Goal: Task Accomplishment & Management: Manage account settings

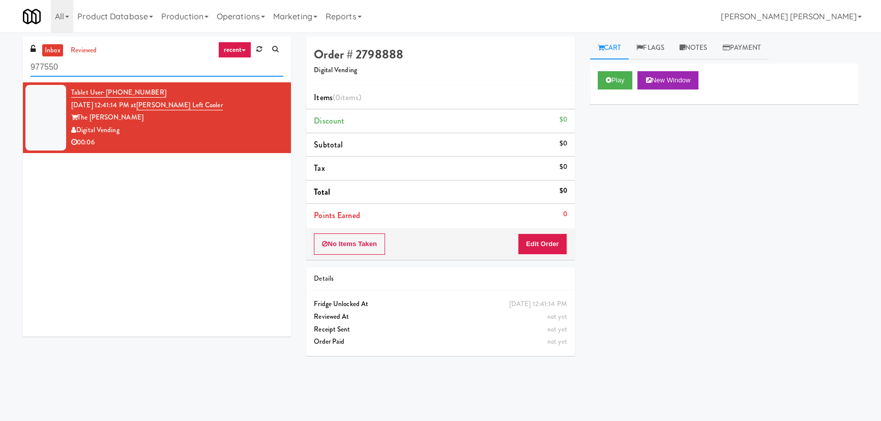
drag, startPoint x: 67, startPoint y: 67, endPoint x: 14, endPoint y: 60, distance: 52.7
click at [14, 60] on div "inbox reviewed recent all unclear take inventory issue suspicious failed recent…" at bounding box center [440, 227] width 881 height 380
paste input "Lindley Left Cooler"
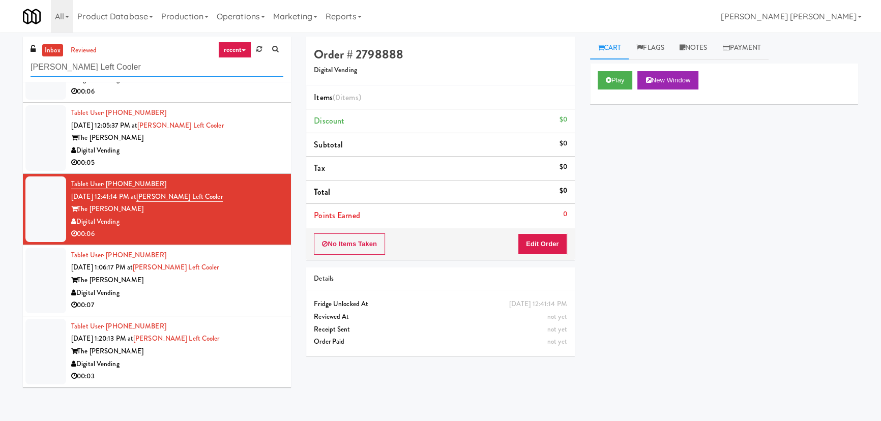
scroll to position [122, 0]
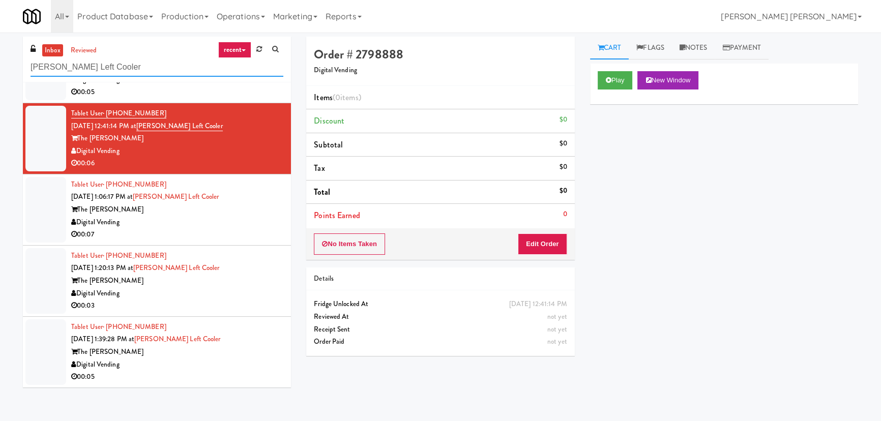
type input "Lindley Left Cooler"
click at [223, 359] on div "Digital Vending" at bounding box center [177, 364] width 212 height 13
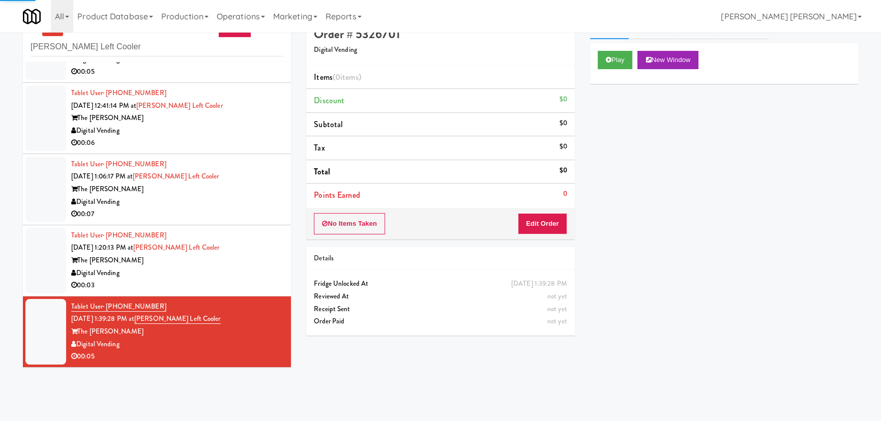
scroll to position [32, 0]
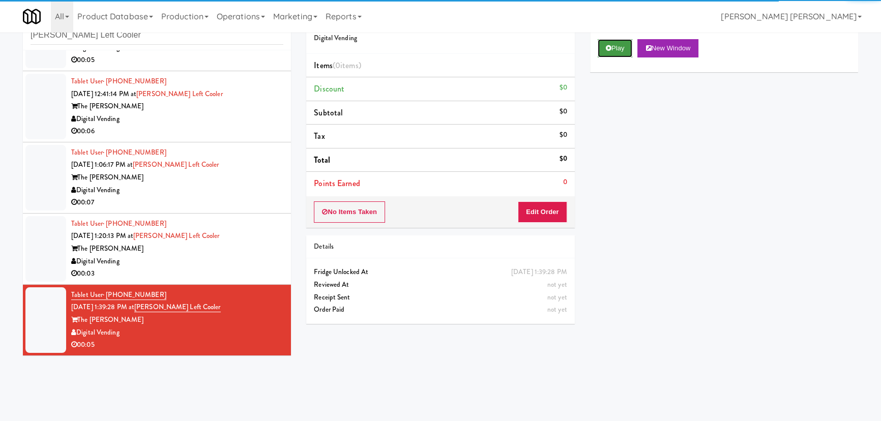
click at [616, 47] on button "Play" at bounding box center [614, 48] width 35 height 18
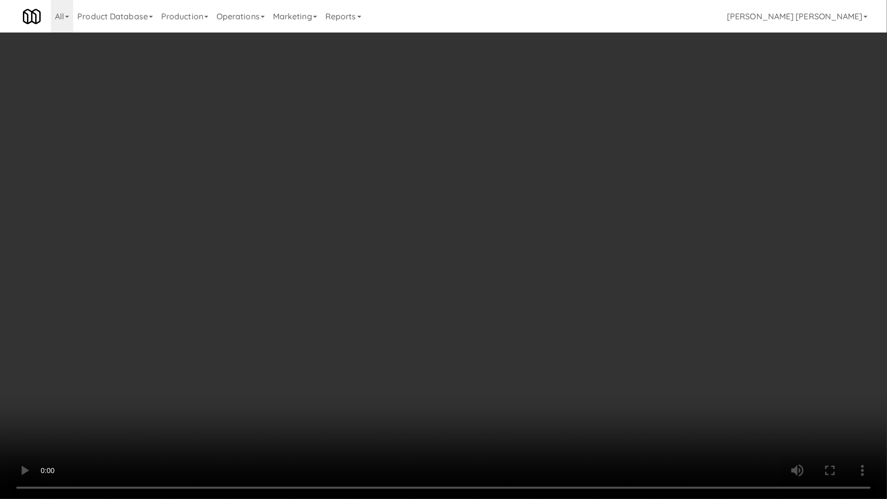
click at [505, 420] on video at bounding box center [443, 249] width 887 height 499
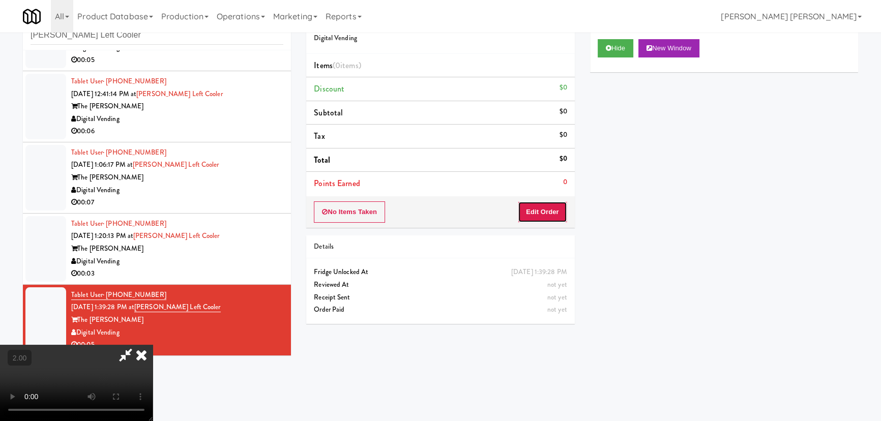
click at [548, 213] on button "Edit Order" at bounding box center [542, 211] width 49 height 21
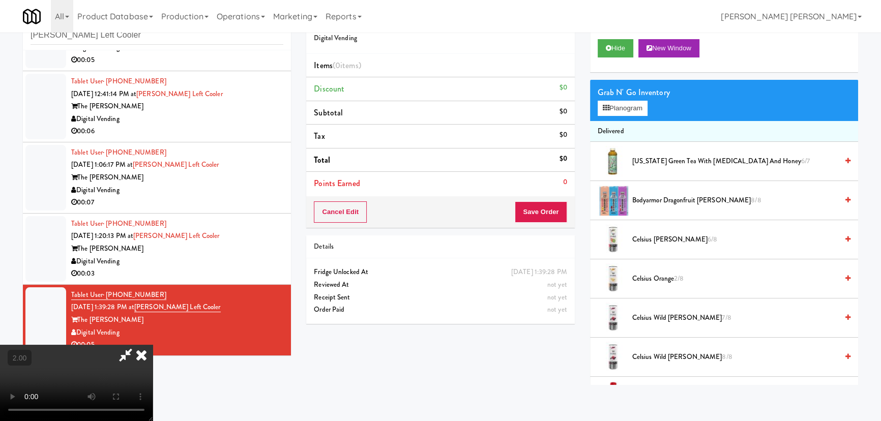
drag, startPoint x: 662, startPoint y: 237, endPoint x: 559, endPoint y: 223, distance: 104.2
click at [661, 237] on span "Celsius Kiwi Guava 6/8" at bounding box center [734, 239] width 205 height 13
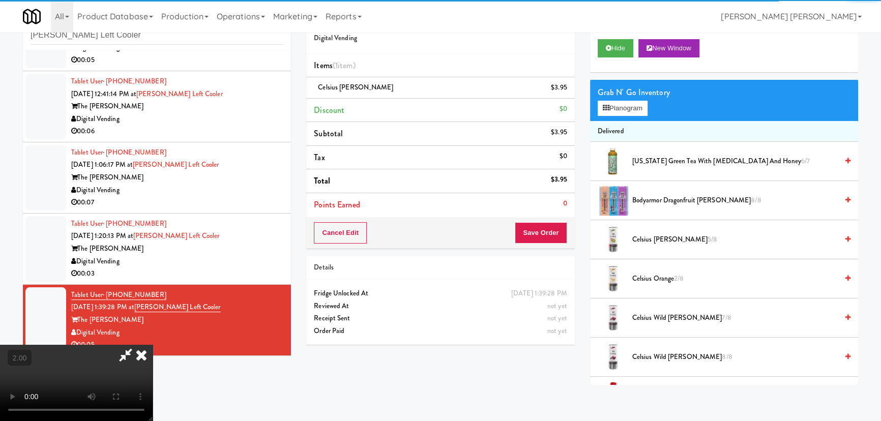
click at [153, 345] on icon at bounding box center [141, 355] width 22 height 20
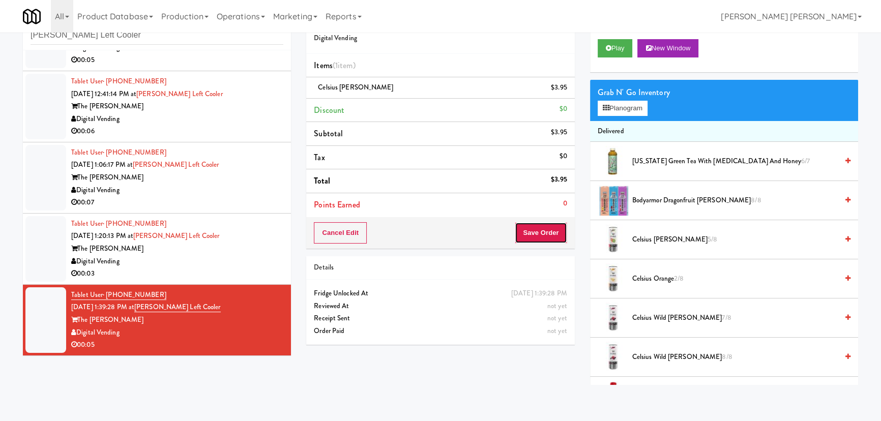
click at [534, 240] on button "Save Order" at bounding box center [540, 232] width 52 height 21
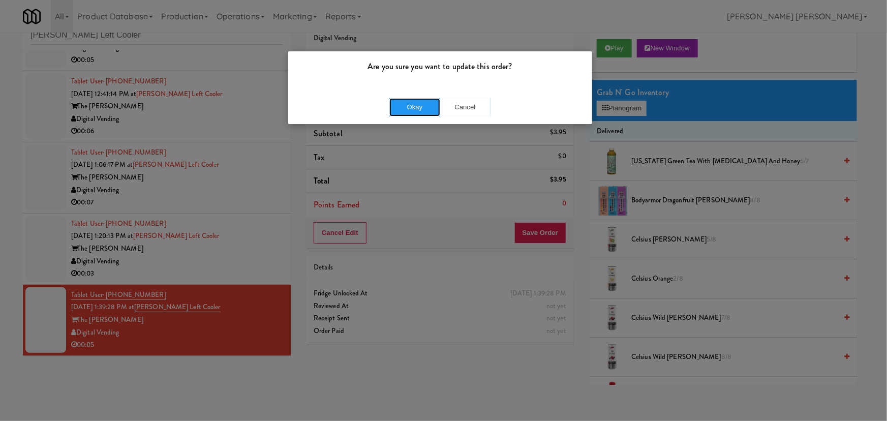
drag, startPoint x: 419, startPoint y: 106, endPoint x: 416, endPoint y: 115, distance: 9.8
click at [419, 106] on button "Okay" at bounding box center [414, 107] width 51 height 18
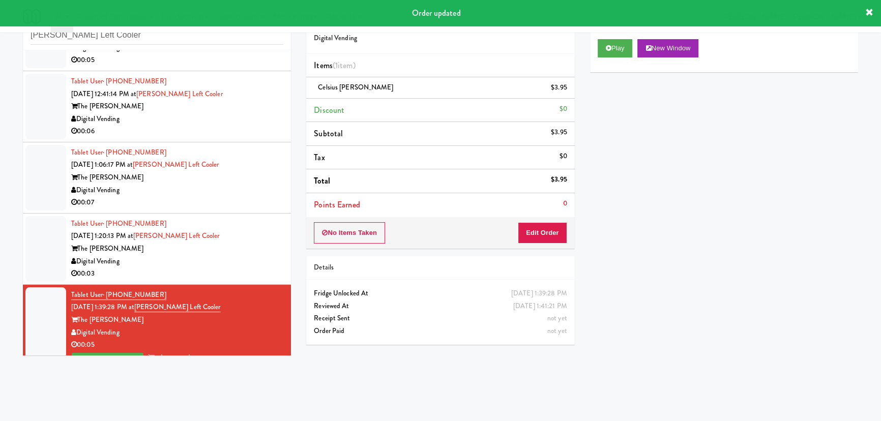
click at [260, 267] on div "00:03" at bounding box center [177, 273] width 212 height 13
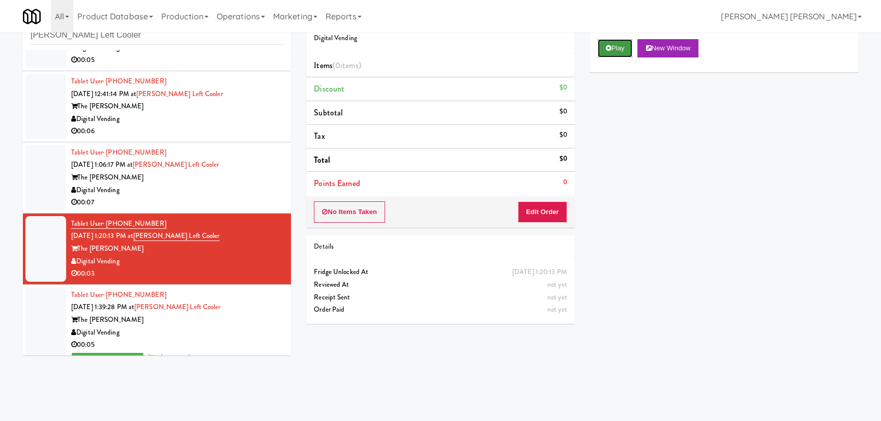
click at [618, 51] on button "Play" at bounding box center [614, 48] width 35 height 18
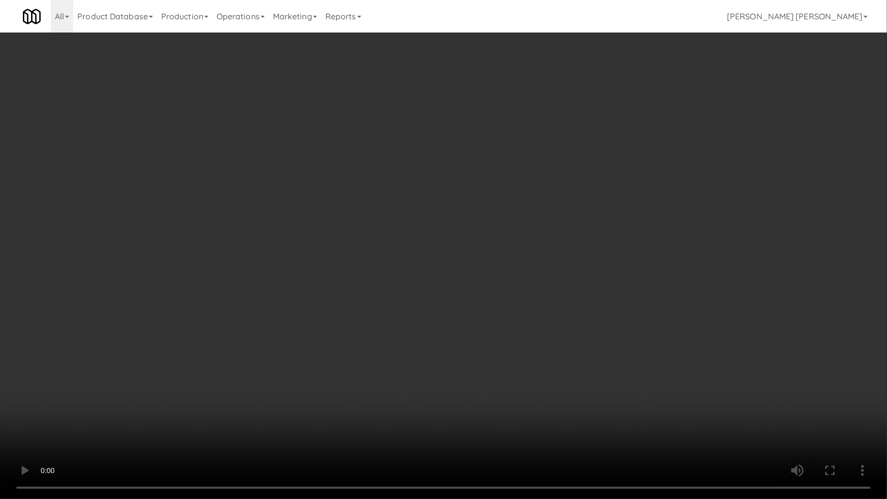
click at [520, 420] on video at bounding box center [443, 249] width 887 height 499
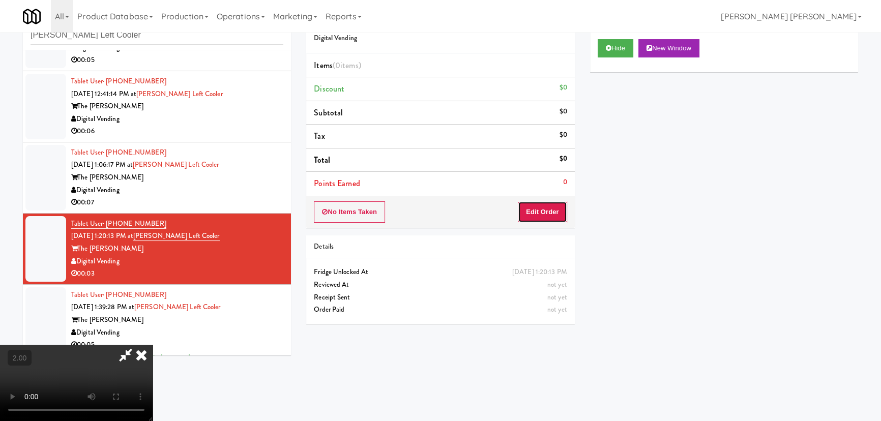
click at [545, 219] on button "Edit Order" at bounding box center [542, 211] width 49 height 21
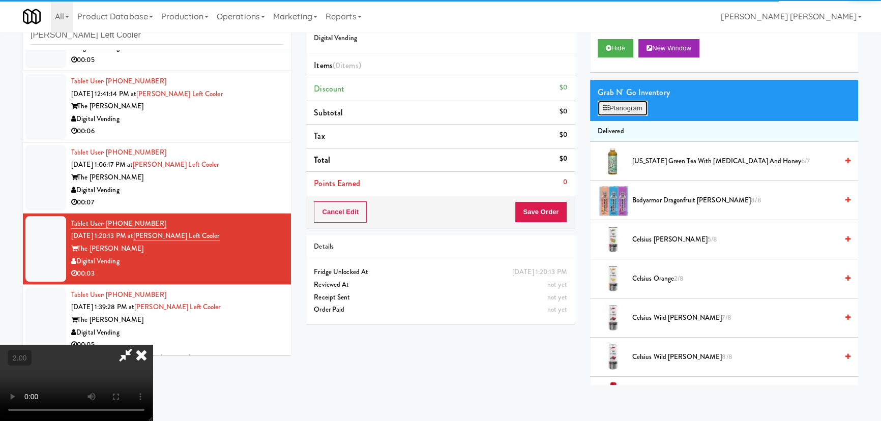
click at [620, 108] on button "Planogram" at bounding box center [622, 108] width 50 height 15
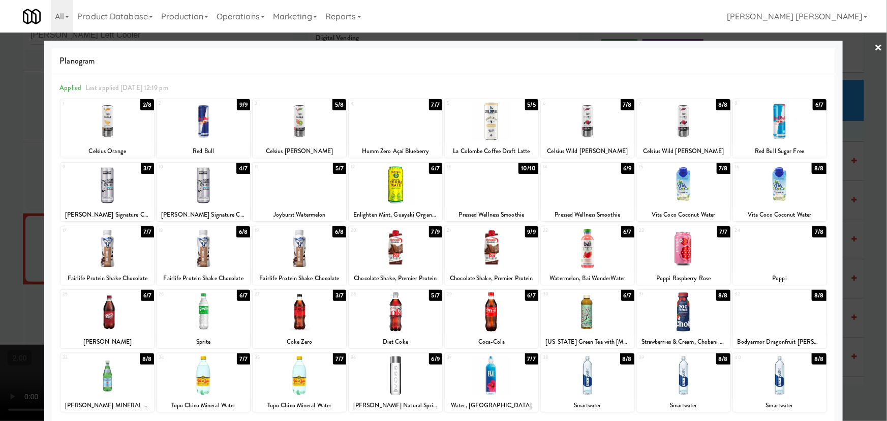
click at [106, 184] on div at bounding box center [107, 184] width 94 height 39
click at [875, 45] on link "×" at bounding box center [879, 49] width 8 height 32
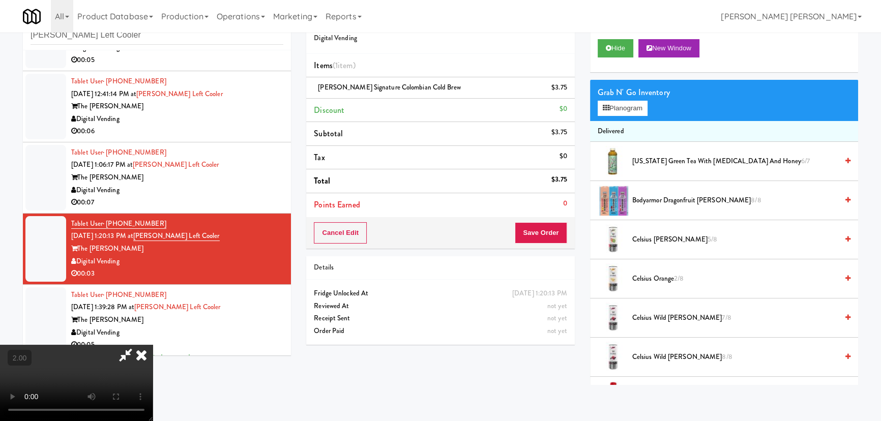
click at [153, 345] on icon at bounding box center [141, 355] width 22 height 20
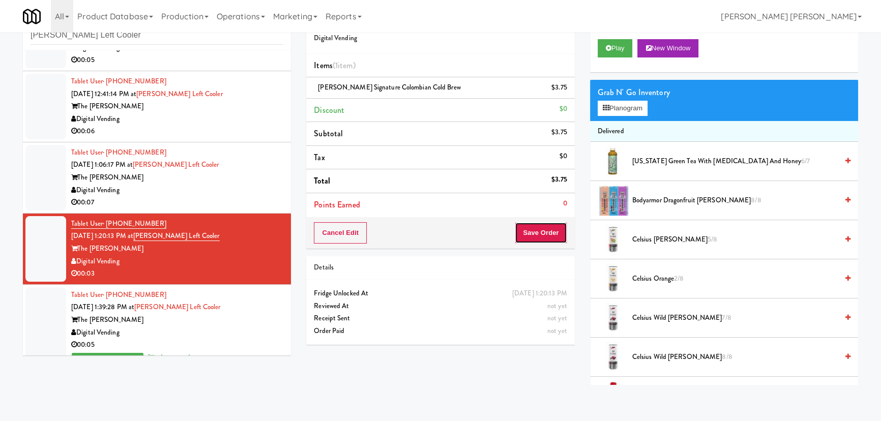
click at [543, 225] on button "Save Order" at bounding box center [540, 232] width 52 height 21
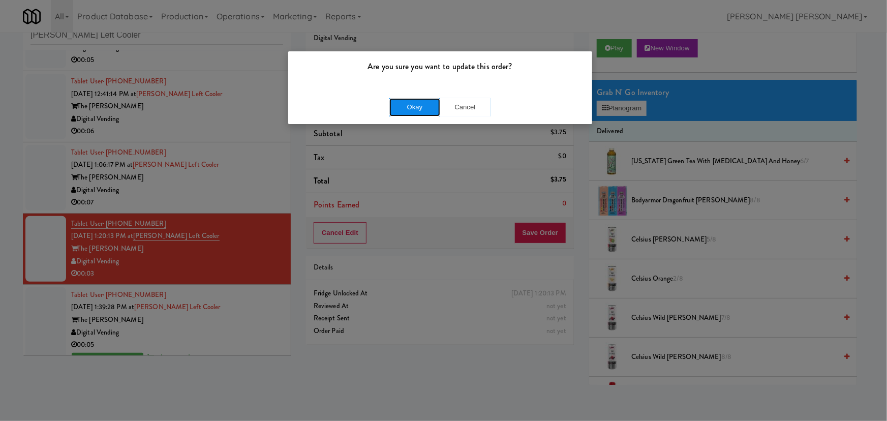
click at [422, 108] on button "Okay" at bounding box center [414, 107] width 51 height 18
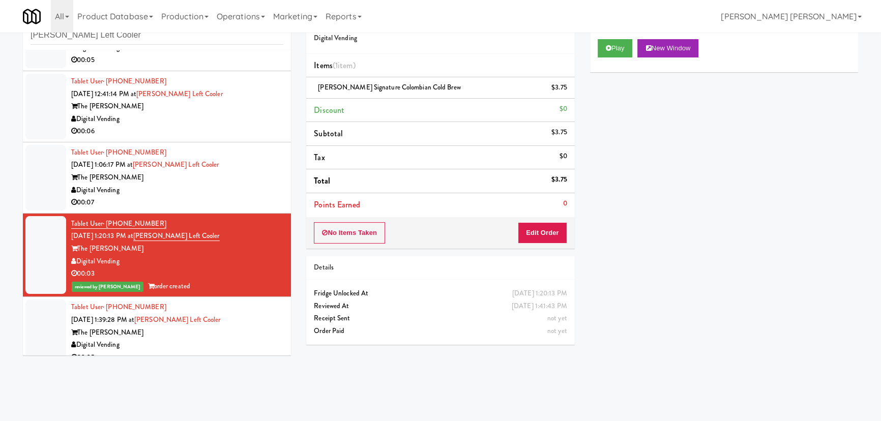
drag, startPoint x: 226, startPoint y: 180, endPoint x: 214, endPoint y: 186, distance: 13.4
click at [226, 181] on div "The Lindley" at bounding box center [177, 177] width 212 height 13
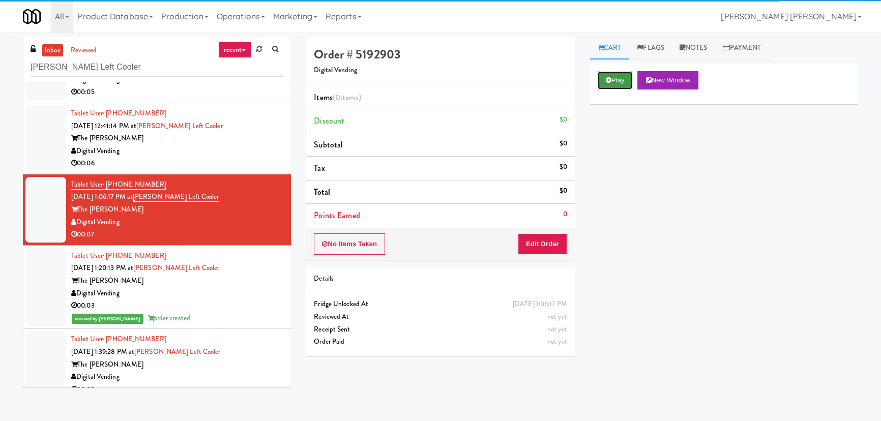
click at [615, 76] on button "Play" at bounding box center [614, 80] width 35 height 18
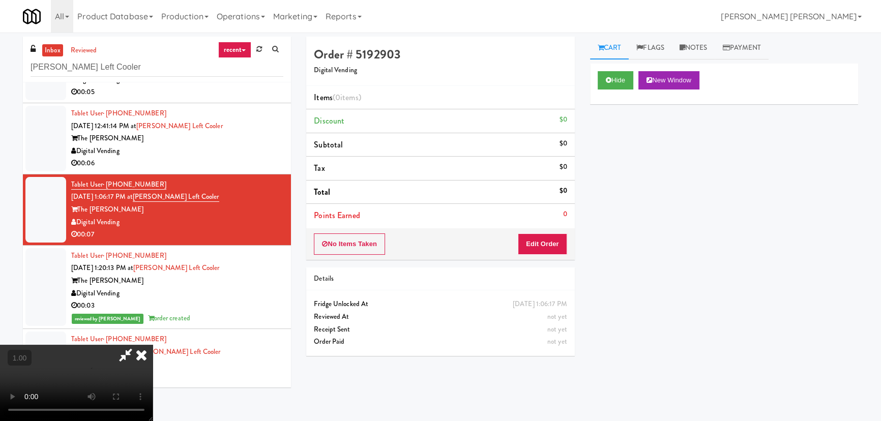
drag, startPoint x: 725, startPoint y: 386, endPoint x: 844, endPoint y: 431, distance: 126.9
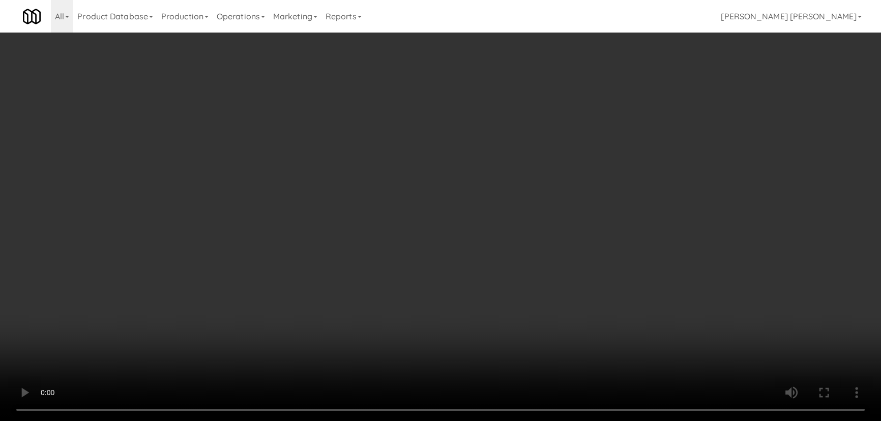
click at [731, 386] on video at bounding box center [440, 210] width 881 height 421
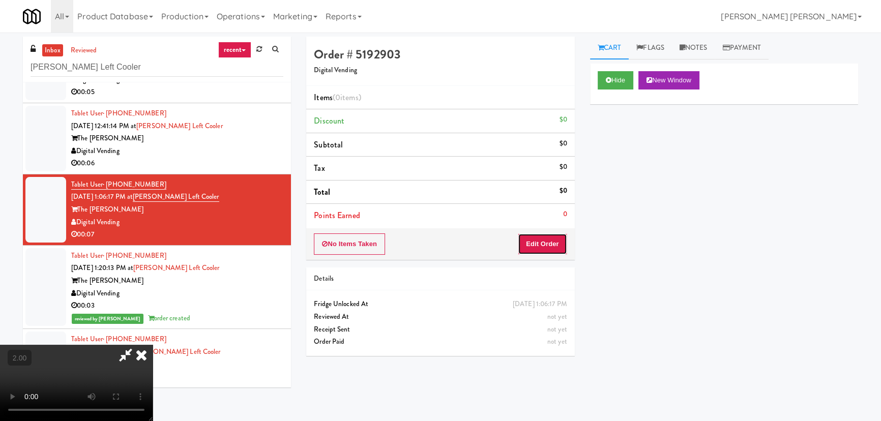
click at [552, 233] on button "Edit Order" at bounding box center [542, 243] width 49 height 21
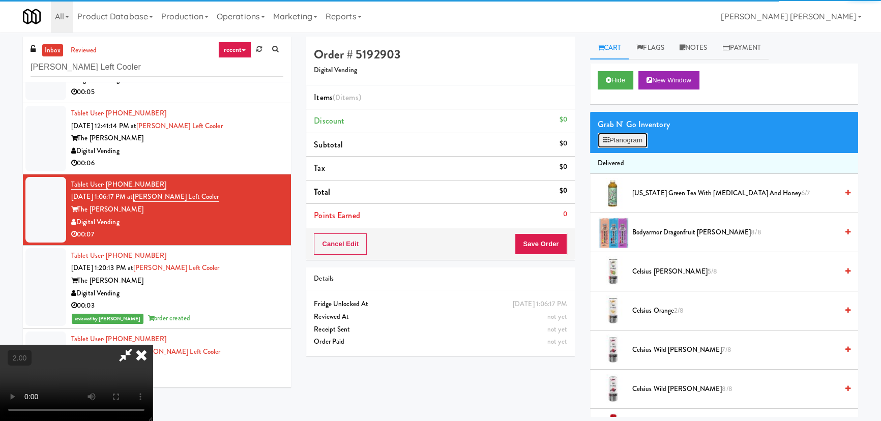
click at [640, 138] on button "Planogram" at bounding box center [622, 140] width 50 height 15
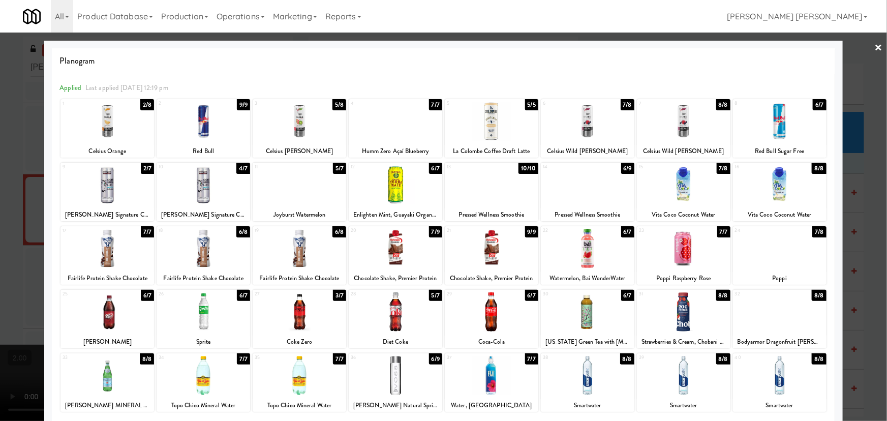
click at [388, 188] on div at bounding box center [396, 184] width 94 height 39
click at [875, 42] on link "×" at bounding box center [879, 49] width 8 height 32
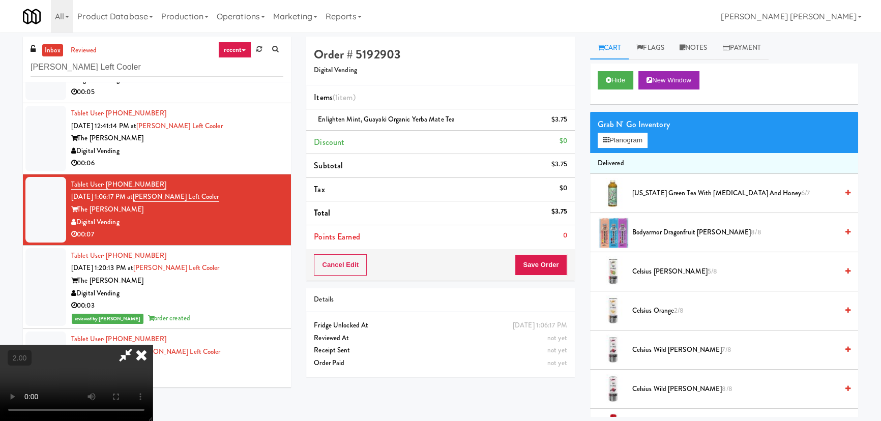
drag, startPoint x: 521, startPoint y: 131, endPoint x: 544, endPoint y: 187, distance: 60.8
click at [153, 345] on icon at bounding box center [141, 355] width 22 height 20
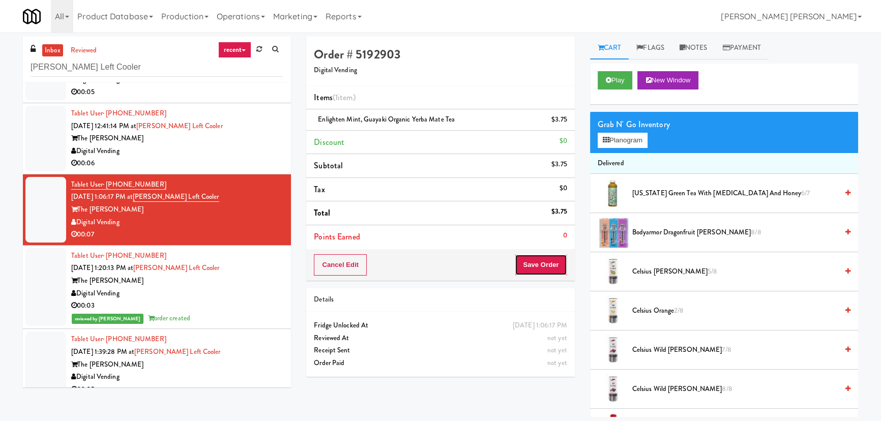
click at [548, 255] on button "Save Order" at bounding box center [540, 264] width 52 height 21
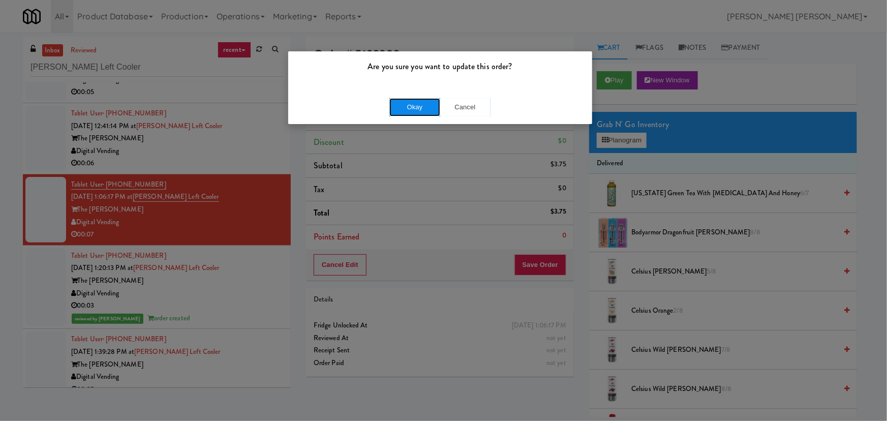
click at [417, 108] on button "Okay" at bounding box center [414, 107] width 51 height 18
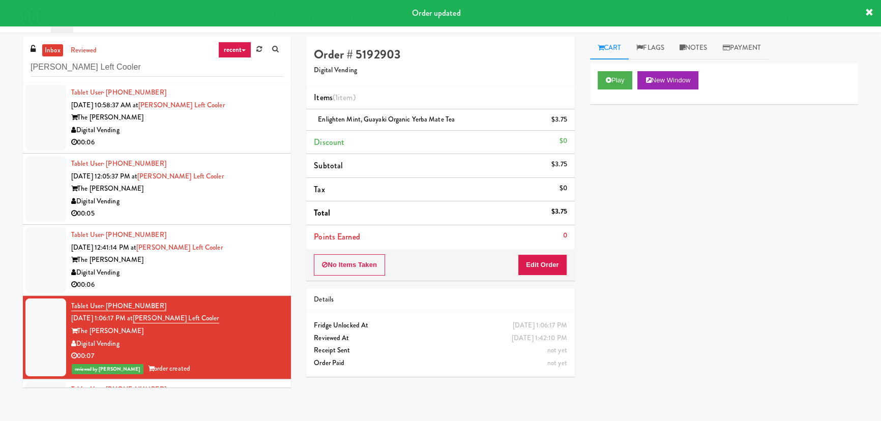
click at [234, 278] on div "Digital Vending" at bounding box center [177, 272] width 212 height 13
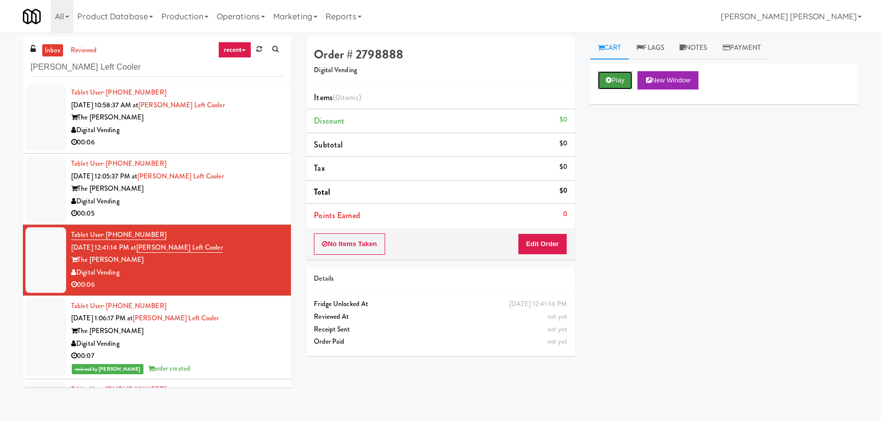
click at [622, 86] on button "Play" at bounding box center [614, 80] width 35 height 18
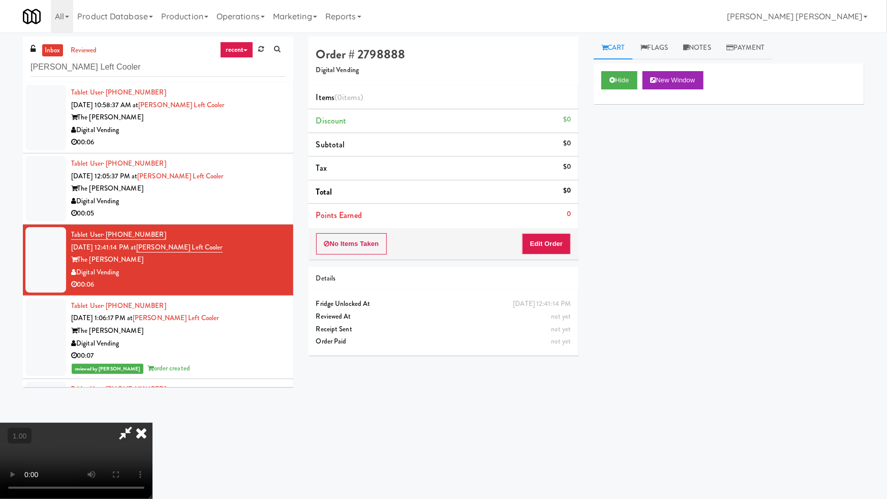
drag, startPoint x: 488, startPoint y: 448, endPoint x: 813, endPoint y: 434, distance: 325.7
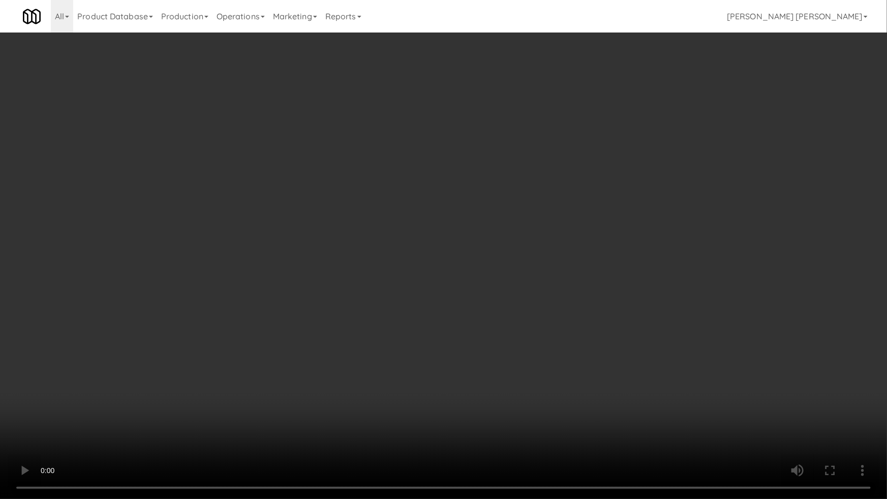
click at [500, 420] on video at bounding box center [443, 249] width 887 height 499
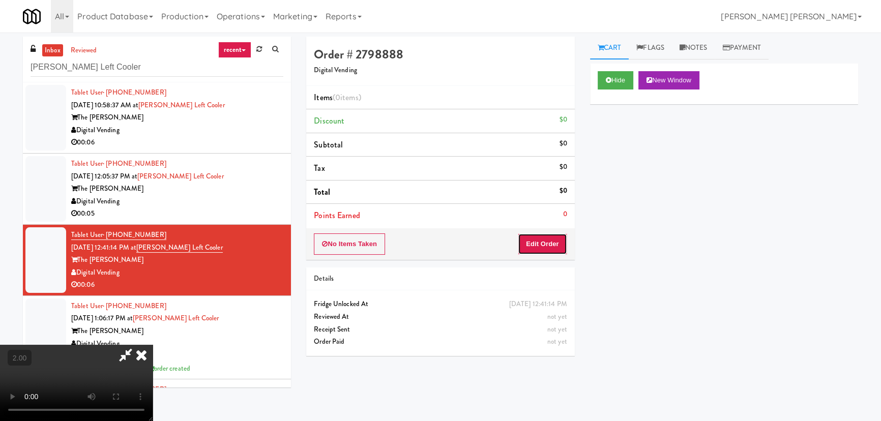
click at [551, 246] on button "Edit Order" at bounding box center [542, 243] width 49 height 21
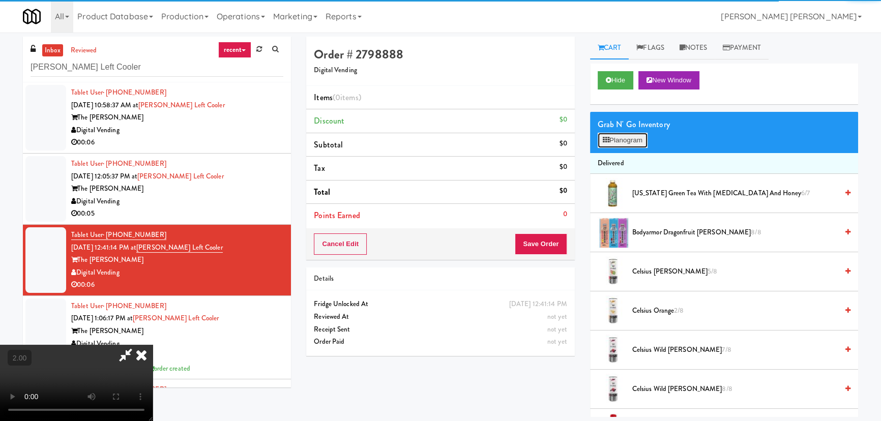
click at [629, 133] on button "Planogram" at bounding box center [622, 140] width 50 height 15
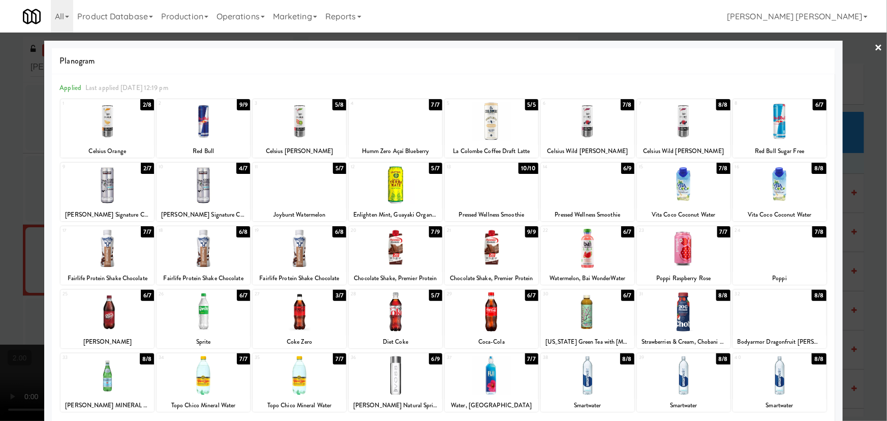
click at [107, 129] on div at bounding box center [107, 121] width 94 height 39
click at [875, 46] on link "×" at bounding box center [879, 49] width 8 height 32
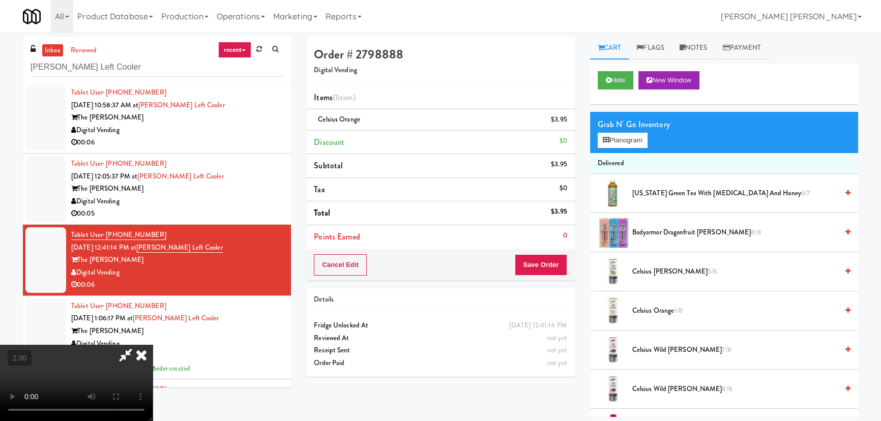
click at [153, 345] on icon at bounding box center [141, 355] width 22 height 20
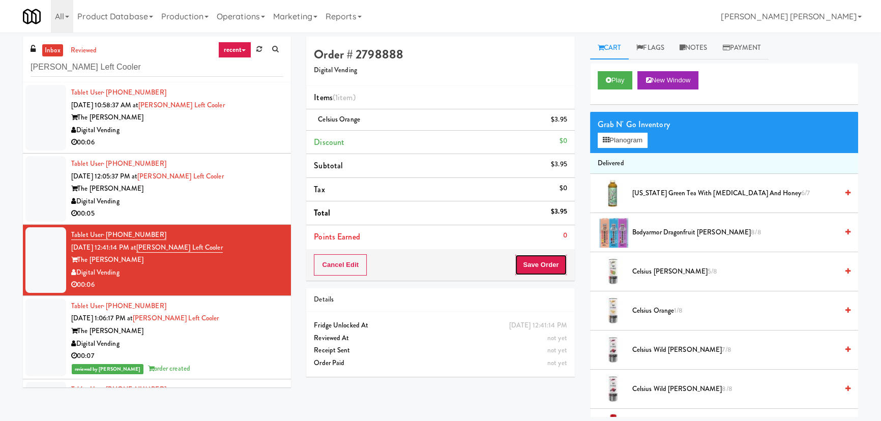
click at [539, 268] on button "Save Order" at bounding box center [540, 264] width 52 height 21
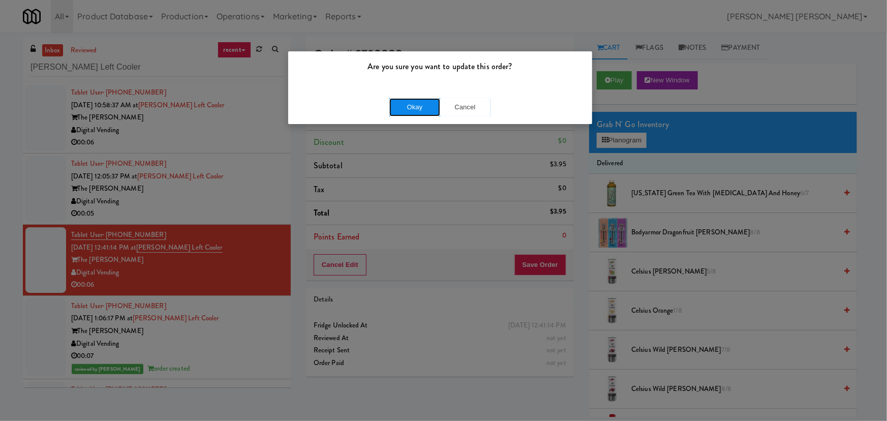
click at [409, 109] on button "Okay" at bounding box center [414, 107] width 51 height 18
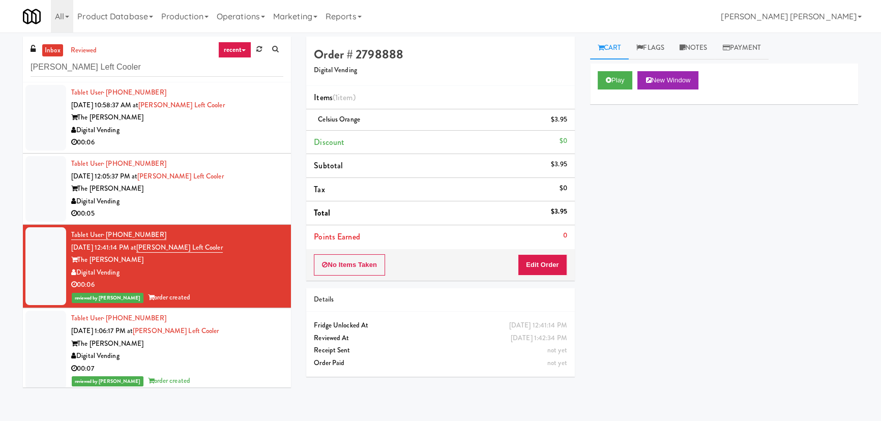
click at [235, 199] on div "Digital Vending" at bounding box center [177, 201] width 212 height 13
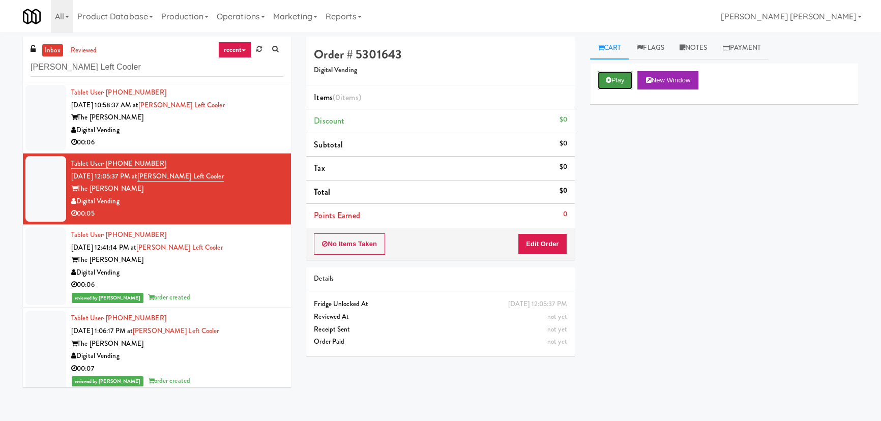
click at [616, 80] on button "Play" at bounding box center [614, 80] width 35 height 18
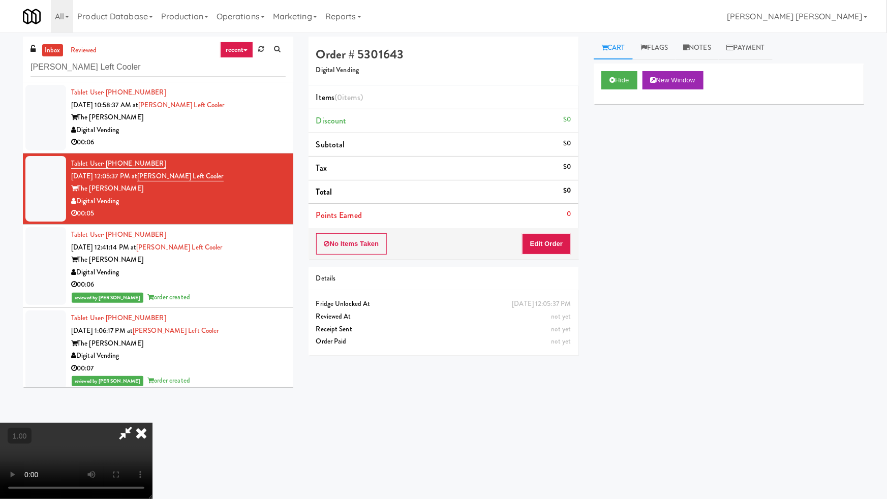
drag, startPoint x: 499, startPoint y: 453, endPoint x: 549, endPoint y: 445, distance: 50.5
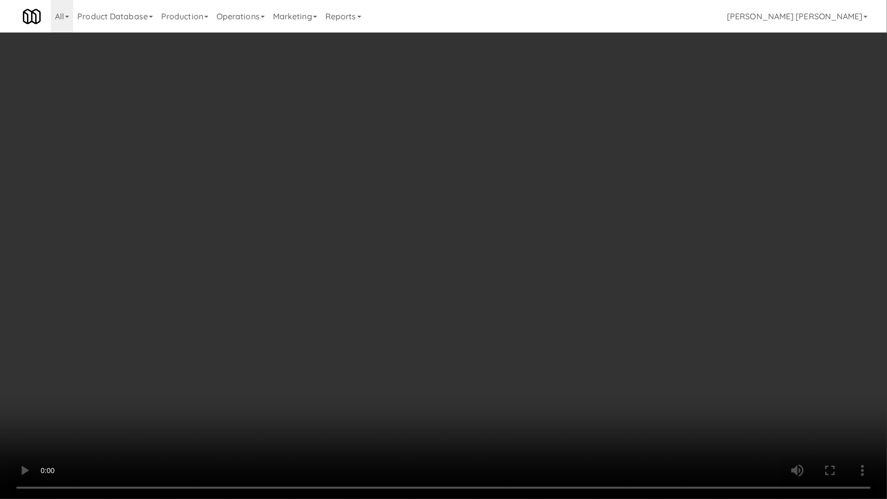
click at [512, 420] on video at bounding box center [443, 249] width 887 height 499
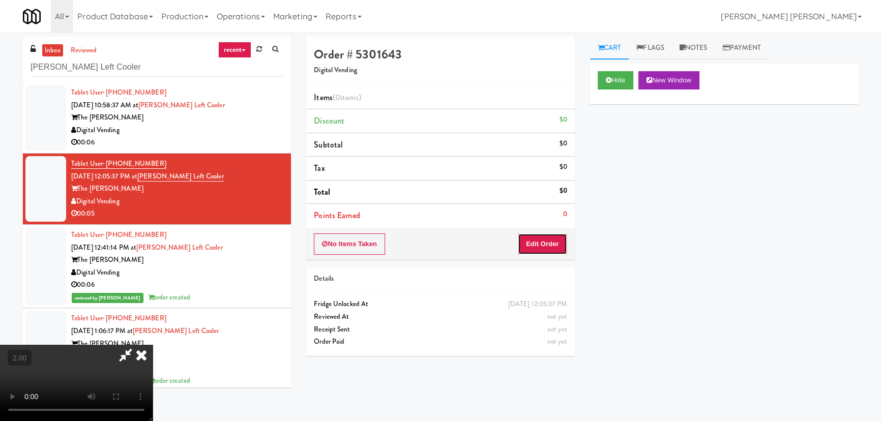
click at [549, 239] on button "Edit Order" at bounding box center [542, 243] width 49 height 21
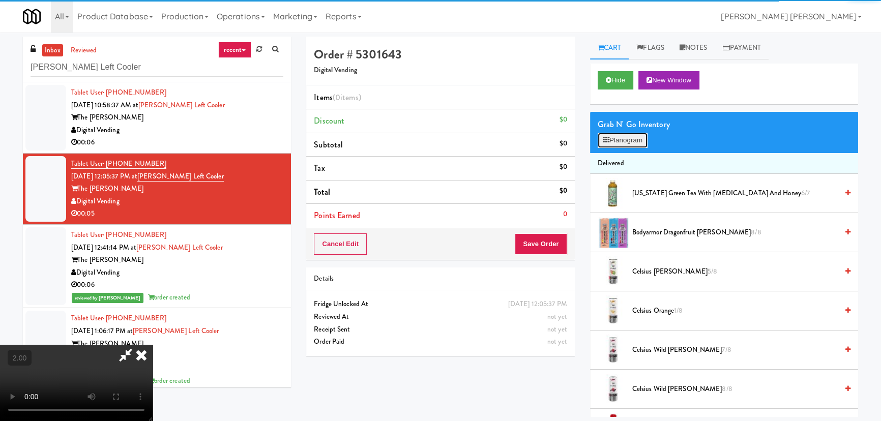
click at [620, 135] on button "Planogram" at bounding box center [622, 140] width 50 height 15
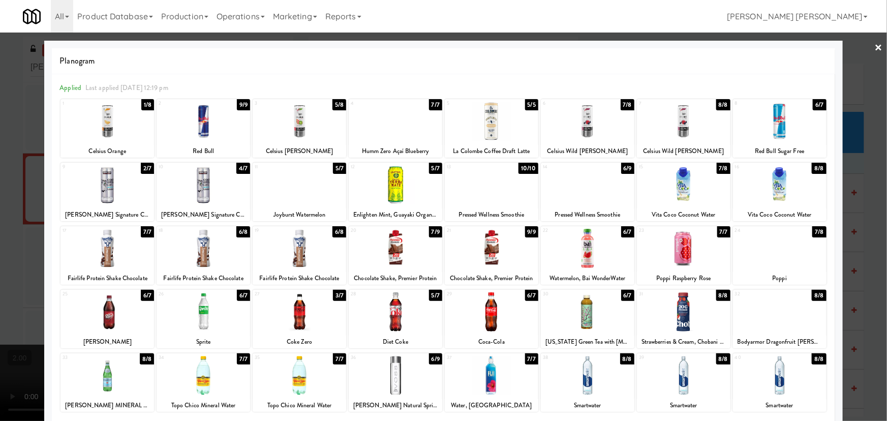
click at [396, 250] on div at bounding box center [396, 248] width 94 height 39
drag, startPoint x: 869, startPoint y: 45, endPoint x: 799, endPoint y: 53, distance: 70.1
click at [875, 45] on link "×" at bounding box center [879, 49] width 8 height 32
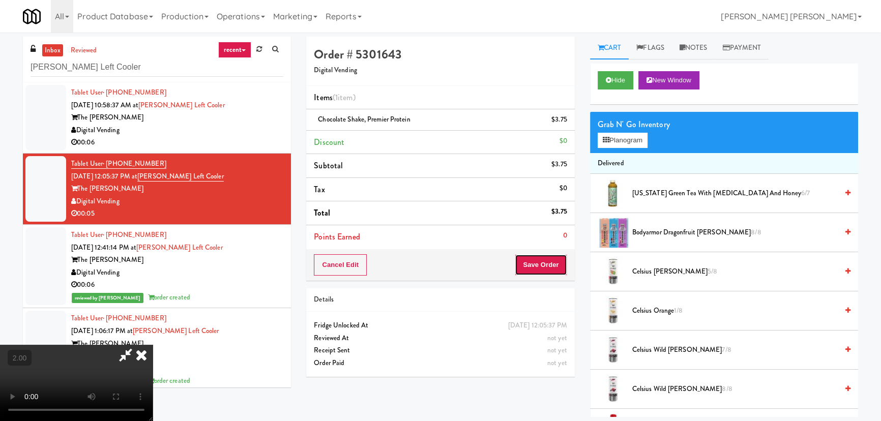
click at [546, 267] on button "Save Order" at bounding box center [540, 264] width 52 height 21
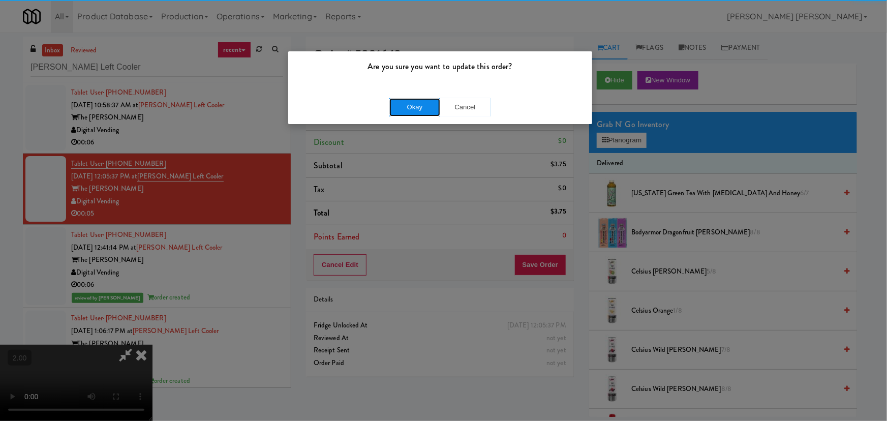
click at [419, 104] on button "Okay" at bounding box center [414, 107] width 51 height 18
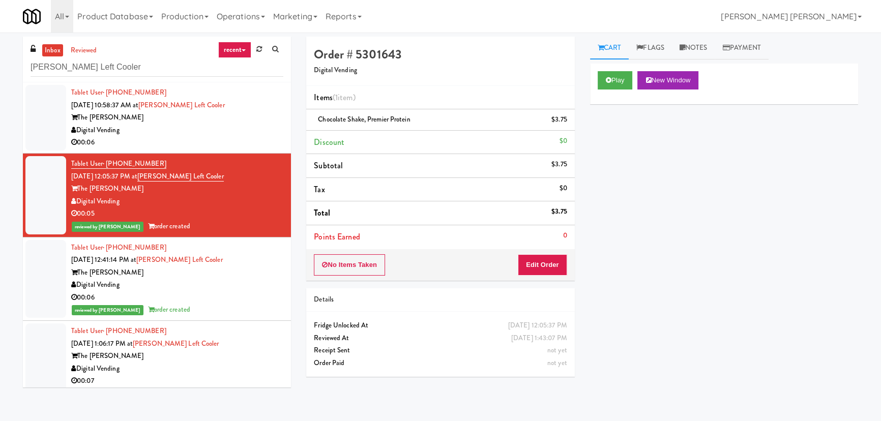
click at [199, 137] on div "00:06" at bounding box center [177, 142] width 212 height 13
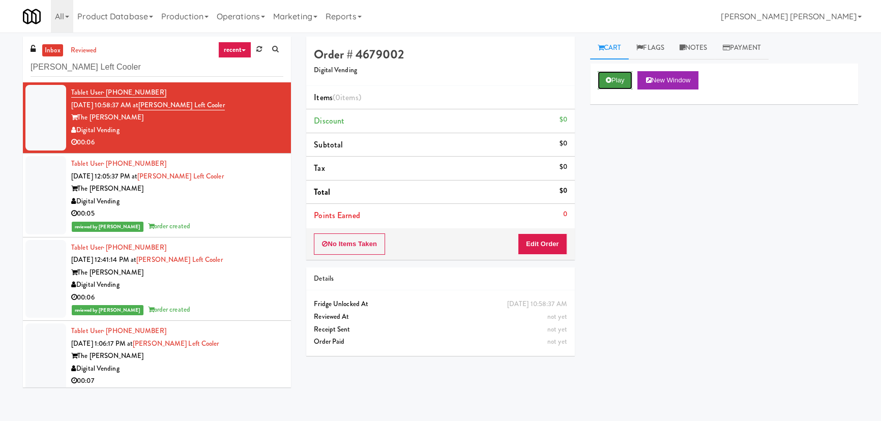
click at [616, 78] on button "Play" at bounding box center [614, 80] width 35 height 18
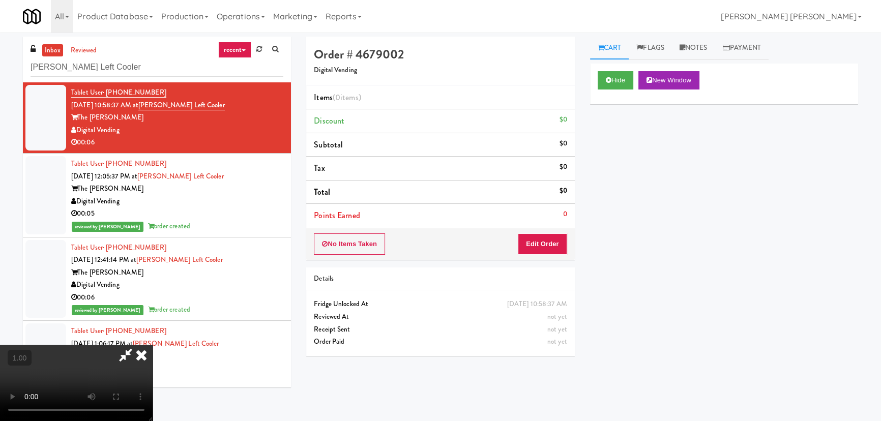
drag, startPoint x: 493, startPoint y: 449, endPoint x: 755, endPoint y: 447, distance: 261.8
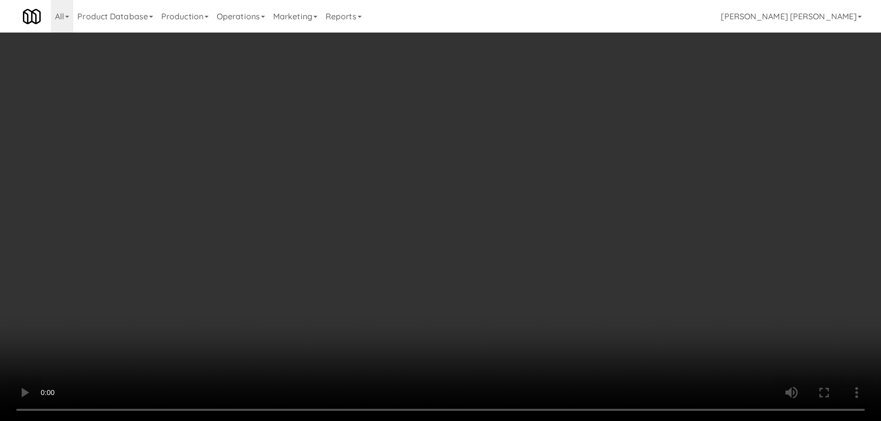
click at [498, 420] on video at bounding box center [440, 210] width 881 height 421
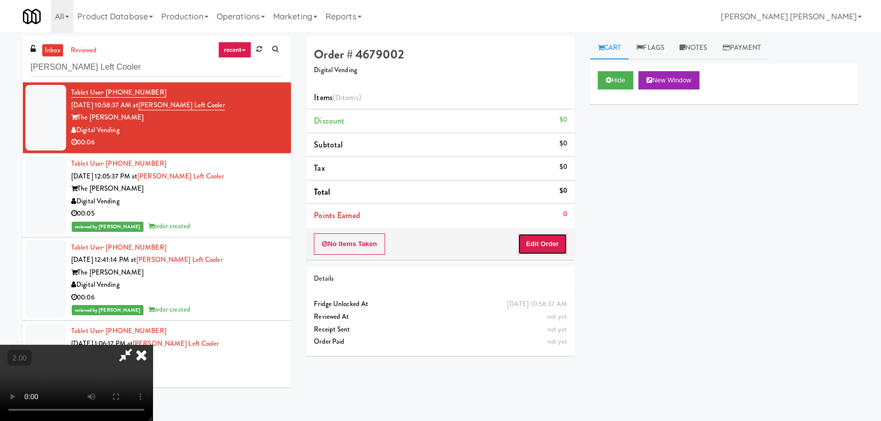
click at [562, 239] on button "Edit Order" at bounding box center [542, 243] width 49 height 21
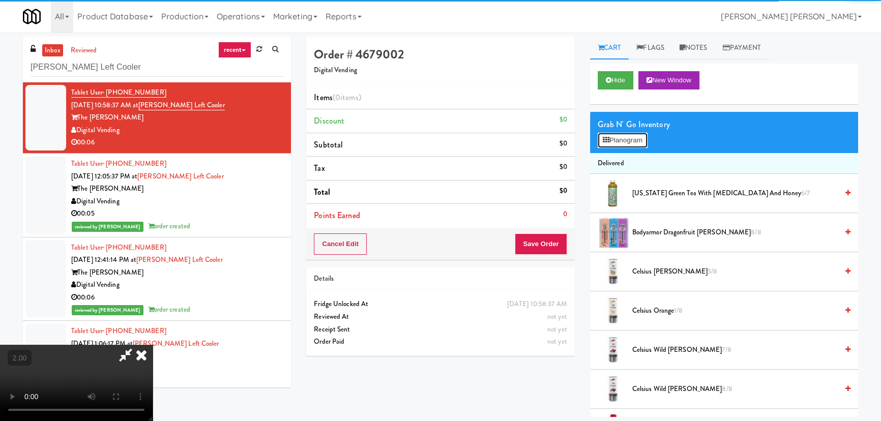
click at [622, 137] on button "Planogram" at bounding box center [622, 140] width 50 height 15
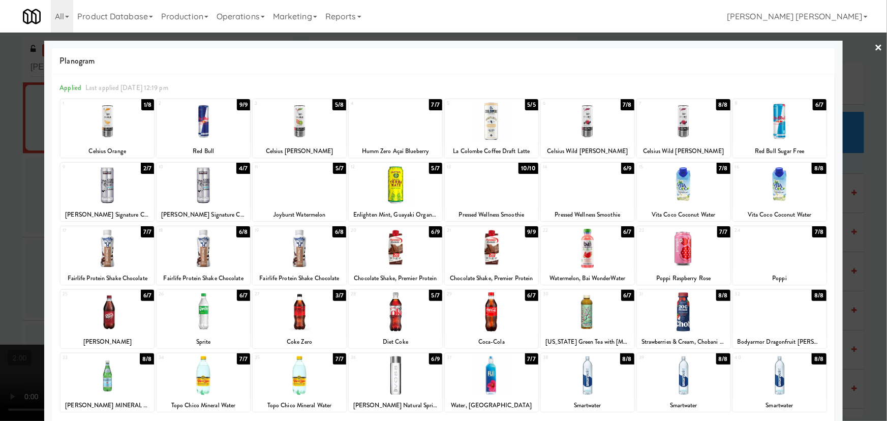
drag, startPoint x: 778, startPoint y: 123, endPoint x: 886, endPoint y: 53, distance: 127.6
click at [779, 123] on div at bounding box center [780, 121] width 94 height 39
click at [875, 48] on link "×" at bounding box center [879, 49] width 8 height 32
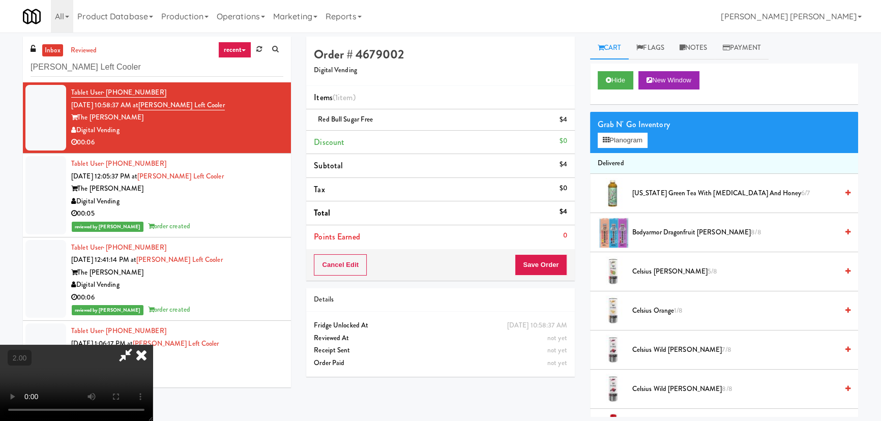
click at [153, 345] on icon at bounding box center [141, 355] width 22 height 20
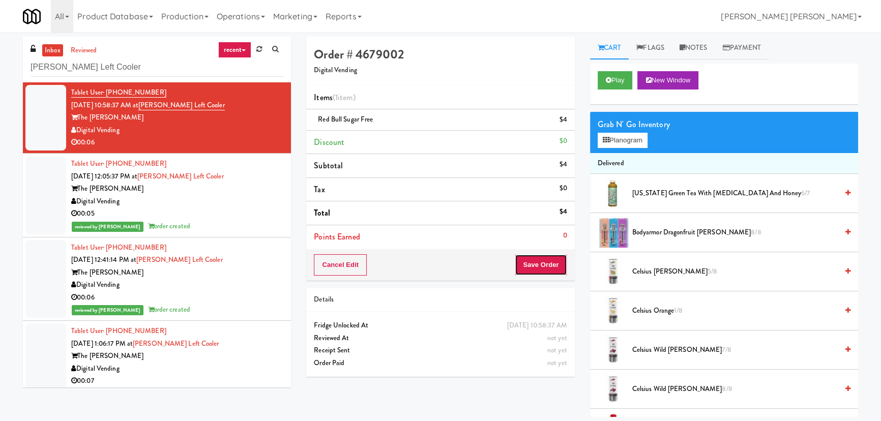
click at [546, 257] on button "Save Order" at bounding box center [540, 264] width 52 height 21
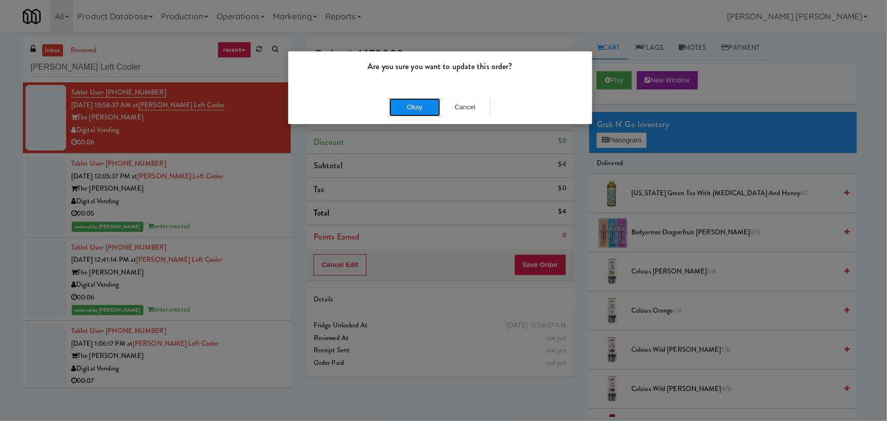
click at [435, 109] on button "Okay" at bounding box center [414, 107] width 51 height 18
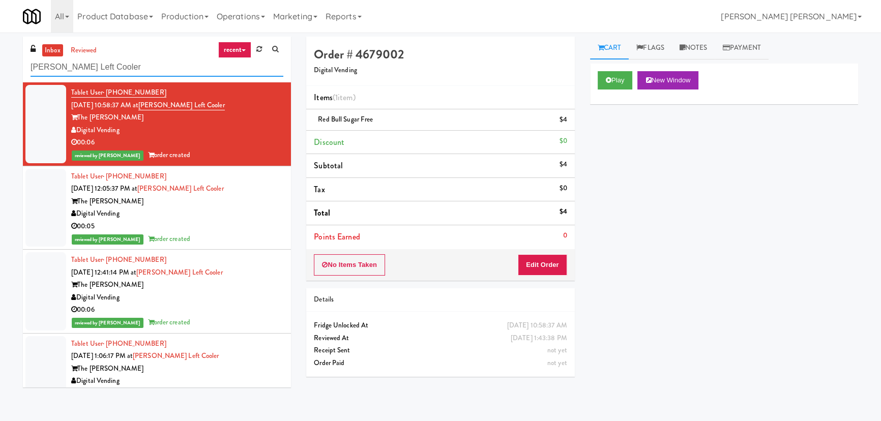
drag, startPoint x: 107, startPoint y: 63, endPoint x: 11, endPoint y: 60, distance: 96.1
click at [11, 60] on div "inbox reviewed recent all unclear take inventory issue suspicious failed recent…" at bounding box center [440, 227] width 881 height 380
paste input "2660 - Baylis Med Tech"
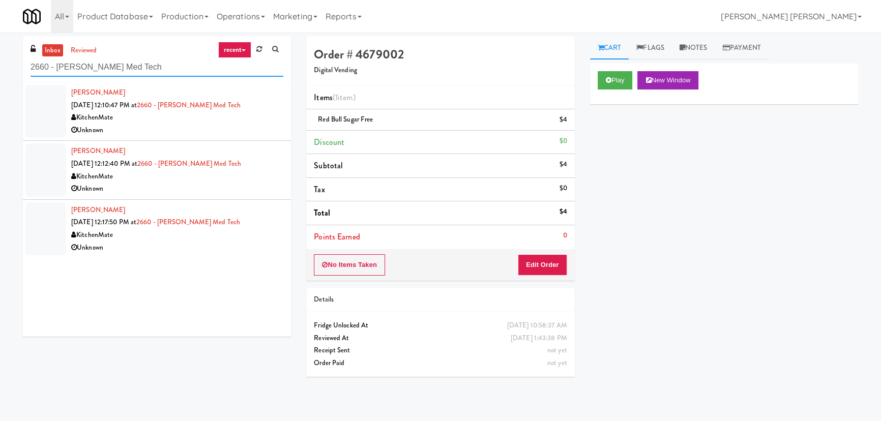
type input "2660 - Baylis Med Tech"
click at [264, 109] on div "Kevin Little Sep 4, 2025 12:10:47 PM at 2660 - Baylis Med Tech KitchenMate Unkn…" at bounding box center [177, 111] width 212 height 50
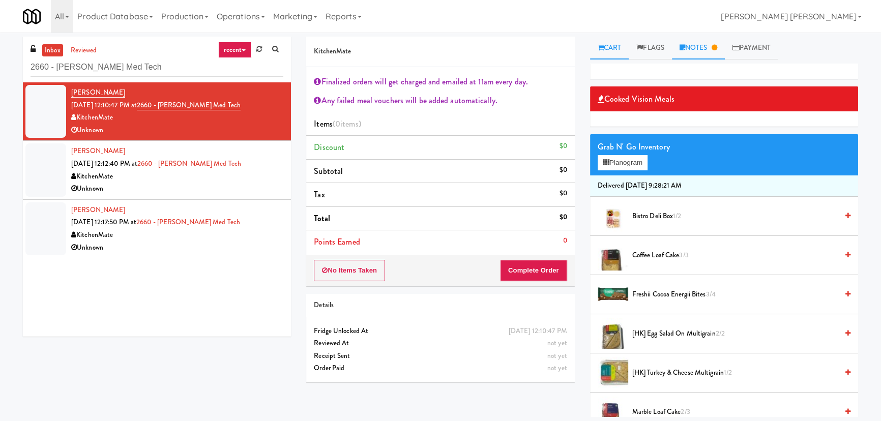
click at [695, 48] on link "Notes" at bounding box center [698, 48] width 53 height 23
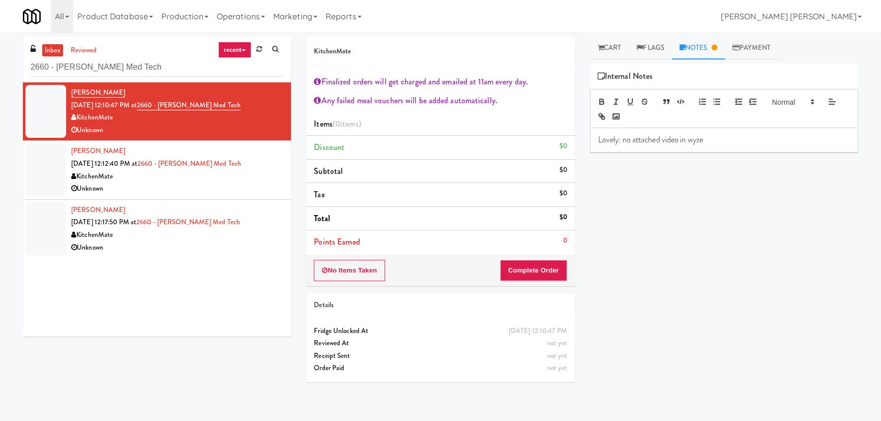
click at [751, 137] on p "Lovely: no attached video in wyze" at bounding box center [724, 139] width 252 height 11
click at [360, 274] on button "No Items Taken" at bounding box center [349, 270] width 71 height 21
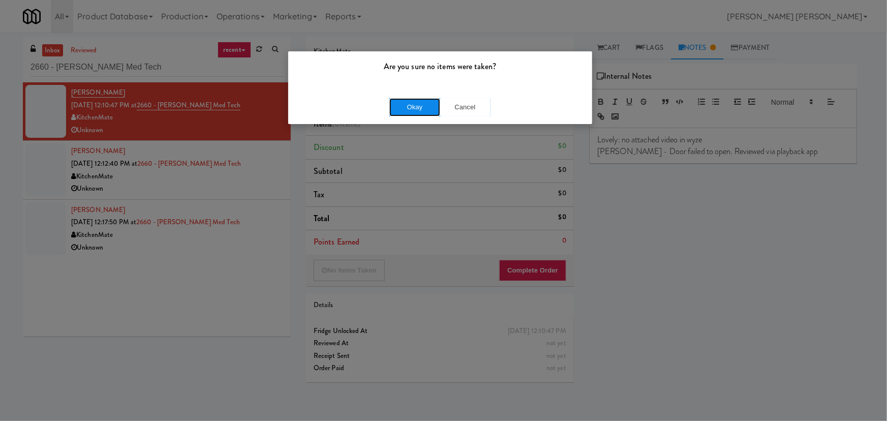
click at [404, 108] on button "Okay" at bounding box center [414, 107] width 51 height 18
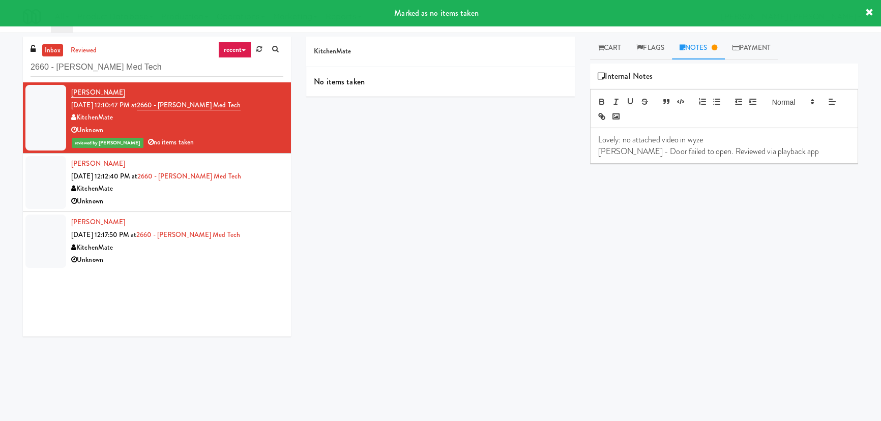
click at [195, 207] on div "Unknown" at bounding box center [177, 201] width 212 height 13
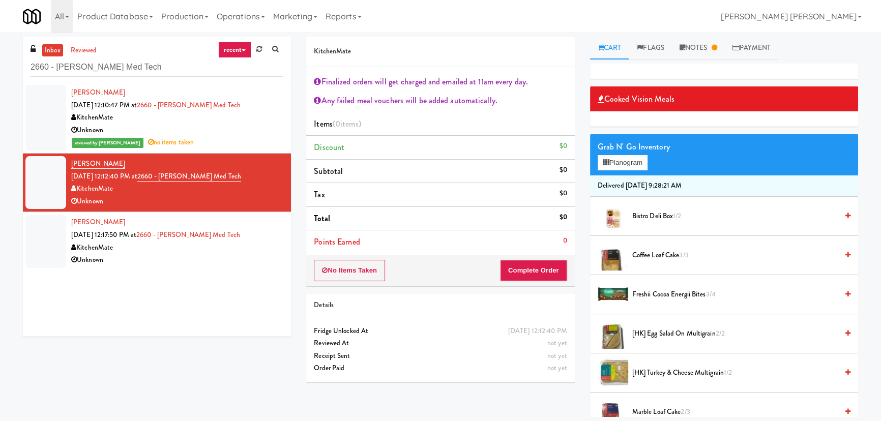
click at [249, 115] on div "KitchenMate" at bounding box center [177, 117] width 212 height 13
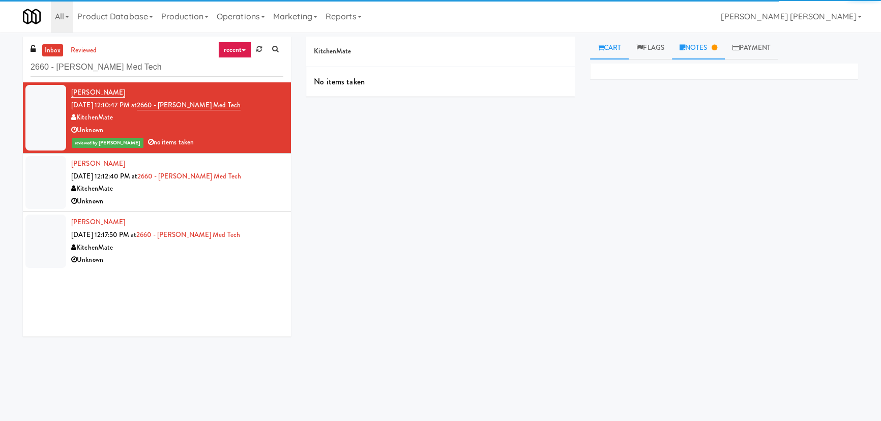
click at [698, 45] on link "Notes" at bounding box center [698, 48] width 53 height 23
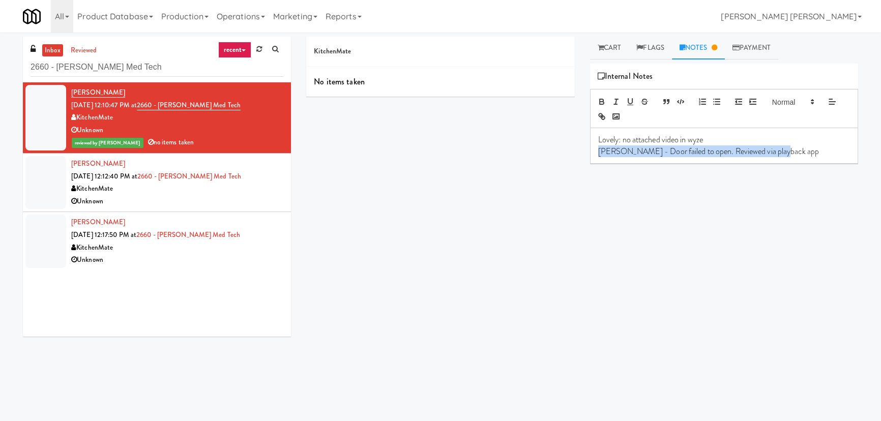
drag, startPoint x: 787, startPoint y: 152, endPoint x: 593, endPoint y: 151, distance: 194.2
click at [593, 151] on div "Lovely: no attached video in wyze Erick - Door failed to open. Reviewed via pla…" at bounding box center [723, 145] width 267 height 35
copy p "Erick - Door failed to open. Reviewed via playback app"
click at [233, 193] on div "KitchenMate" at bounding box center [177, 189] width 212 height 13
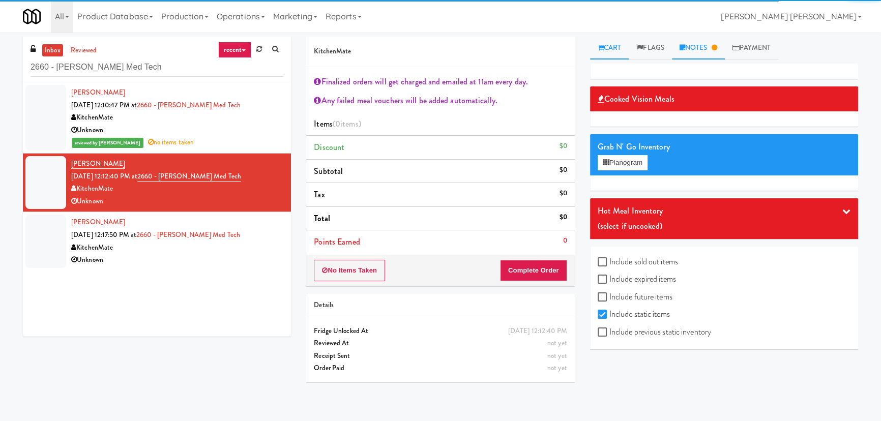
click at [707, 41] on link "Notes" at bounding box center [698, 48] width 53 height 23
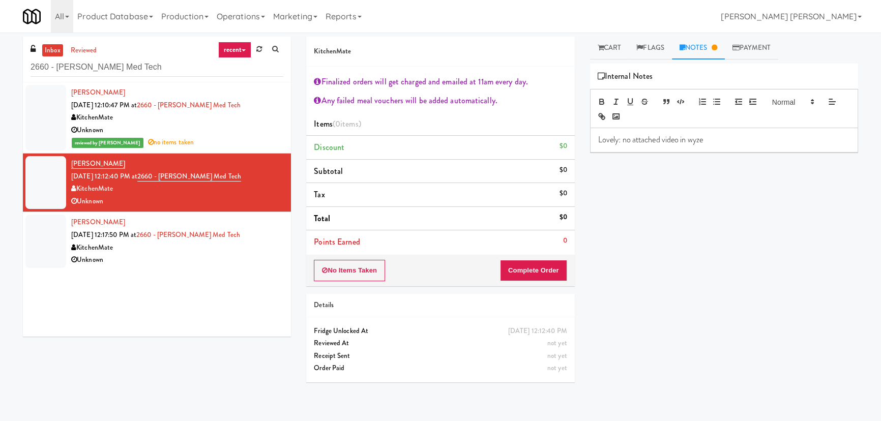
click at [712, 141] on p "Lovely: no attached video in wyze" at bounding box center [724, 139] width 252 height 11
click at [251, 115] on div "KitchenMate" at bounding box center [177, 117] width 212 height 13
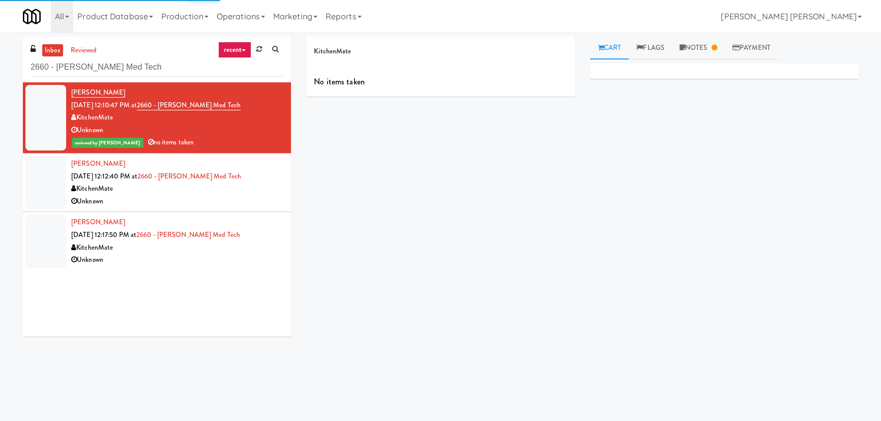
click at [242, 191] on div "KitchenMate" at bounding box center [177, 189] width 212 height 13
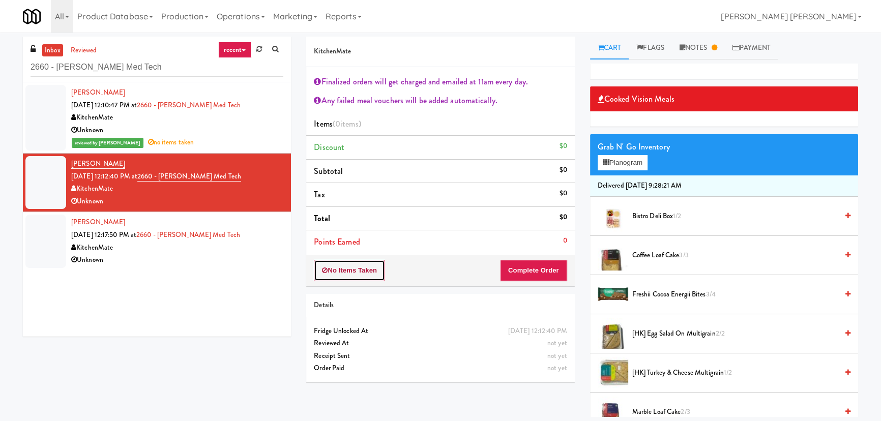
click at [371, 269] on button "No Items Taken" at bounding box center [349, 270] width 71 height 21
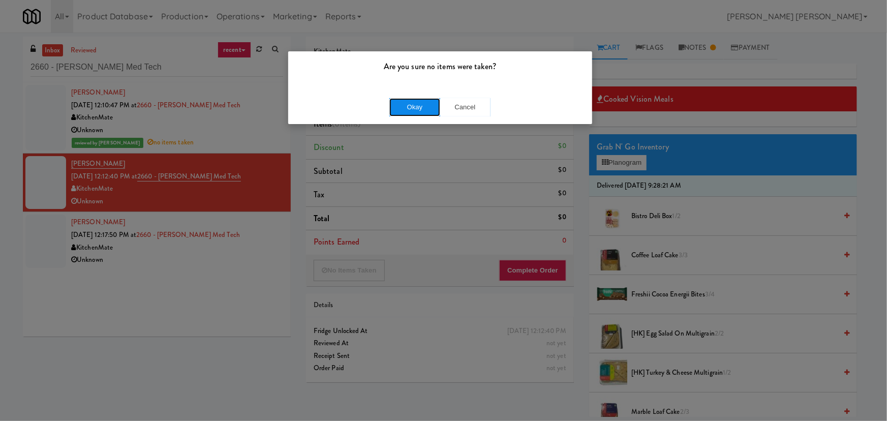
click at [402, 102] on button "Okay" at bounding box center [414, 107] width 51 height 18
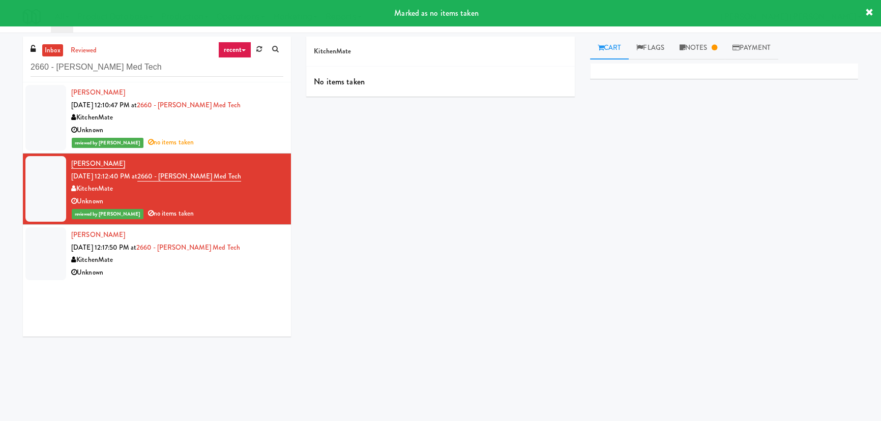
click at [218, 267] on div "Unknown" at bounding box center [177, 272] width 212 height 13
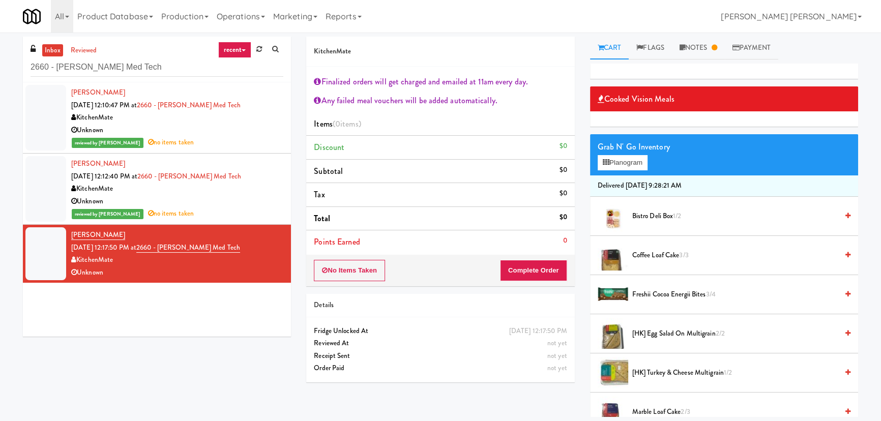
drag, startPoint x: 261, startPoint y: 187, endPoint x: 262, endPoint y: 172, distance: 14.8
click at [261, 187] on div "KitchenMate" at bounding box center [177, 189] width 212 height 13
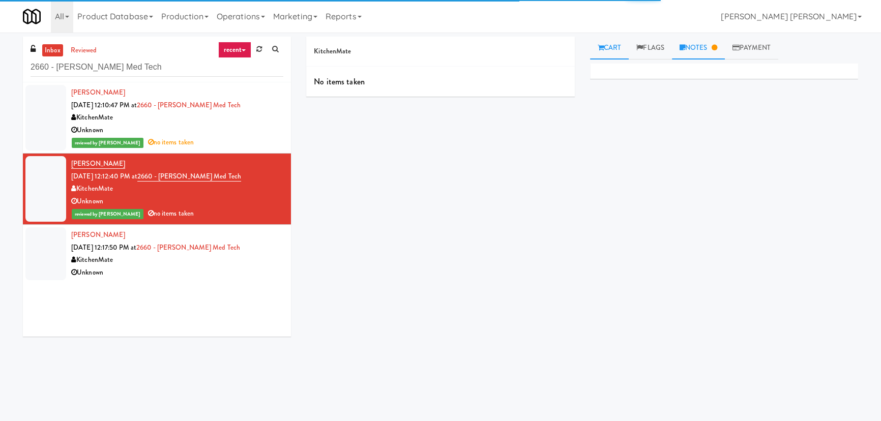
click at [691, 46] on link "Notes" at bounding box center [698, 48] width 53 height 23
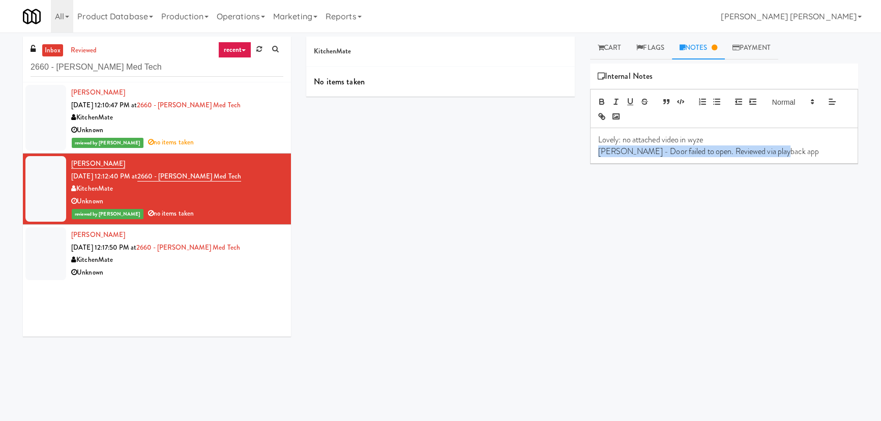
drag, startPoint x: 746, startPoint y: 153, endPoint x: 582, endPoint y: 154, distance: 163.7
click at [582, 154] on div "Cart Flags Notes Payment Primary Flag Clear Flag if unable to determine what wa…" at bounding box center [723, 227] width 283 height 380
copy p "Erick - Door failed to open. Reviewed via playback app"
drag, startPoint x: 254, startPoint y: 267, endPoint x: 493, endPoint y: 237, distance: 240.3
click at [254, 267] on div "Unknown" at bounding box center [177, 272] width 212 height 13
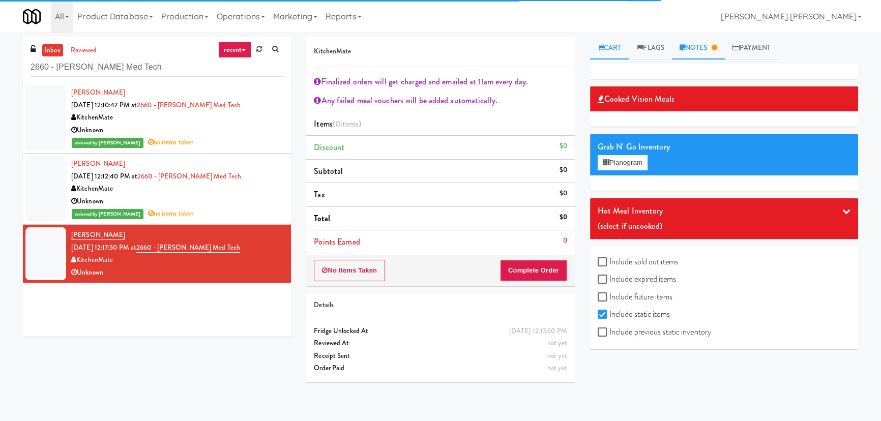
click at [708, 46] on link "Notes" at bounding box center [698, 48] width 53 height 23
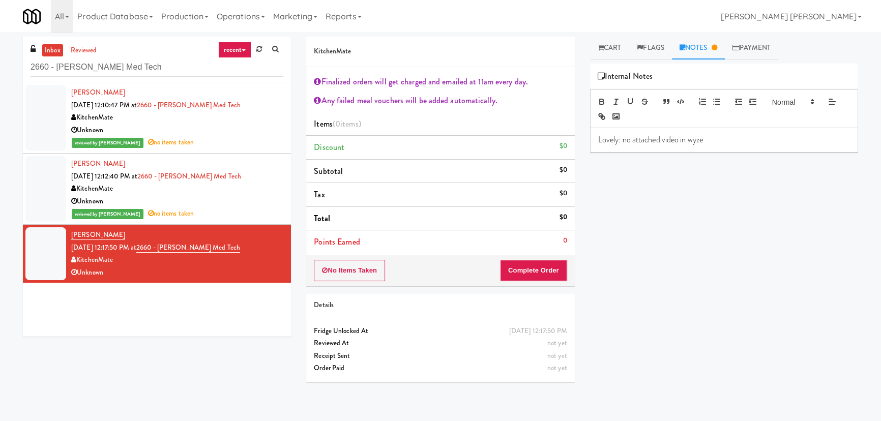
click at [709, 144] on p "Lovely: no attached video in wyze" at bounding box center [724, 139] width 252 height 11
drag, startPoint x: 141, startPoint y: 62, endPoint x: -46, endPoint y: 60, distance: 187.1
click at [0, 60] on html "Are you sure no items were taken? Okay Cancel Okay Are you sure no items were t…" at bounding box center [440, 210] width 881 height 421
paste input "680 LSD Cooler"
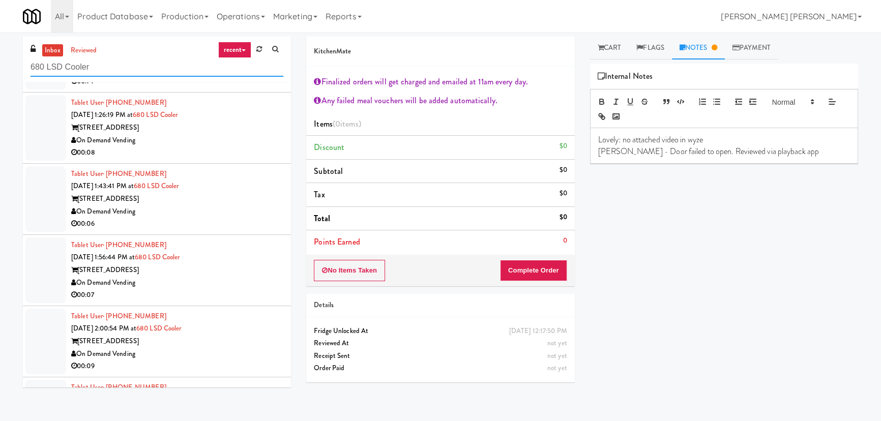
scroll to position [335, 0]
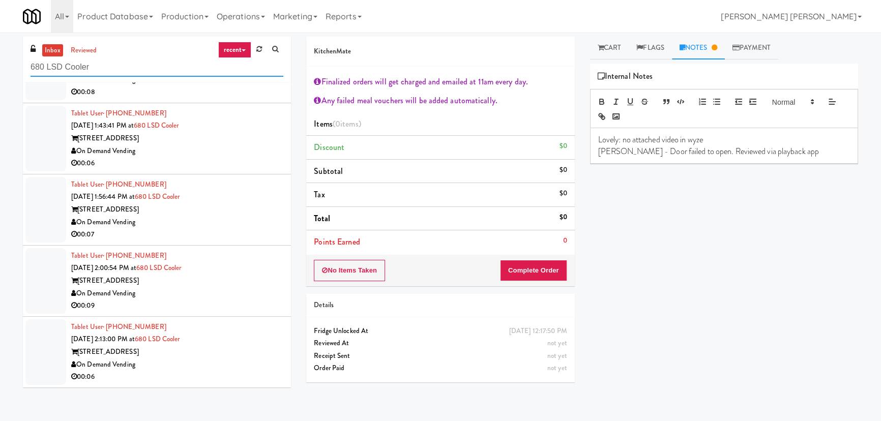
type input "680 LSD Cooler"
click at [241, 348] on div "680 N. Lake Shore" at bounding box center [177, 352] width 212 height 13
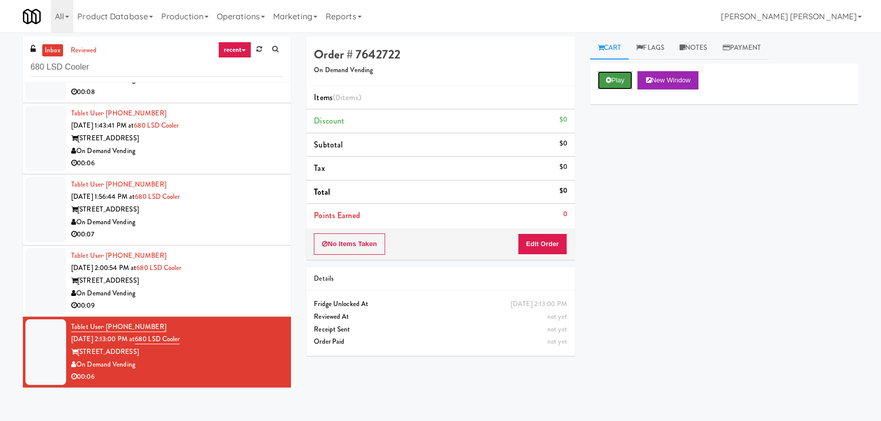
click at [610, 73] on button "Play" at bounding box center [614, 80] width 35 height 18
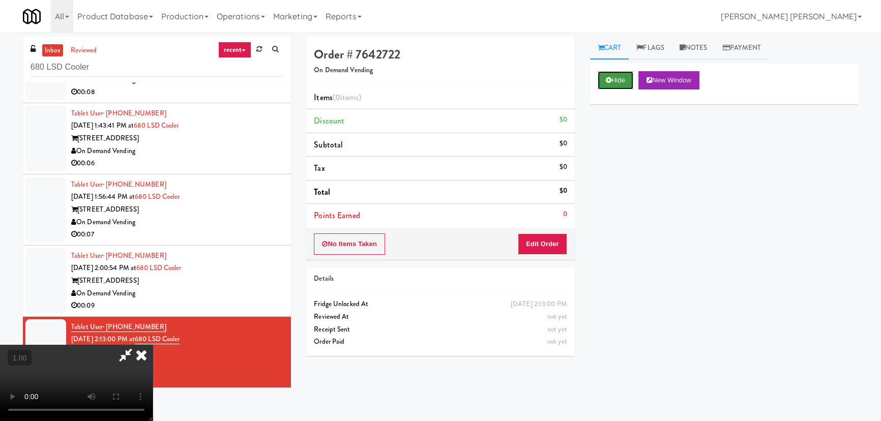
click at [605, 74] on button "Hide" at bounding box center [615, 80] width 36 height 18
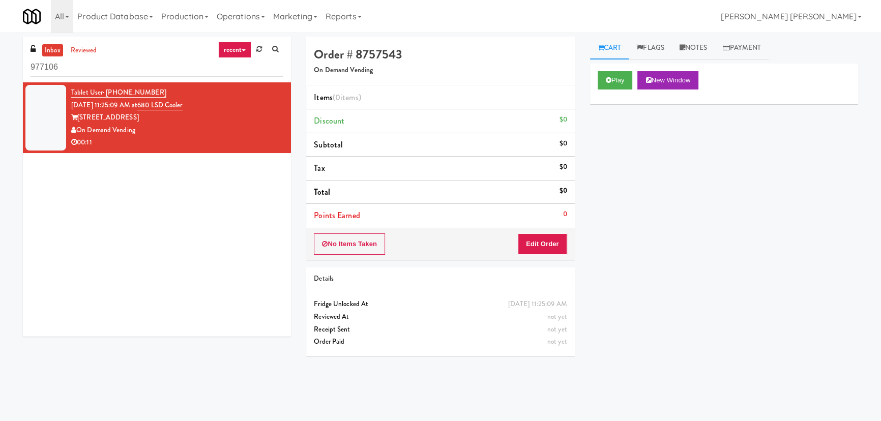
drag, startPoint x: 68, startPoint y: 71, endPoint x: 5, endPoint y: 71, distance: 63.0
click at [5, 71] on div "inbox reviewed recent all unclear take inventory issue suspicious failed recent…" at bounding box center [440, 227] width 881 height 380
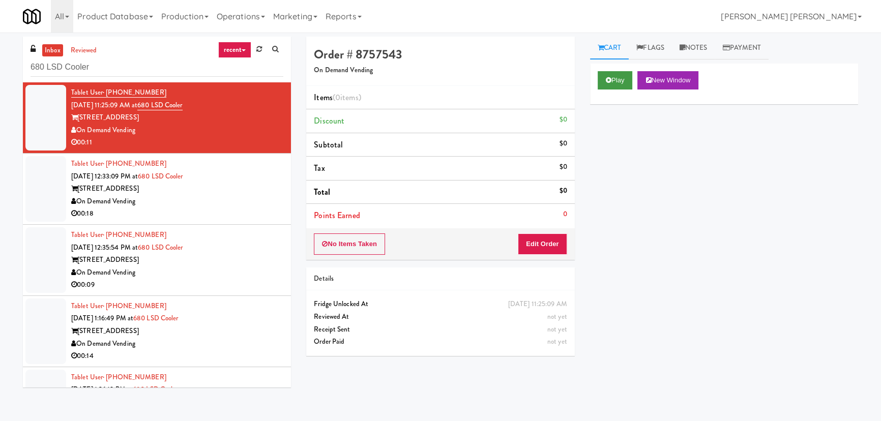
type input "680 LSD Cooler"
click at [609, 78] on icon at bounding box center [608, 80] width 6 height 7
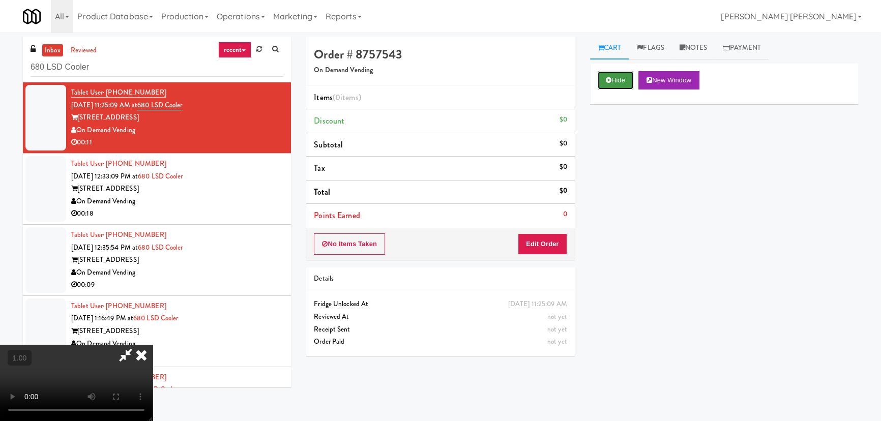
click at [628, 73] on button "Hide" at bounding box center [615, 80] width 36 height 18
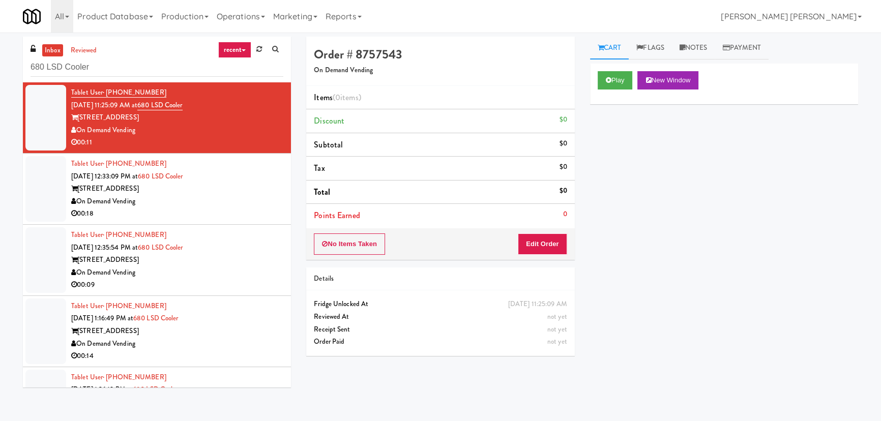
click at [225, 205] on div "On Demand Vending" at bounding box center [177, 201] width 212 height 13
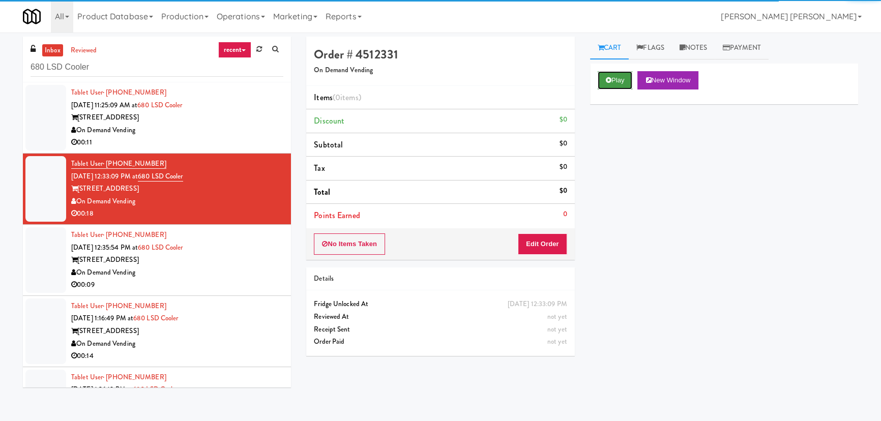
click at [622, 83] on button "Play" at bounding box center [614, 80] width 35 height 18
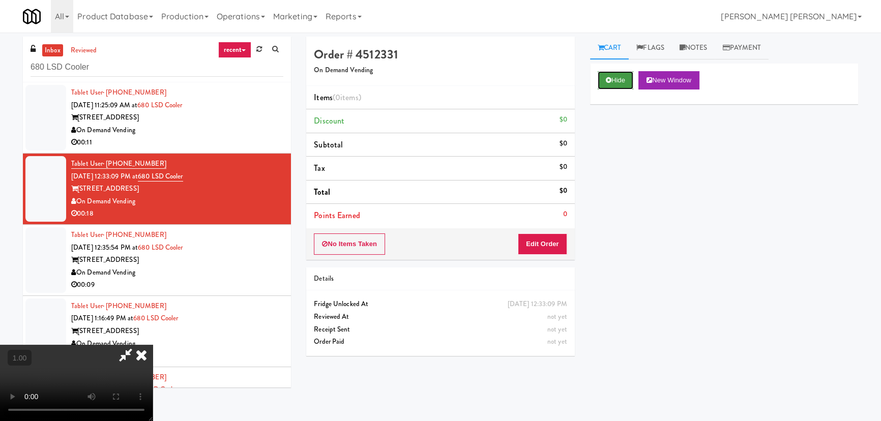
click at [613, 87] on button "Hide" at bounding box center [615, 80] width 36 height 18
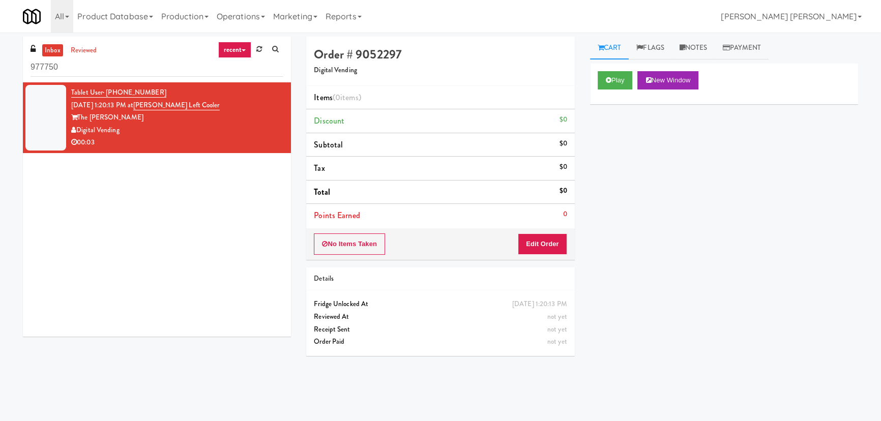
drag, startPoint x: 0, startPoint y: 0, endPoint x: 17, endPoint y: 72, distance: 73.6
click at [17, 72] on div "inbox reviewed recent all unclear take inventory issue suspicious failed recent…" at bounding box center [156, 191] width 283 height 308
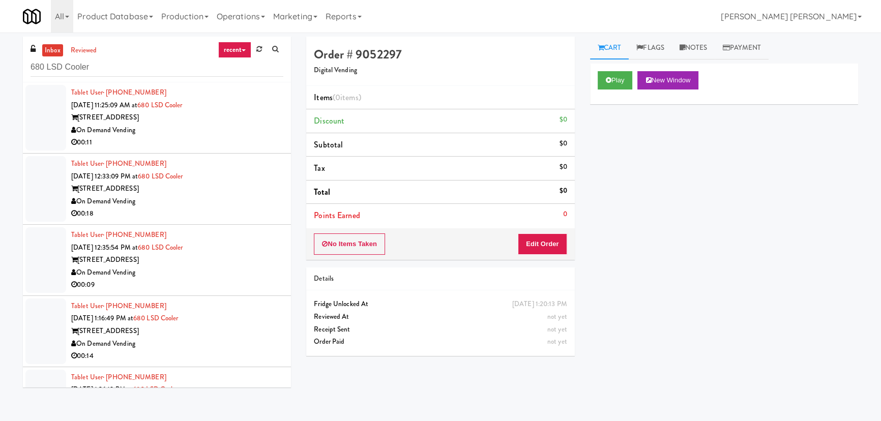
type input "680 LSD Cooler"
click at [252, 143] on div "00:11" at bounding box center [177, 142] width 212 height 13
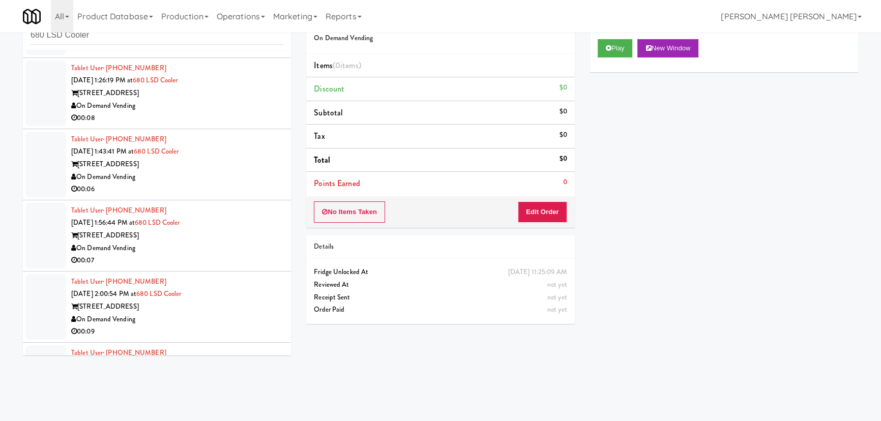
scroll to position [335, 0]
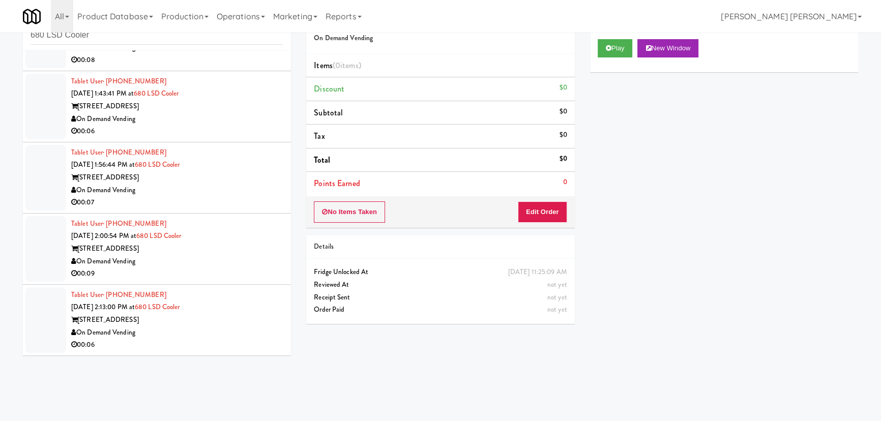
click at [220, 327] on div "On Demand Vending" at bounding box center [177, 332] width 212 height 13
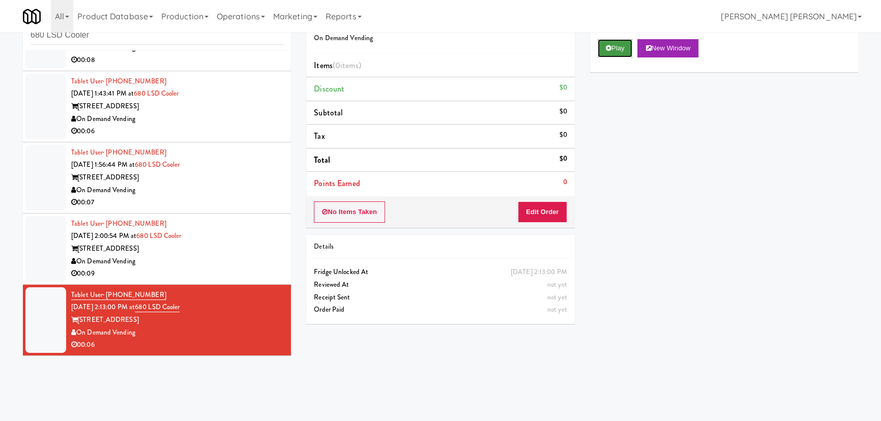
click at [620, 47] on button "Play" at bounding box center [614, 48] width 35 height 18
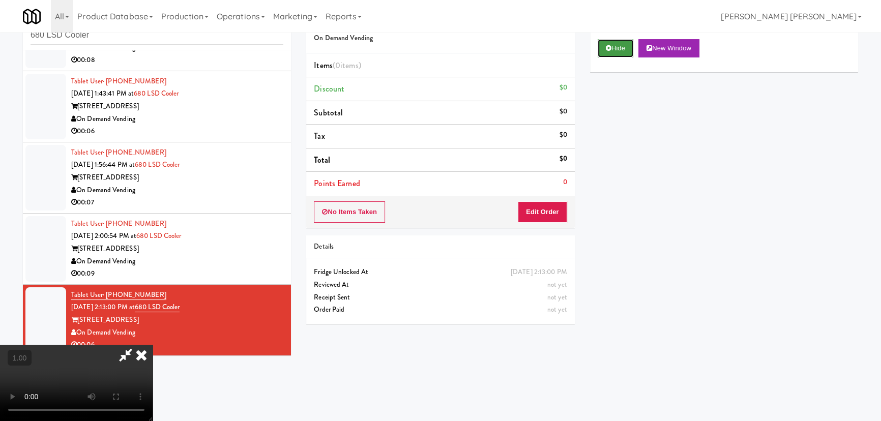
click at [610, 45] on icon at bounding box center [608, 48] width 6 height 7
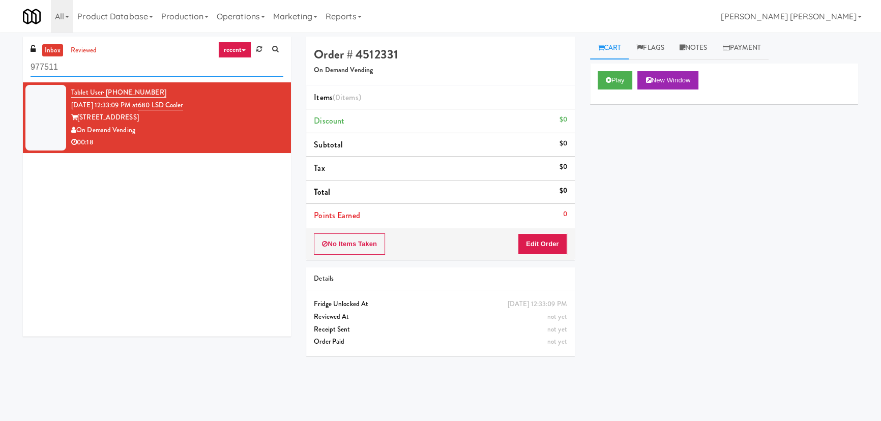
drag, startPoint x: 78, startPoint y: 67, endPoint x: -70, endPoint y: 63, distance: 148.0
click at [0, 63] on html "Okay Okay Select date: previous 2025-Sep next Su Mo Tu We Th Fr Sa 31 1 2 3 4 5…" at bounding box center [440, 210] width 881 height 421
paste input "680 LSD Cooler"
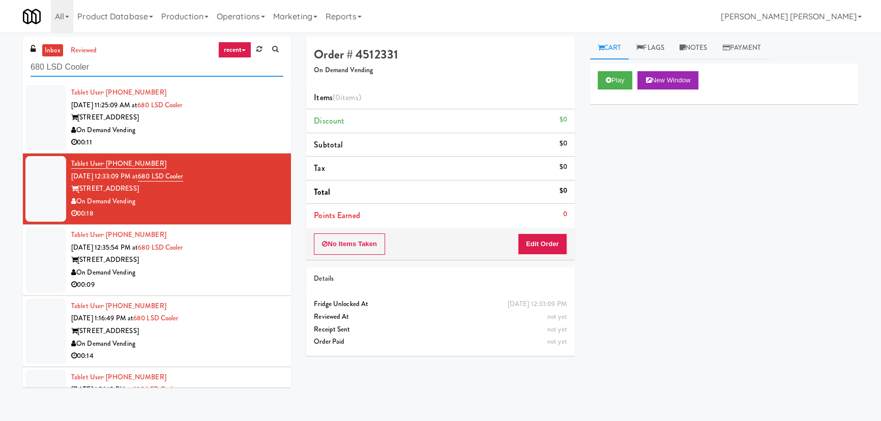
type input "680 LSD Cooler"
click at [240, 133] on div "On Demand Vending" at bounding box center [177, 130] width 212 height 13
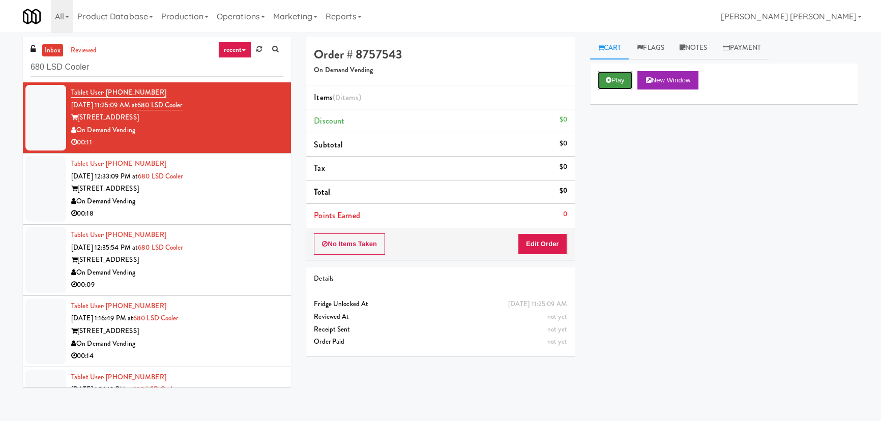
click at [616, 79] on button "Play" at bounding box center [614, 80] width 35 height 18
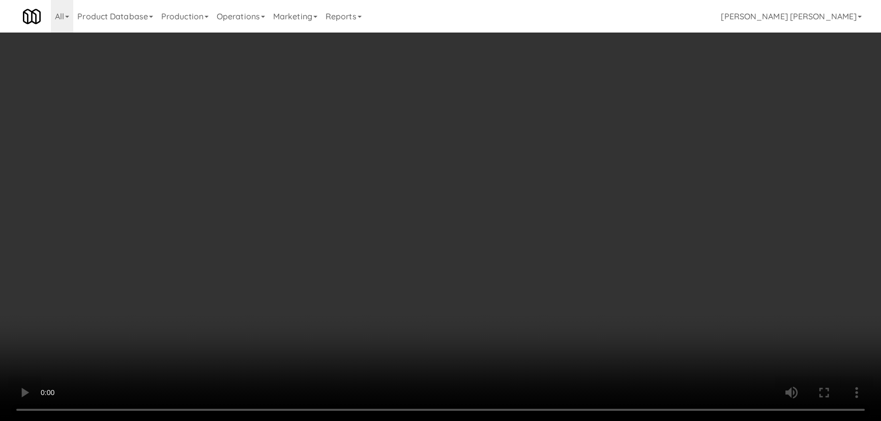
click at [504, 420] on video at bounding box center [440, 210] width 881 height 421
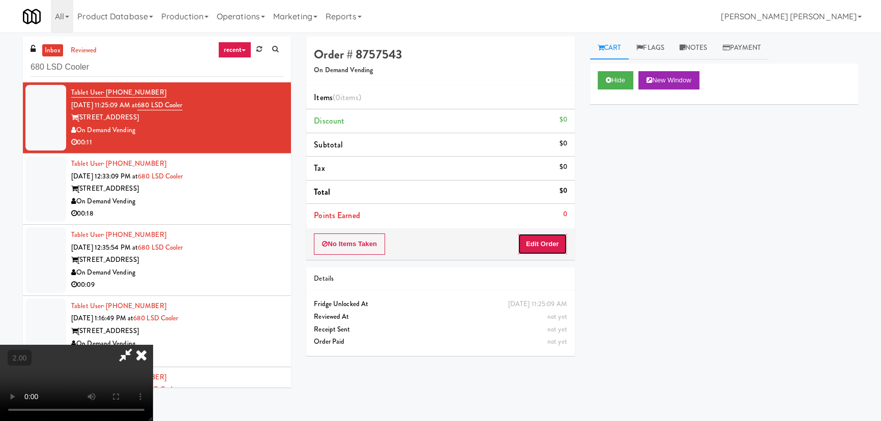
click at [550, 235] on button "Edit Order" at bounding box center [542, 243] width 49 height 21
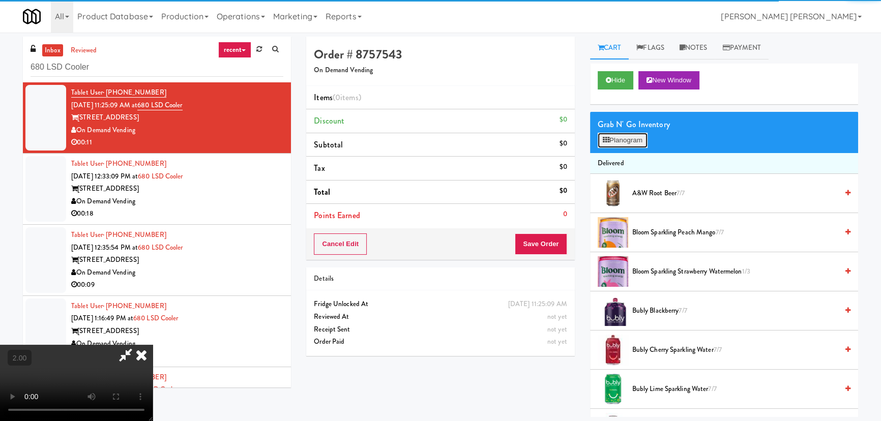
click at [620, 140] on button "Planogram" at bounding box center [622, 140] width 50 height 15
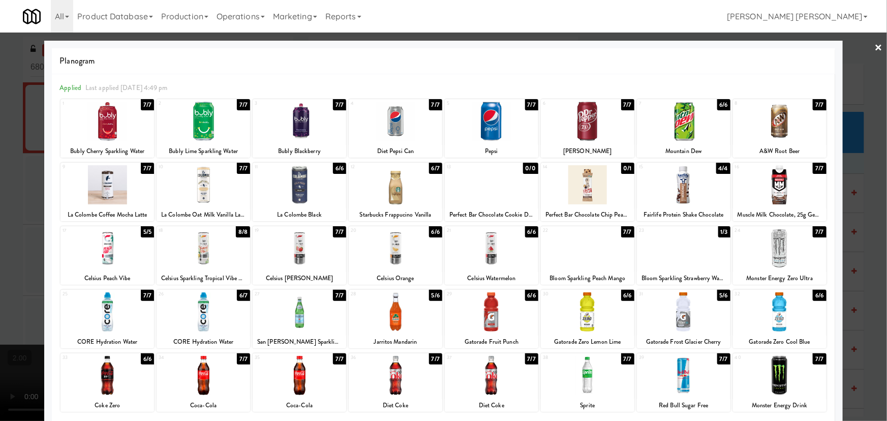
click at [200, 322] on div at bounding box center [204, 311] width 94 height 39
click at [385, 320] on div at bounding box center [396, 311] width 94 height 39
click at [875, 48] on link "×" at bounding box center [879, 49] width 8 height 32
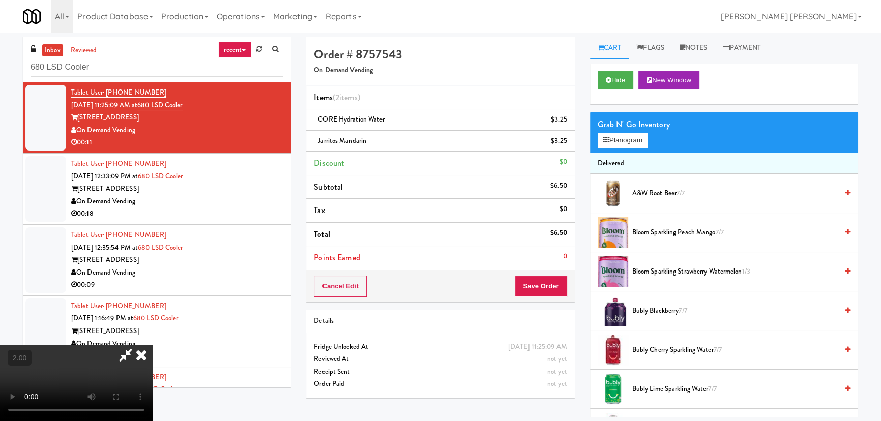
drag, startPoint x: 518, startPoint y: 137, endPoint x: 539, endPoint y: 207, distance: 73.2
click at [153, 345] on icon at bounding box center [141, 355] width 22 height 20
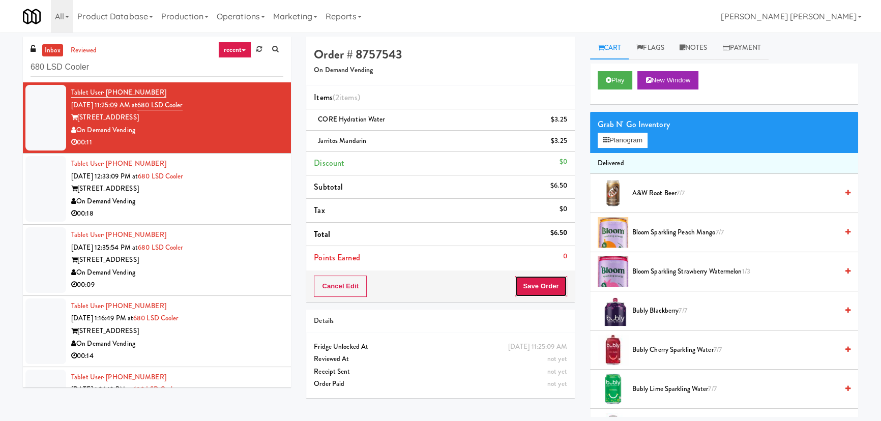
click at [543, 295] on button "Save Order" at bounding box center [540, 286] width 52 height 21
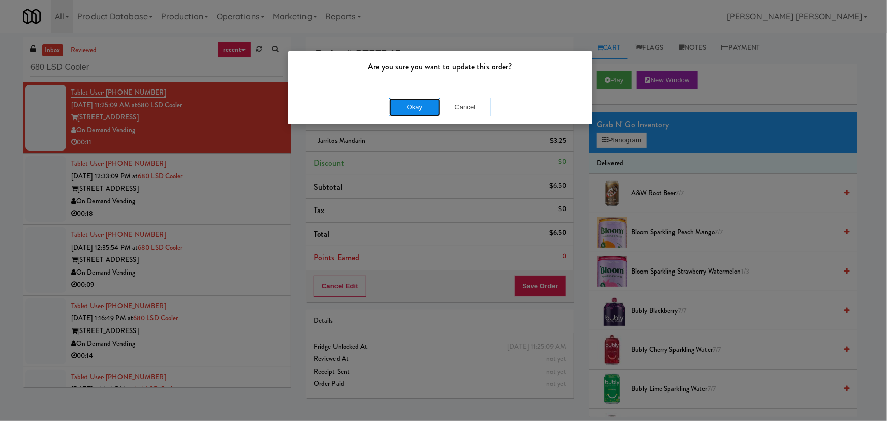
click at [419, 107] on button "Okay" at bounding box center [414, 107] width 51 height 18
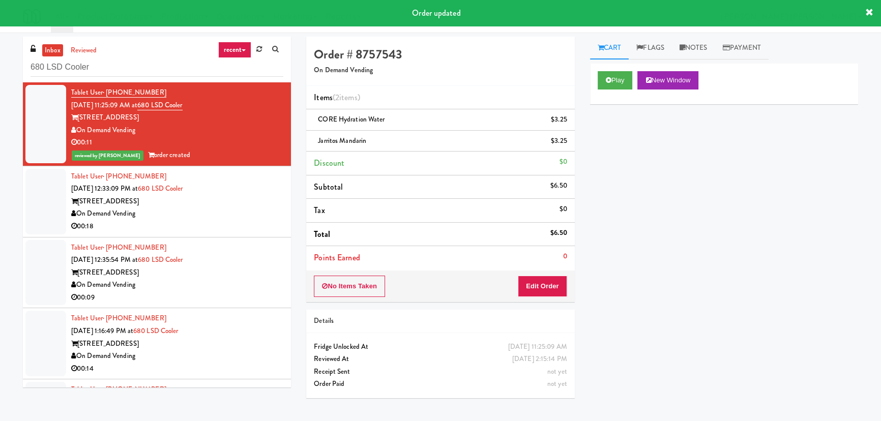
click at [233, 220] on div "00:18" at bounding box center [177, 226] width 212 height 13
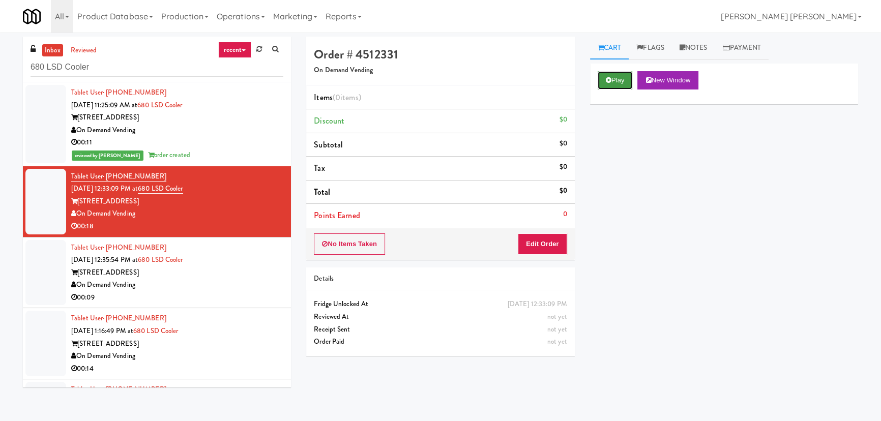
click at [620, 74] on button "Play" at bounding box center [614, 80] width 35 height 18
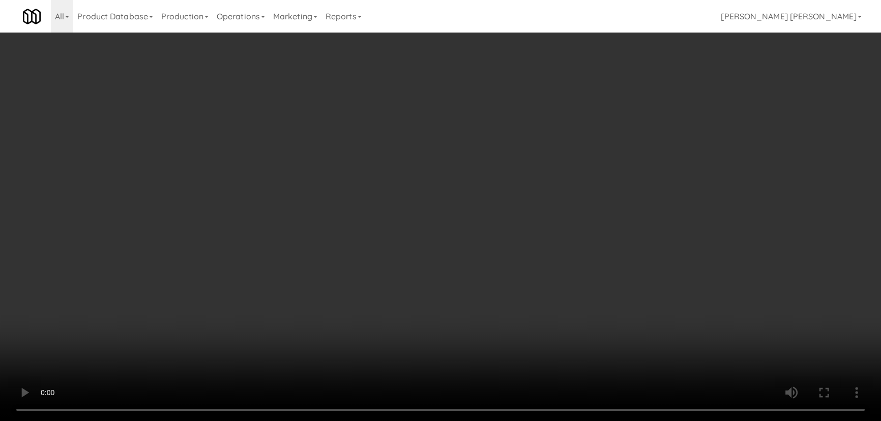
click at [517, 420] on video at bounding box center [440, 210] width 881 height 421
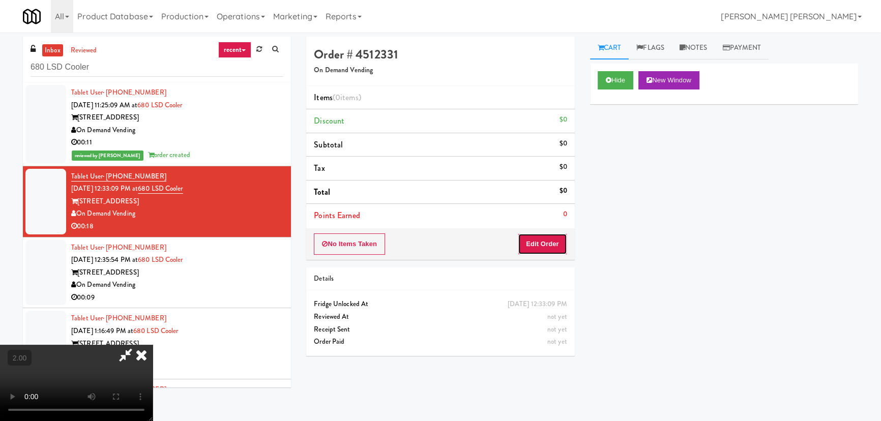
click at [554, 245] on button "Edit Order" at bounding box center [542, 243] width 49 height 21
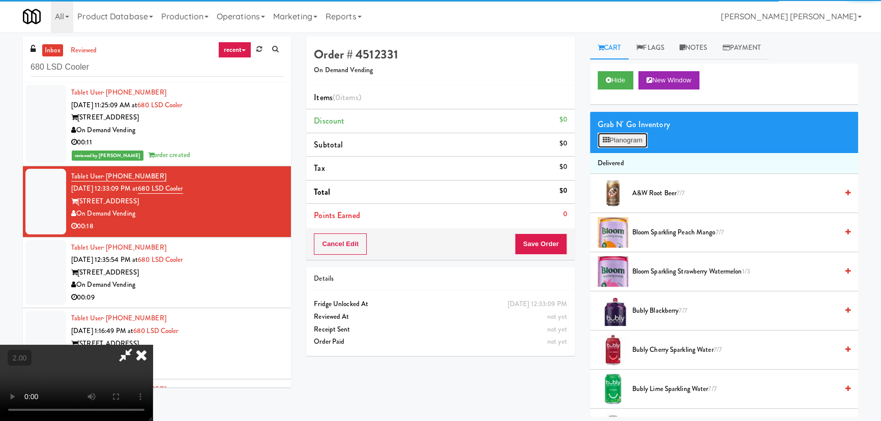
click at [621, 143] on button "Planogram" at bounding box center [622, 140] width 50 height 15
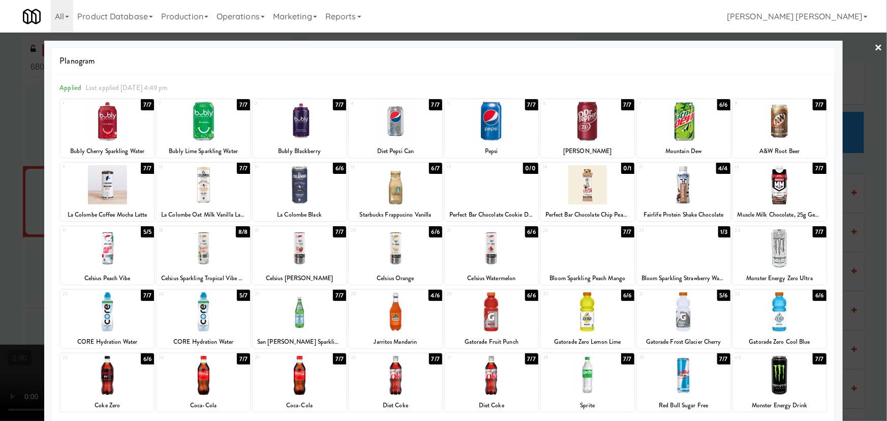
click at [295, 381] on div at bounding box center [300, 375] width 94 height 39
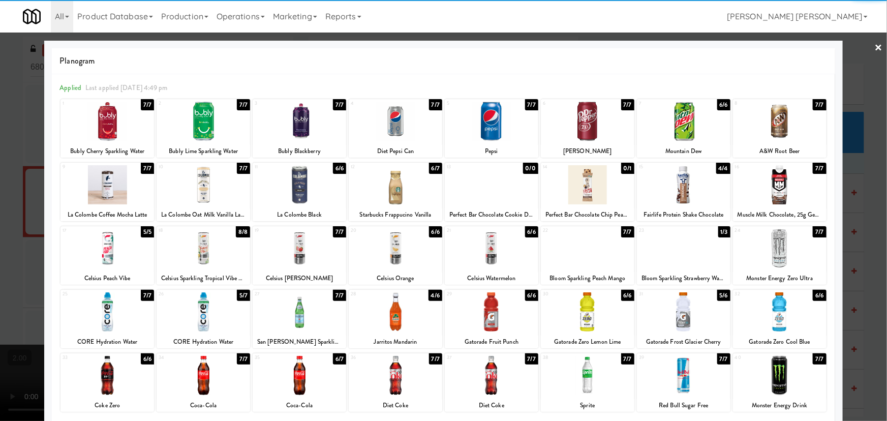
click at [775, 317] on div at bounding box center [780, 311] width 94 height 39
drag, startPoint x: 877, startPoint y: 46, endPoint x: 850, endPoint y: 50, distance: 27.8
click at [876, 46] on div "× Planogram Applied Last applied Monday 4:49 pm 1 7/7 Bubly Cherry Sparkling Wa…" at bounding box center [443, 210] width 887 height 421
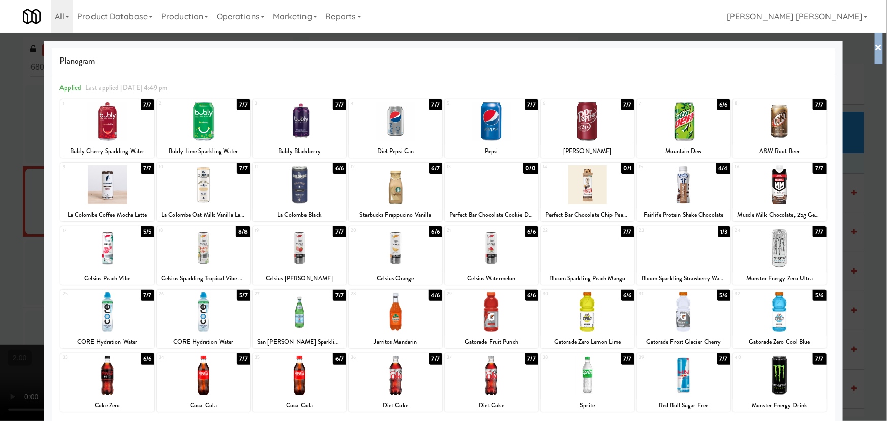
click at [875, 46] on link "×" at bounding box center [879, 49] width 8 height 32
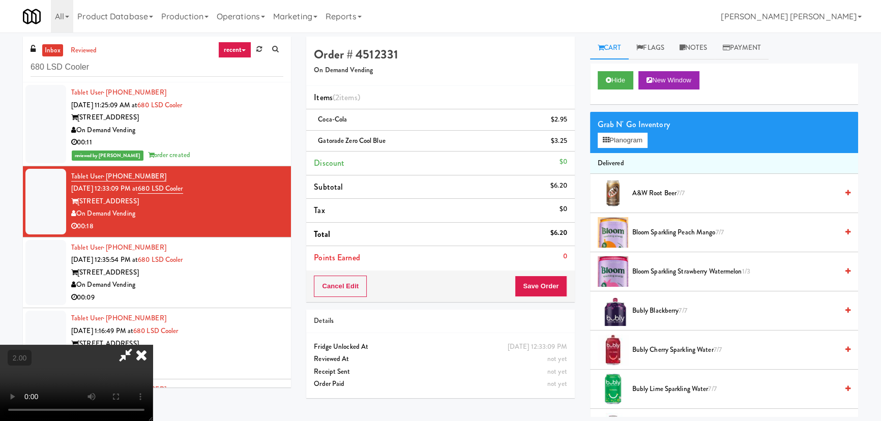
click at [153, 345] on video at bounding box center [76, 383] width 153 height 76
click at [153, 345] on icon at bounding box center [141, 355] width 22 height 20
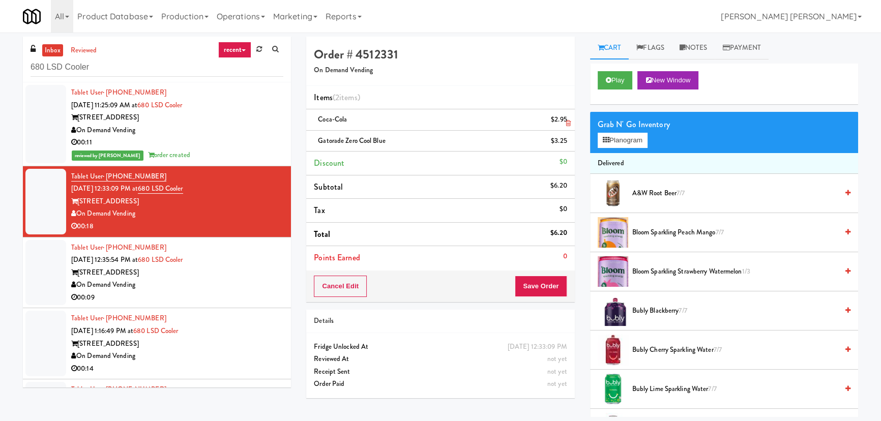
click at [567, 123] on icon at bounding box center [567, 123] width 5 height 7
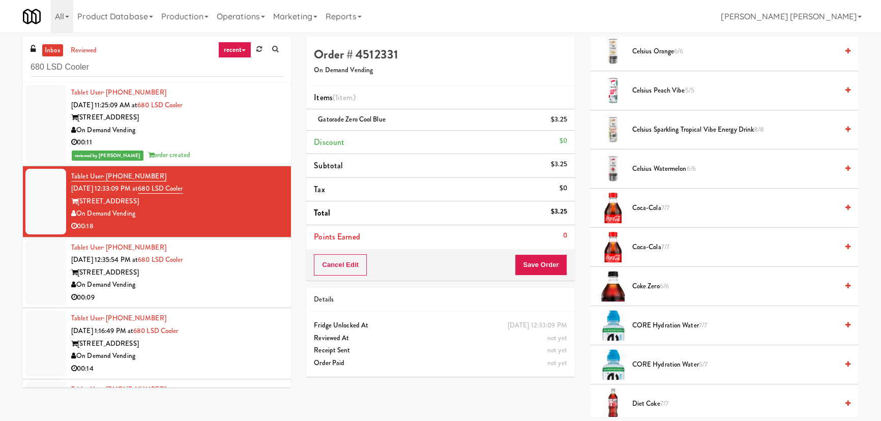
scroll to position [508, 0]
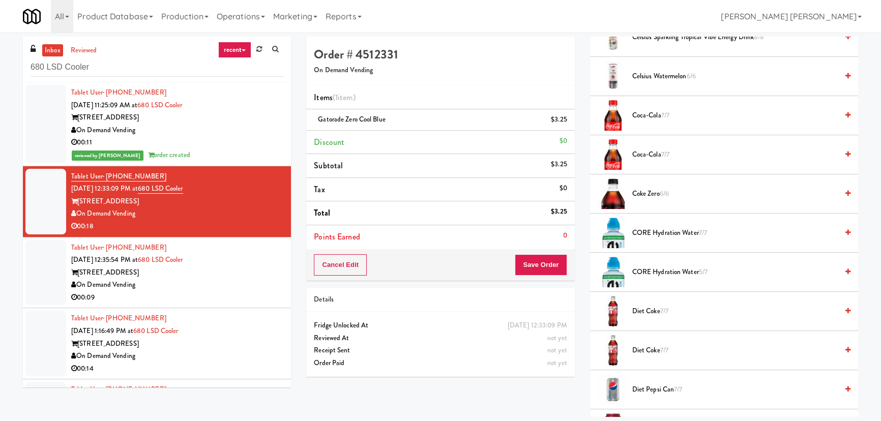
click at [653, 310] on span "Diet Coke 7/7" at bounding box center [734, 311] width 205 height 13
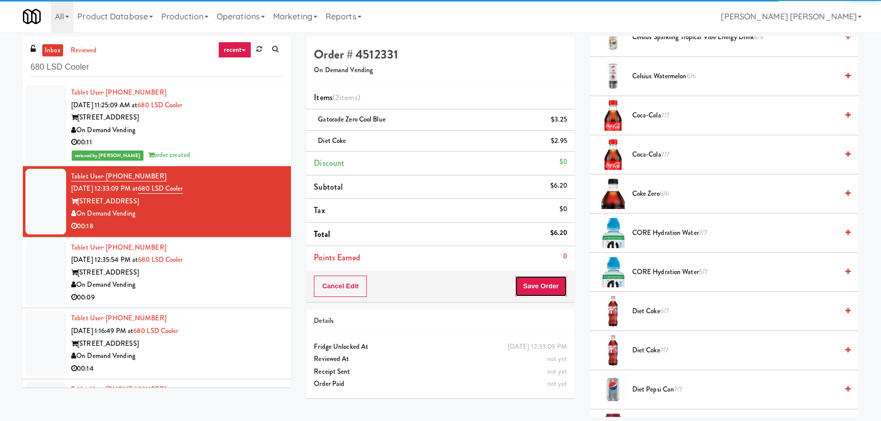
click at [544, 285] on button "Save Order" at bounding box center [540, 286] width 52 height 21
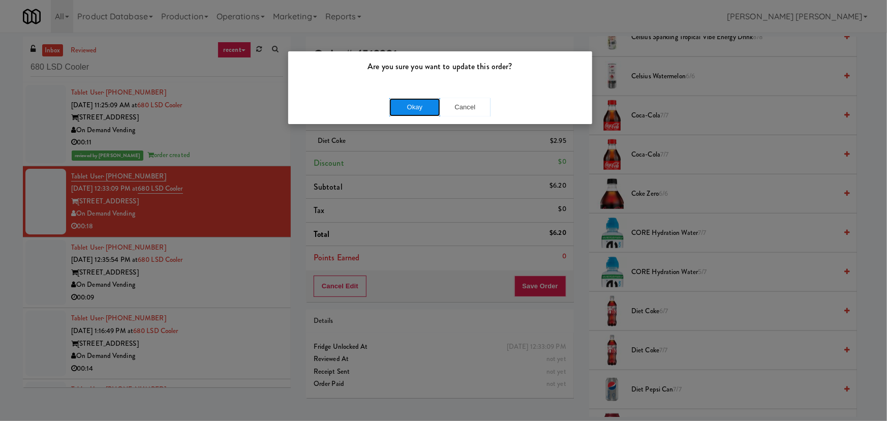
click at [421, 112] on button "Okay" at bounding box center [414, 107] width 51 height 18
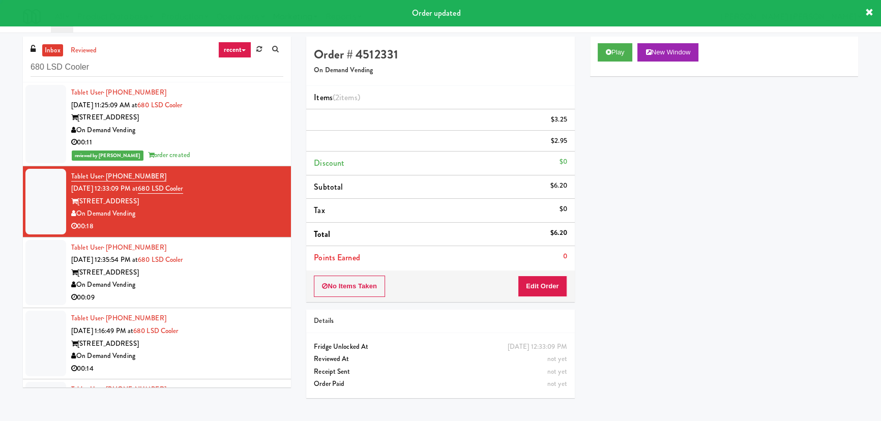
scroll to position [27, 0]
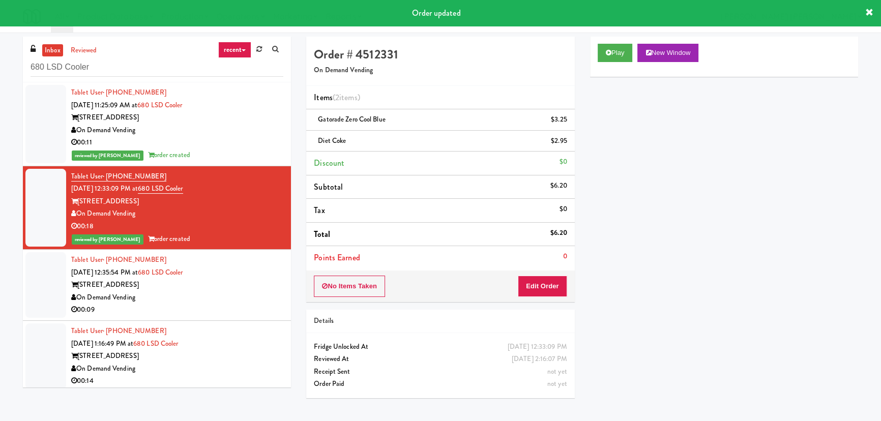
click at [212, 286] on div "[STREET_ADDRESS]" at bounding box center [177, 285] width 212 height 13
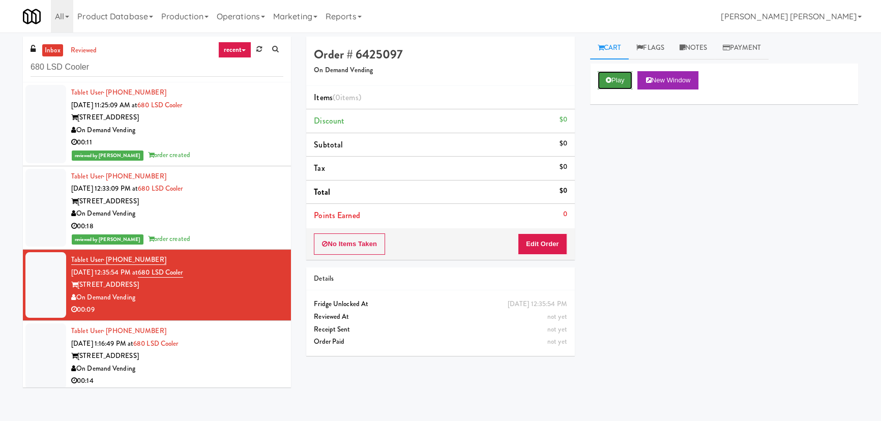
click at [616, 77] on button "Play" at bounding box center [614, 80] width 35 height 18
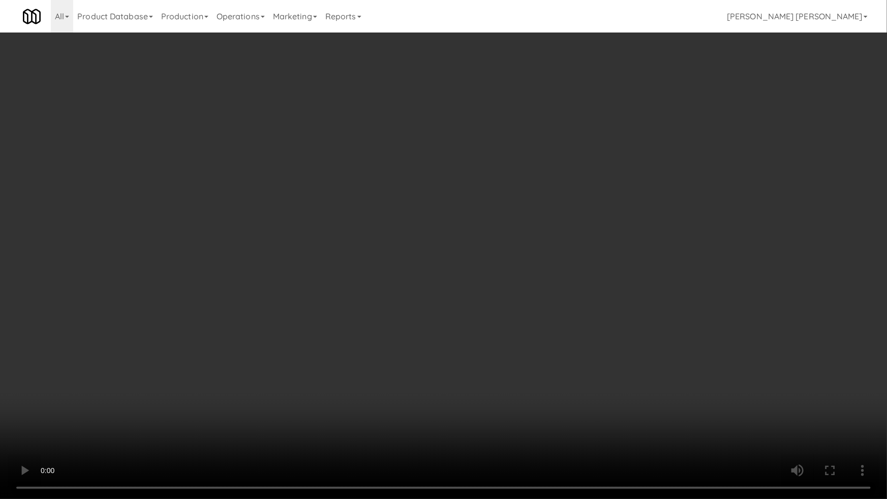
click at [629, 390] on video at bounding box center [443, 249] width 887 height 499
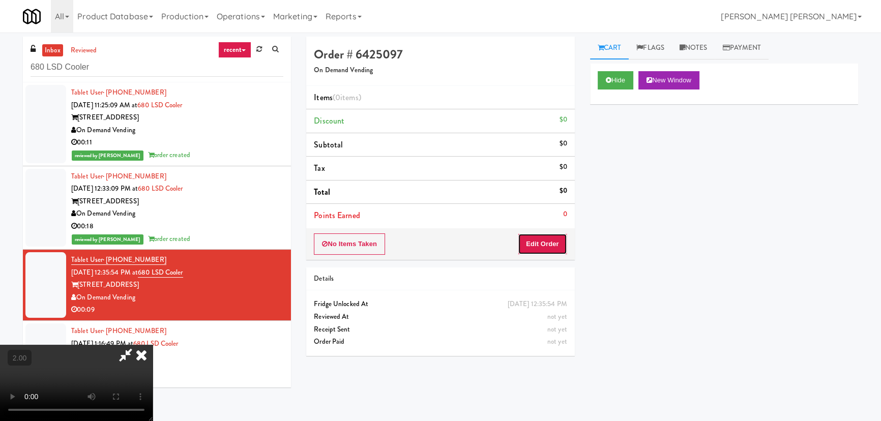
click at [551, 243] on button "Edit Order" at bounding box center [542, 243] width 49 height 21
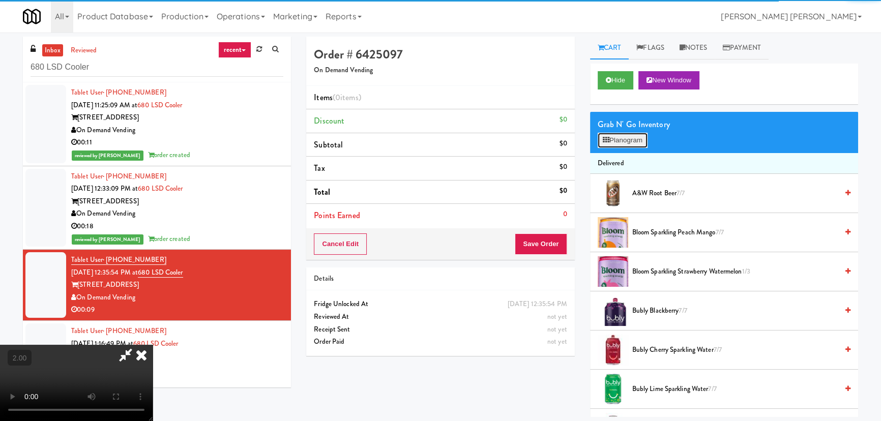
click at [633, 135] on button "Planogram" at bounding box center [622, 140] width 50 height 15
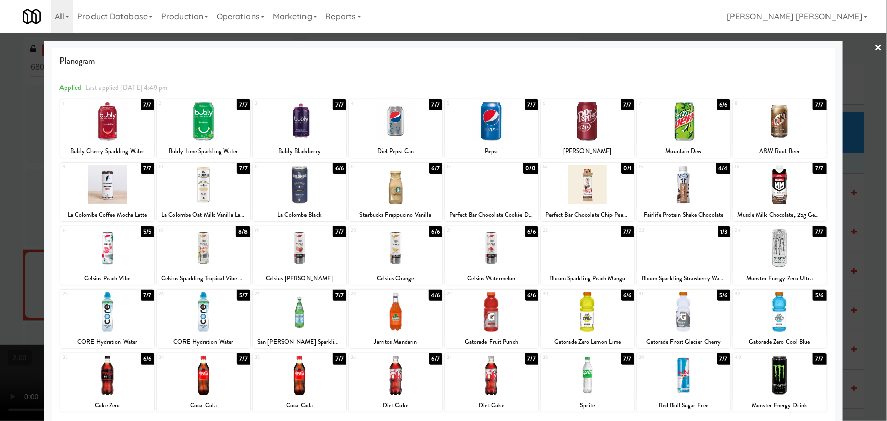
click at [771, 252] on div at bounding box center [780, 248] width 94 height 39
click at [772, 178] on div at bounding box center [780, 184] width 94 height 39
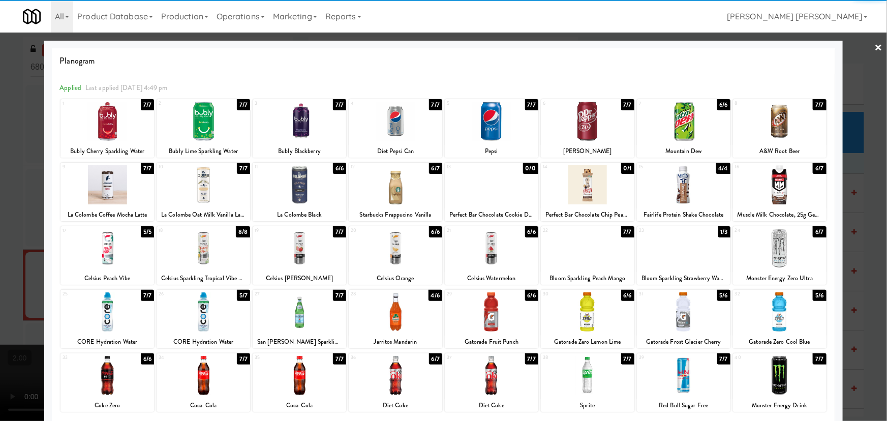
click at [875, 46] on link "×" at bounding box center [879, 49] width 8 height 32
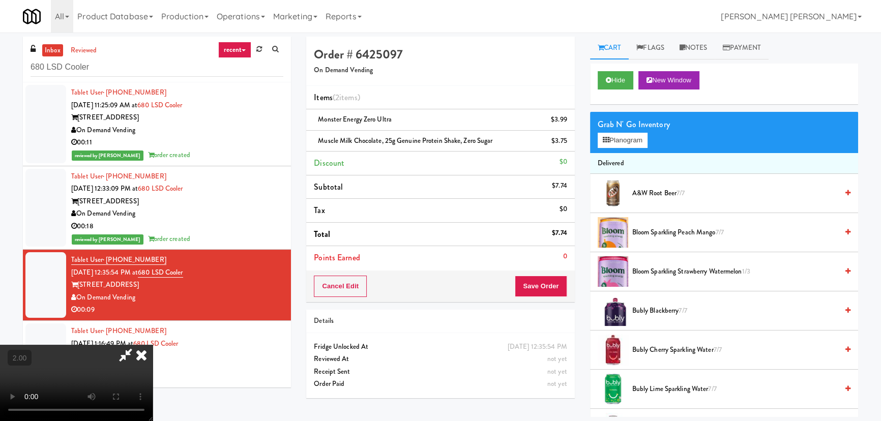
click at [137, 345] on icon at bounding box center [125, 355] width 23 height 20
click at [533, 283] on button "Save Order" at bounding box center [540, 286] width 52 height 21
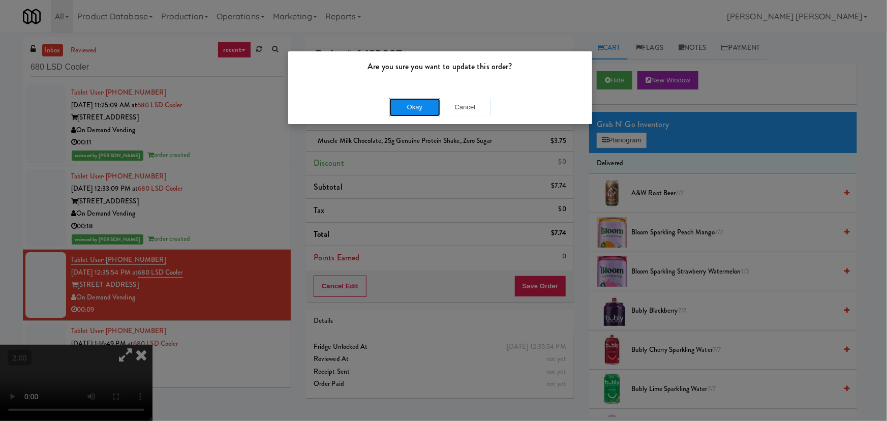
click at [422, 104] on button "Okay" at bounding box center [414, 107] width 51 height 18
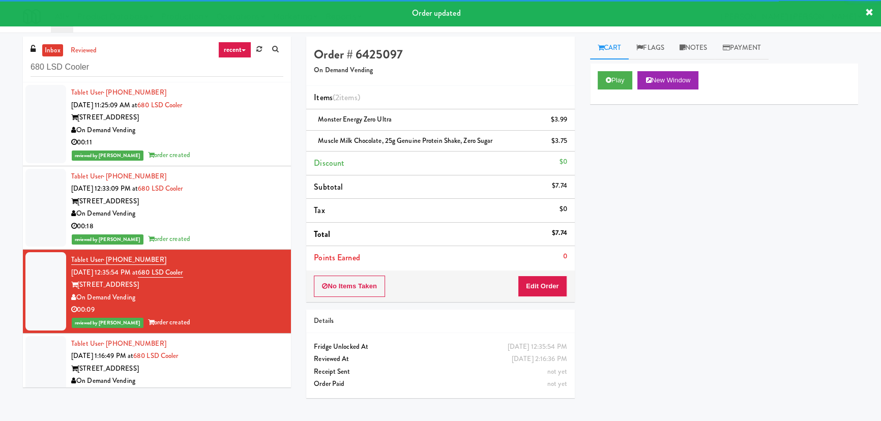
scroll to position [92, 0]
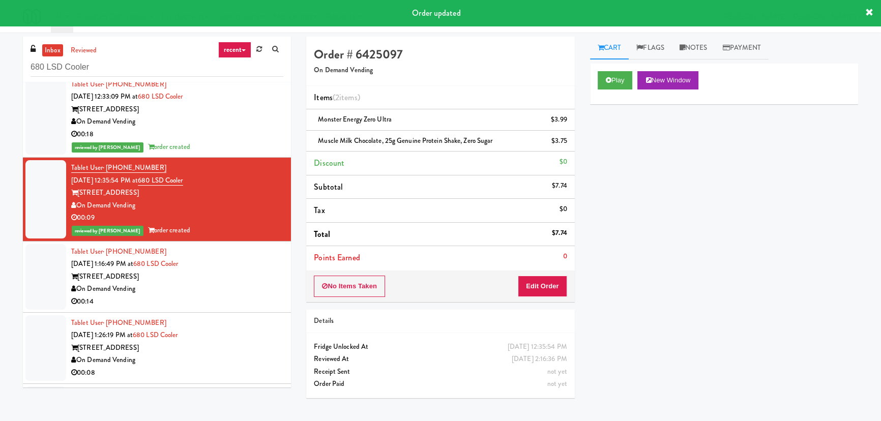
drag, startPoint x: 255, startPoint y: 281, endPoint x: 254, endPoint y: 286, distance: 5.7
click at [255, 281] on div "[STREET_ADDRESS]" at bounding box center [177, 276] width 212 height 13
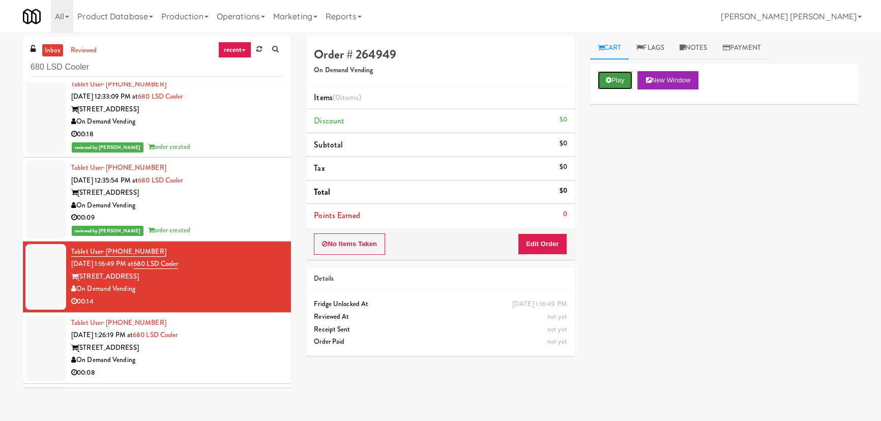
click at [621, 77] on button "Play" at bounding box center [614, 80] width 35 height 18
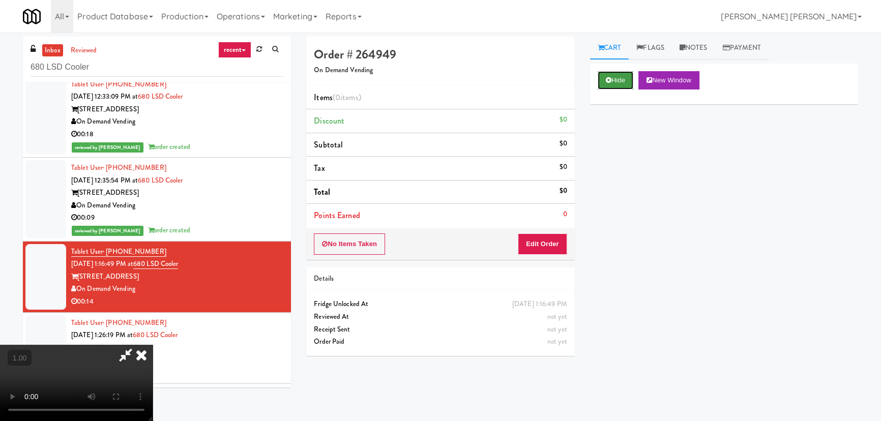
click at [606, 79] on icon at bounding box center [608, 80] width 6 height 7
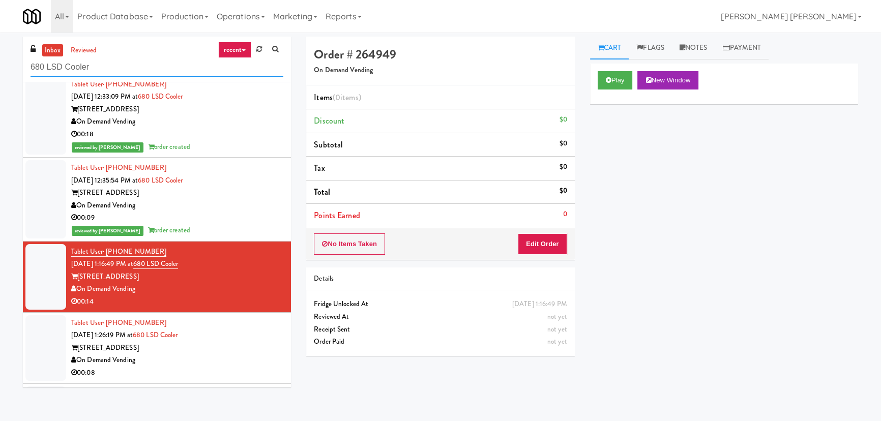
drag, startPoint x: 96, startPoint y: 67, endPoint x: 29, endPoint y: 60, distance: 66.4
click at [29, 60] on div "inbox reviewed recent all unclear take inventory issue suspicious failed recent…" at bounding box center [157, 60] width 268 height 46
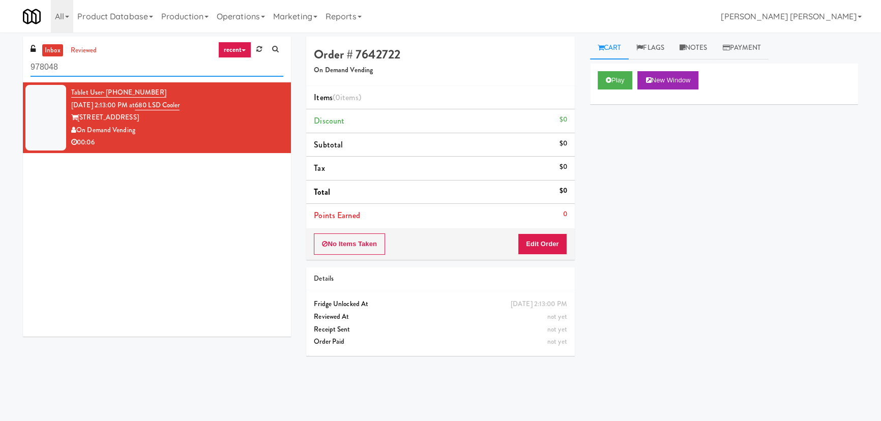
drag, startPoint x: 66, startPoint y: 58, endPoint x: 1, endPoint y: 51, distance: 65.9
click at [1, 51] on div "inbox reviewed recent all unclear take inventory issue suspicious failed recent…" at bounding box center [440, 227] width 881 height 380
paste input "680 LSD Cooler"
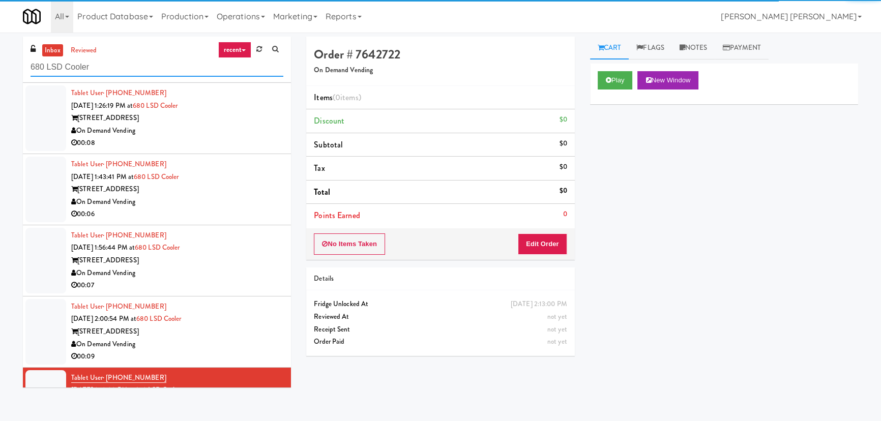
scroll to position [122, 0]
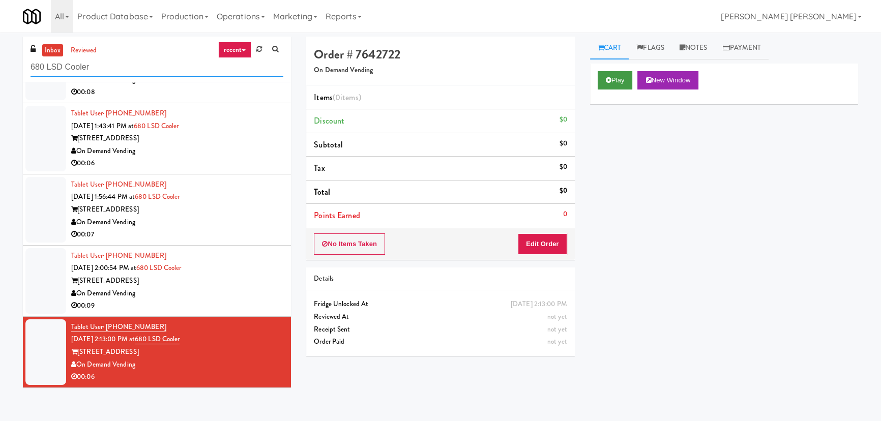
type input "680 LSD Cooler"
click at [620, 80] on button "Play" at bounding box center [614, 80] width 35 height 18
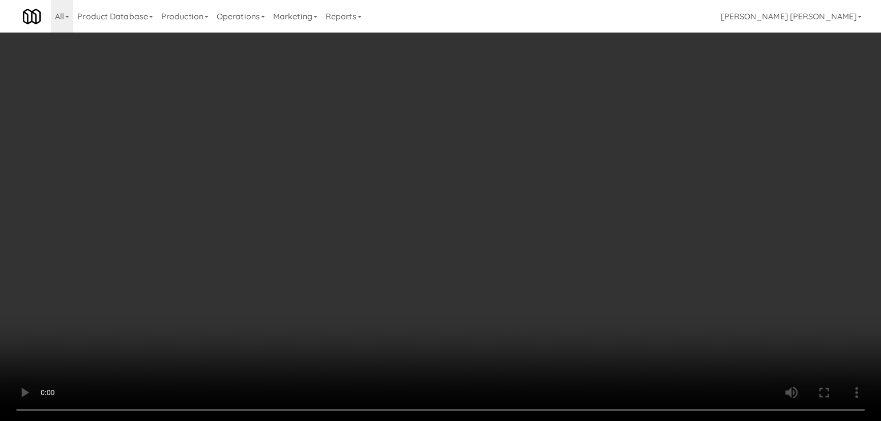
click at [523, 420] on video at bounding box center [440, 210] width 881 height 421
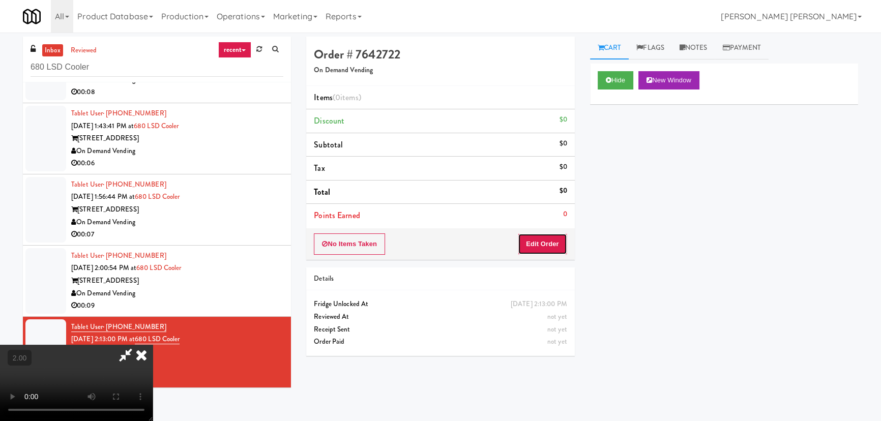
click at [539, 245] on button "Edit Order" at bounding box center [542, 243] width 49 height 21
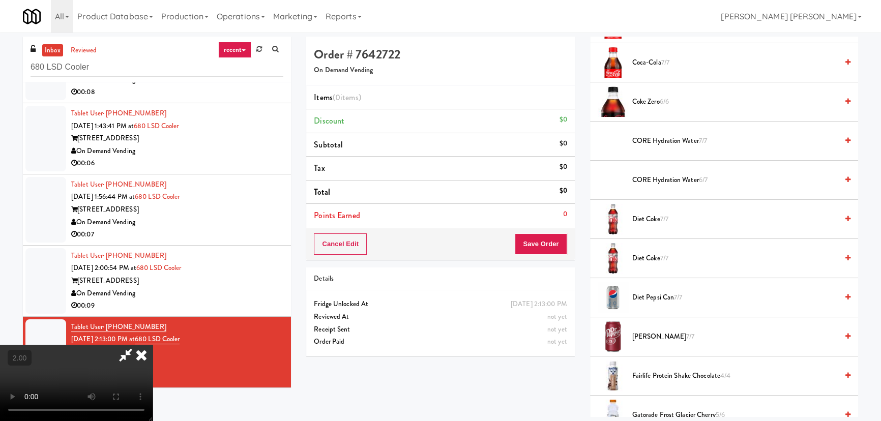
scroll to position [785, 0]
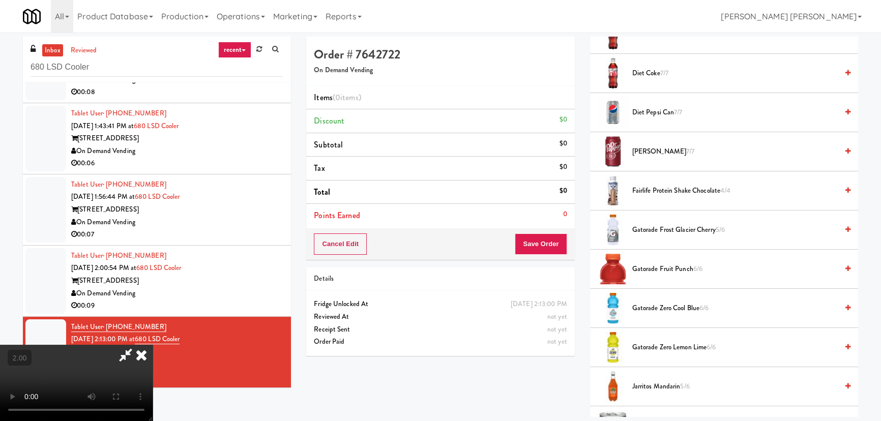
click at [651, 267] on span "Gatorade Fruit Punch 6/6" at bounding box center [734, 269] width 205 height 13
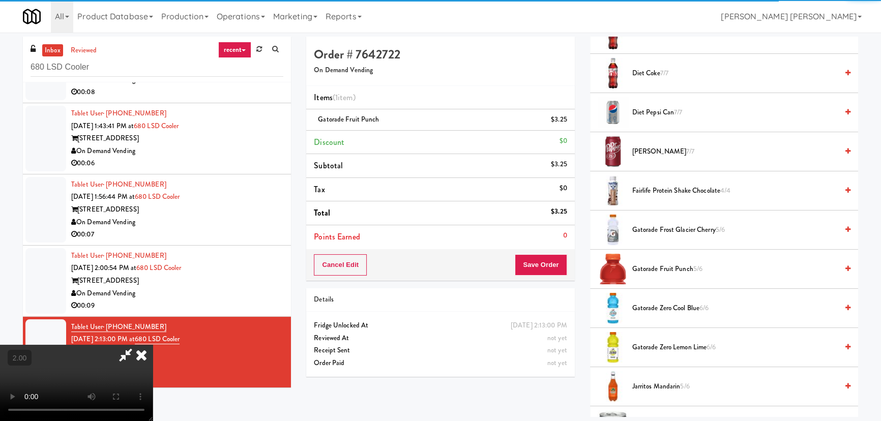
click at [153, 345] on icon at bounding box center [141, 355] width 22 height 20
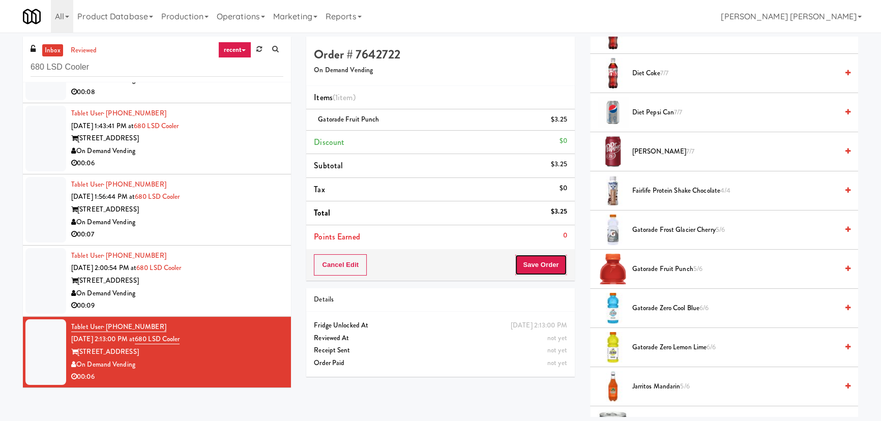
click at [549, 262] on button "Save Order" at bounding box center [540, 264] width 52 height 21
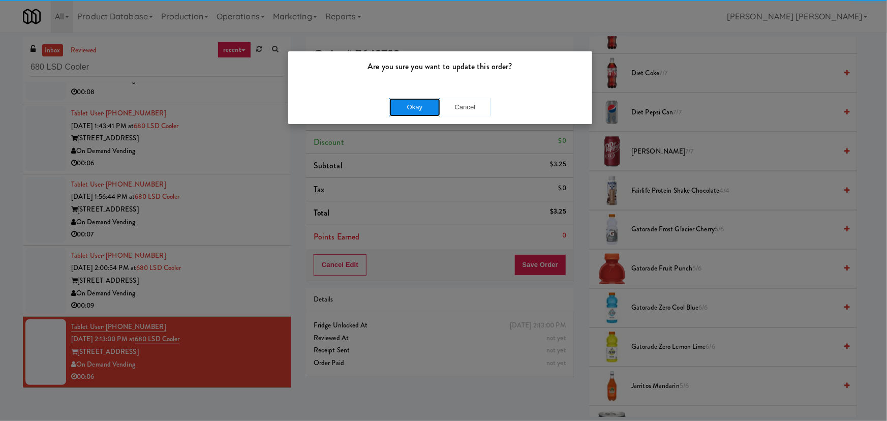
click at [403, 106] on button "Okay" at bounding box center [414, 107] width 51 height 18
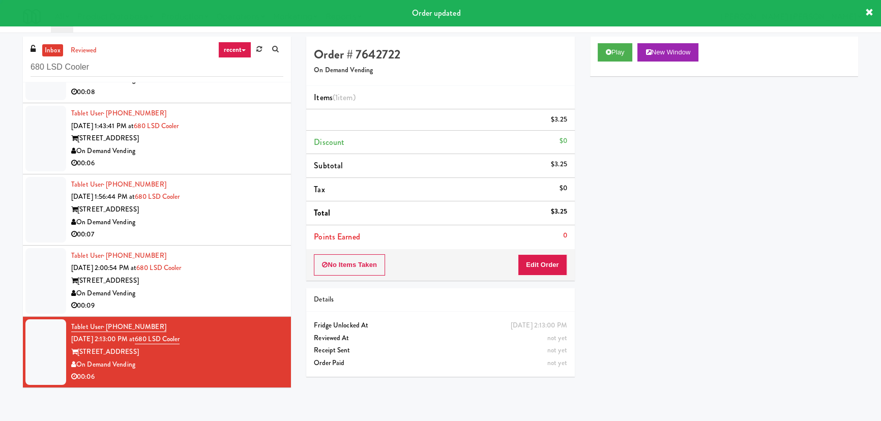
scroll to position [27, 0]
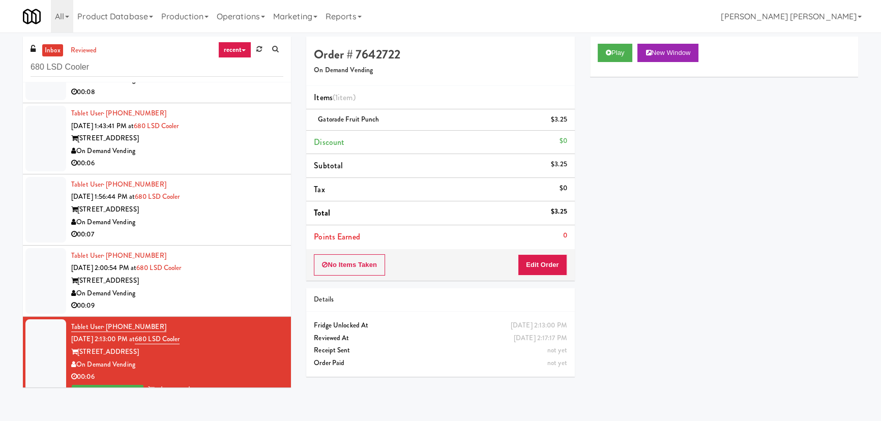
click at [229, 272] on div "Tablet User · (708) 676-9000 [DATE] 2:00:54 PM at 680 LSD Cooler [STREET_ADDRES…" at bounding box center [177, 281] width 212 height 63
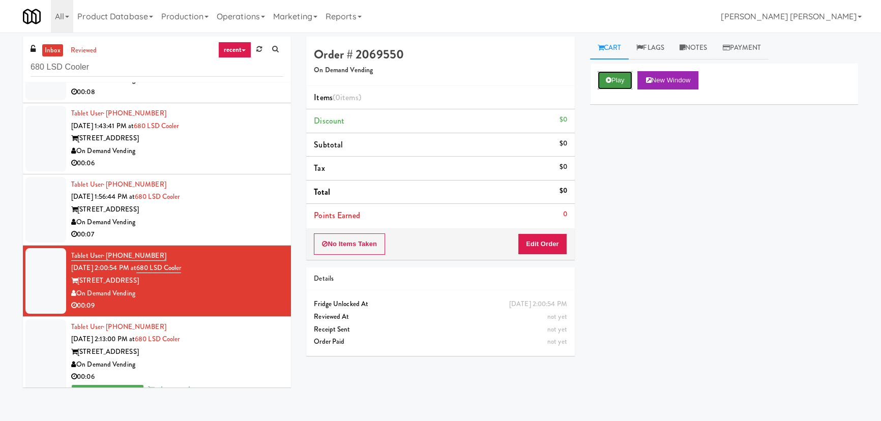
click at [618, 76] on button "Play" at bounding box center [614, 80] width 35 height 18
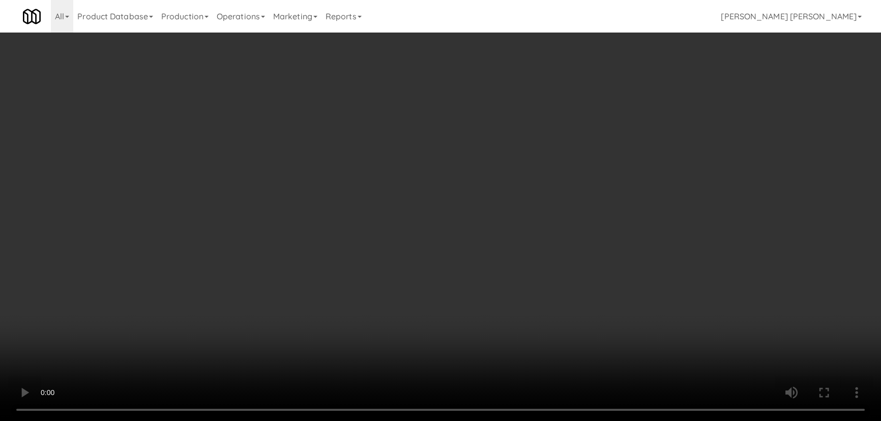
click at [551, 420] on video at bounding box center [440, 210] width 881 height 421
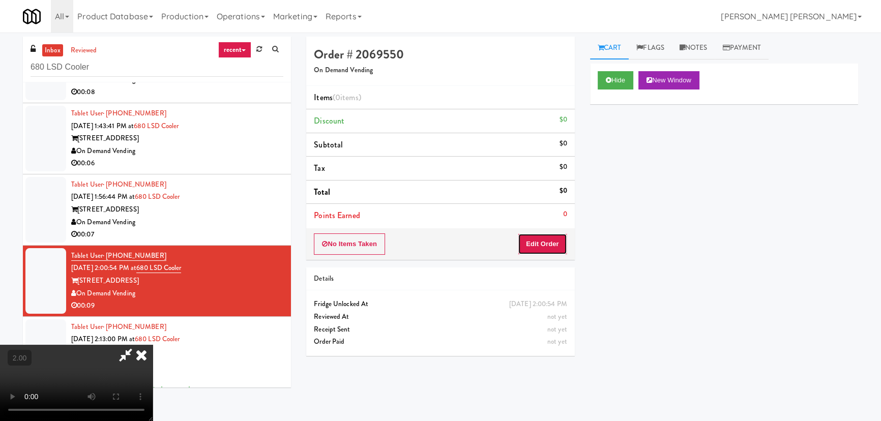
click at [540, 248] on button "Edit Order" at bounding box center [542, 243] width 49 height 21
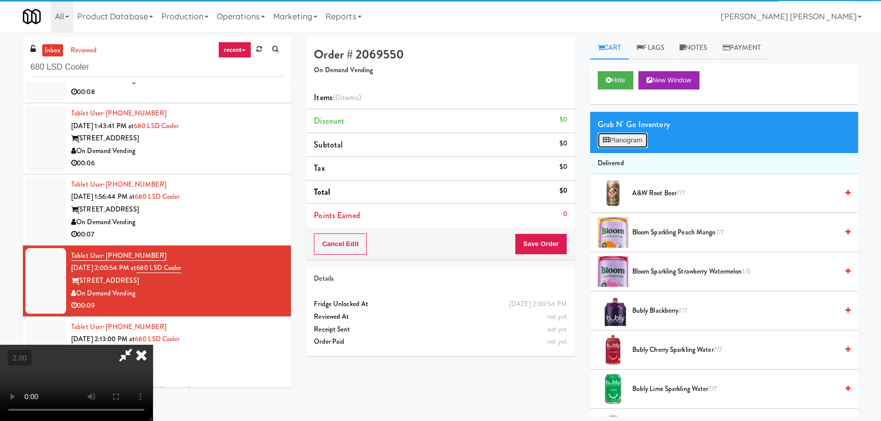
click at [635, 136] on button "Planogram" at bounding box center [622, 140] width 50 height 15
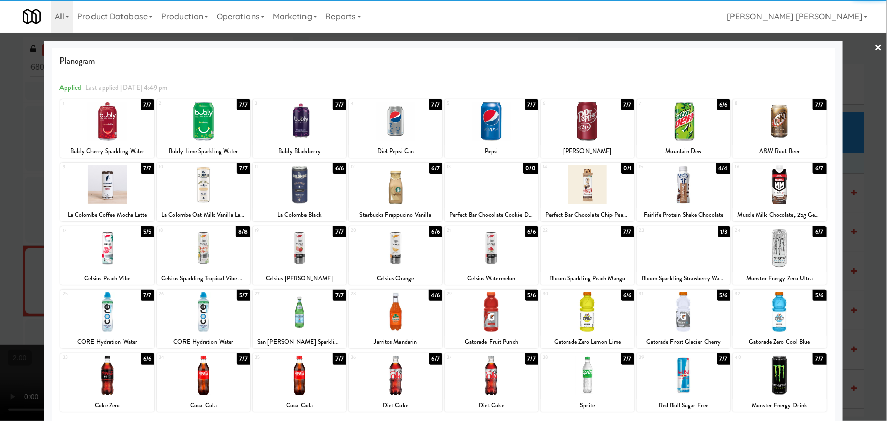
drag, startPoint x: 682, startPoint y: 181, endPoint x: 729, endPoint y: 163, distance: 50.5
click at [686, 181] on div at bounding box center [684, 184] width 94 height 39
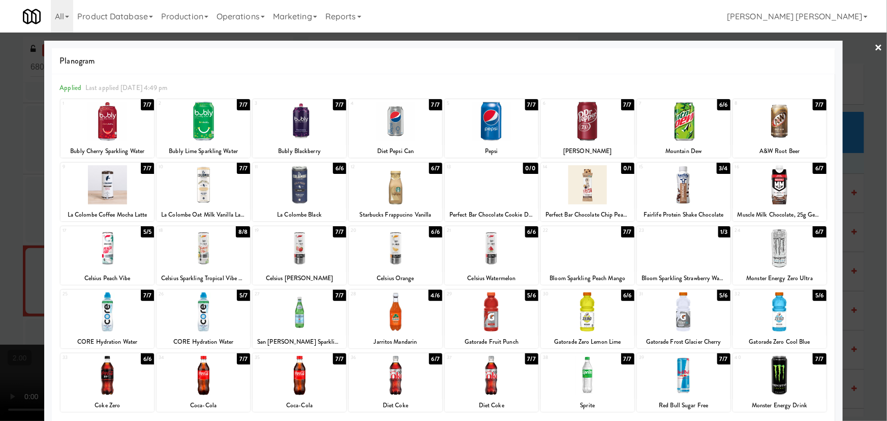
click at [875, 45] on link "×" at bounding box center [879, 49] width 8 height 32
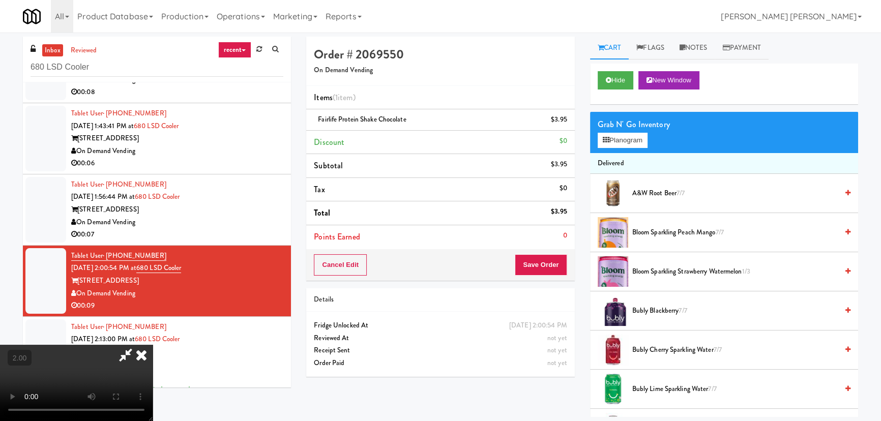
click at [153, 345] on icon at bounding box center [141, 355] width 22 height 20
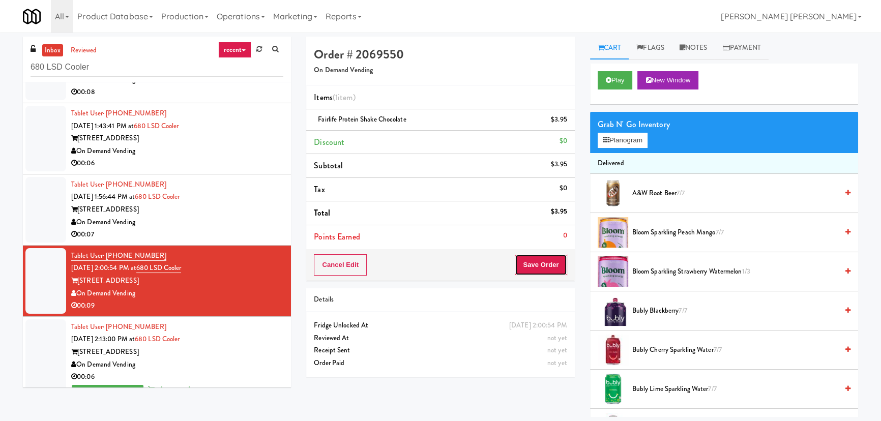
click at [558, 258] on button "Save Order" at bounding box center [540, 264] width 52 height 21
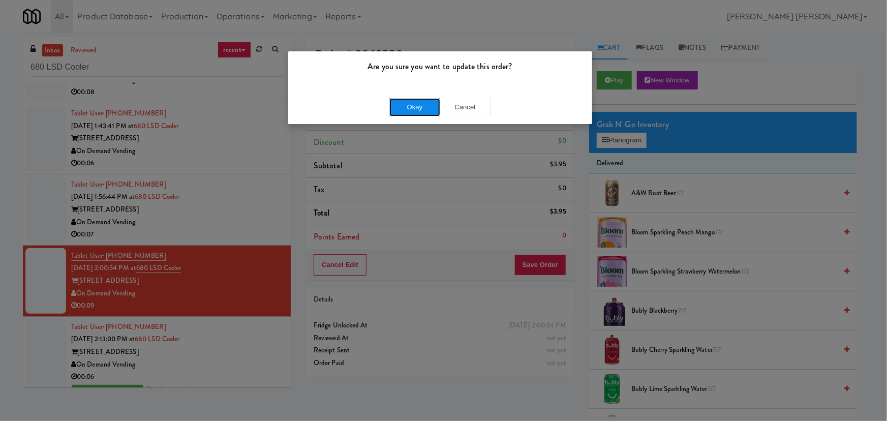
click at [409, 108] on button "Okay" at bounding box center [414, 107] width 51 height 18
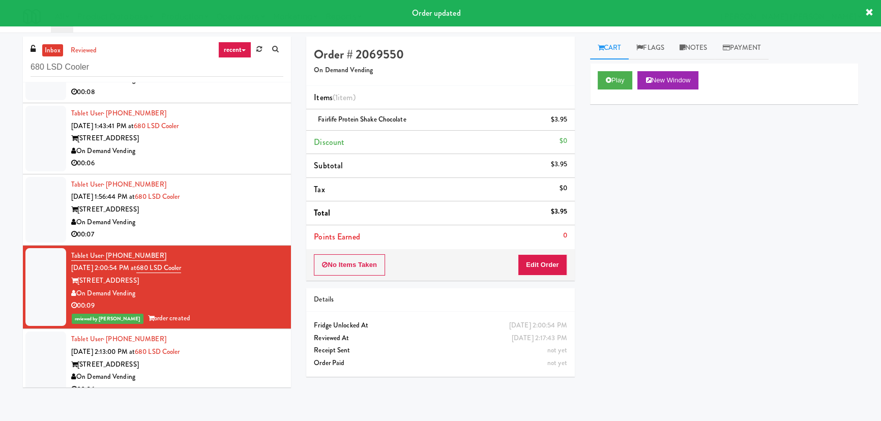
click at [262, 222] on div "On Demand Vending" at bounding box center [177, 222] width 212 height 13
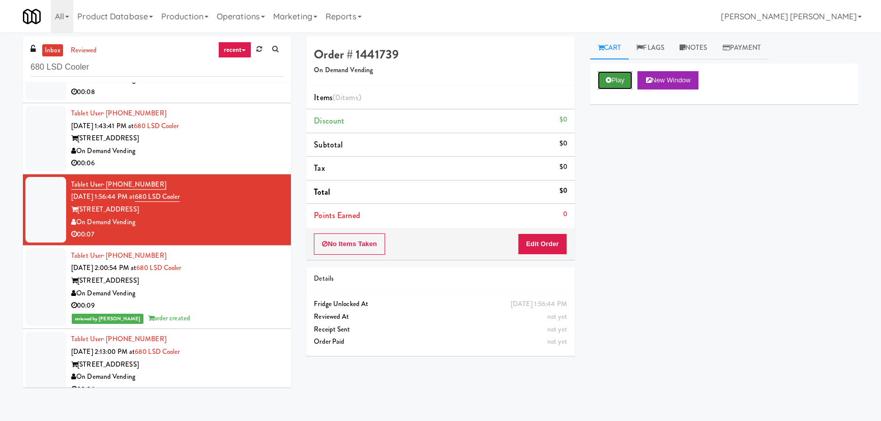
click at [618, 73] on button "Play" at bounding box center [614, 80] width 35 height 18
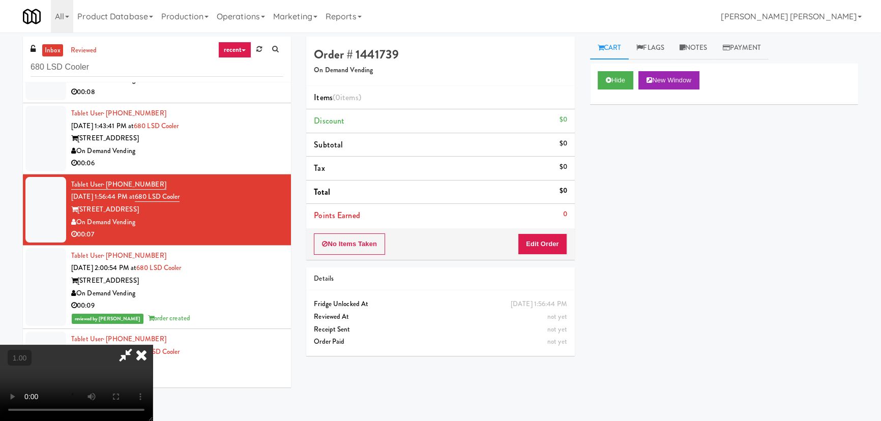
click at [153, 420] on video at bounding box center [76, 383] width 153 height 76
click at [550, 238] on button "Edit Order" at bounding box center [542, 243] width 49 height 21
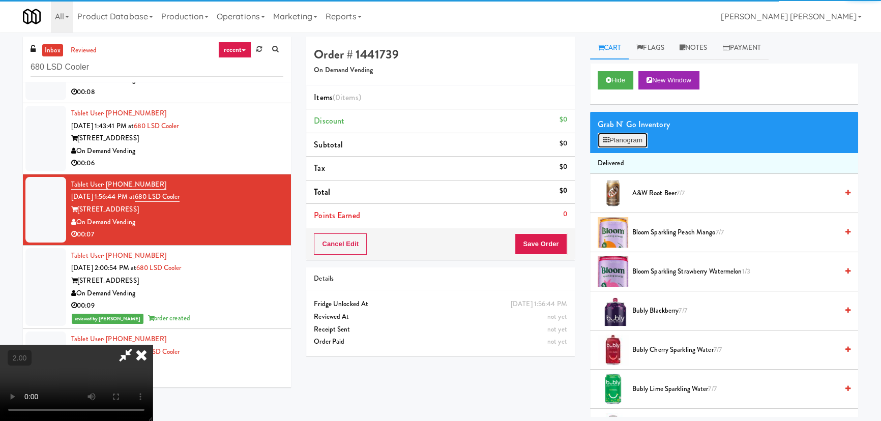
click at [611, 141] on button "Planogram" at bounding box center [622, 140] width 50 height 15
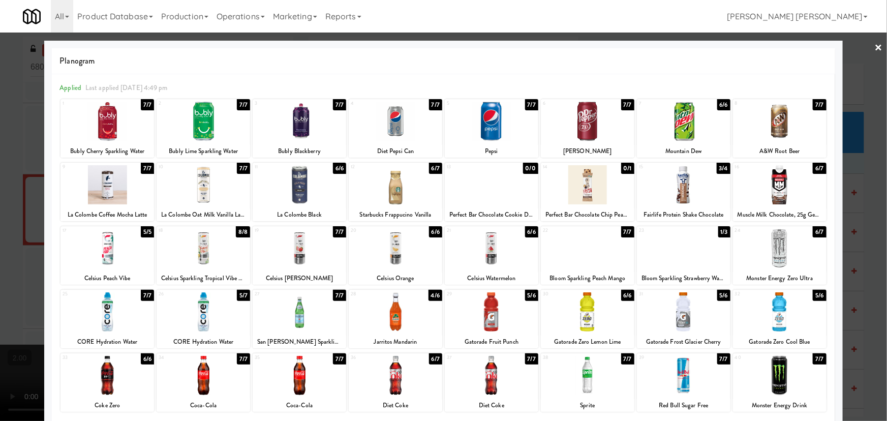
click at [197, 192] on div at bounding box center [204, 184] width 94 height 39
click at [875, 45] on link "×" at bounding box center [879, 49] width 8 height 32
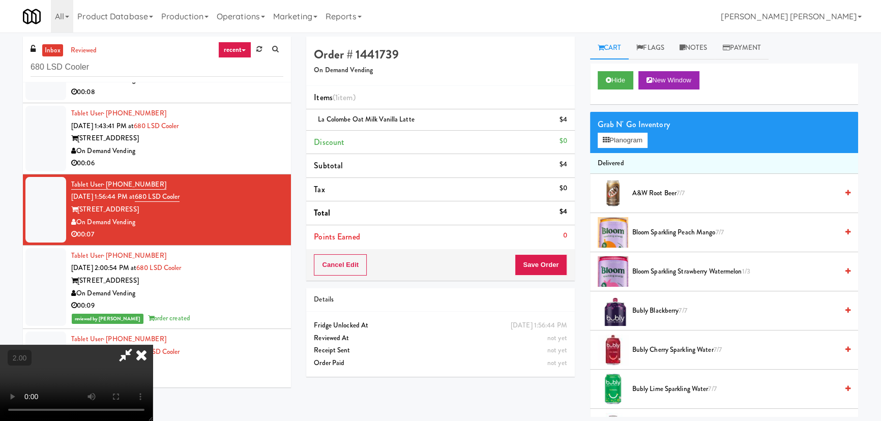
drag, startPoint x: 517, startPoint y: 136, endPoint x: 514, endPoint y: 153, distance: 17.0
click at [153, 345] on icon at bounding box center [141, 355] width 22 height 20
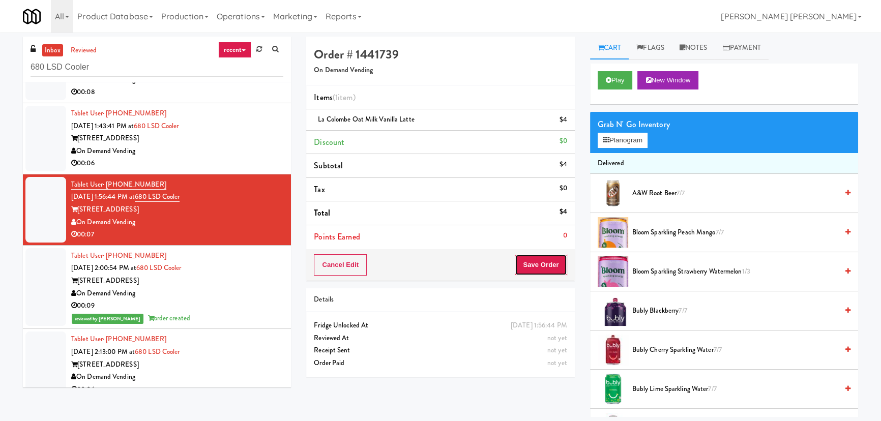
click at [538, 263] on button "Save Order" at bounding box center [540, 264] width 52 height 21
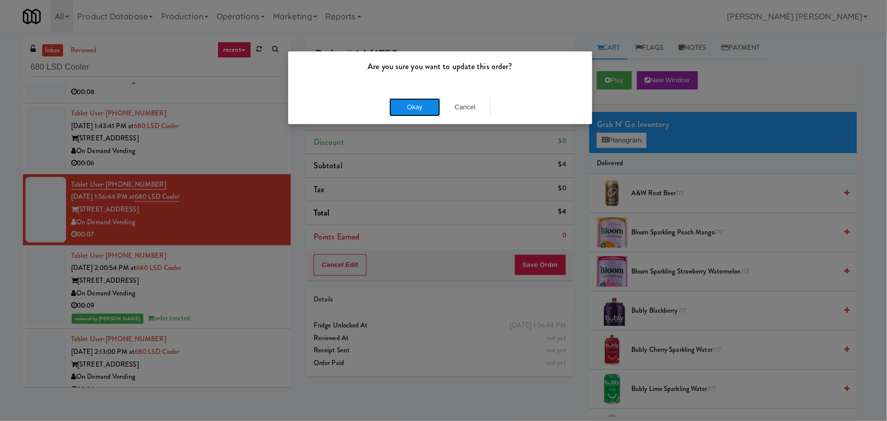
click at [419, 111] on button "Okay" at bounding box center [414, 107] width 51 height 18
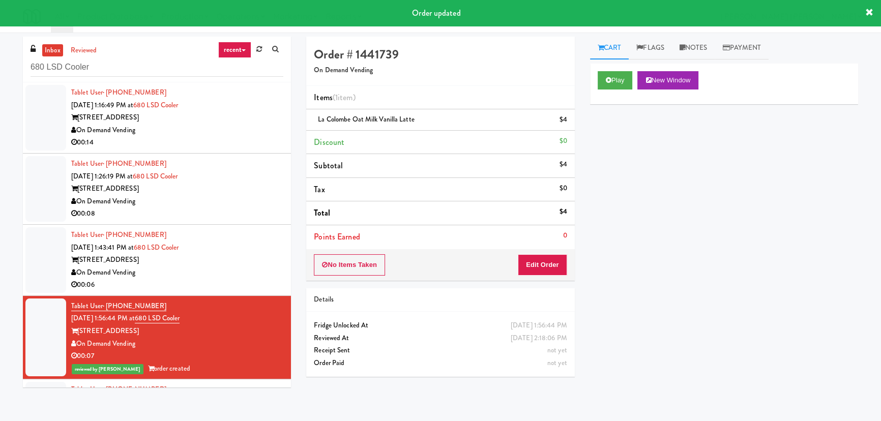
click at [228, 266] on div "On Demand Vending" at bounding box center [177, 272] width 212 height 13
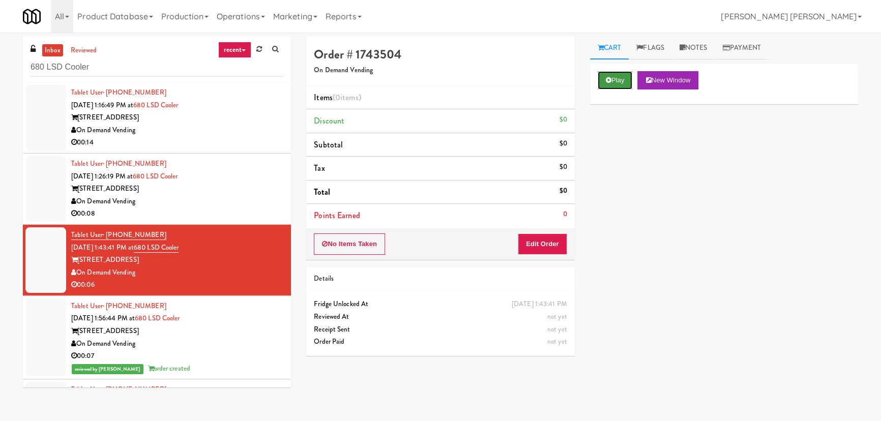
click at [623, 77] on button "Play" at bounding box center [614, 80] width 35 height 18
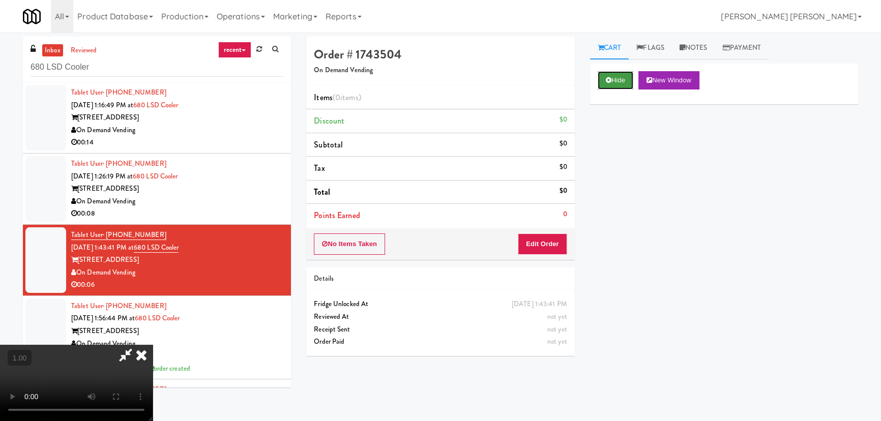
click at [615, 81] on button "Hide" at bounding box center [615, 80] width 36 height 18
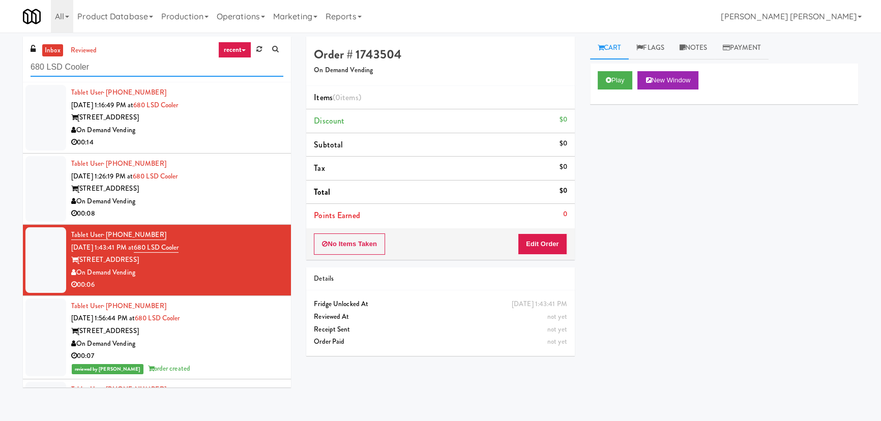
drag, startPoint x: 100, startPoint y: 63, endPoint x: 16, endPoint y: 64, distance: 83.9
click at [16, 64] on div "inbox reviewed recent all unclear take inventory issue suspicious failed recent…" at bounding box center [156, 216] width 283 height 358
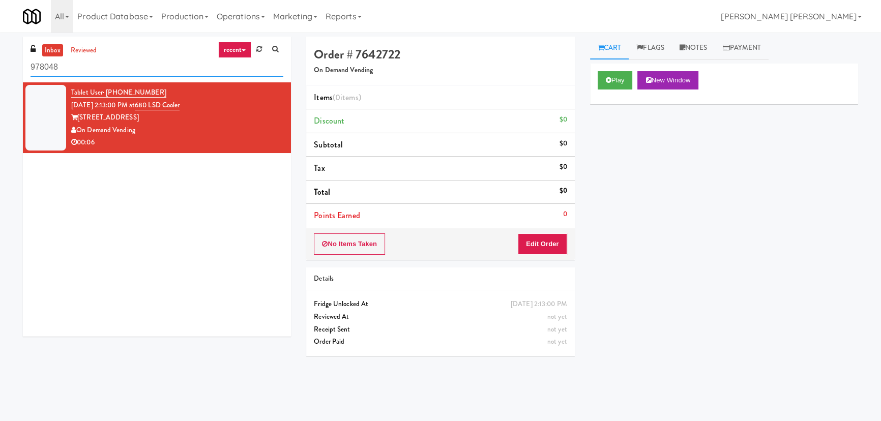
drag, startPoint x: 138, startPoint y: 64, endPoint x: -36, endPoint y: 71, distance: 174.5
click at [0, 71] on html "Okay Okay Select date: previous 2025-Sep next Su Mo Tu We Th Fr Sa 31 1 2 3 4 5…" at bounding box center [440, 210] width 881 height 421
paste input "680 LSD Cooler"
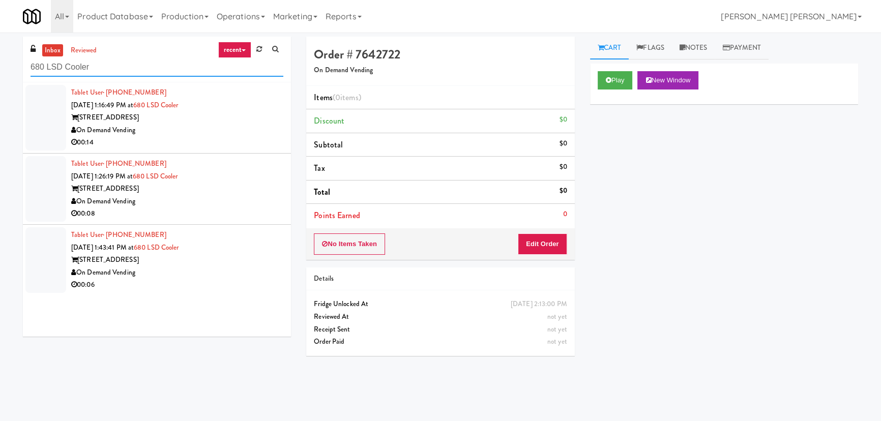
type input "680 LSD Cooler"
click at [249, 250] on div "Tablet User · (630) 731-3477 [DATE] 1:43:41 PM at 680 LSD Cooler [STREET_ADDRES…" at bounding box center [177, 260] width 212 height 63
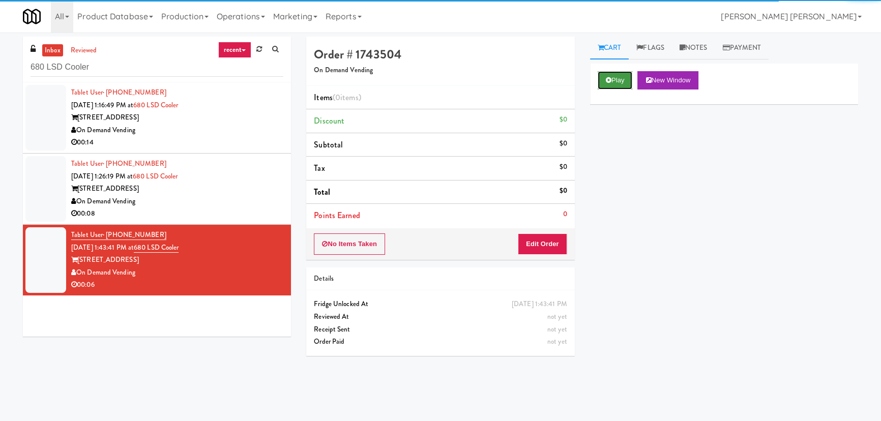
click at [623, 76] on button "Play" at bounding box center [614, 80] width 35 height 18
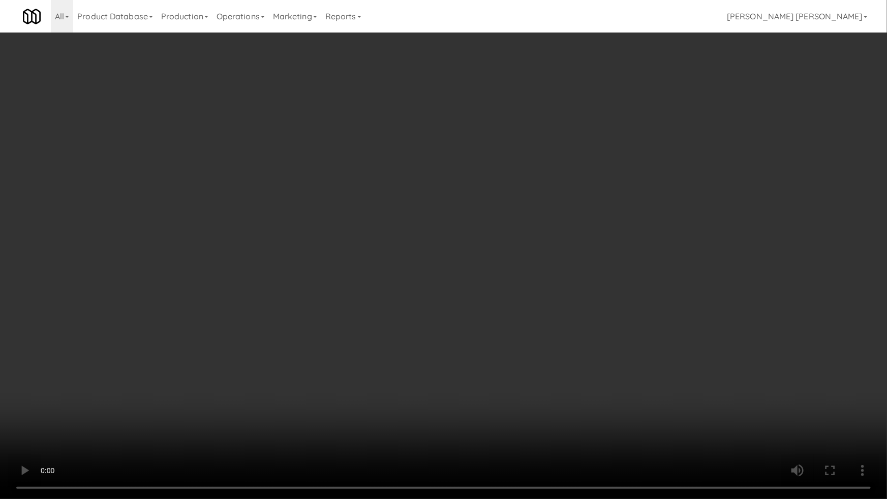
drag, startPoint x: 498, startPoint y: 447, endPoint x: 864, endPoint y: 473, distance: 367.0
click at [513, 420] on video at bounding box center [443, 249] width 887 height 499
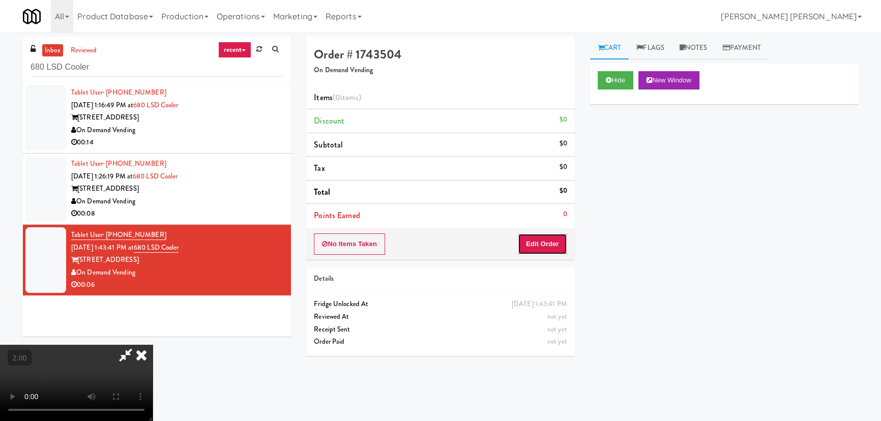
click at [539, 244] on button "Edit Order" at bounding box center [542, 243] width 49 height 21
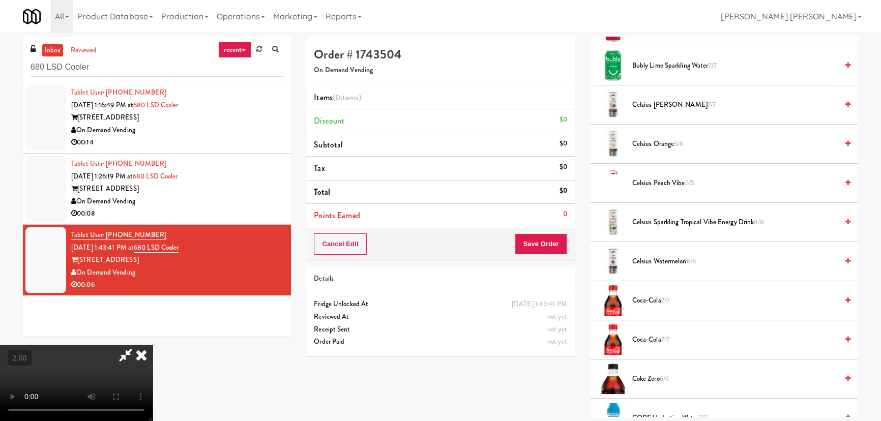
scroll to position [508, 0]
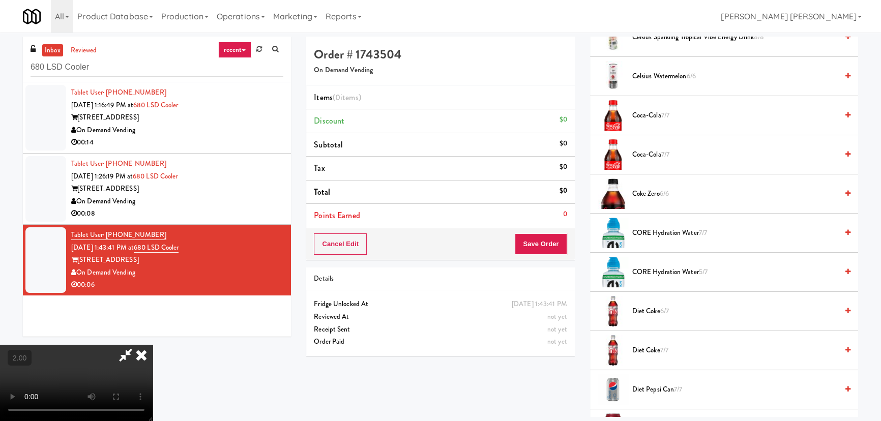
click at [641, 348] on span "Diet Coke 7/7" at bounding box center [734, 350] width 205 height 13
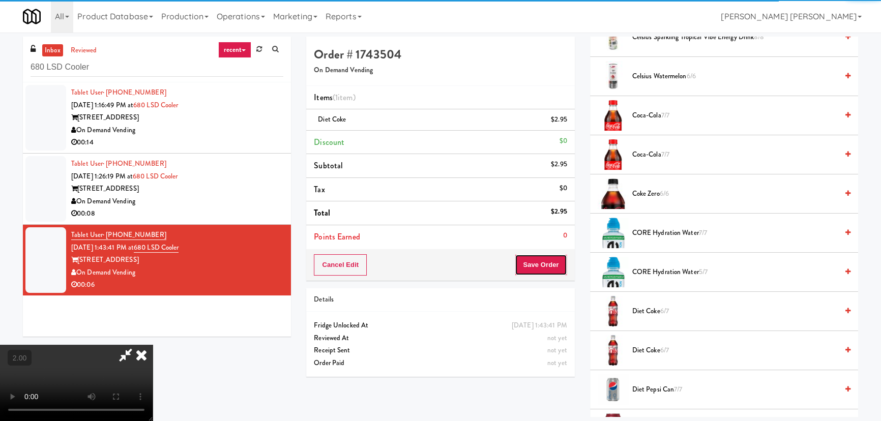
click at [551, 263] on button "Save Order" at bounding box center [540, 264] width 52 height 21
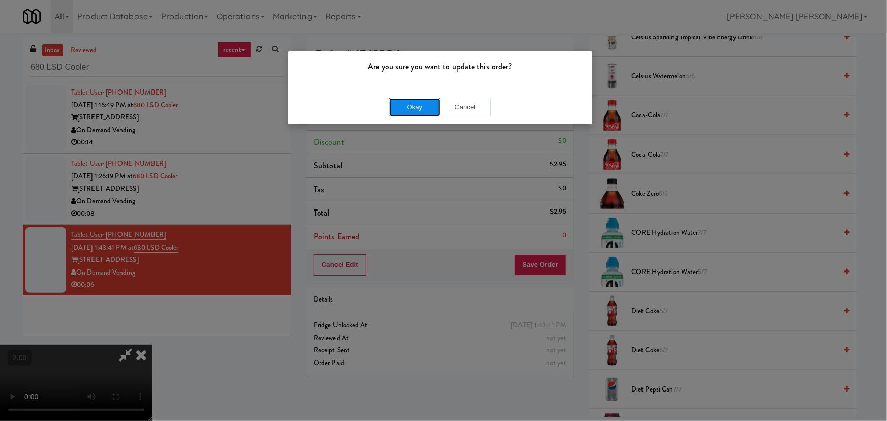
click at [409, 101] on button "Okay" at bounding box center [414, 107] width 51 height 18
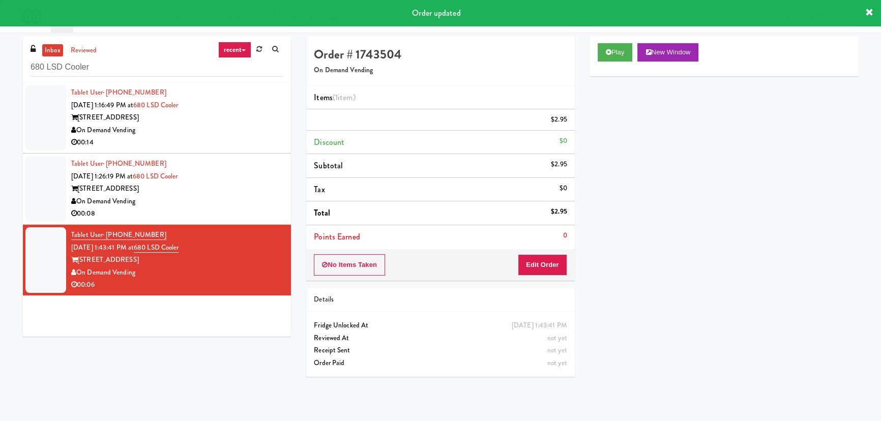
scroll to position [27, 0]
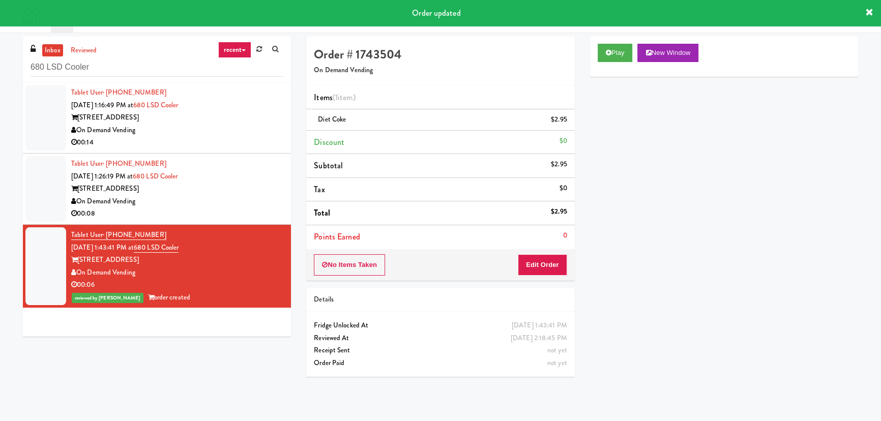
click at [246, 200] on div "On Demand Vending" at bounding box center [177, 201] width 212 height 13
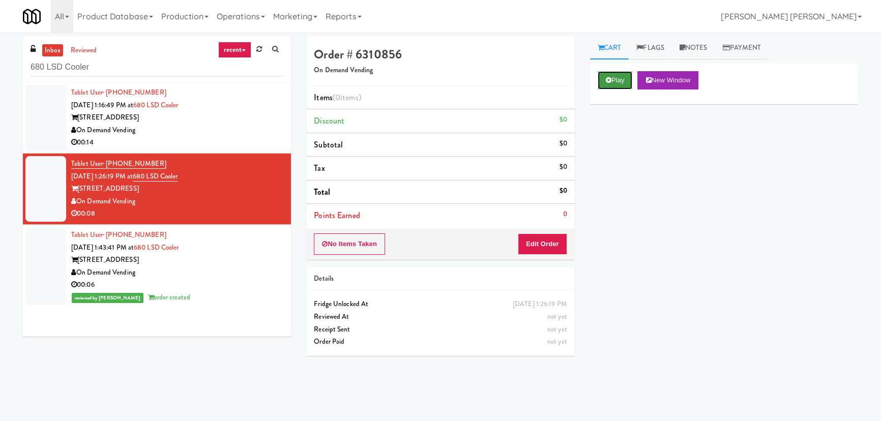
click at [615, 74] on button "Play" at bounding box center [614, 80] width 35 height 18
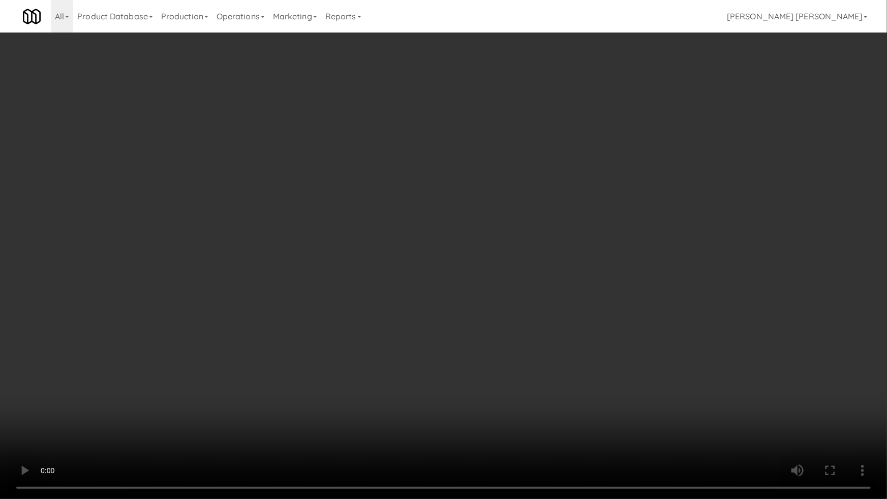
drag, startPoint x: 494, startPoint y: 452, endPoint x: 518, endPoint y: 447, distance: 24.4
click at [505, 420] on video at bounding box center [443, 249] width 887 height 499
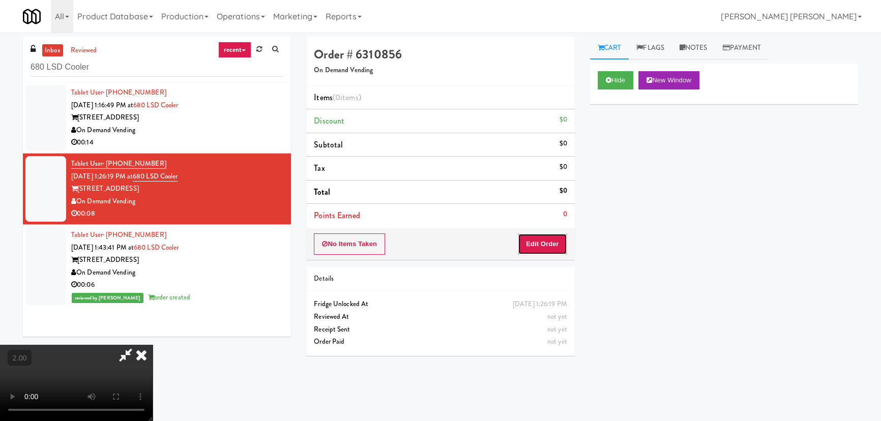
click at [557, 247] on button "Edit Order" at bounding box center [542, 243] width 49 height 21
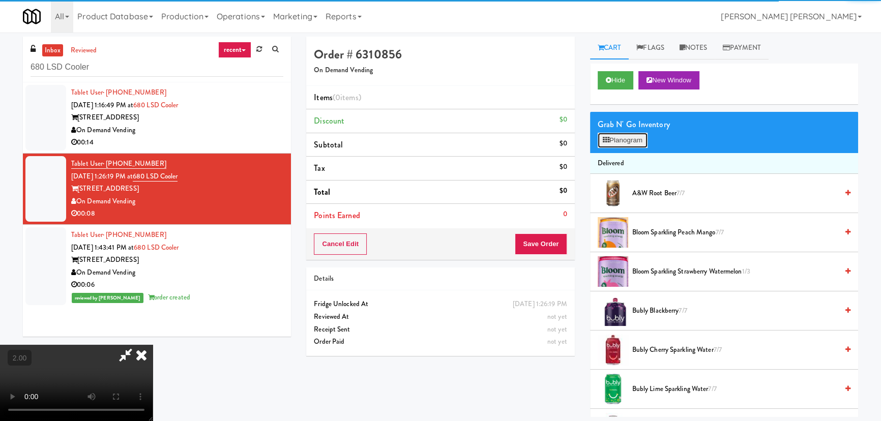
click at [635, 142] on button "Planogram" at bounding box center [622, 140] width 50 height 15
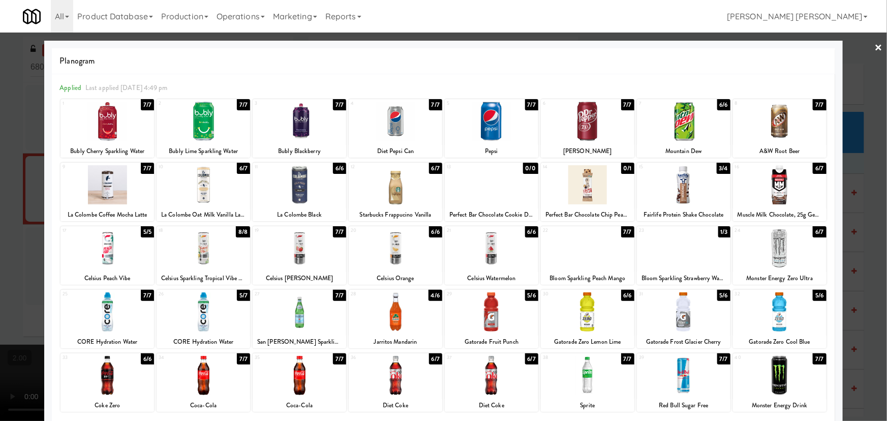
click at [674, 253] on div at bounding box center [684, 248] width 94 height 39
click at [564, 247] on div at bounding box center [588, 248] width 94 height 39
click at [875, 46] on link "×" at bounding box center [879, 49] width 8 height 32
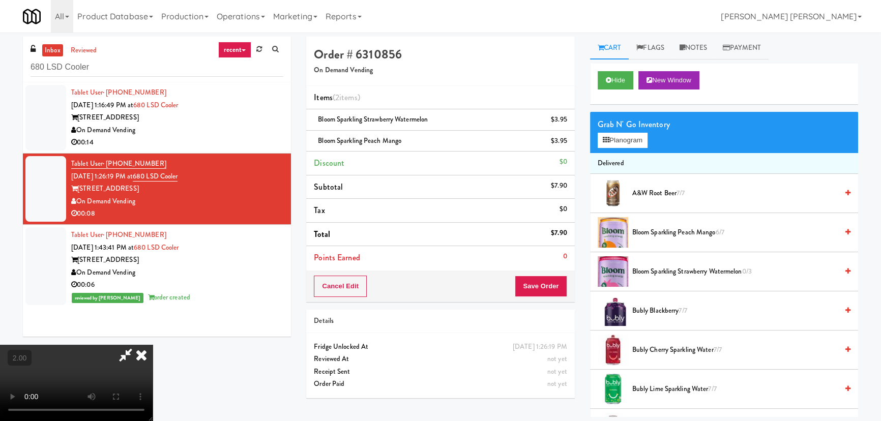
click at [153, 345] on icon at bounding box center [141, 355] width 22 height 20
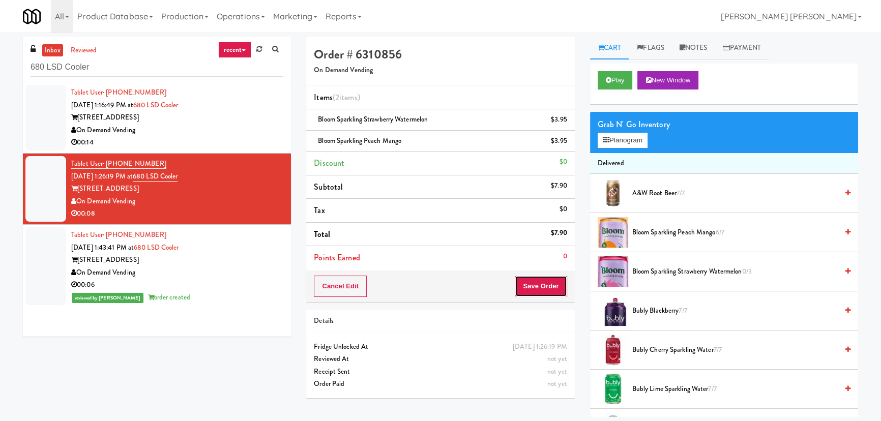
click at [544, 286] on button "Save Order" at bounding box center [540, 286] width 52 height 21
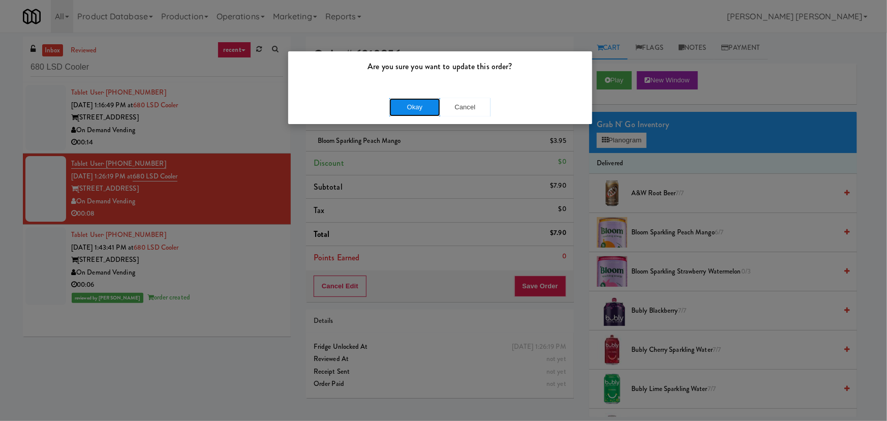
click at [426, 110] on button "Okay" at bounding box center [414, 107] width 51 height 18
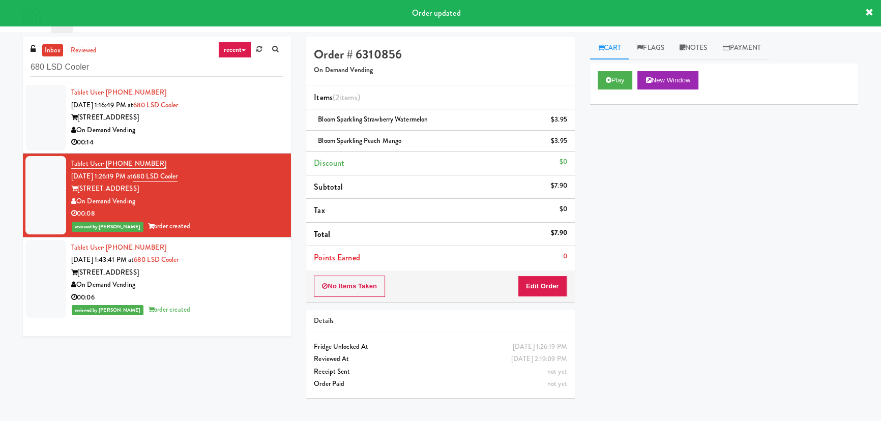
click at [223, 127] on div "On Demand Vending" at bounding box center [177, 130] width 212 height 13
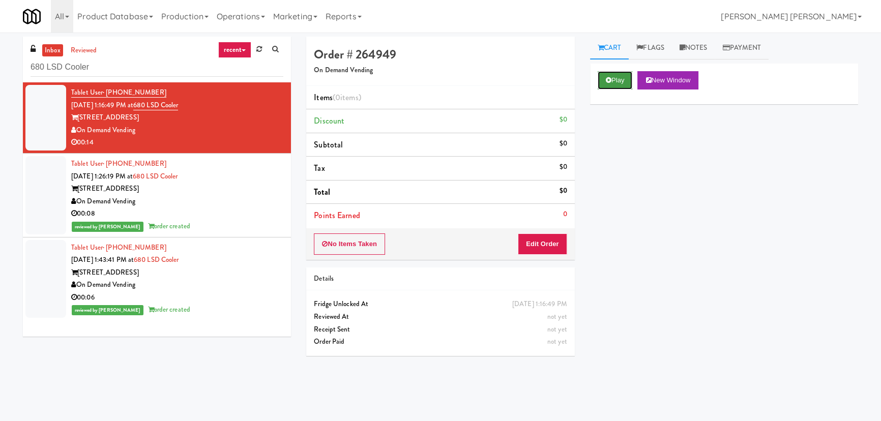
click at [622, 75] on button "Play" at bounding box center [614, 80] width 35 height 18
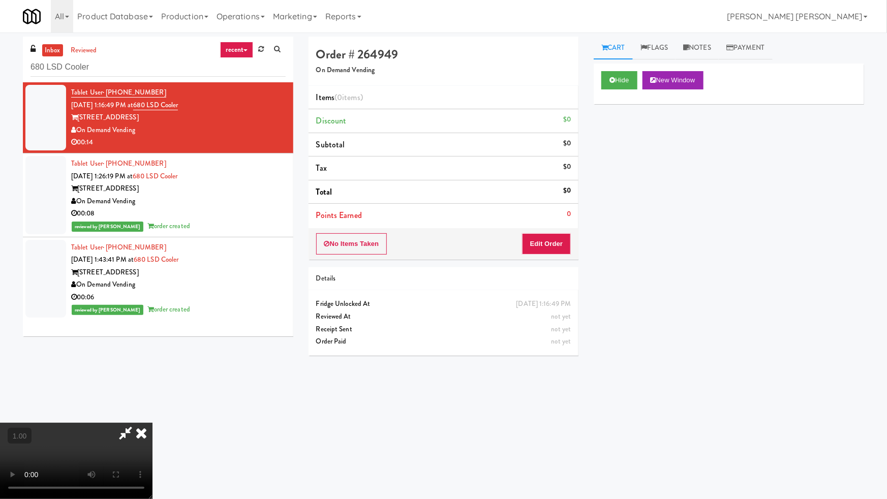
click at [153, 420] on video at bounding box center [76, 461] width 153 height 76
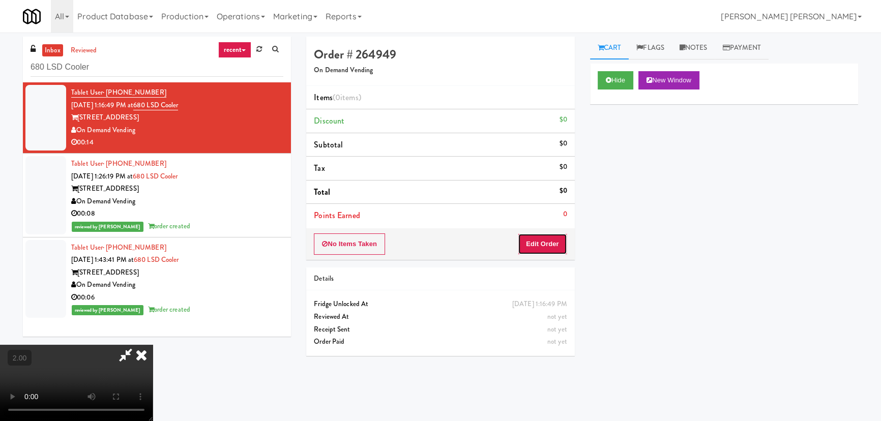
click at [560, 247] on button "Edit Order" at bounding box center [542, 243] width 49 height 21
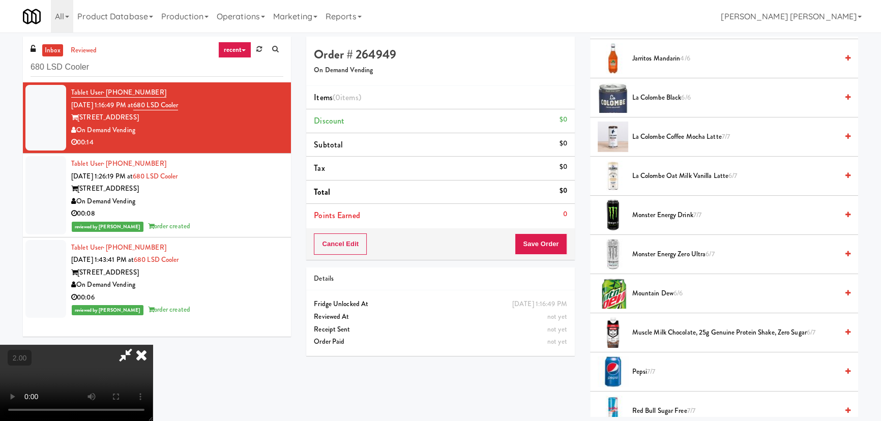
scroll to position [1109, 0]
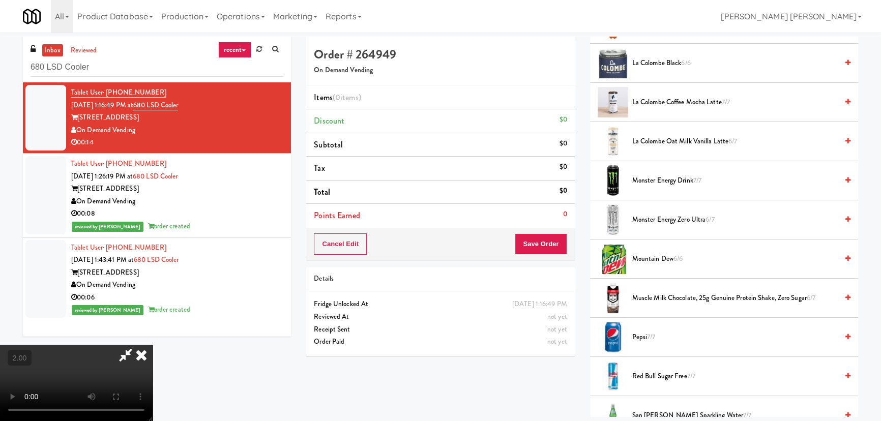
click at [665, 218] on span "Monster Energy Zero Ultra 6/7" at bounding box center [734, 220] width 205 height 13
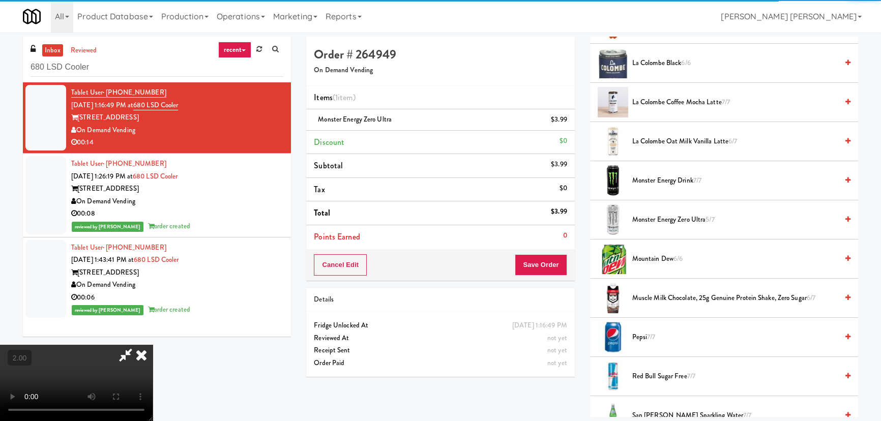
click at [153, 345] on icon at bounding box center [141, 355] width 22 height 20
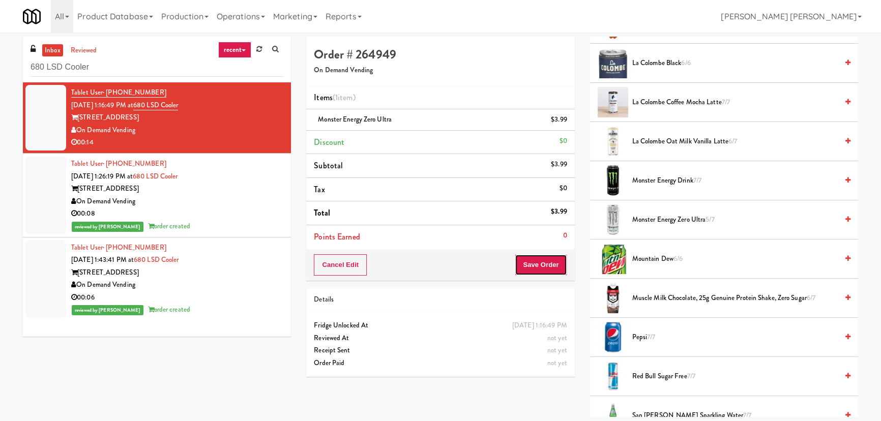
click at [522, 266] on button "Save Order" at bounding box center [540, 264] width 52 height 21
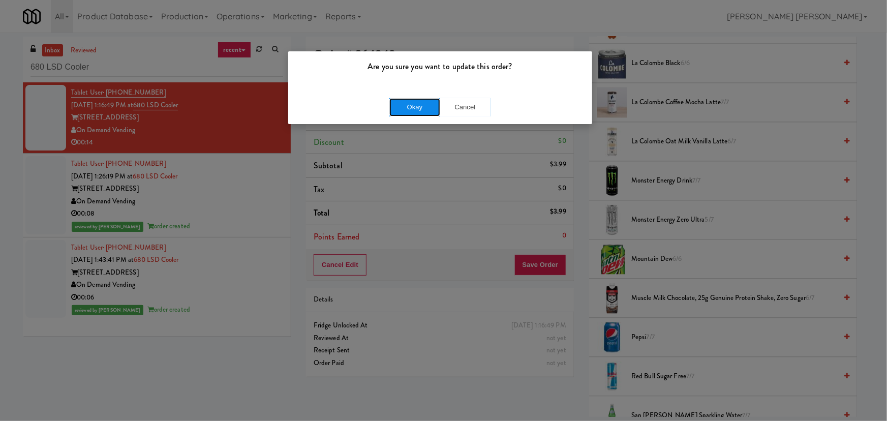
click at [435, 105] on button "Okay" at bounding box center [414, 107] width 51 height 18
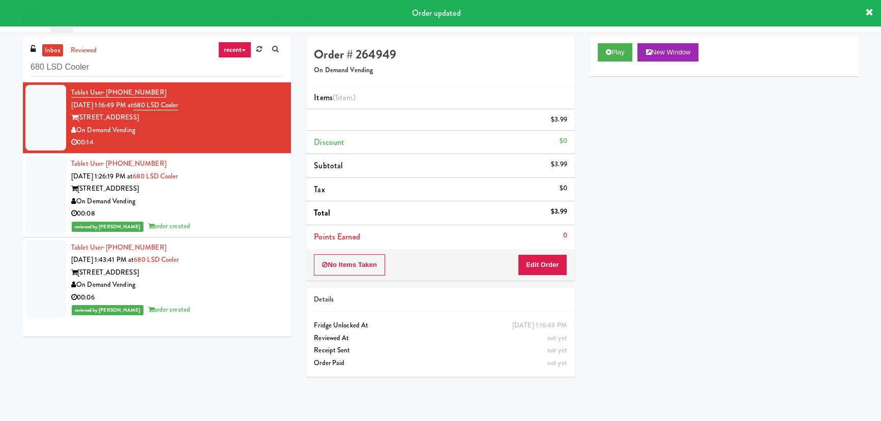
scroll to position [27, 0]
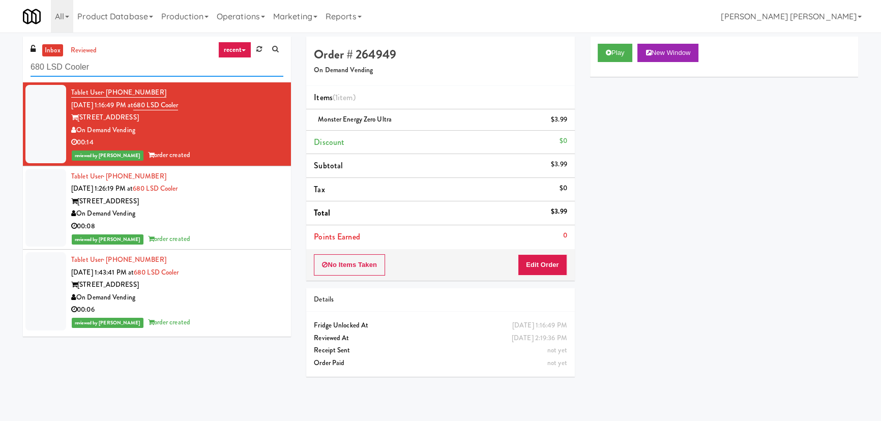
drag, startPoint x: 104, startPoint y: 63, endPoint x: -47, endPoint y: 64, distance: 151.0
click at [0, 64] on html "Are you sure you want to update this order? Okay Cancel Okay Are you sure you w…" at bounding box center [440, 210] width 881 height 421
paste input "Mattr (formerly Shawcor)"
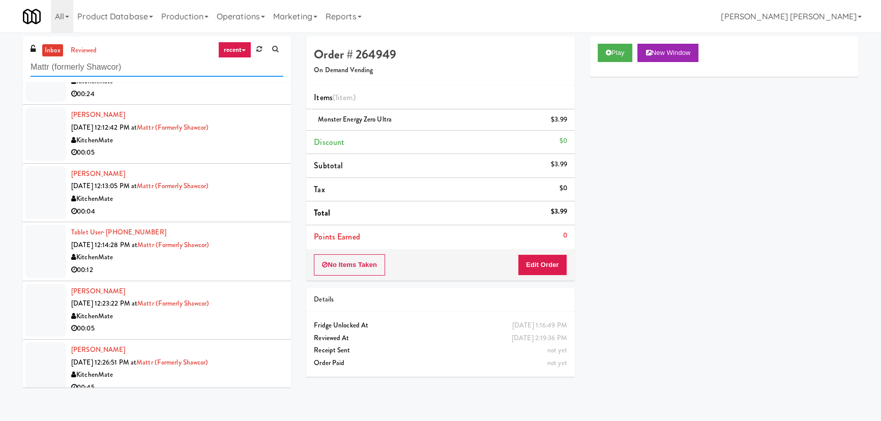
scroll to position [231, 0]
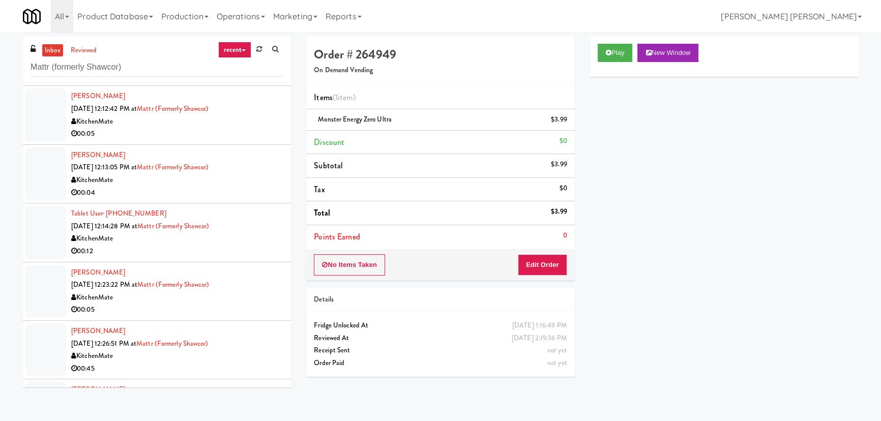
click at [269, 298] on div "KitchenMate" at bounding box center [177, 297] width 212 height 13
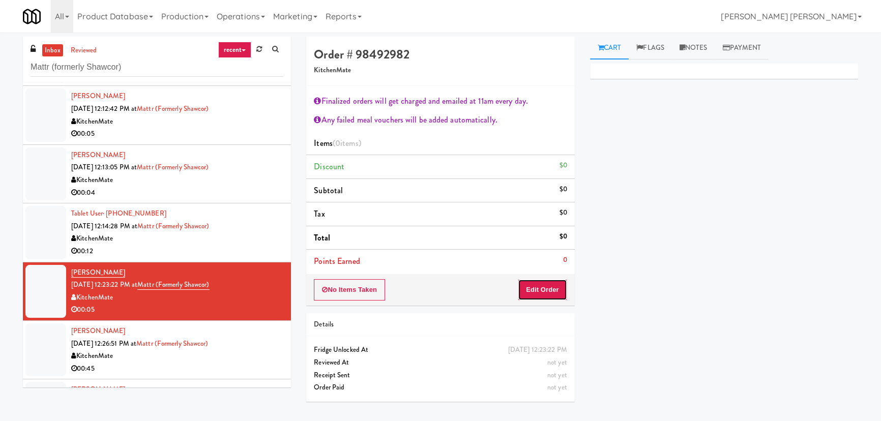
click at [537, 289] on button "Edit Order" at bounding box center [542, 289] width 49 height 21
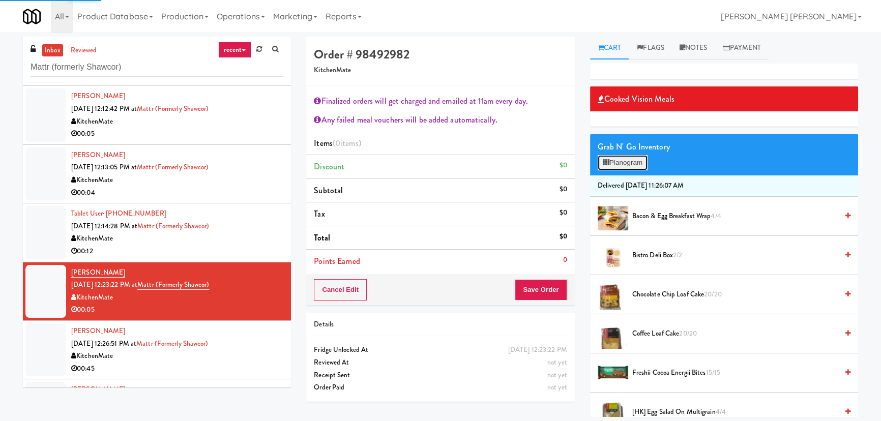
click at [616, 164] on button "Planogram" at bounding box center [622, 162] width 50 height 15
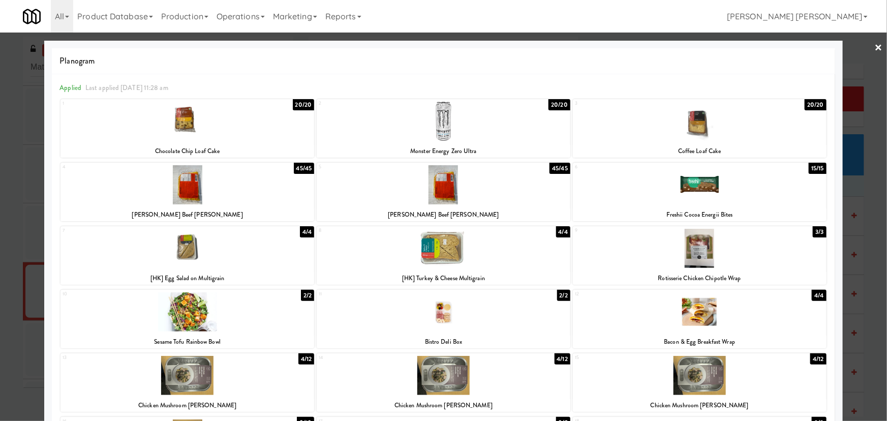
click at [190, 181] on div at bounding box center [187, 184] width 254 height 39
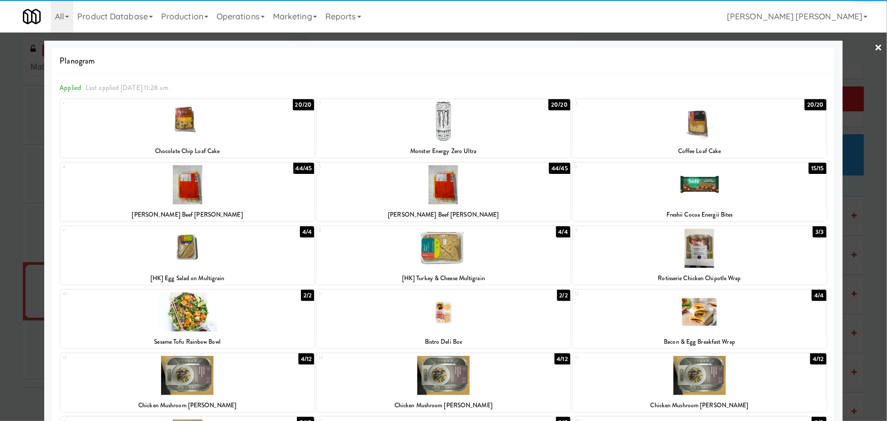
click at [875, 47] on link "×" at bounding box center [879, 49] width 8 height 32
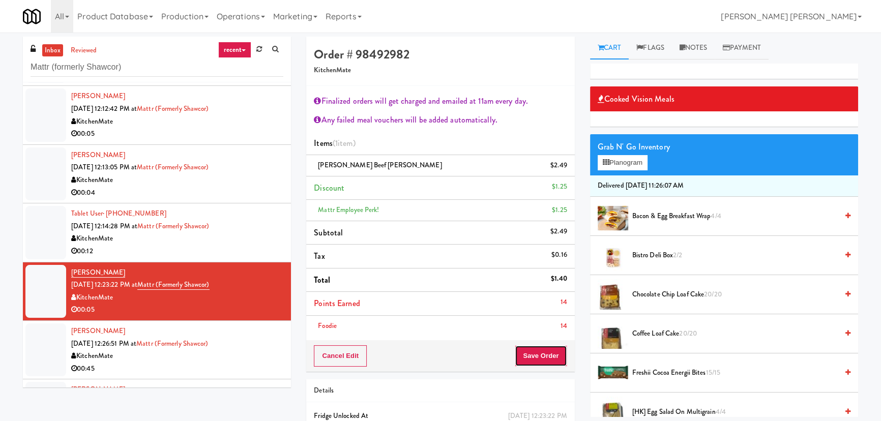
click at [538, 356] on button "Save Order" at bounding box center [540, 355] width 52 height 21
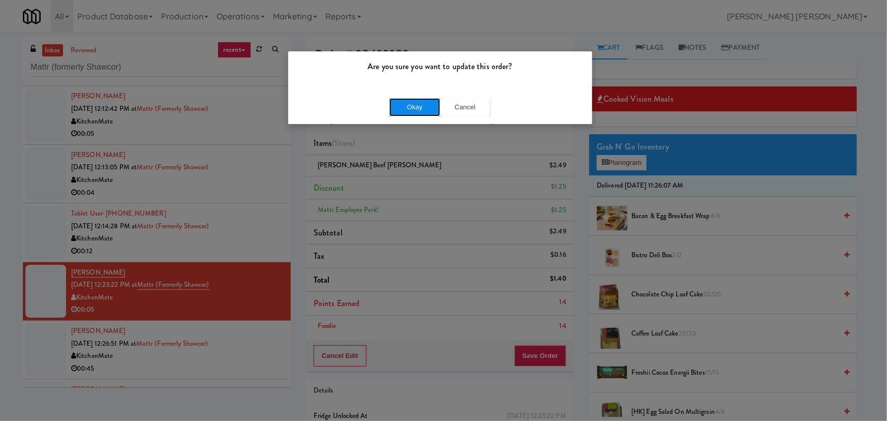
click at [432, 107] on button "Okay" at bounding box center [414, 107] width 51 height 18
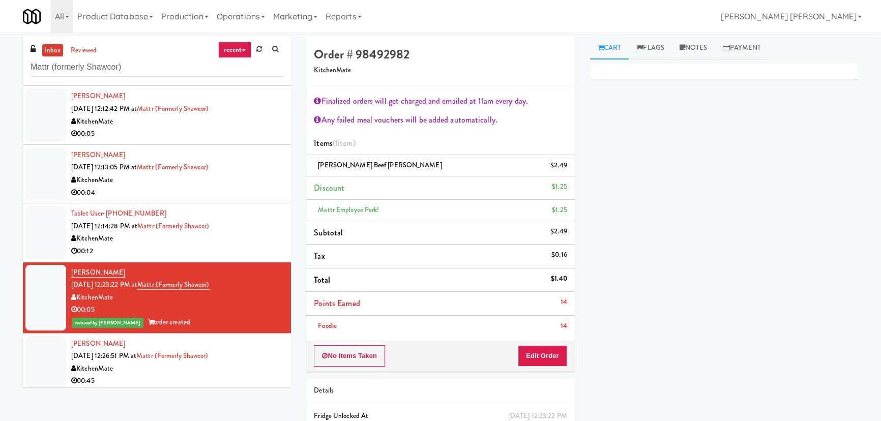
click at [251, 246] on div "00:12" at bounding box center [177, 251] width 212 height 13
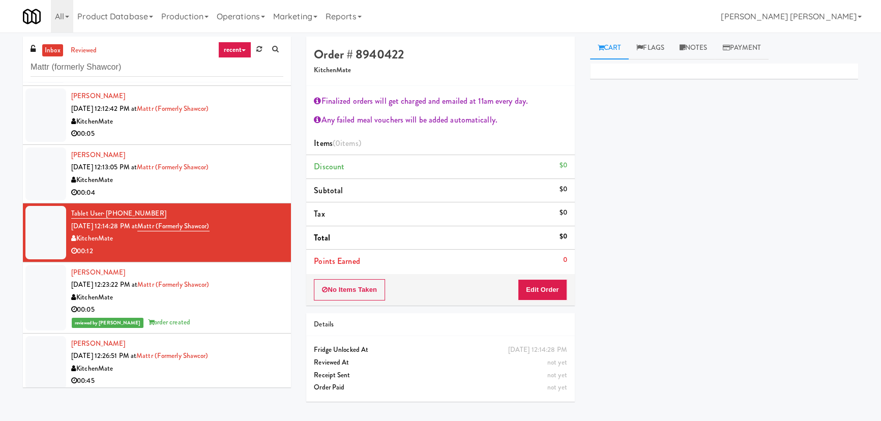
click at [550, 278] on div "No Items Taken Edit Order" at bounding box center [440, 290] width 268 height 32
click at [557, 289] on button "Edit Order" at bounding box center [542, 289] width 49 height 21
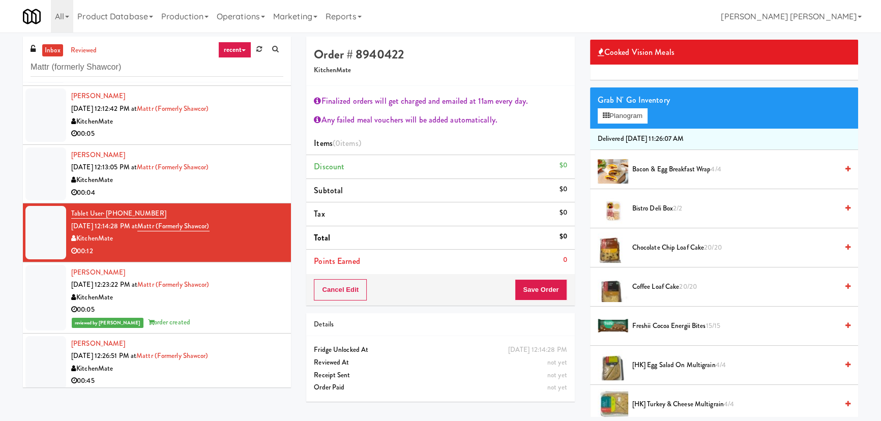
scroll to position [92, 0]
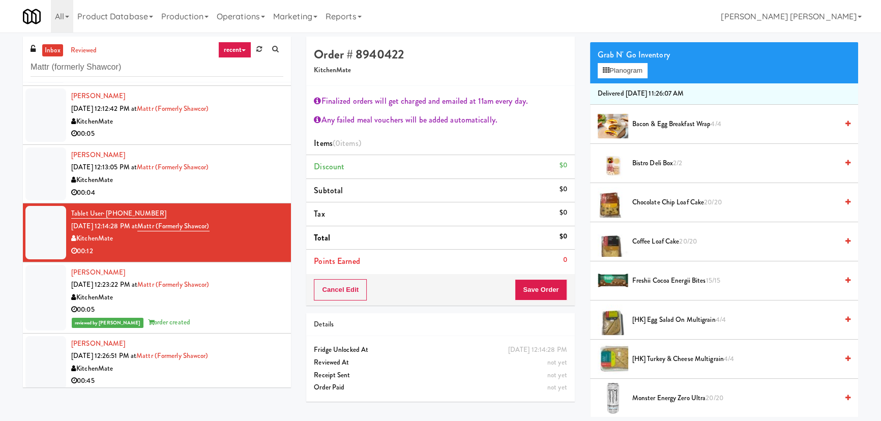
click at [653, 197] on span "Chocolate Chip Loaf Cake 20/20" at bounding box center [734, 202] width 205 height 13
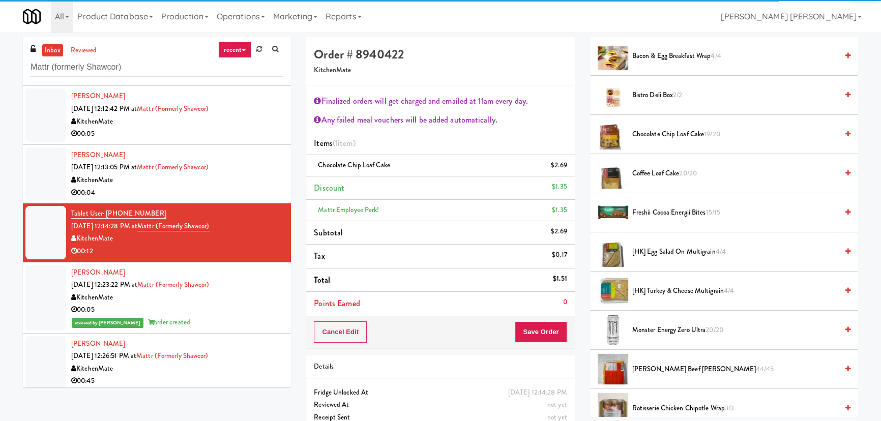
scroll to position [231, 0]
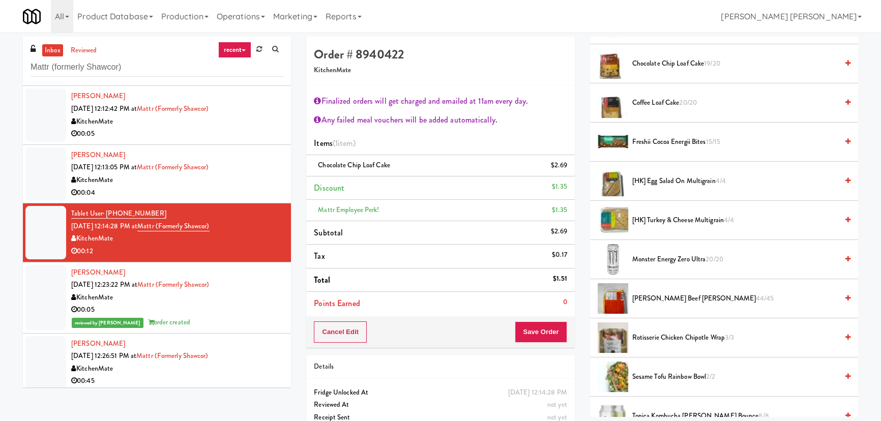
click at [655, 293] on span "Patty King Beef Patty 44/45" at bounding box center [734, 298] width 205 height 13
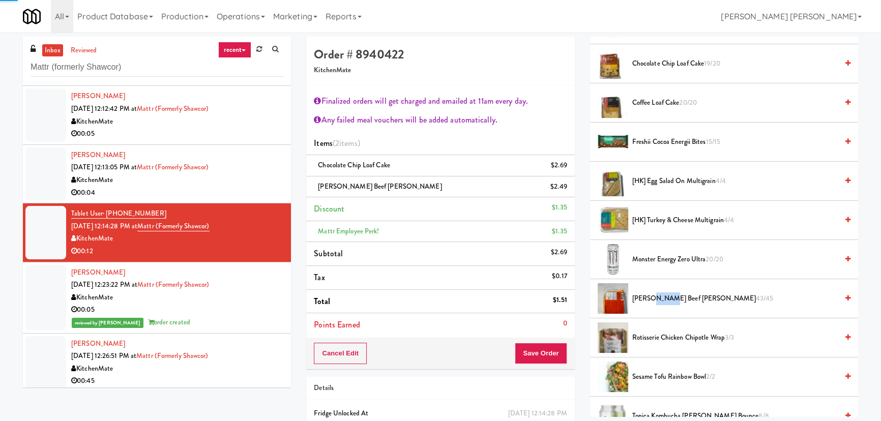
click at [655, 293] on span "Patty King Beef Patty 43/45" at bounding box center [734, 298] width 205 height 13
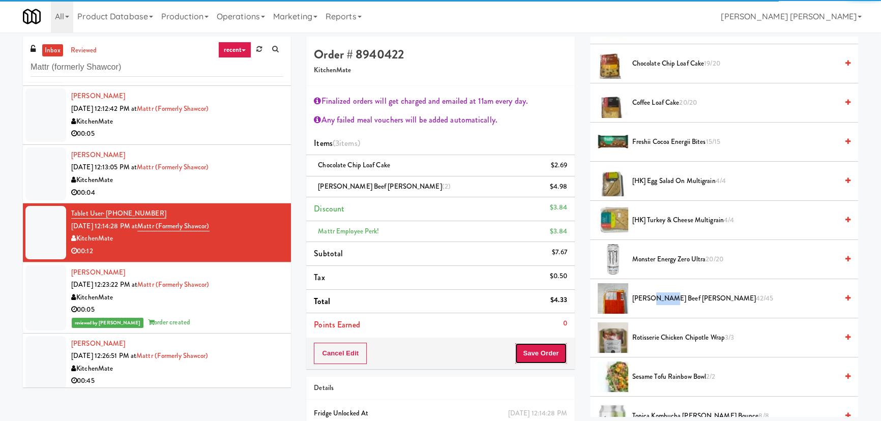
click at [554, 357] on button "Save Order" at bounding box center [540, 353] width 52 height 21
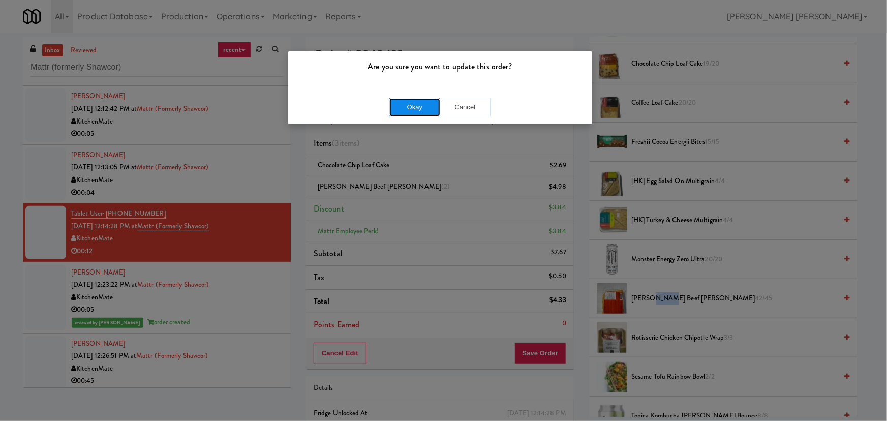
click at [408, 101] on button "Okay" at bounding box center [414, 107] width 51 height 18
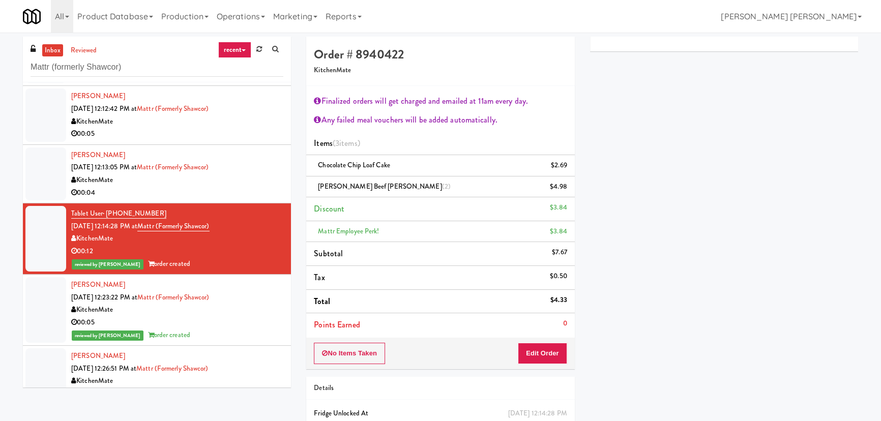
scroll to position [185, 0]
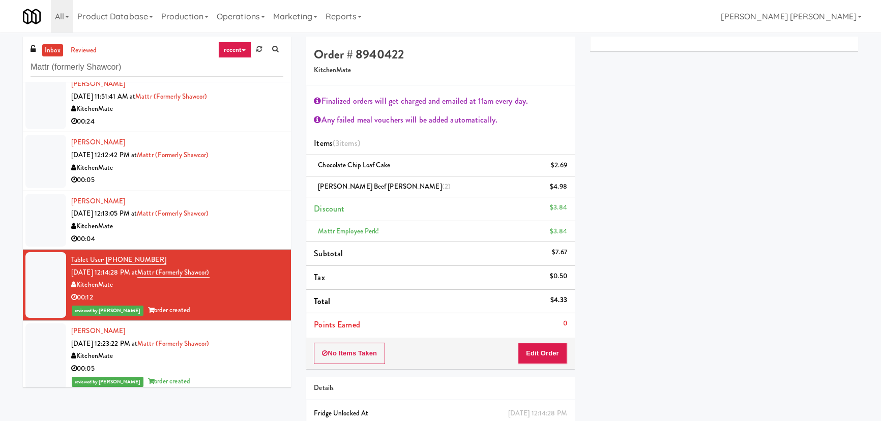
click at [240, 231] on div "KitchenMate" at bounding box center [177, 226] width 212 height 13
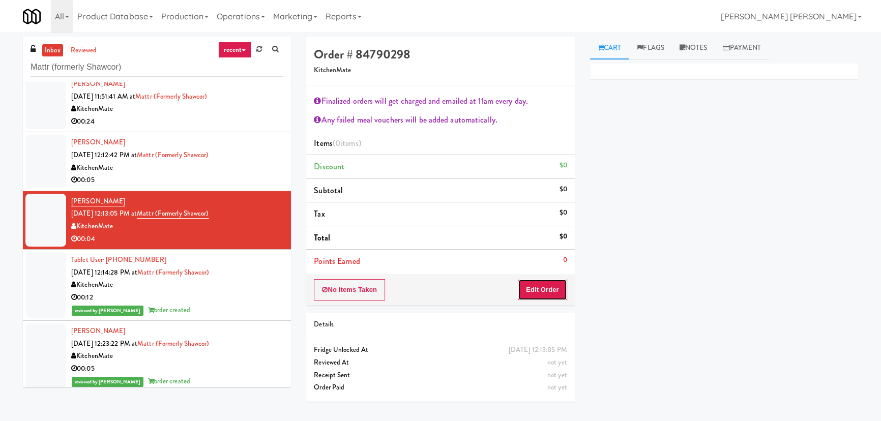
click at [553, 289] on button "Edit Order" at bounding box center [542, 289] width 49 height 21
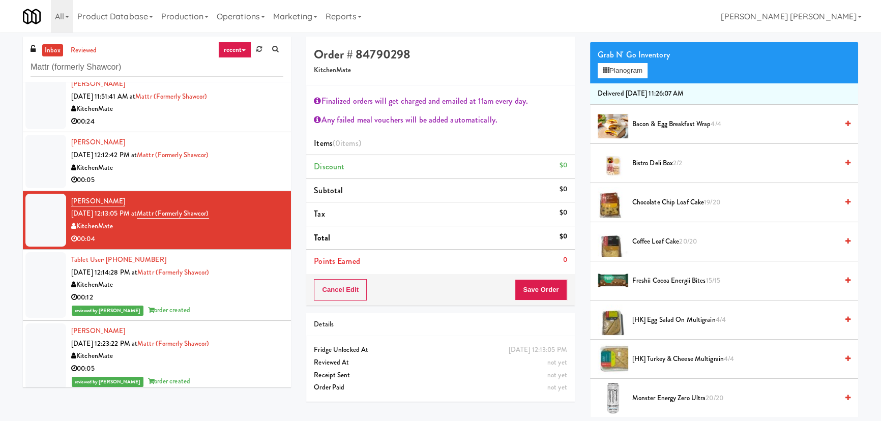
scroll to position [231, 0]
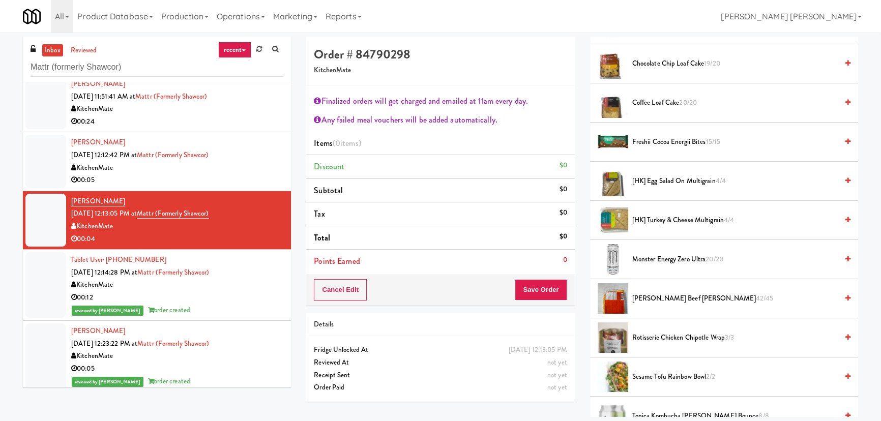
click at [649, 298] on span "Patty King Beef Patty 42/45" at bounding box center [734, 298] width 205 height 13
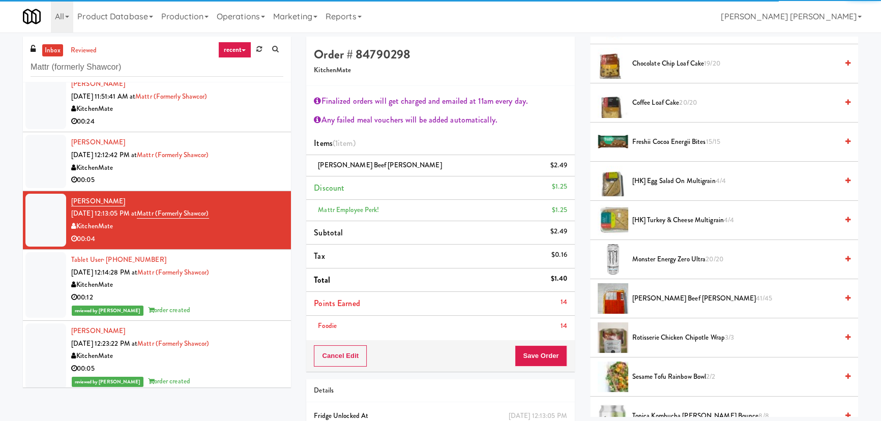
click at [551, 308] on li "Points Earned 14" at bounding box center [440, 304] width 268 height 24
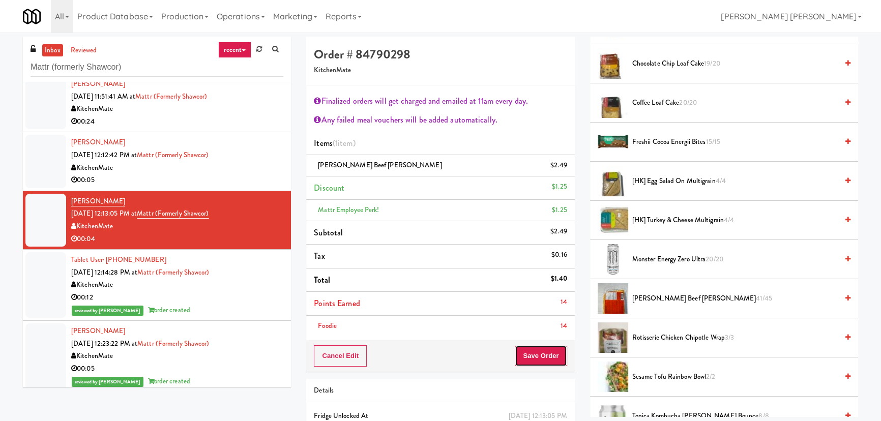
click at [545, 355] on button "Save Order" at bounding box center [540, 355] width 52 height 21
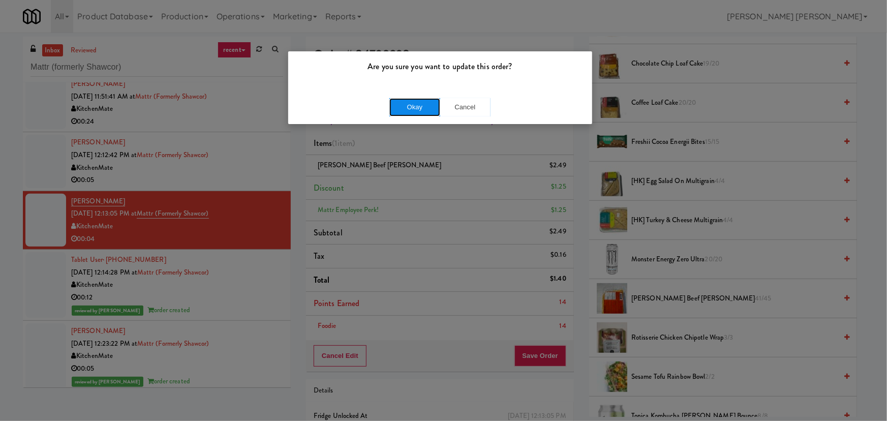
click at [425, 111] on button "Okay" at bounding box center [414, 107] width 51 height 18
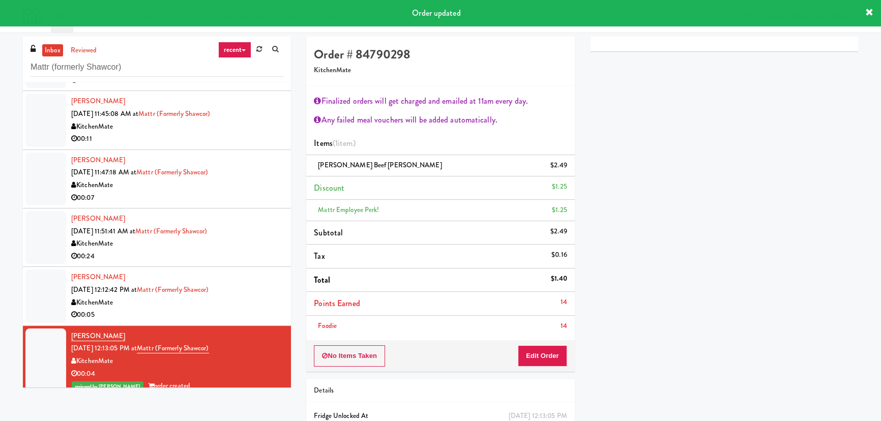
scroll to position [46, 0]
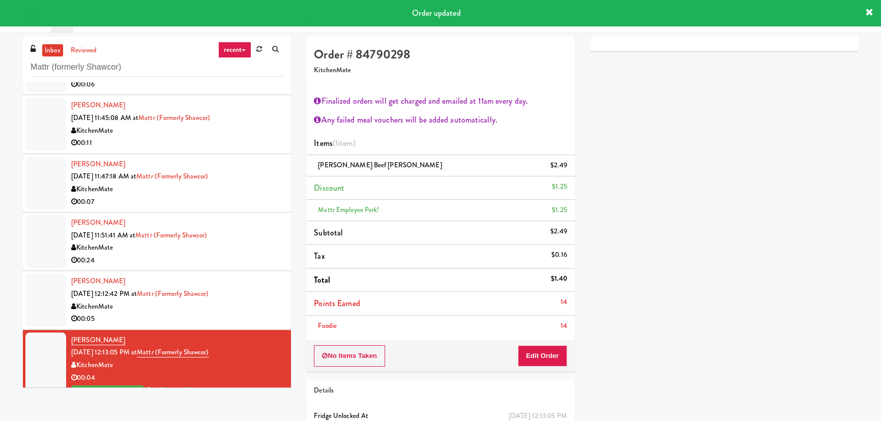
click at [253, 310] on div "KitchenMate" at bounding box center [177, 306] width 212 height 13
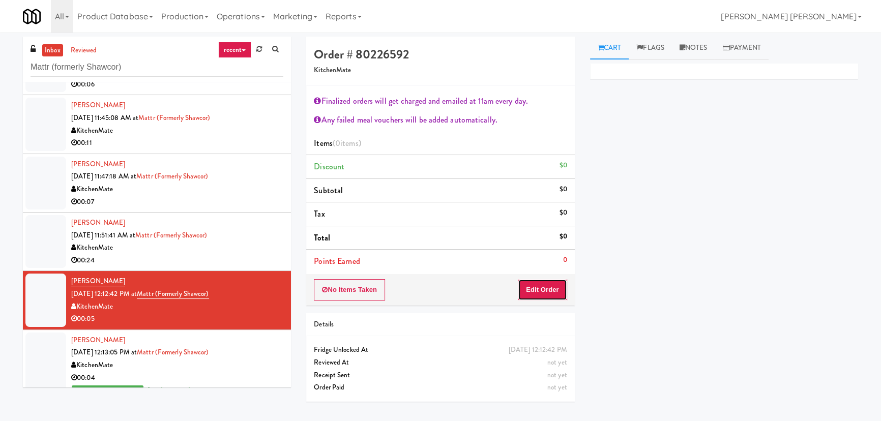
click at [548, 286] on button "Edit Order" at bounding box center [542, 289] width 49 height 21
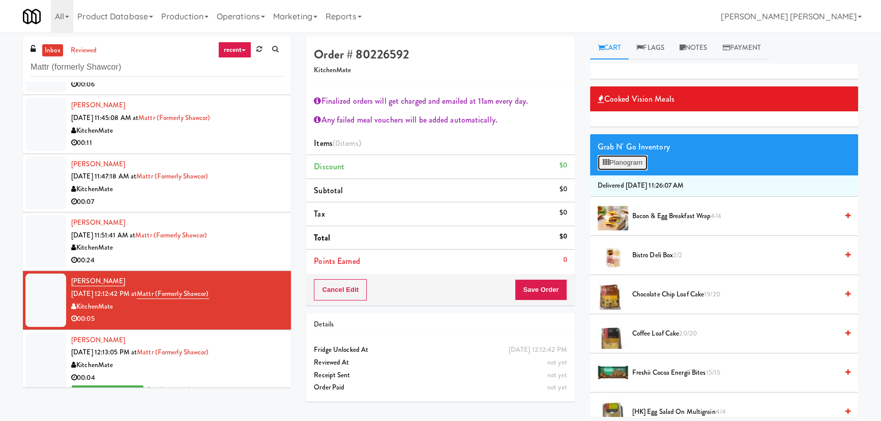
click at [636, 157] on button "Planogram" at bounding box center [622, 162] width 50 height 15
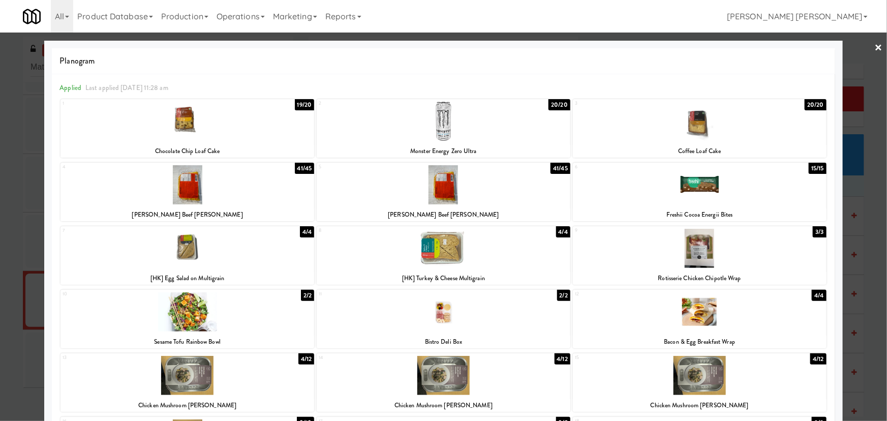
click at [184, 315] on div at bounding box center [187, 311] width 254 height 39
click at [694, 245] on div at bounding box center [700, 248] width 254 height 39
drag, startPoint x: 872, startPoint y: 44, endPoint x: 874, endPoint y: 50, distance: 6.8
click at [875, 45] on link "×" at bounding box center [879, 49] width 8 height 32
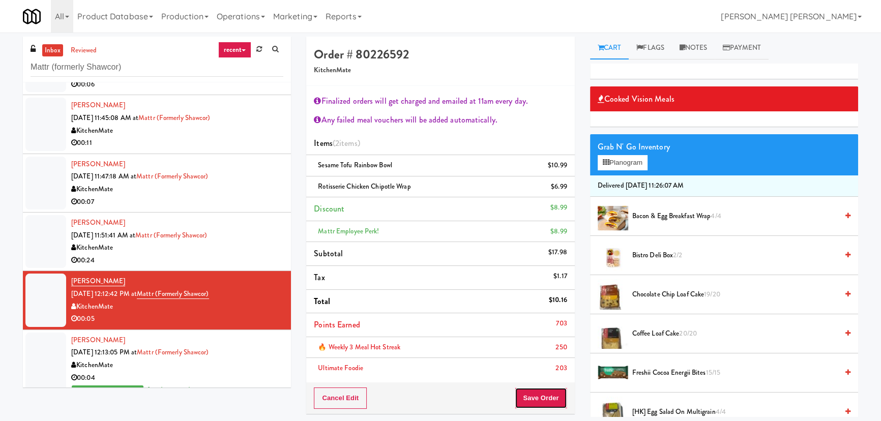
click at [549, 395] on button "Save Order" at bounding box center [540, 397] width 52 height 21
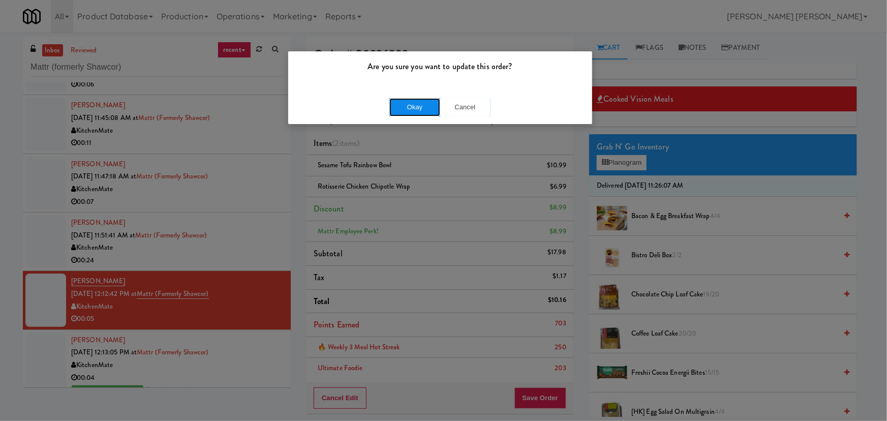
click at [416, 101] on button "Okay" at bounding box center [414, 107] width 51 height 18
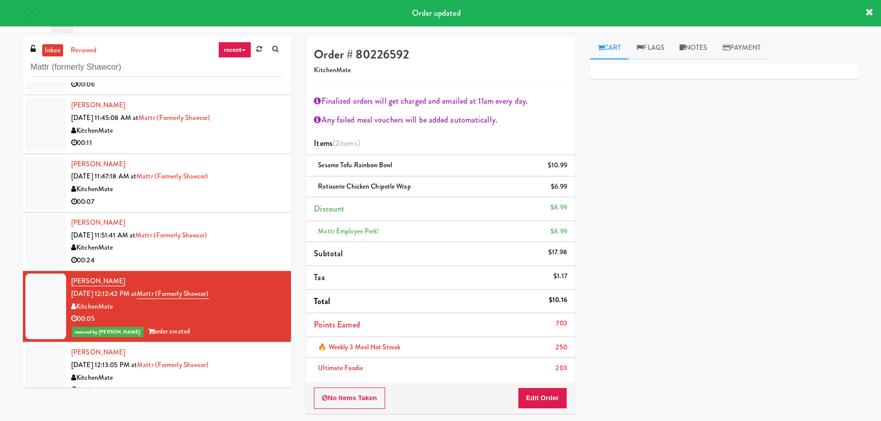
click at [184, 258] on div "00:24" at bounding box center [177, 260] width 212 height 13
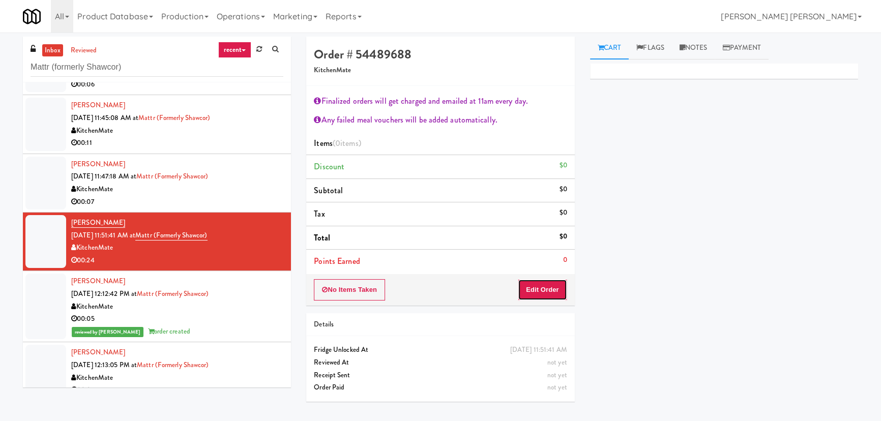
click at [542, 285] on button "Edit Order" at bounding box center [542, 289] width 49 height 21
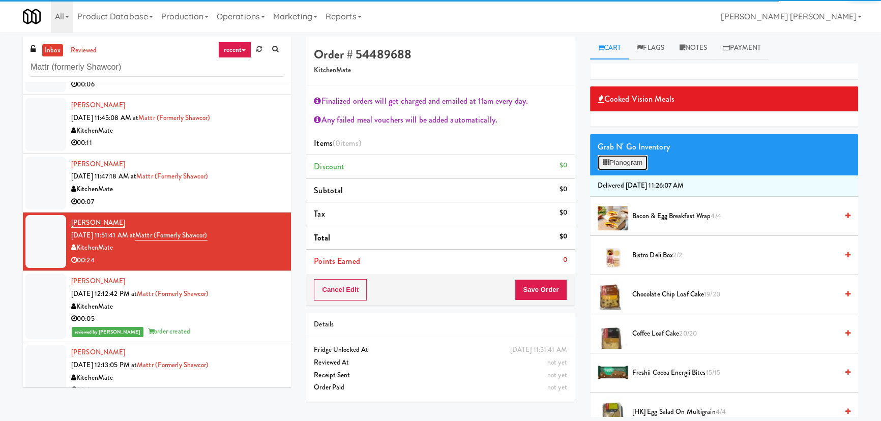
click at [625, 160] on button "Planogram" at bounding box center [622, 162] width 50 height 15
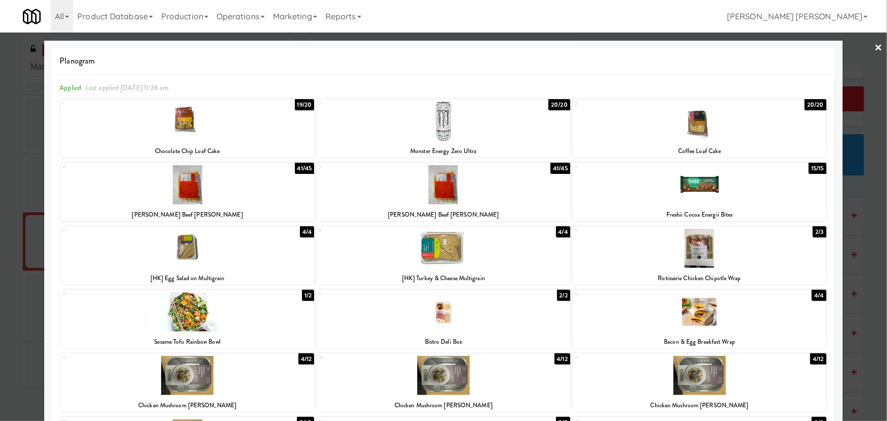
click at [698, 243] on div at bounding box center [700, 248] width 254 height 39
click at [696, 128] on div at bounding box center [700, 121] width 254 height 39
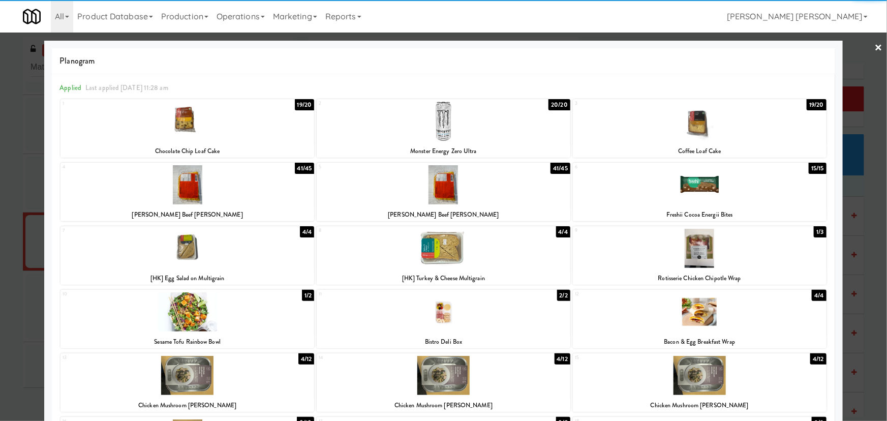
click at [875, 44] on link "×" at bounding box center [879, 49] width 8 height 32
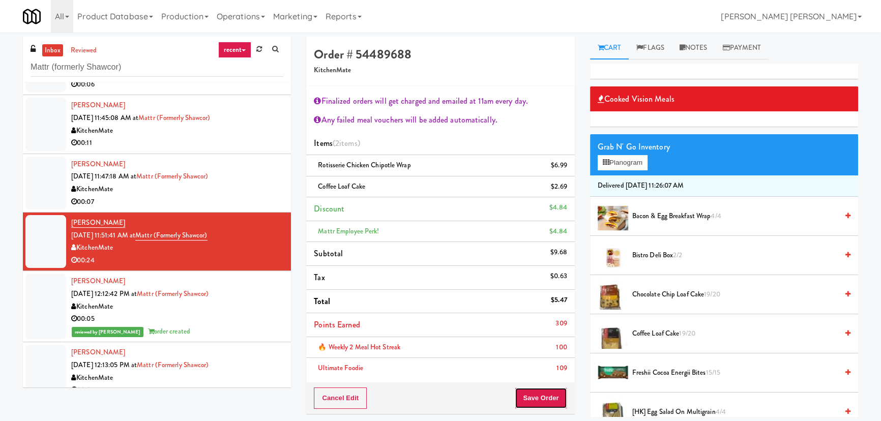
click at [544, 397] on button "Save Order" at bounding box center [540, 397] width 52 height 21
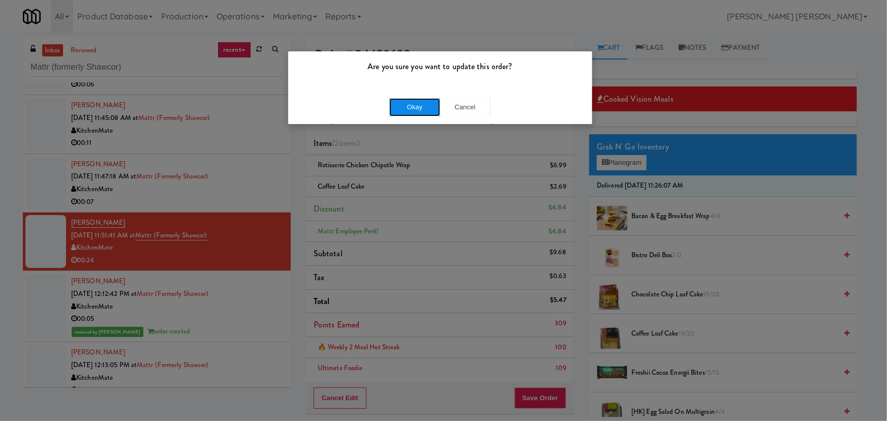
click at [422, 111] on button "Okay" at bounding box center [414, 107] width 51 height 18
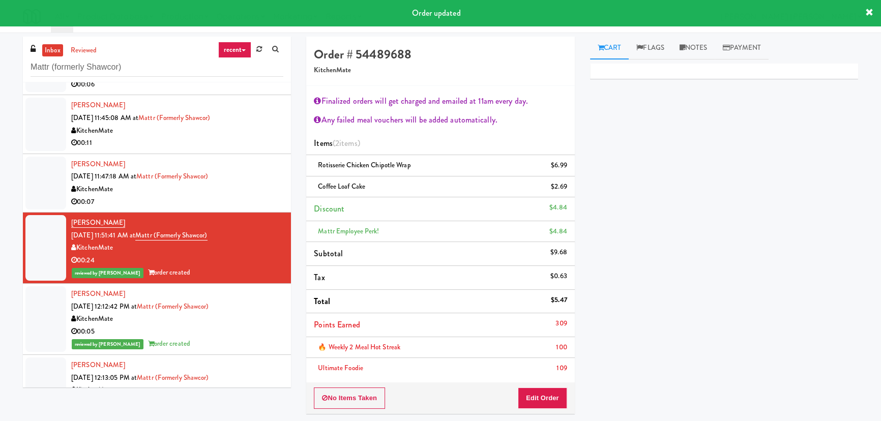
click at [252, 193] on div "KitchenMate" at bounding box center [177, 189] width 212 height 13
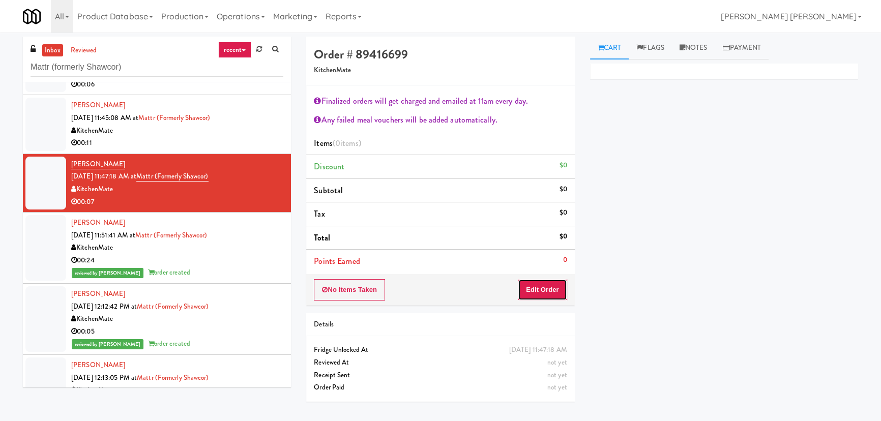
click at [534, 290] on button "Edit Order" at bounding box center [542, 289] width 49 height 21
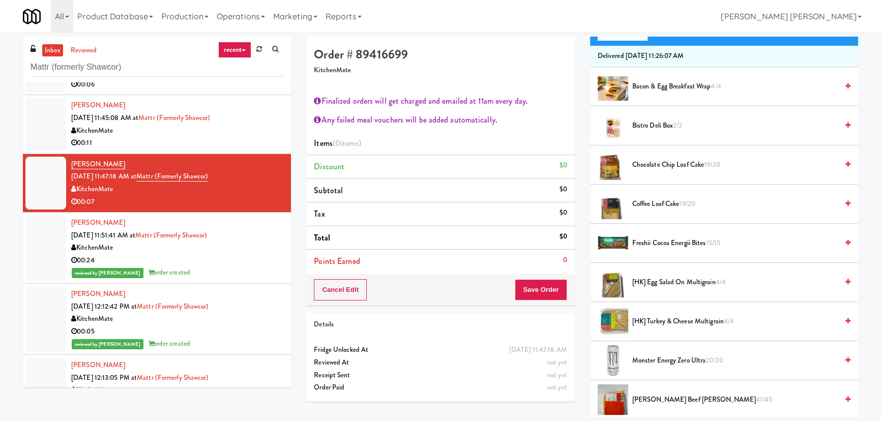
scroll to position [185, 0]
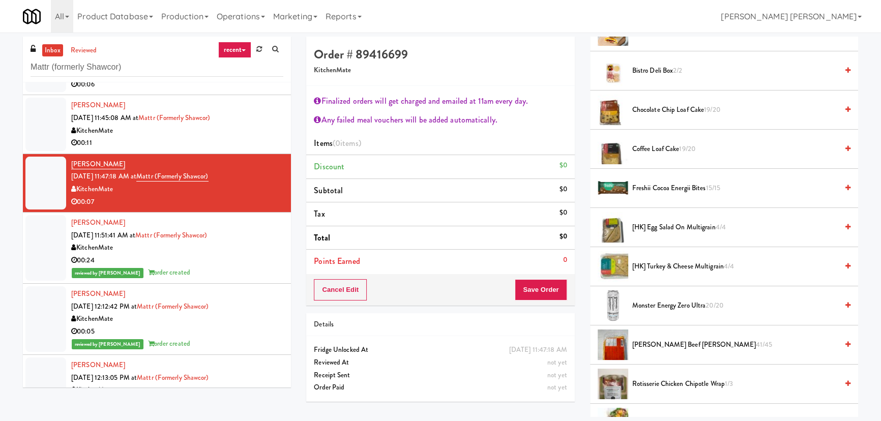
click at [651, 265] on span "[HK] Turkey & Cheese Multigrain 4/4" at bounding box center [734, 266] width 205 height 13
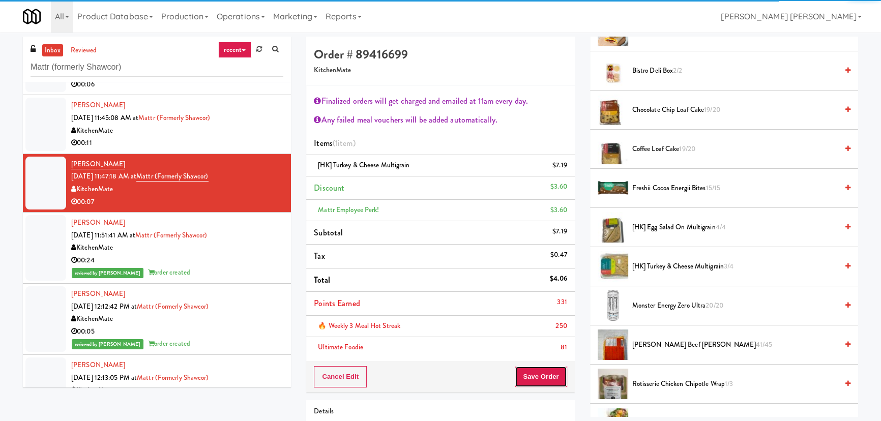
click at [554, 308] on div "Order # 89416699 KitchenMate Finalized orders will get charged and emailed at 1…" at bounding box center [440, 215] width 268 height 356
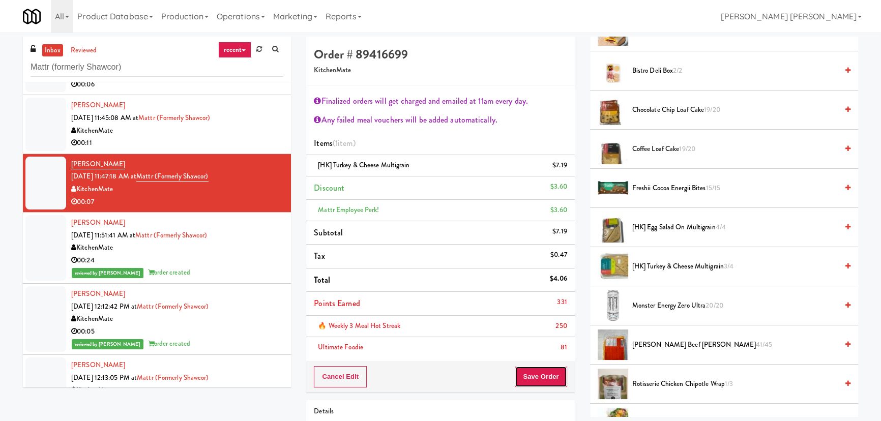
click at [541, 371] on button "Save Order" at bounding box center [540, 376] width 52 height 21
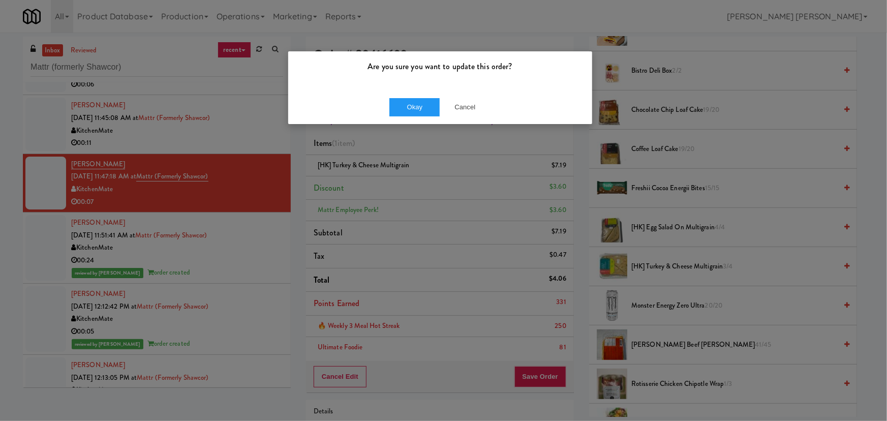
click at [416, 94] on div "Okay Cancel" at bounding box center [440, 107] width 304 height 34
click at [416, 108] on button "Okay" at bounding box center [414, 107] width 51 height 18
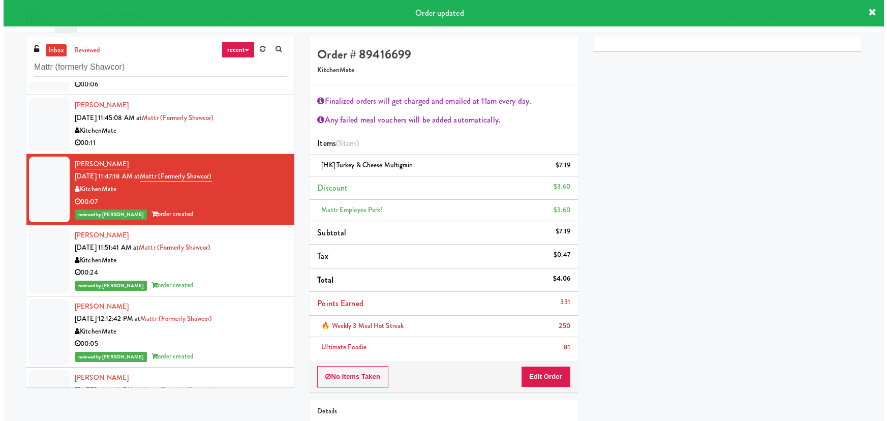
scroll to position [0, 0]
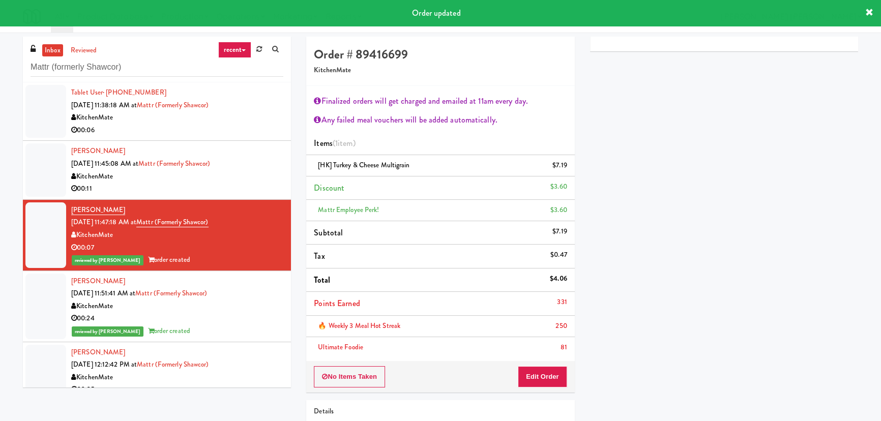
click at [245, 171] on div "KitchenMate" at bounding box center [177, 176] width 212 height 13
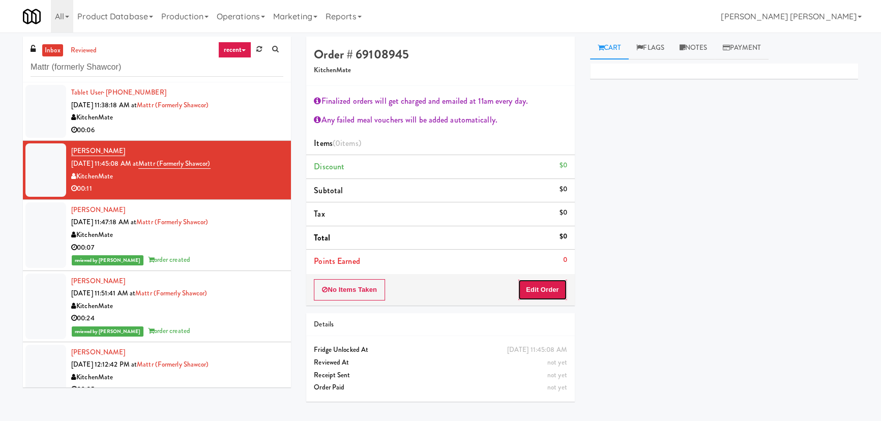
click at [544, 295] on button "Edit Order" at bounding box center [542, 289] width 49 height 21
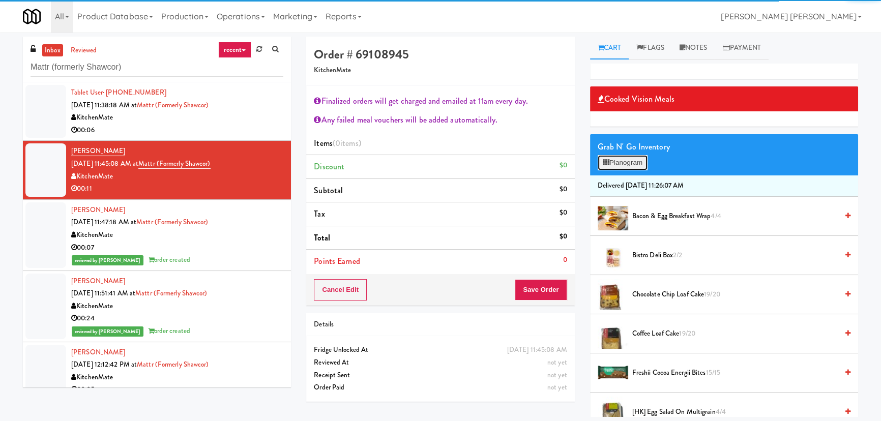
click at [633, 160] on button "Planogram" at bounding box center [622, 162] width 50 height 15
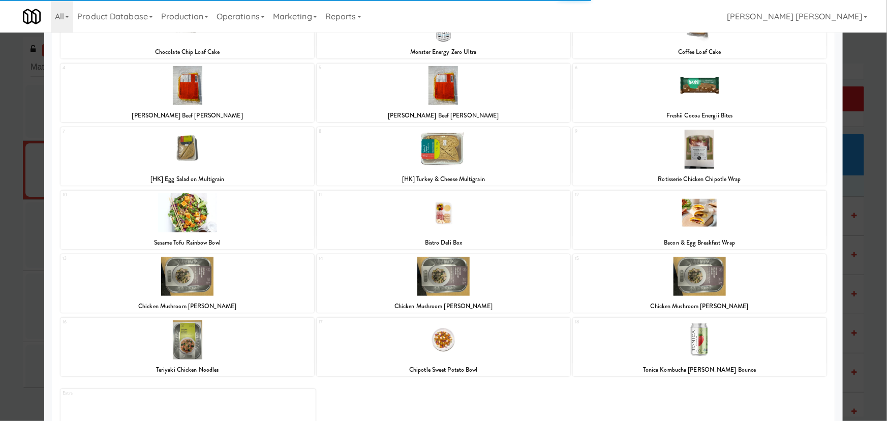
scroll to position [142, 0]
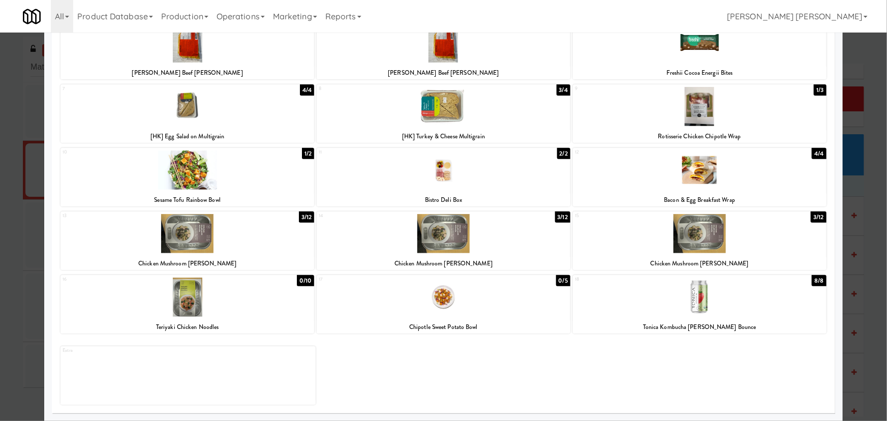
click at [696, 305] on div at bounding box center [700, 297] width 254 height 39
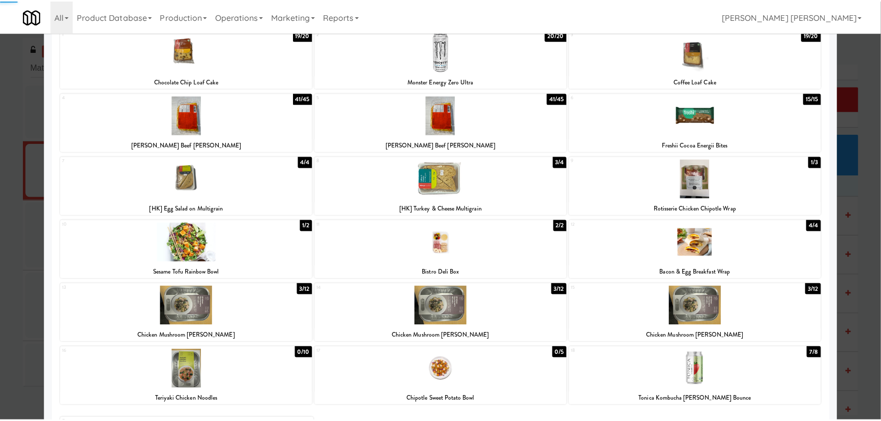
scroll to position [0, 0]
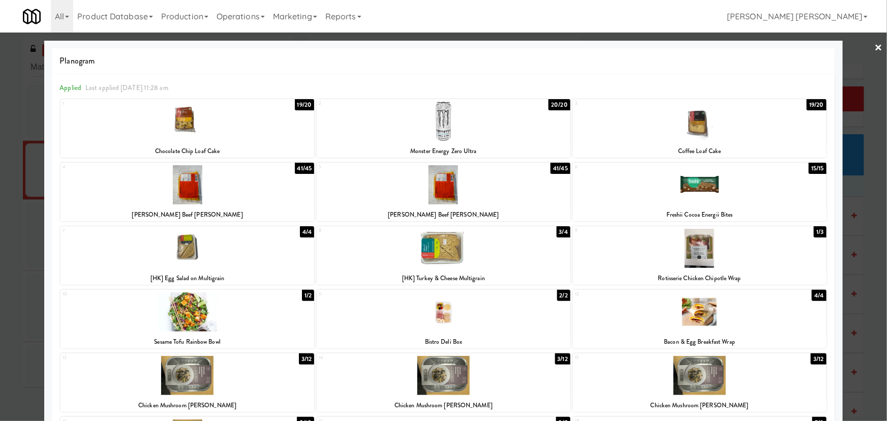
click at [699, 188] on div at bounding box center [700, 184] width 254 height 39
click at [875, 45] on link "×" at bounding box center [879, 49] width 8 height 32
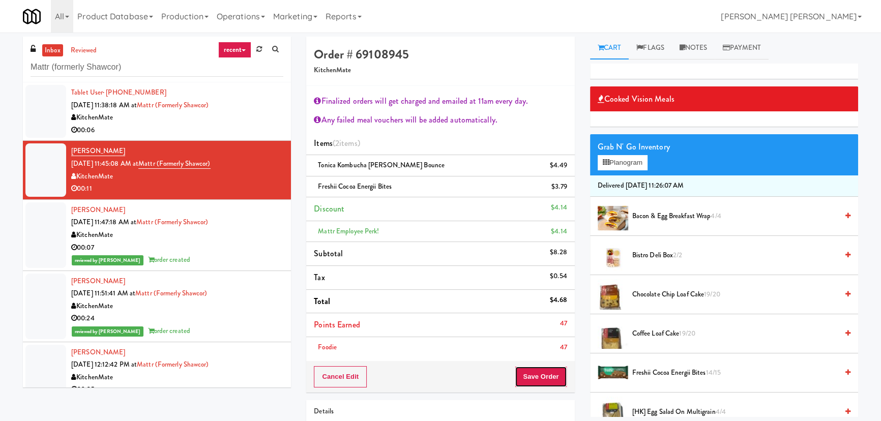
click at [534, 378] on button "Save Order" at bounding box center [540, 376] width 52 height 21
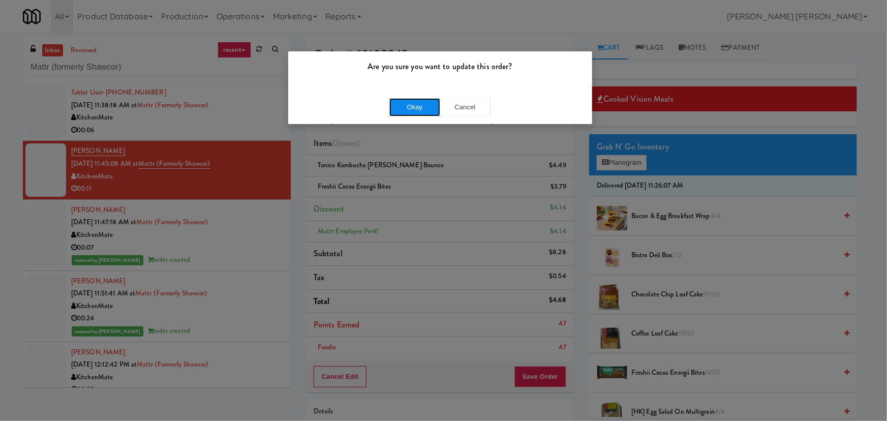
click at [418, 107] on button "Okay" at bounding box center [414, 107] width 51 height 18
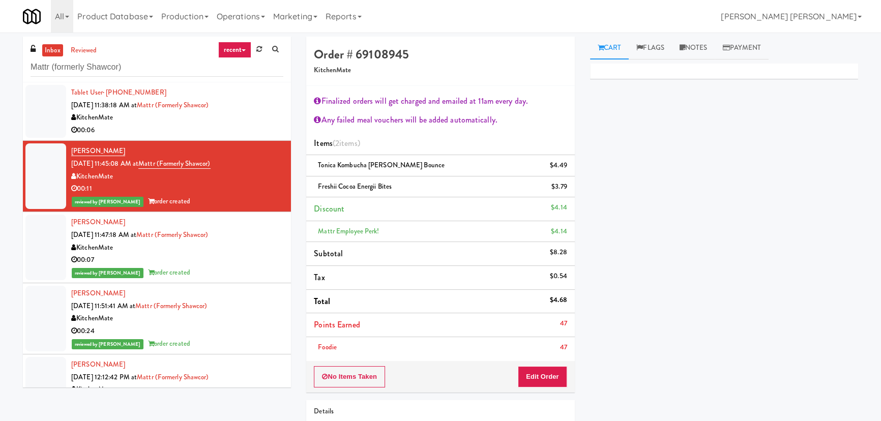
click at [198, 120] on div "KitchenMate" at bounding box center [177, 117] width 212 height 13
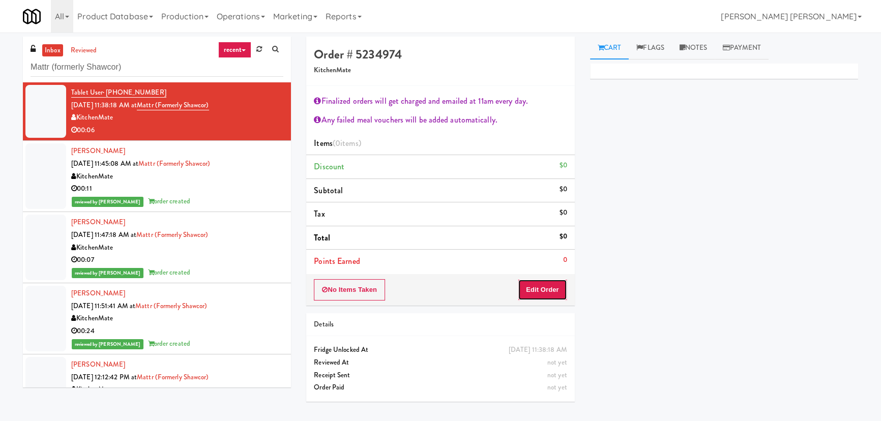
click at [536, 292] on button "Edit Order" at bounding box center [542, 289] width 49 height 21
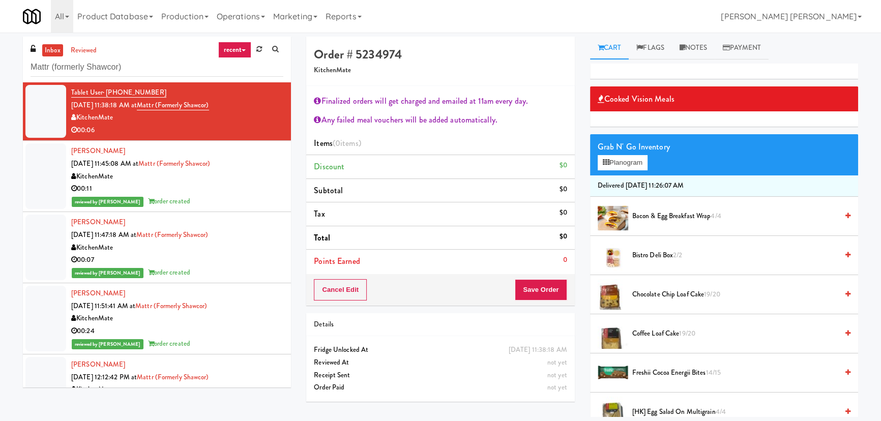
click at [651, 373] on span "Freshii Cocoa Energii Bites 14/15" at bounding box center [734, 373] width 205 height 13
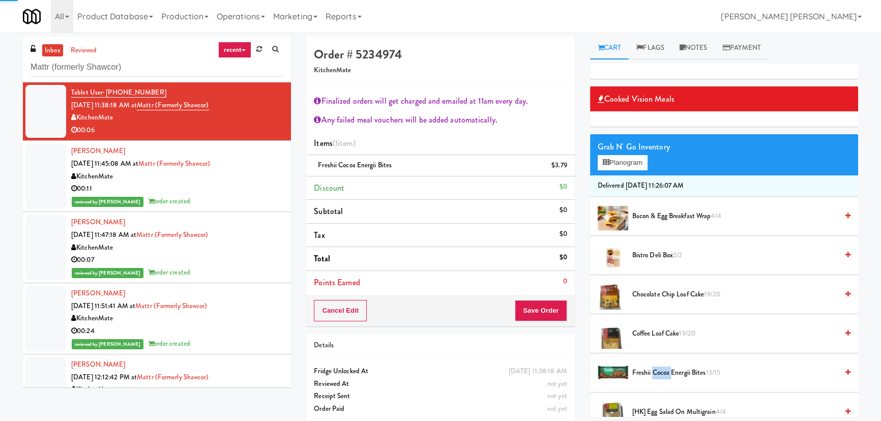
click at [651, 373] on span "Freshii Cocoa Energii Bites 13/15" at bounding box center [734, 373] width 205 height 13
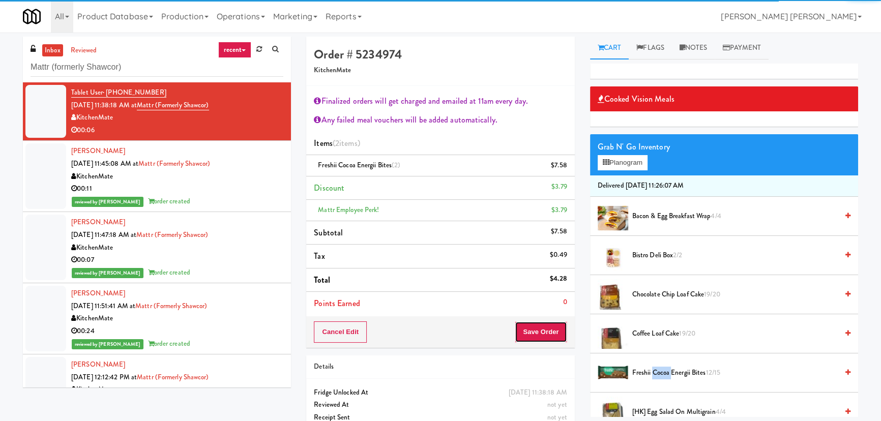
click at [536, 331] on button "Save Order" at bounding box center [540, 331] width 52 height 21
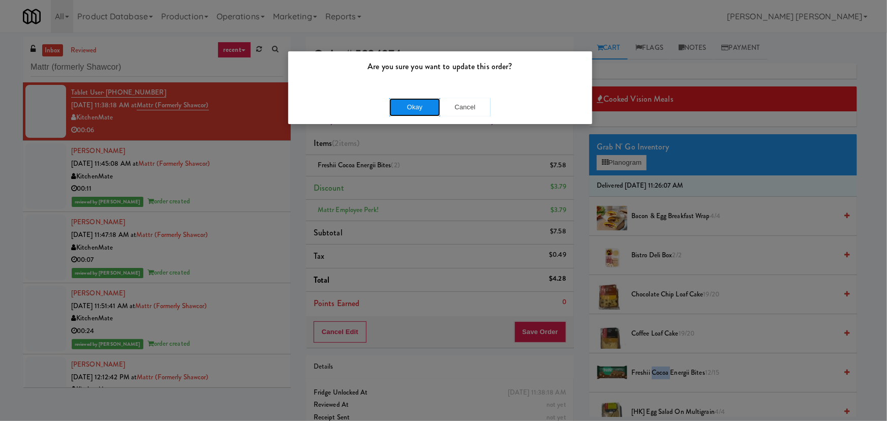
click at [424, 106] on button "Okay" at bounding box center [414, 107] width 51 height 18
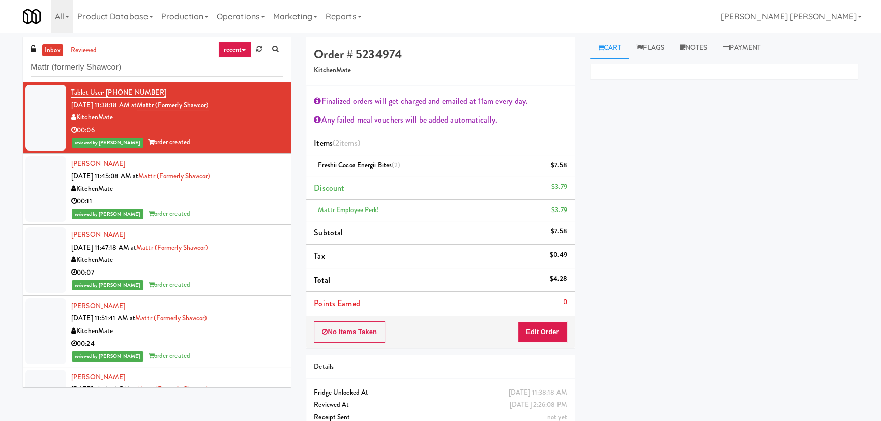
click at [52, 47] on link "inbox" at bounding box center [52, 50] width 21 height 13
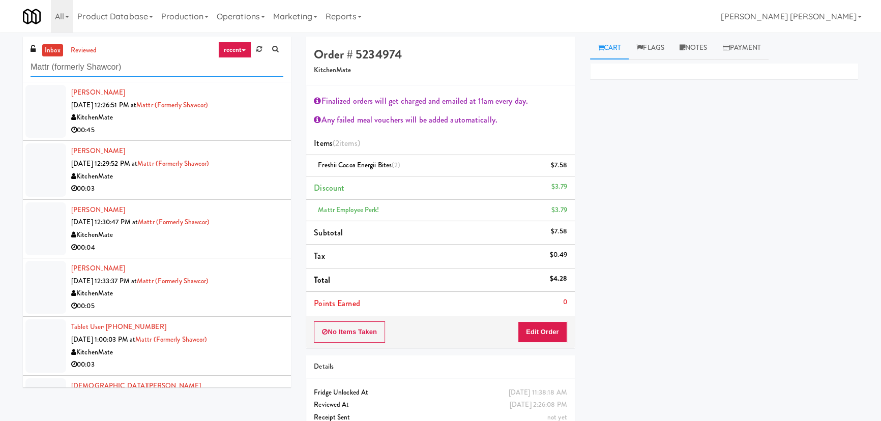
drag, startPoint x: 170, startPoint y: 68, endPoint x: 13, endPoint y: 65, distance: 157.1
click at [24, 65] on div "inbox reviewed recent all unclear take inventory issue suspicious failed recent…" at bounding box center [157, 60] width 268 height 46
click at [5, 64] on div "inbox reviewed recent all unclear take inventory issue suspicious failed recent…" at bounding box center [440, 244] width 881 height 415
drag, startPoint x: 163, startPoint y: 60, endPoint x: 25, endPoint y: 60, distance: 137.8
click at [25, 60] on div "inbox reviewed recent all unclear take inventory issue suspicious failed recent…" at bounding box center [157, 60] width 268 height 46
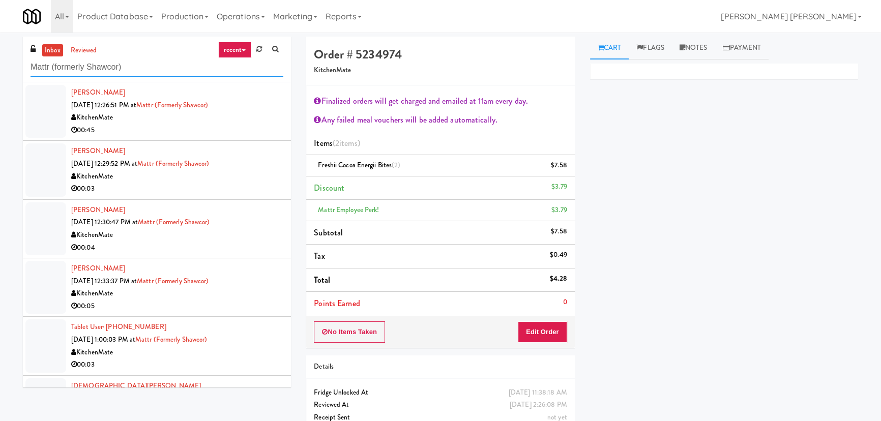
paste input "District Cooler Gym"
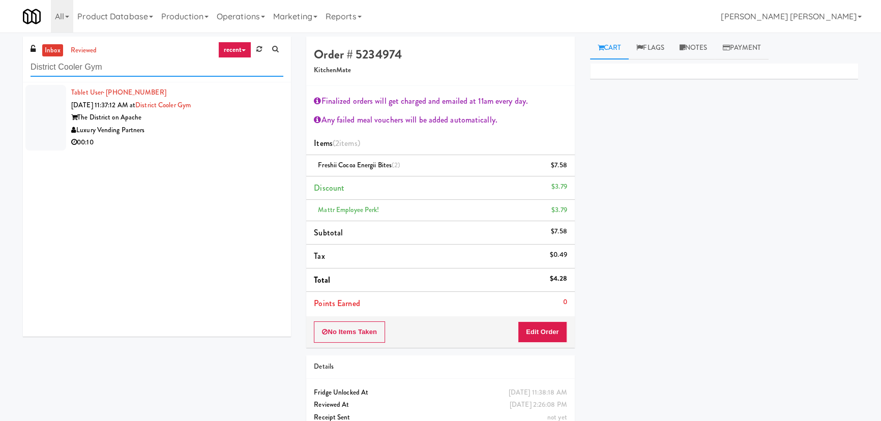
type input "District Cooler Gym"
click at [211, 125] on div "Luxury Vending Partners" at bounding box center [177, 130] width 212 height 13
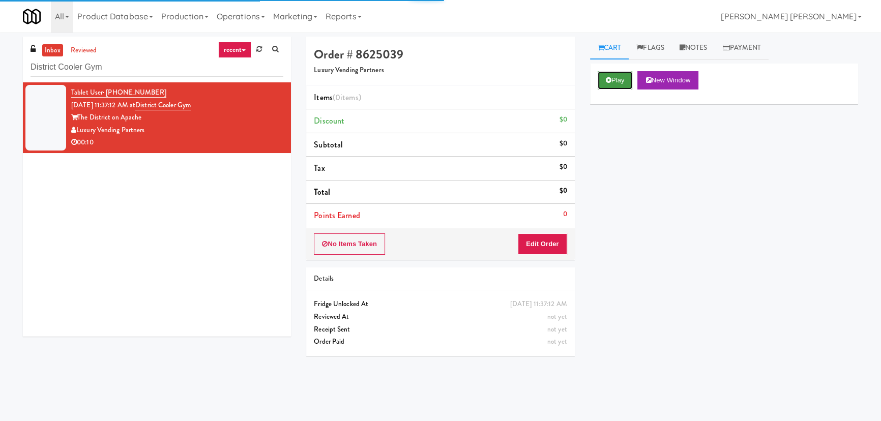
click at [613, 79] on button "Play" at bounding box center [614, 80] width 35 height 18
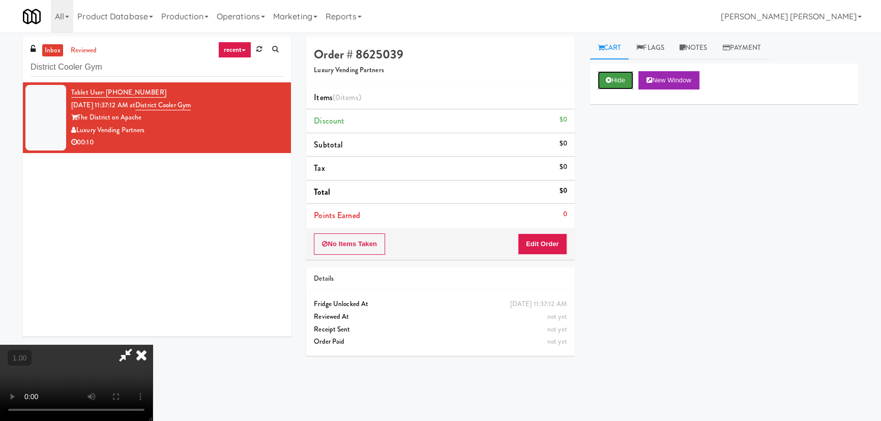
click at [629, 83] on button "Hide" at bounding box center [615, 80] width 36 height 18
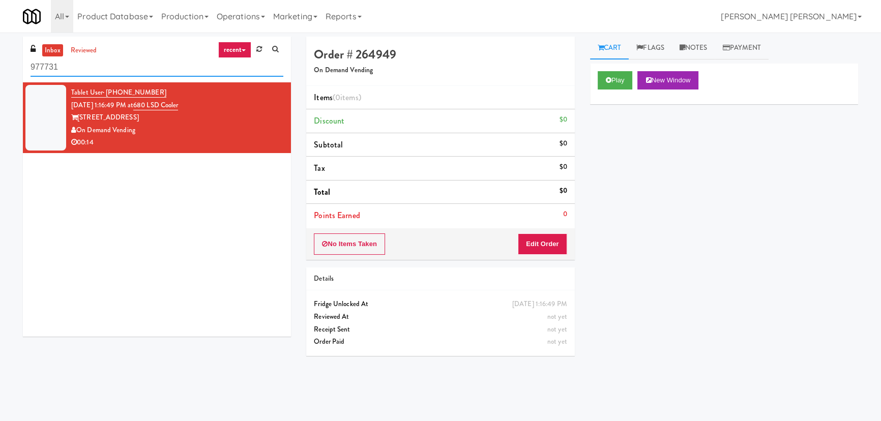
drag, startPoint x: 79, startPoint y: 68, endPoint x: -49, endPoint y: 68, distance: 128.1
click at [0, 68] on html "Okay Okay Select date: previous 2025-Sep next Su Mo Tu We Th Fr Sa 31 1 2 3 4 5…" at bounding box center [440, 210] width 881 height 421
paste input "[PERSON_NAME]"
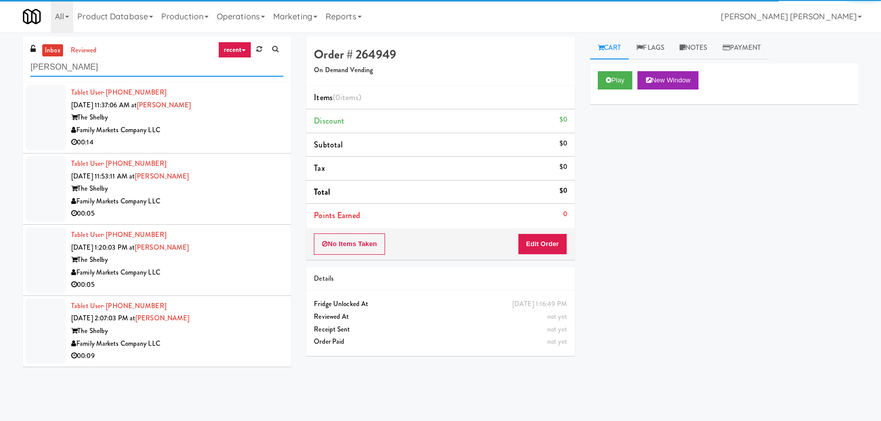
type input "[PERSON_NAME]"
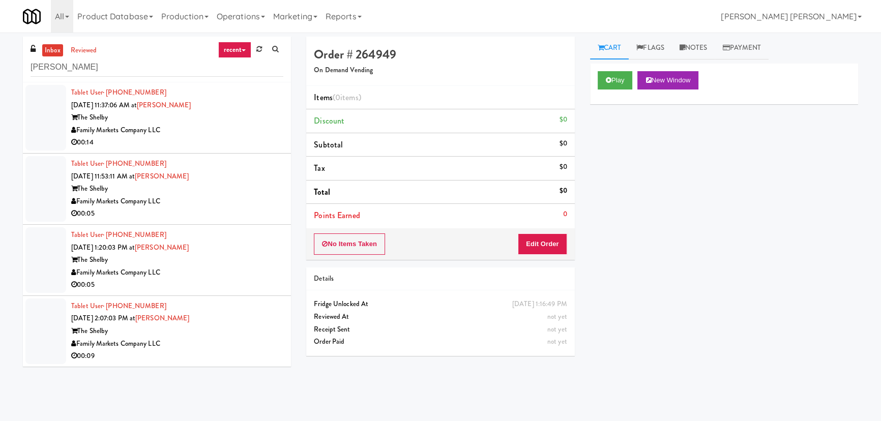
click at [233, 133] on div "Family Markets Company LLC" at bounding box center [177, 130] width 212 height 13
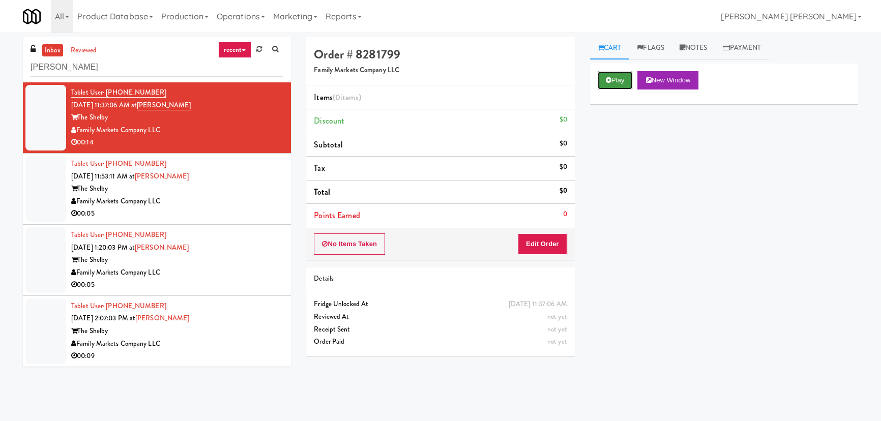
click at [628, 80] on button "Play" at bounding box center [614, 80] width 35 height 18
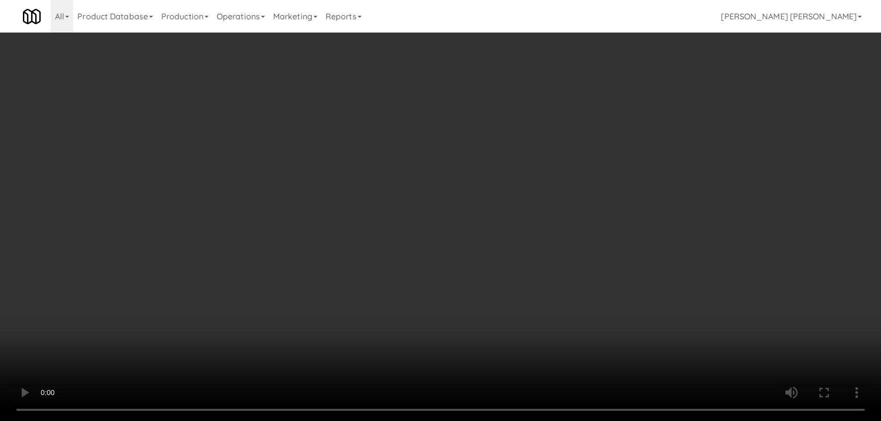
drag, startPoint x: 495, startPoint y: 444, endPoint x: 777, endPoint y: 431, distance: 282.0
click at [502, 420] on video at bounding box center [440, 210] width 881 height 421
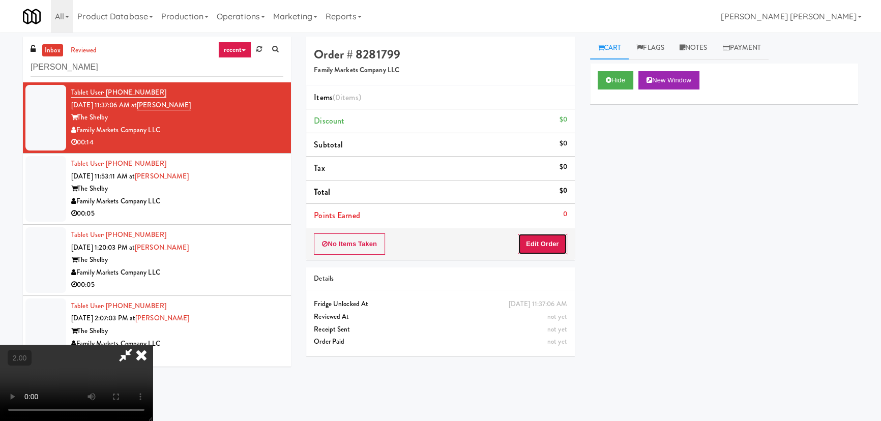
click at [564, 244] on button "Edit Order" at bounding box center [542, 243] width 49 height 21
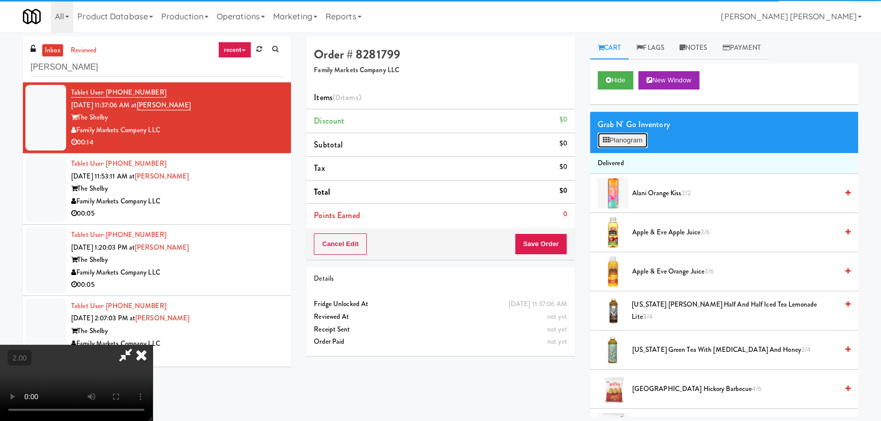
click at [629, 145] on button "Planogram" at bounding box center [622, 140] width 50 height 15
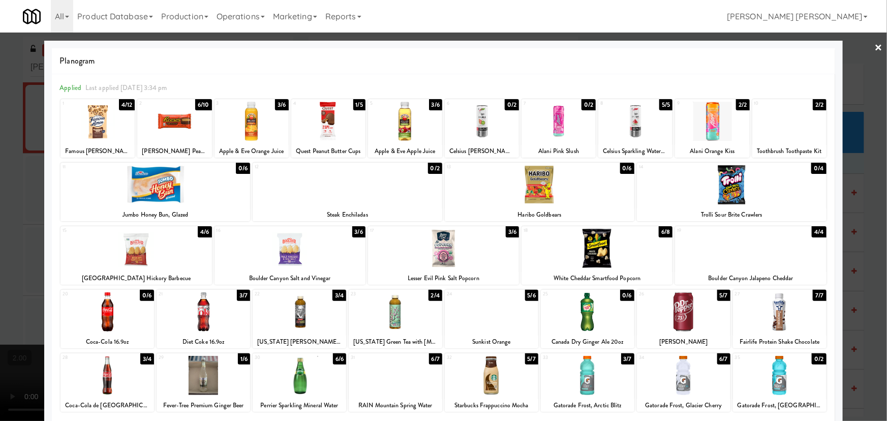
click at [780, 314] on div at bounding box center [780, 311] width 94 height 39
click at [493, 381] on div at bounding box center [492, 375] width 94 height 39
click at [875, 46] on link "×" at bounding box center [879, 49] width 8 height 32
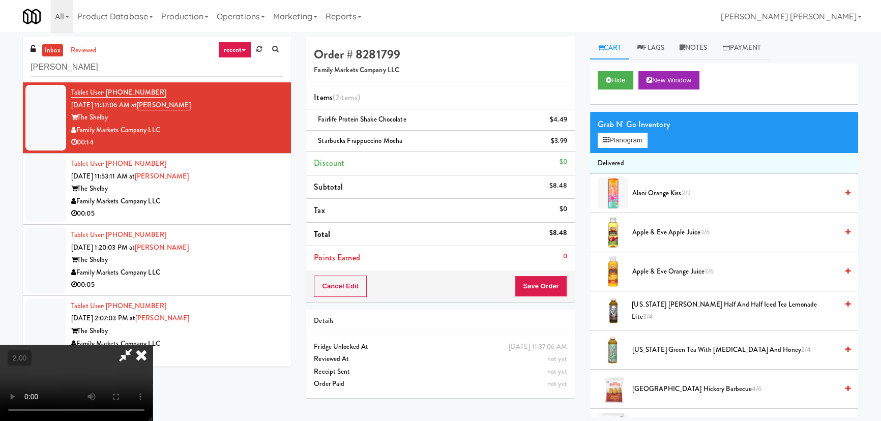
click at [153, 345] on icon at bounding box center [141, 355] width 22 height 20
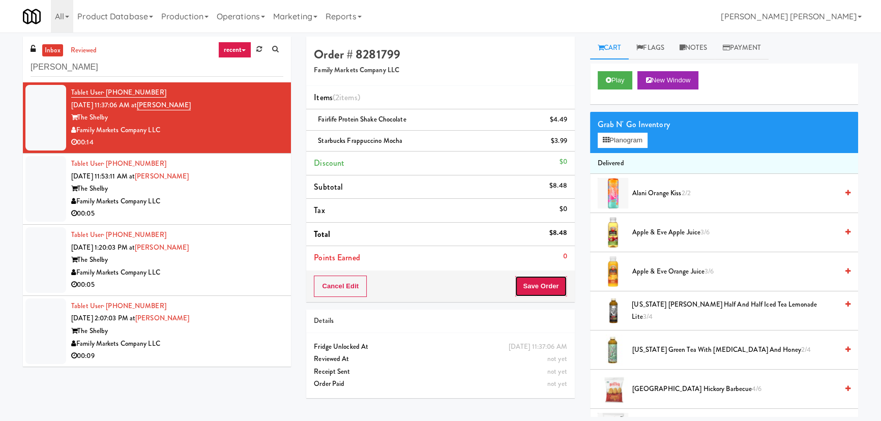
click at [532, 283] on button "Save Order" at bounding box center [540, 286] width 52 height 21
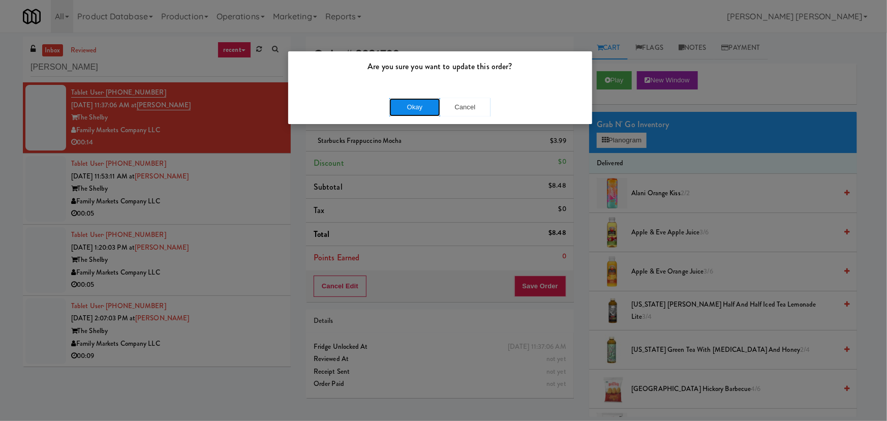
click at [406, 110] on button "Okay" at bounding box center [414, 107] width 51 height 18
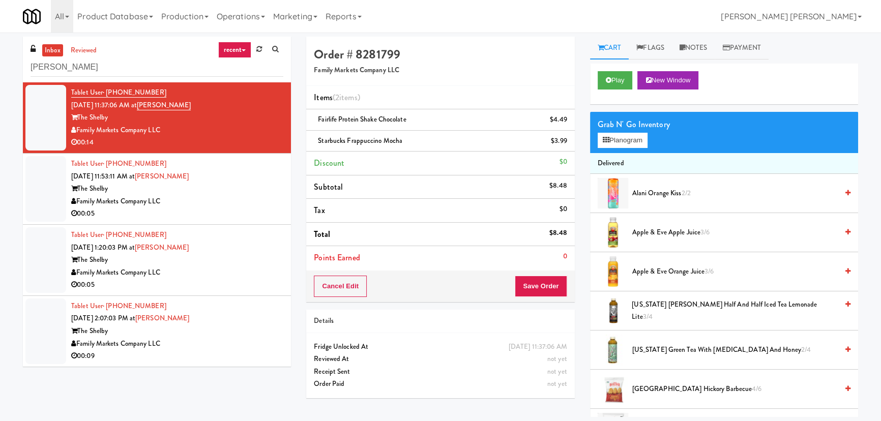
click at [232, 200] on div "Family Markets Company LLC" at bounding box center [177, 201] width 212 height 13
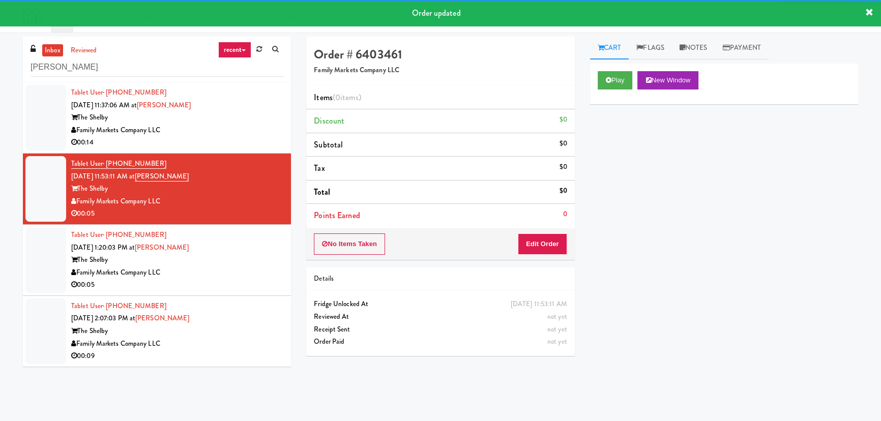
click at [238, 102] on div "Tablet User · (703) 853-8922 [DATE] 11:37:06 AM at Shelby Combo The Shelby Fami…" at bounding box center [177, 117] width 212 height 63
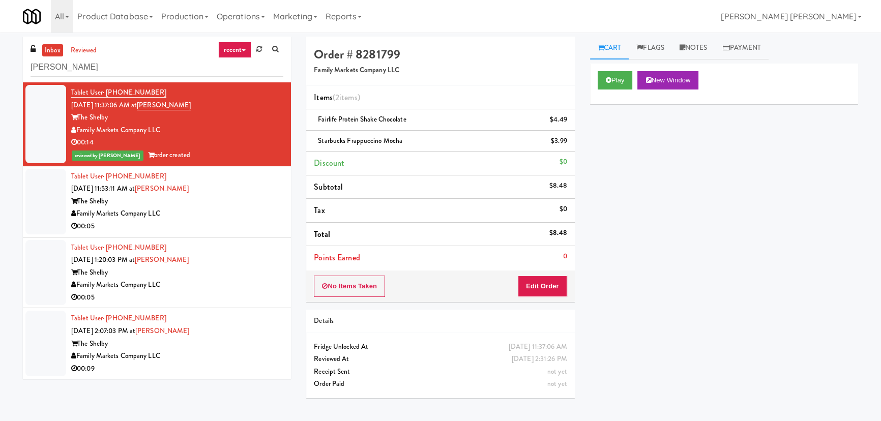
click at [208, 225] on div "00:05" at bounding box center [177, 226] width 212 height 13
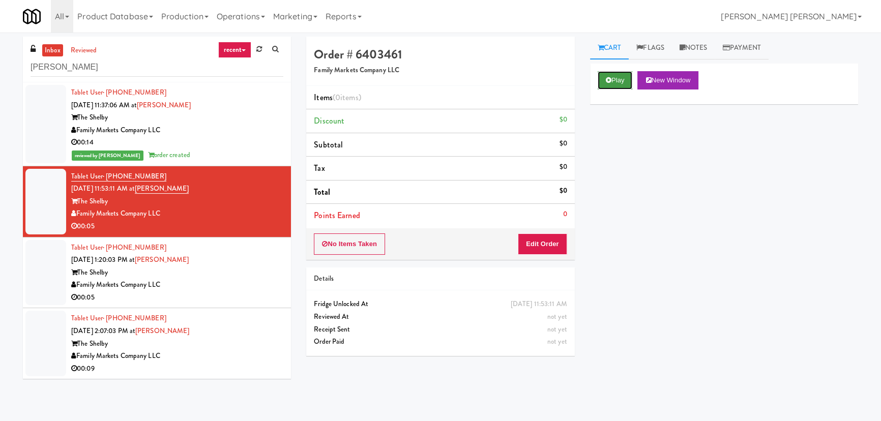
click at [628, 73] on button "Play" at bounding box center [614, 80] width 35 height 18
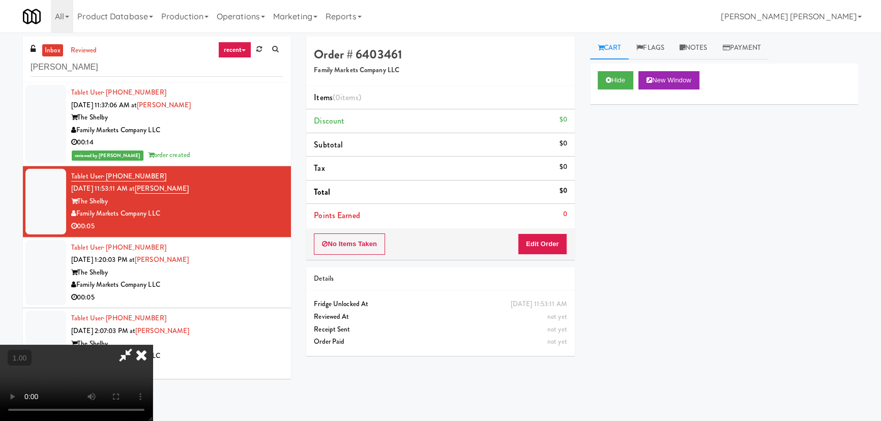
click at [153, 420] on video at bounding box center [76, 383] width 153 height 76
click at [558, 244] on button "Edit Order" at bounding box center [542, 243] width 49 height 21
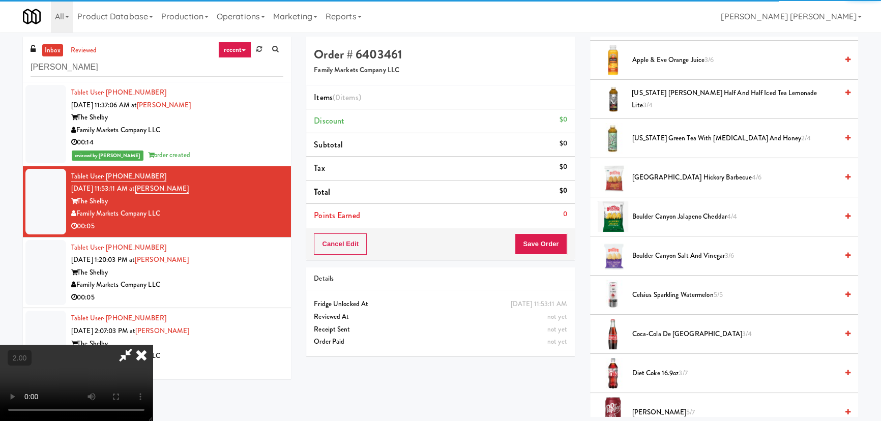
scroll to position [277, 0]
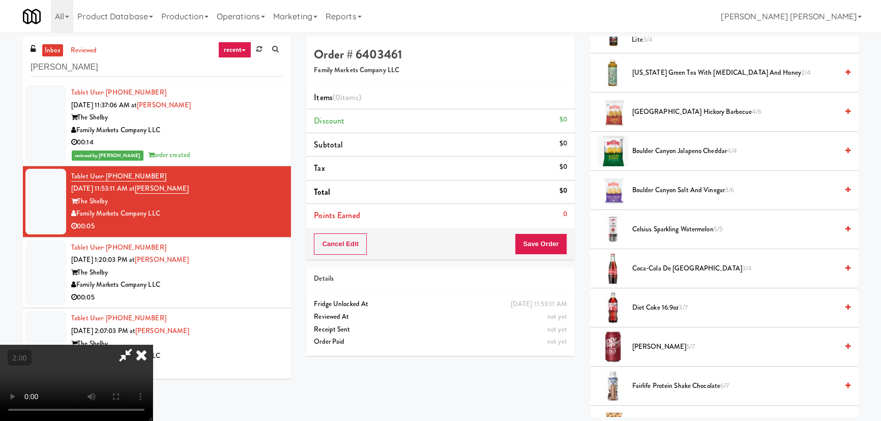
click at [648, 344] on span "[PERSON_NAME] 5/7" at bounding box center [734, 347] width 205 height 13
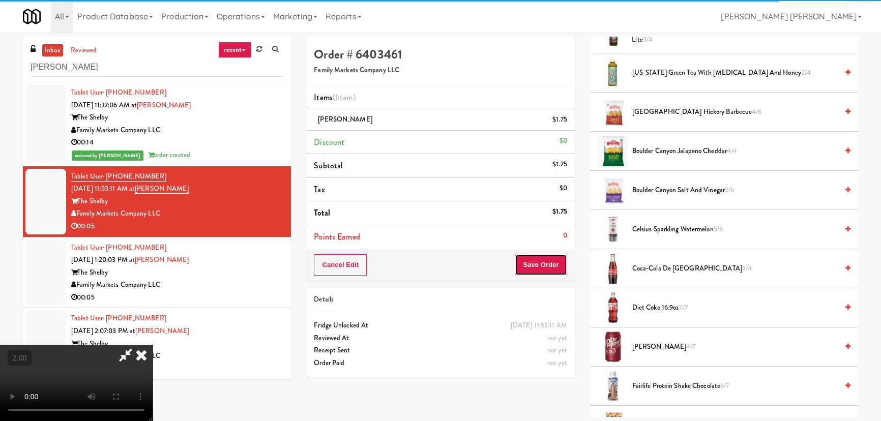
click at [551, 265] on button "Save Order" at bounding box center [540, 264] width 52 height 21
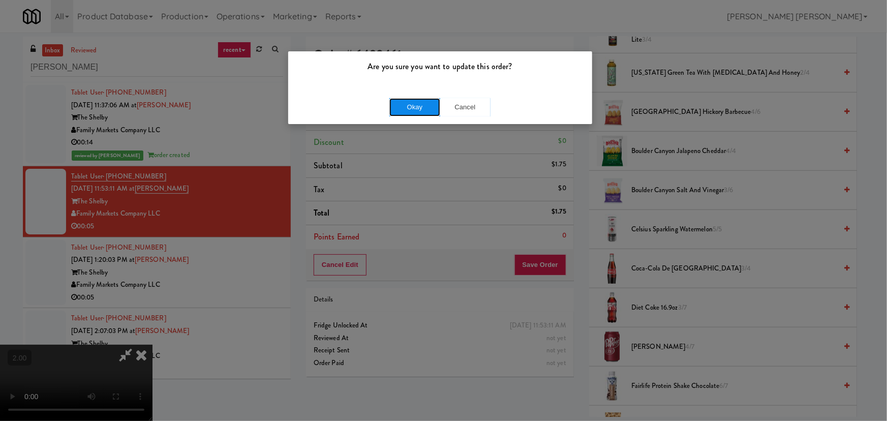
click at [399, 102] on button "Okay" at bounding box center [414, 107] width 51 height 18
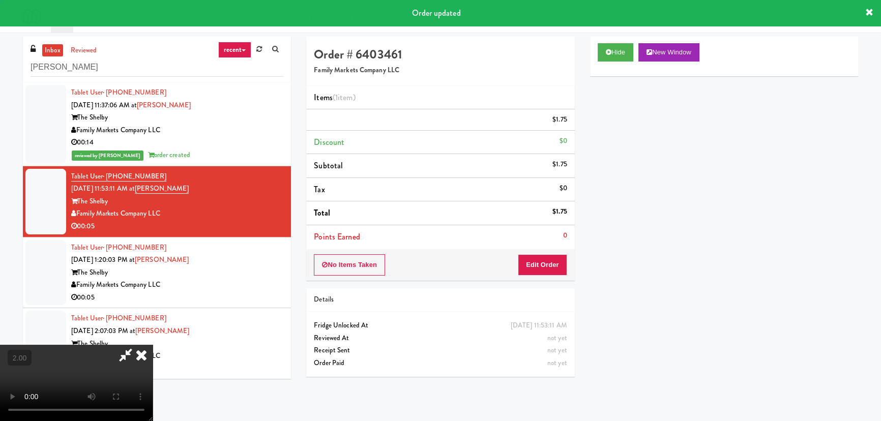
scroll to position [27, 0]
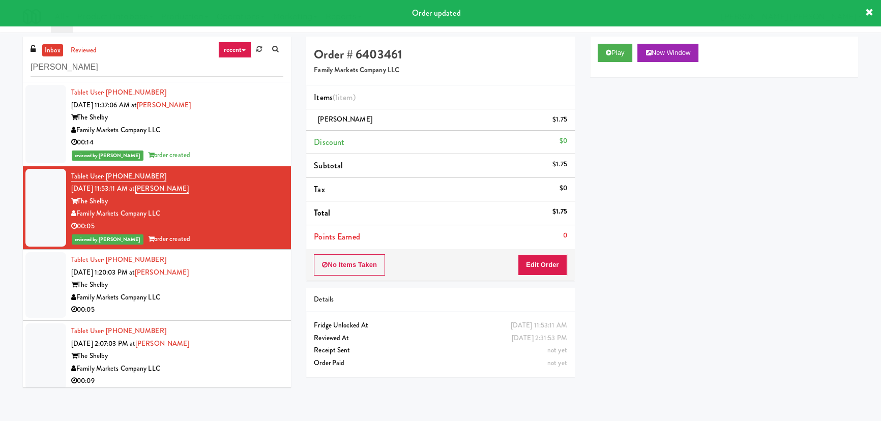
click at [233, 298] on div "Family Markets Company LLC" at bounding box center [177, 297] width 212 height 13
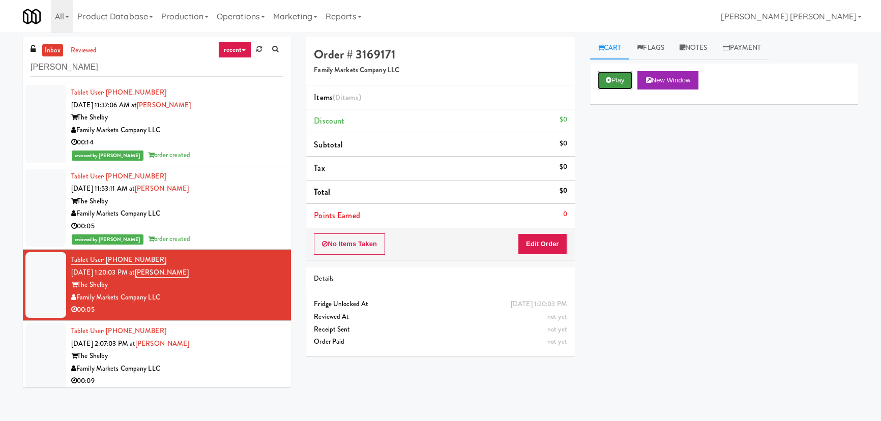
click at [625, 80] on button "Play" at bounding box center [614, 80] width 35 height 18
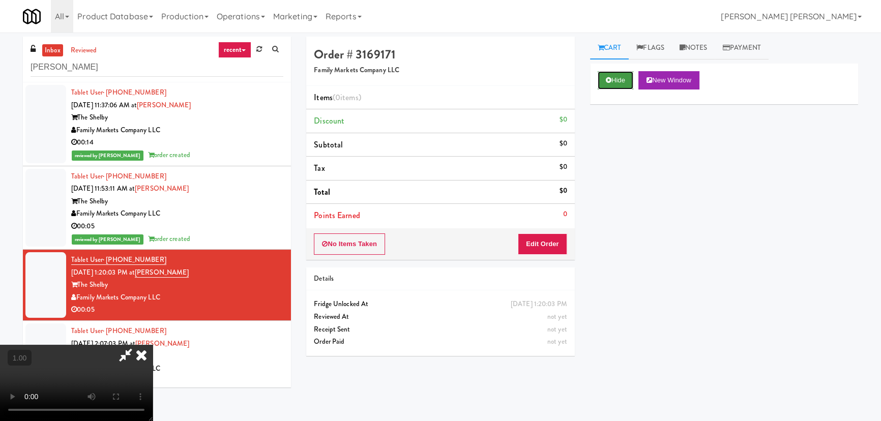
click at [615, 72] on button "Hide" at bounding box center [615, 80] width 36 height 18
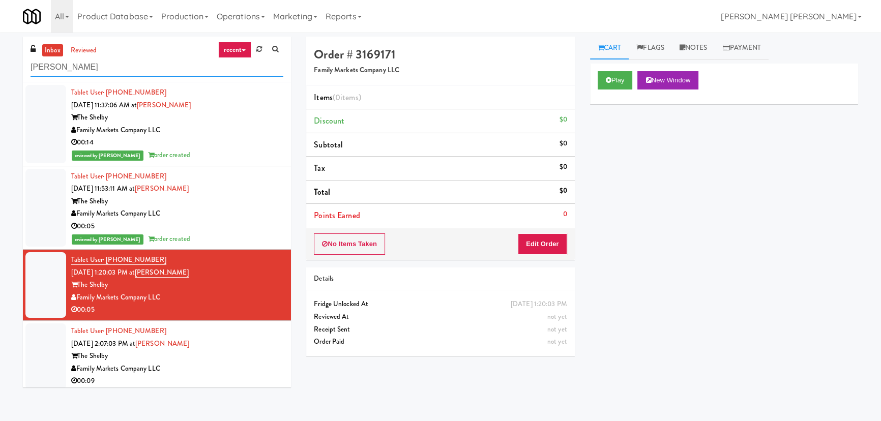
drag, startPoint x: 105, startPoint y: 64, endPoint x: 15, endPoint y: 59, distance: 90.1
click at [15, 63] on div "inbox reviewed recent all unclear take inventory issue suspicious failed recent…" at bounding box center [156, 216] width 283 height 358
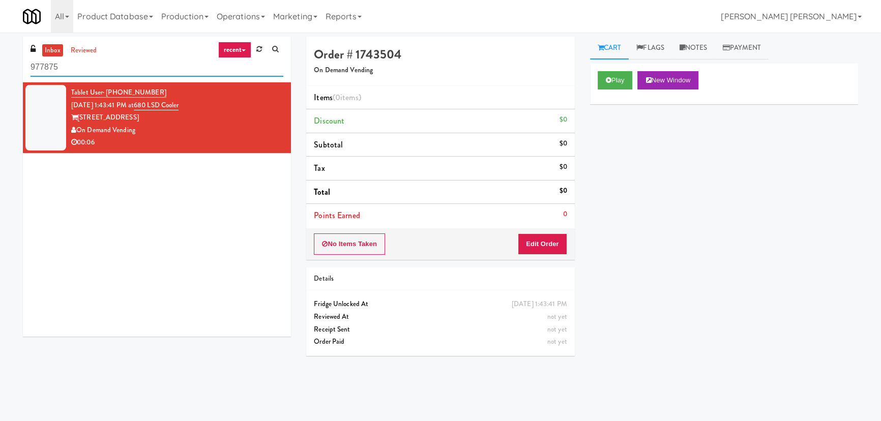
drag, startPoint x: 104, startPoint y: 66, endPoint x: -16, endPoint y: 70, distance: 119.6
click at [0, 70] on html "Okay Okay Select date: previous 2025-Sep next Su Mo Tu We Th Fr Sa 31 1 2 3 4 5…" at bounding box center [440, 210] width 881 height 421
paste input "District Cooler Gym"
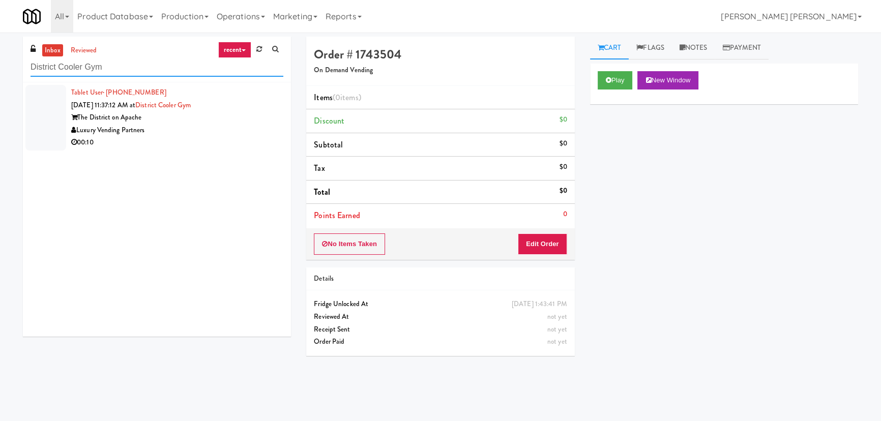
type input "District Cooler Gym"
click at [206, 131] on div "Luxury Vending Partners" at bounding box center [177, 130] width 212 height 13
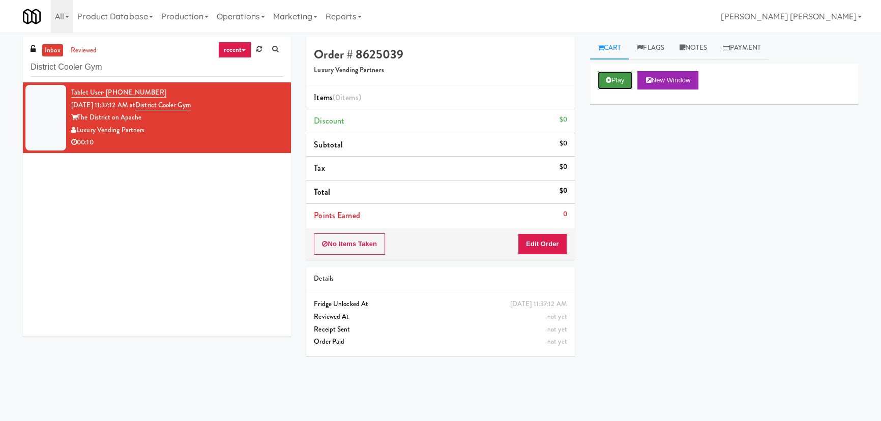
click at [620, 83] on button "Play" at bounding box center [614, 80] width 35 height 18
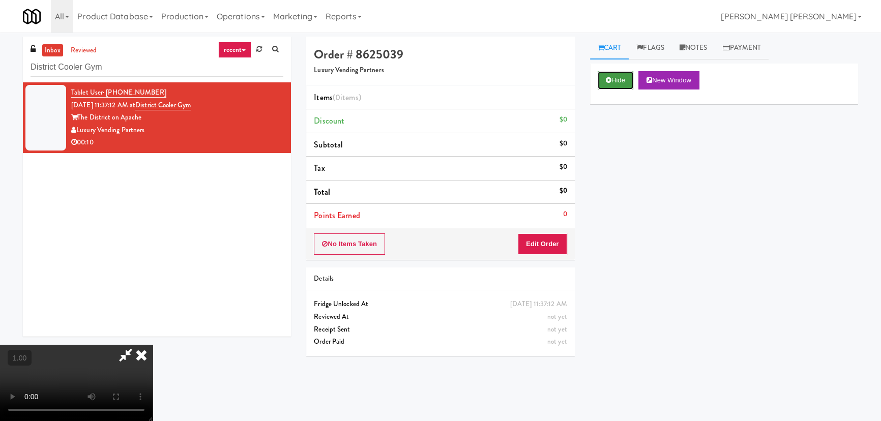
click at [607, 81] on icon at bounding box center [608, 80] width 6 height 7
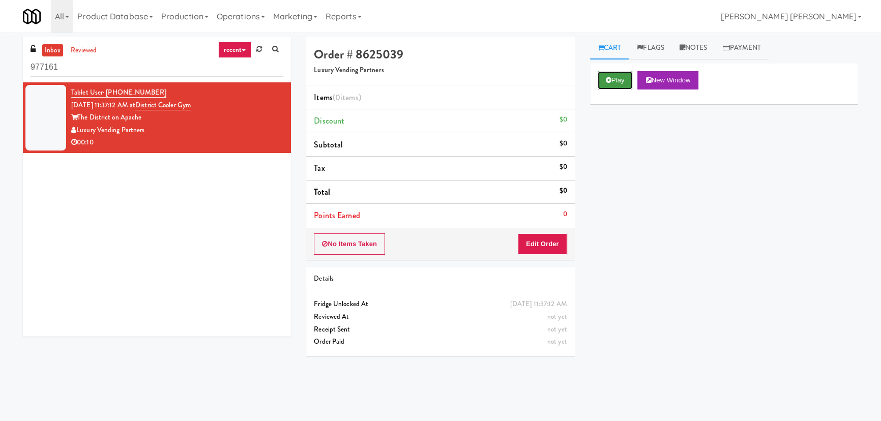
click at [616, 79] on button "Play" at bounding box center [614, 80] width 35 height 18
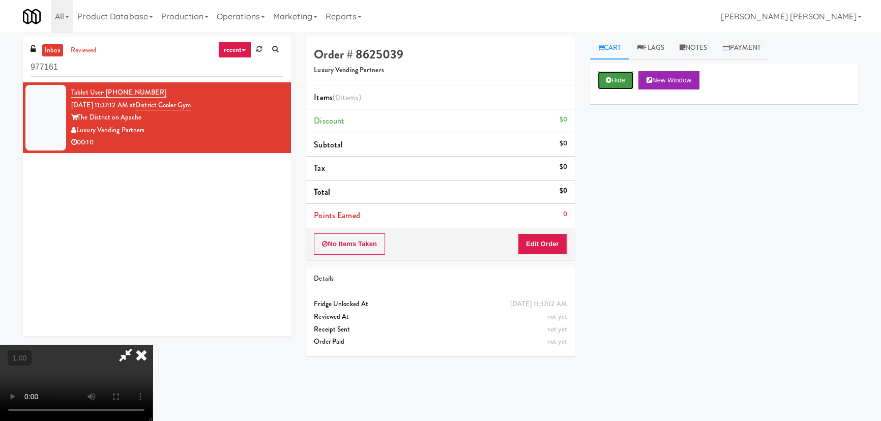
click at [606, 75] on button "Hide" at bounding box center [615, 80] width 36 height 18
click at [35, 413] on video at bounding box center [76, 383] width 153 height 76
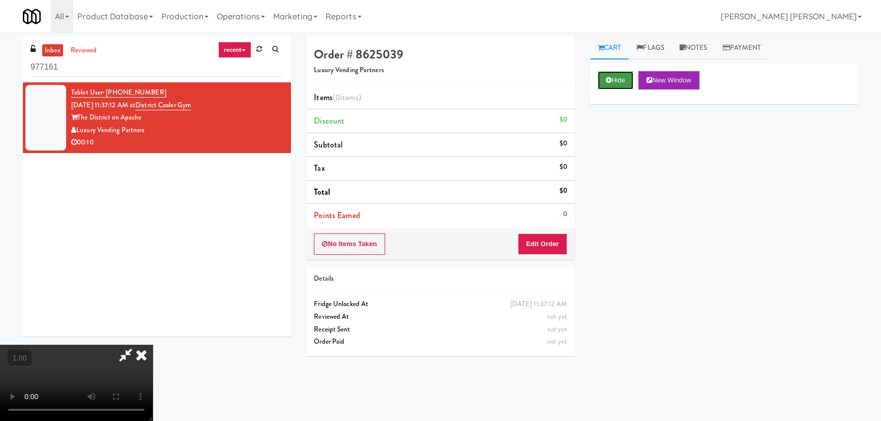
click at [618, 80] on button "Hide" at bounding box center [615, 80] width 36 height 18
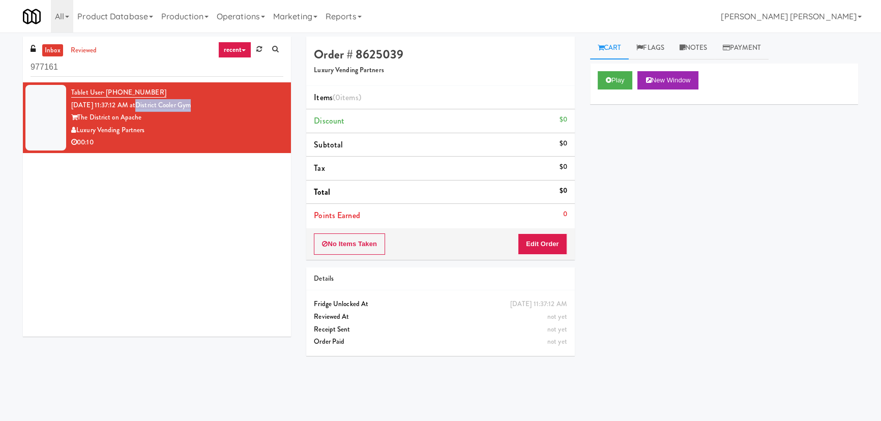
drag, startPoint x: 204, startPoint y: 105, endPoint x: 151, endPoint y: 106, distance: 53.4
click at [150, 105] on div "Tablet User · (905) 616-5472 [DATE] 11:37:12 AM at [GEOGRAPHIC_DATA] on Apache …" at bounding box center [177, 117] width 212 height 63
copy link "District Cooler Gym"
drag, startPoint x: 79, startPoint y: 68, endPoint x: 0, endPoint y: 66, distance: 79.3
click at [0, 66] on div "inbox reviewed recent all unclear take inventory issue suspicious failed recent…" at bounding box center [440, 227] width 881 height 380
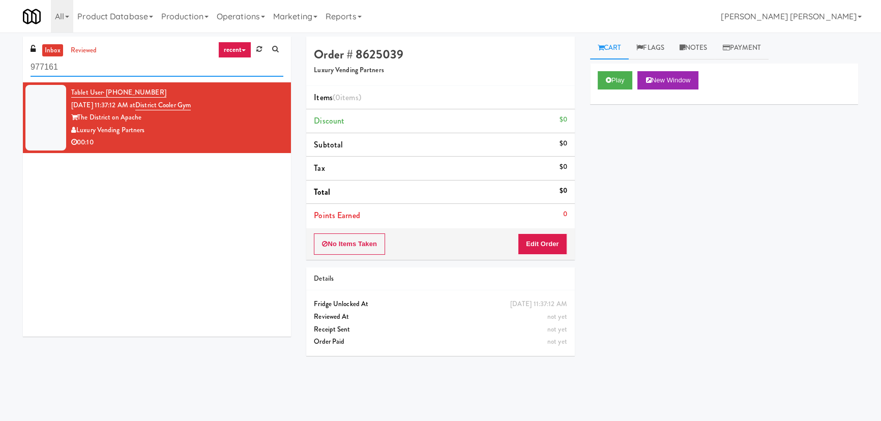
paste input "Shelby Combo"
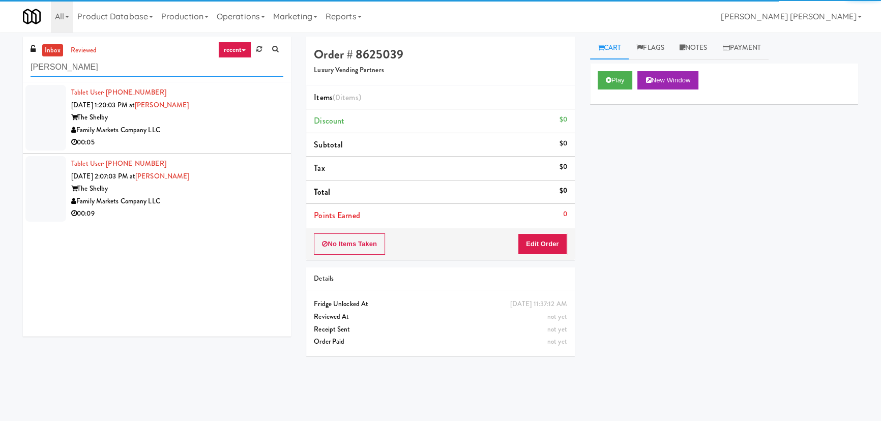
type input "Shelby Combo"
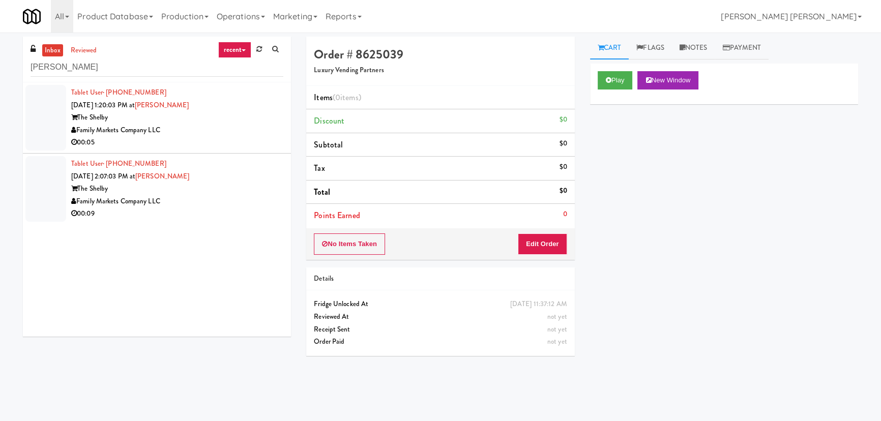
click at [201, 119] on div "The Shelby" at bounding box center [177, 117] width 212 height 13
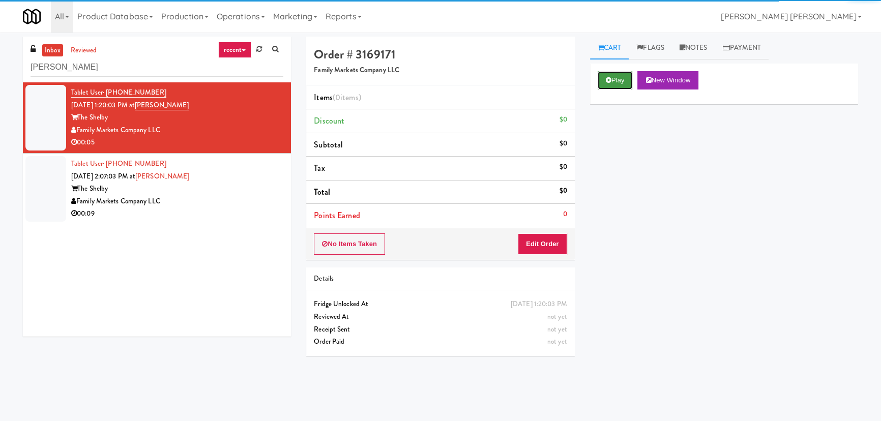
click at [620, 81] on button "Play" at bounding box center [614, 80] width 35 height 18
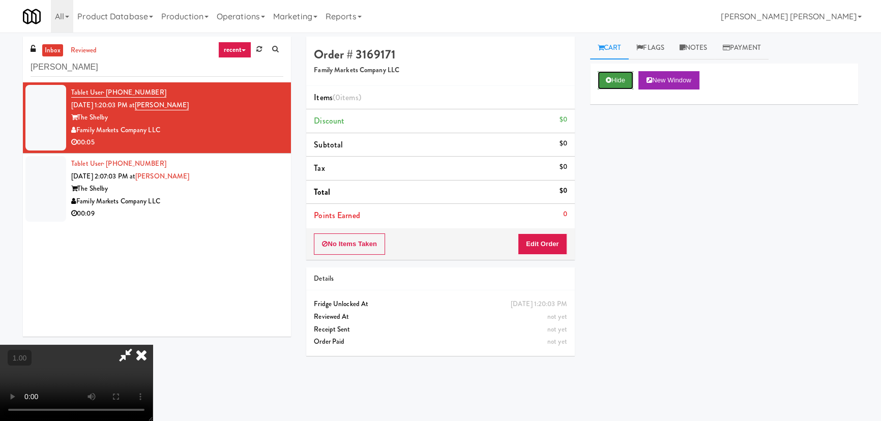
click at [611, 74] on button "Hide" at bounding box center [615, 80] width 36 height 18
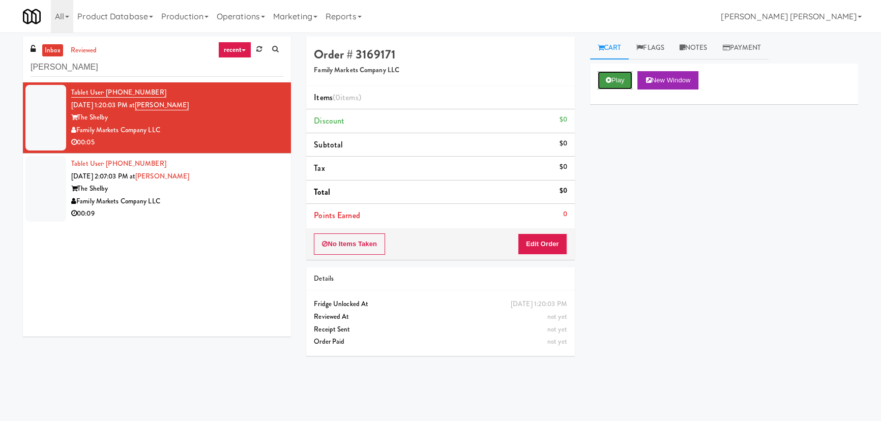
click at [622, 81] on button "Play" at bounding box center [614, 80] width 35 height 18
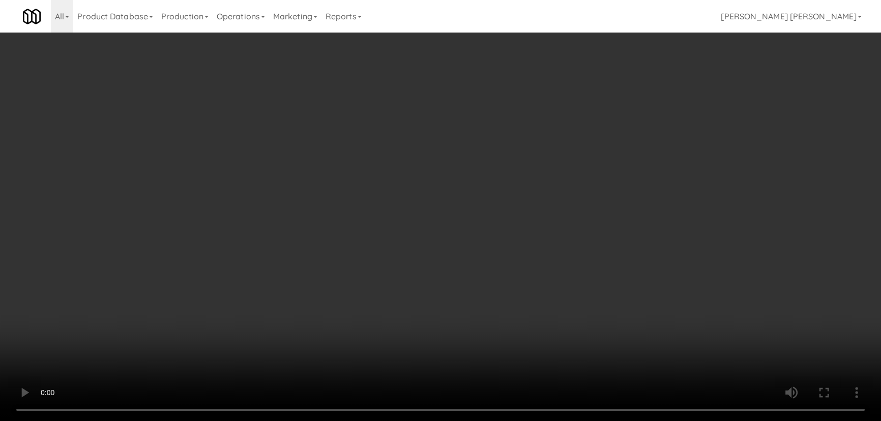
click at [514, 420] on video at bounding box center [440, 210] width 881 height 421
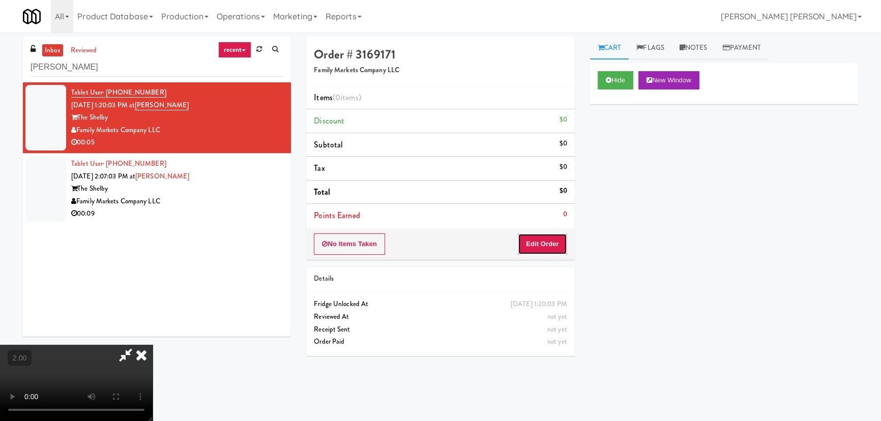
click at [556, 245] on button "Edit Order" at bounding box center [542, 243] width 49 height 21
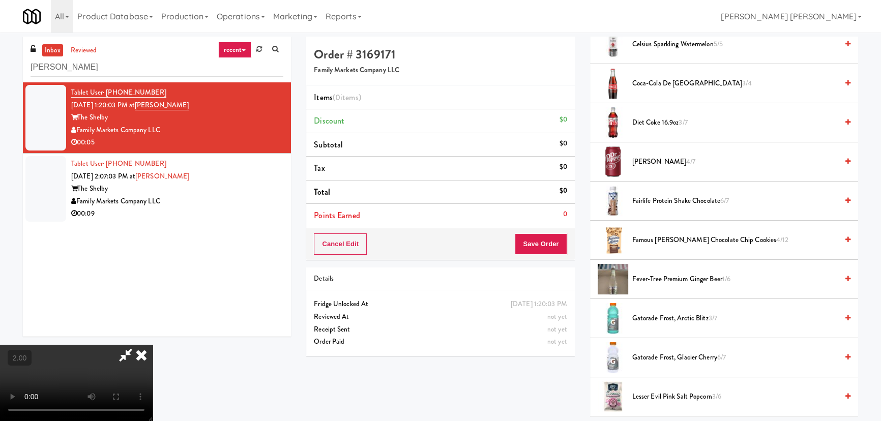
scroll to position [554, 0]
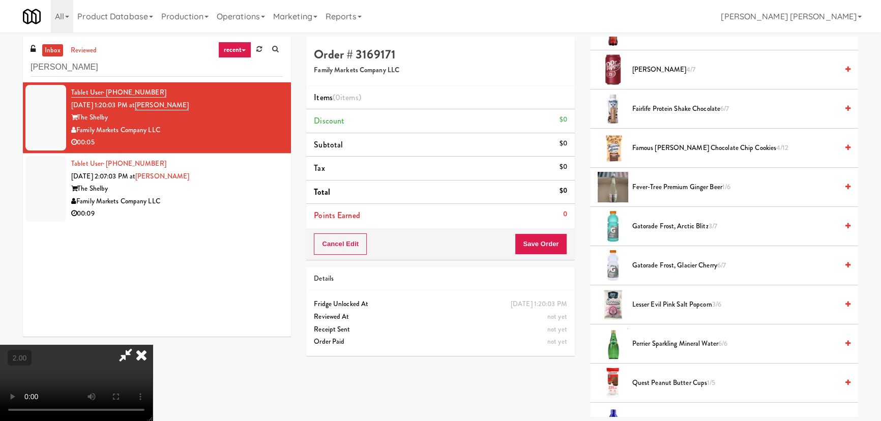
click at [661, 300] on span "Lesser Evil Pink Salt Popcorn 3/6" at bounding box center [734, 304] width 205 height 13
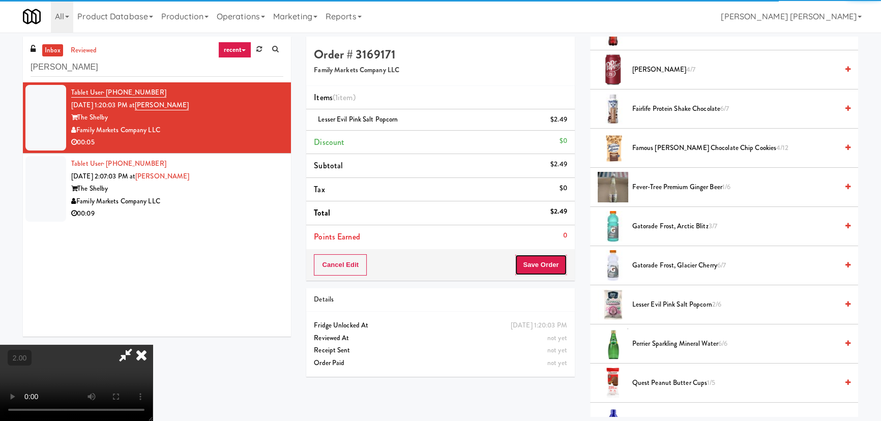
click at [540, 264] on button "Save Order" at bounding box center [540, 264] width 52 height 21
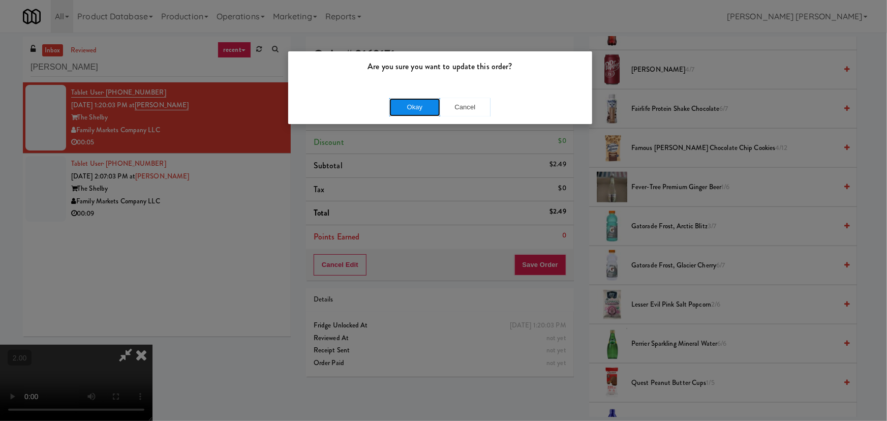
click at [399, 102] on button "Okay" at bounding box center [414, 107] width 51 height 18
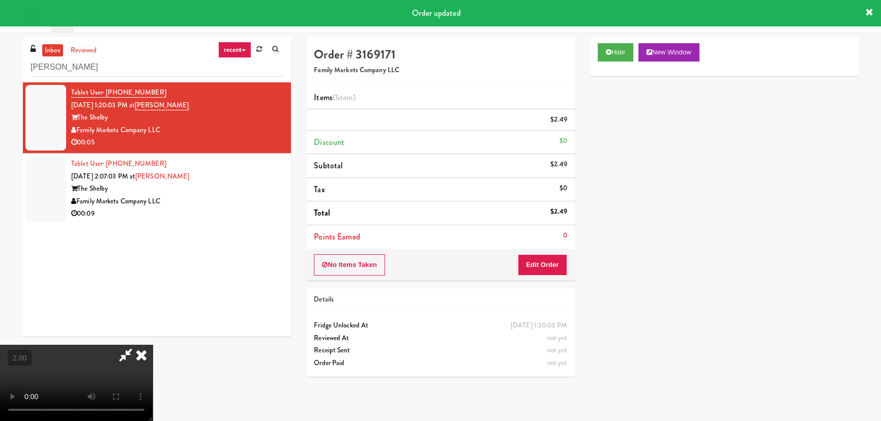
scroll to position [27, 0]
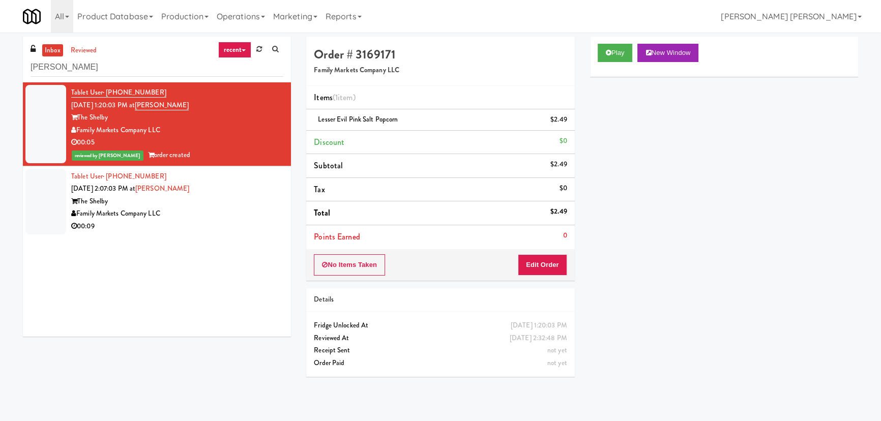
drag, startPoint x: 226, startPoint y: 204, endPoint x: 219, endPoint y: 207, distance: 7.5
click at [226, 204] on div "The Shelby" at bounding box center [177, 201] width 212 height 13
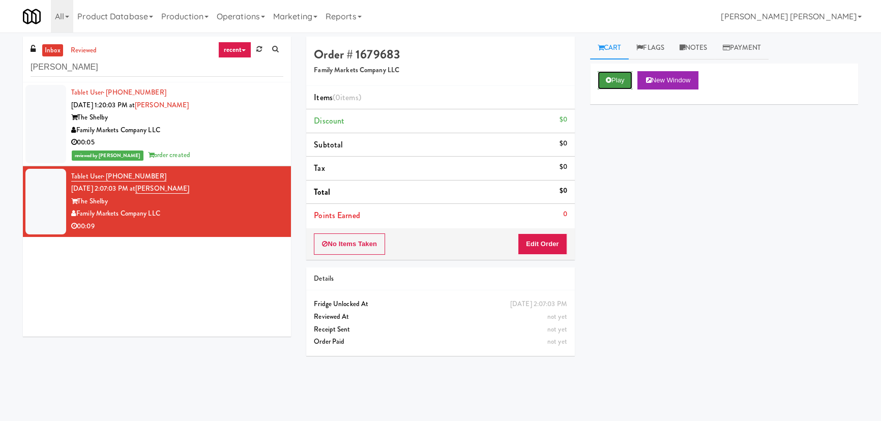
click at [615, 77] on button "Play" at bounding box center [614, 80] width 35 height 18
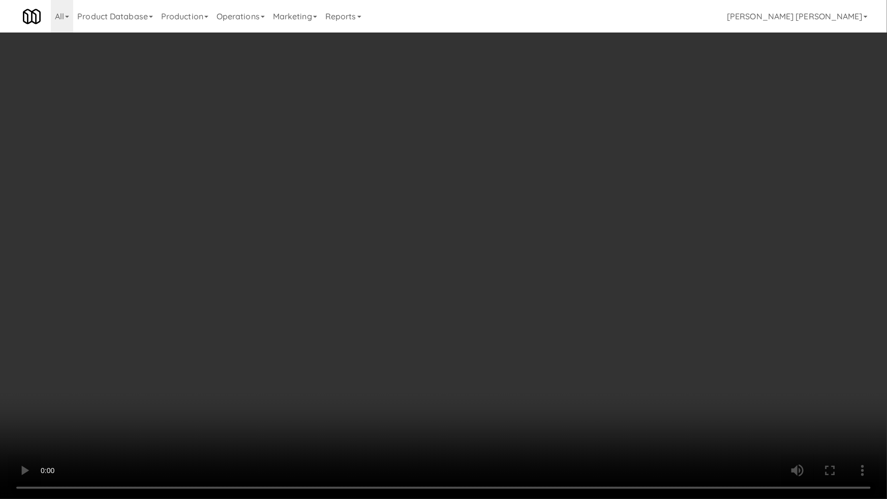
click at [507, 420] on video at bounding box center [443, 249] width 887 height 499
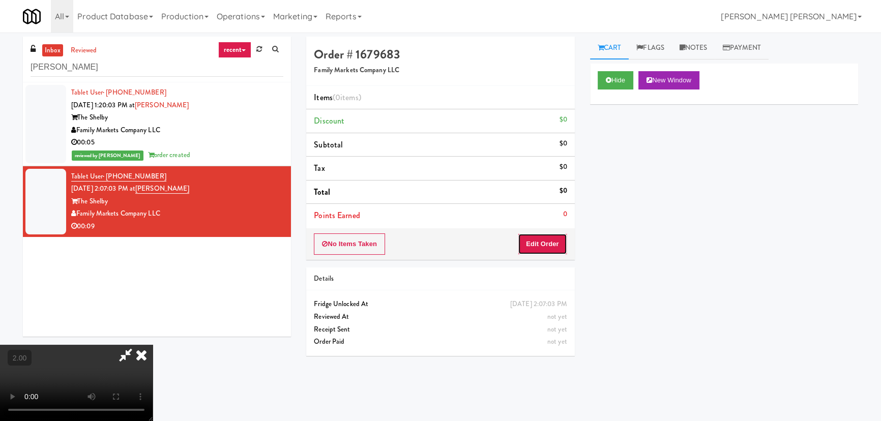
click at [560, 239] on button "Edit Order" at bounding box center [542, 243] width 49 height 21
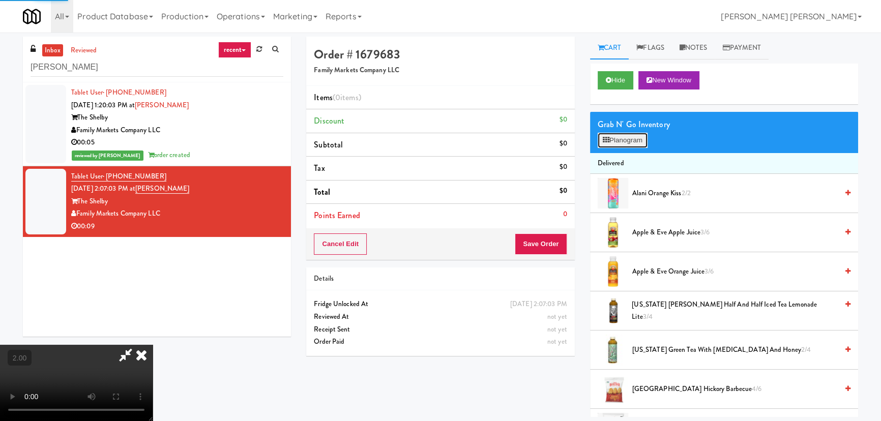
click at [618, 134] on button "Planogram" at bounding box center [622, 140] width 50 height 15
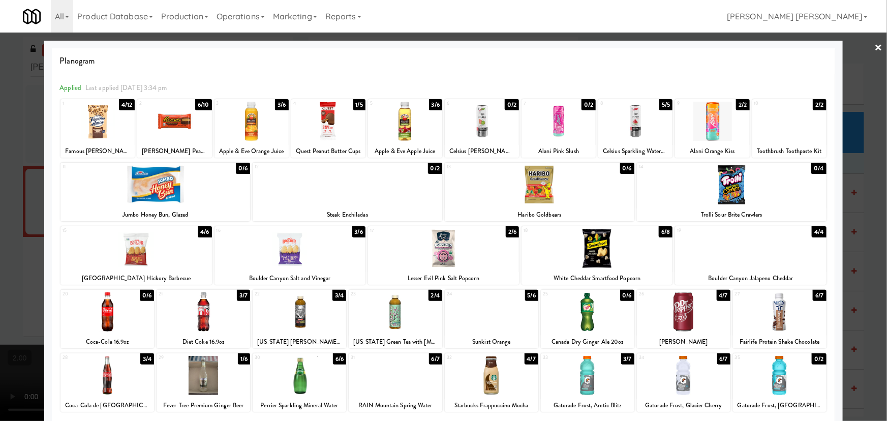
click at [590, 254] on div at bounding box center [597, 248] width 151 height 39
click at [175, 119] on div at bounding box center [174, 121] width 74 height 39
click at [875, 47] on link "×" at bounding box center [879, 49] width 8 height 32
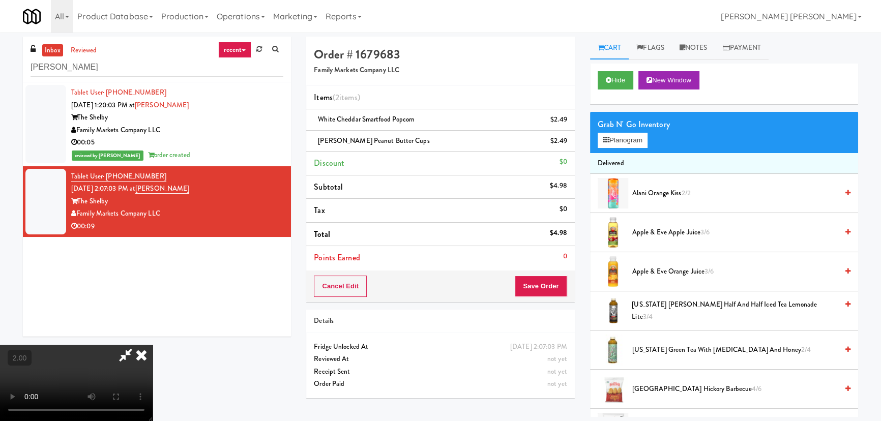
click at [153, 345] on video at bounding box center [76, 383] width 153 height 76
click at [153, 345] on icon at bounding box center [141, 355] width 22 height 20
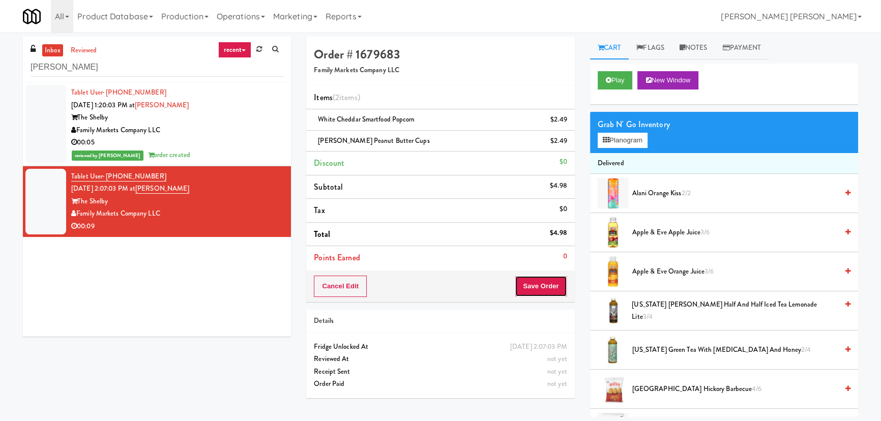
click at [545, 278] on button "Save Order" at bounding box center [540, 286] width 52 height 21
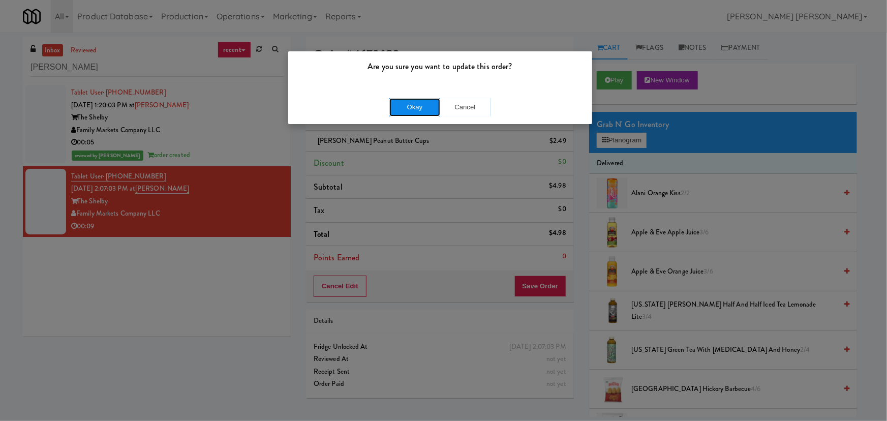
click at [404, 108] on button "Okay" at bounding box center [414, 107] width 51 height 18
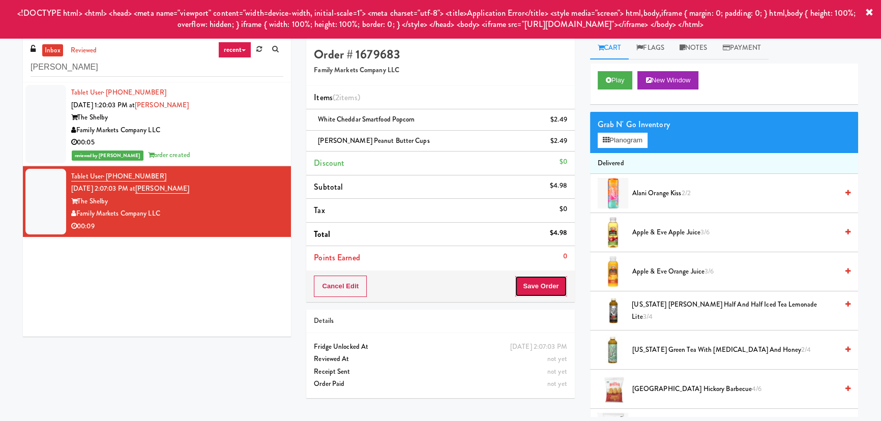
click at [535, 287] on button "Save Order" at bounding box center [540, 286] width 52 height 21
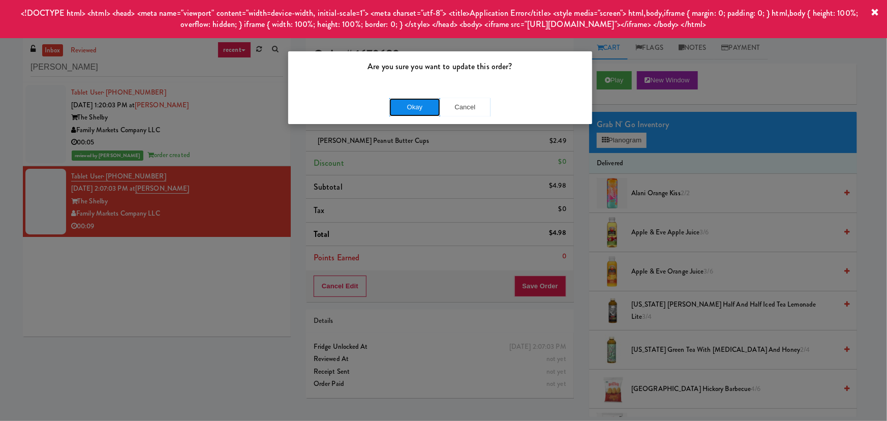
click at [402, 111] on button "Okay" at bounding box center [414, 107] width 51 height 18
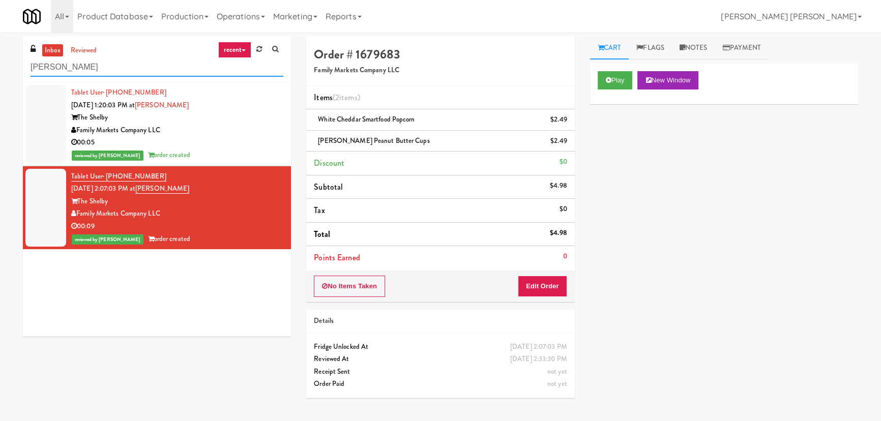
drag, startPoint x: 94, startPoint y: 69, endPoint x: 5, endPoint y: 70, distance: 88.5
click at [5, 70] on div "inbox reviewed recent all unclear take inventory issue suspicious failed recent…" at bounding box center [440, 227] width 881 height 380
paste input "District Cooler Gym"
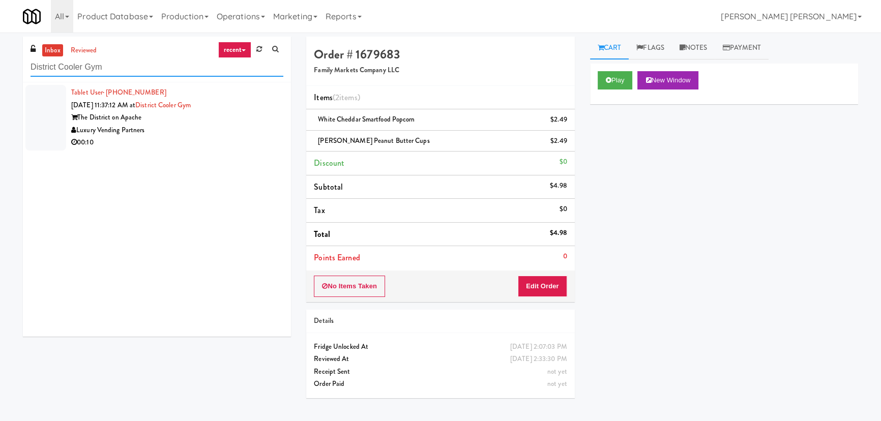
type input "District Cooler Gym"
click at [185, 134] on div "Luxury Vending Partners" at bounding box center [177, 130] width 212 height 13
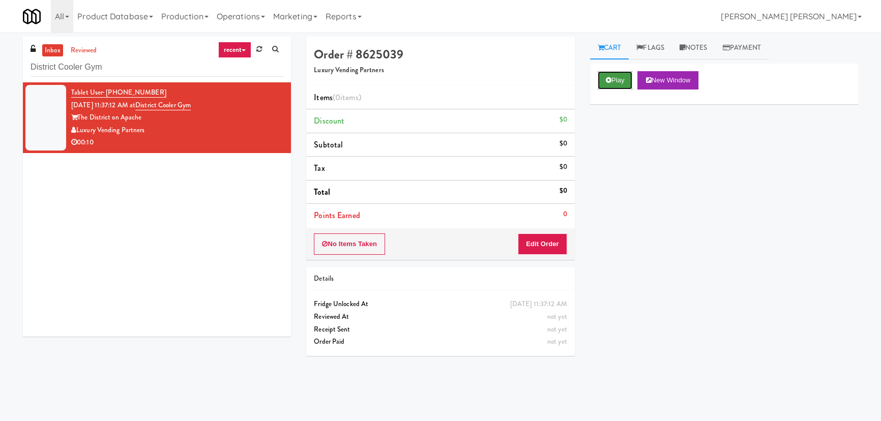
click at [609, 81] on icon at bounding box center [608, 80] width 6 height 7
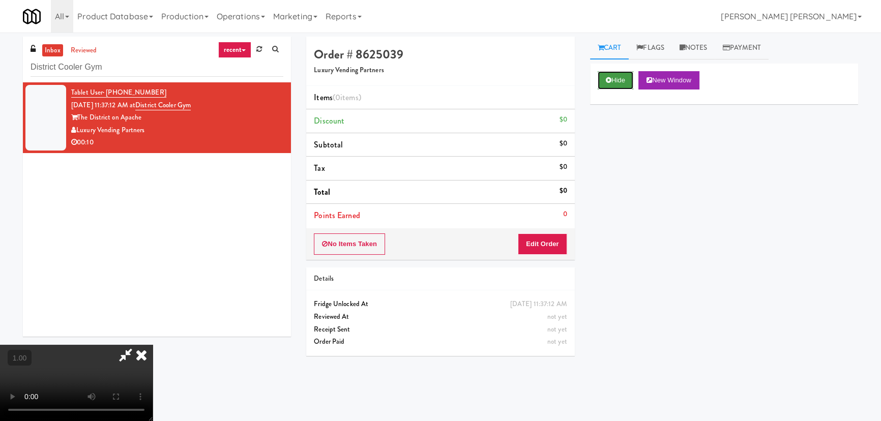
click at [608, 82] on icon at bounding box center [608, 80] width 6 height 7
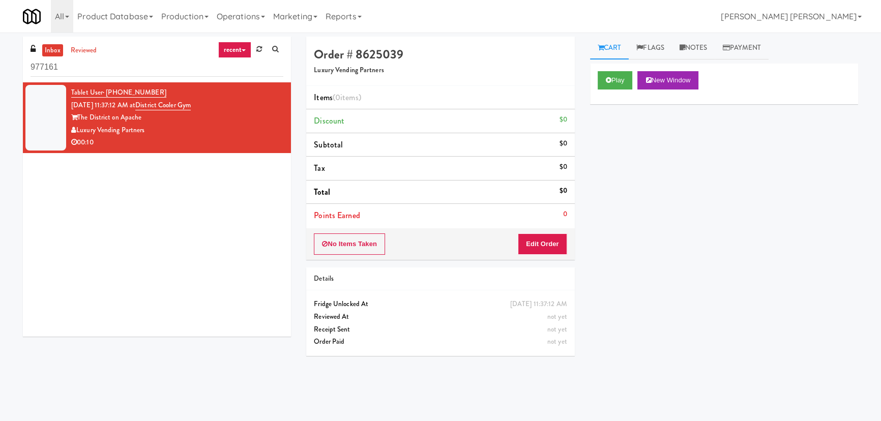
drag, startPoint x: 213, startPoint y: 104, endPoint x: 147, endPoint y: 104, distance: 65.6
click at [147, 104] on div "Tablet User · (905) 616-5472 [DATE] 11:37:12 AM at [GEOGRAPHIC_DATA] on Apache …" at bounding box center [177, 117] width 212 height 63
copy span "District Cooler Gym"
drag, startPoint x: 121, startPoint y: 69, endPoint x: -6, endPoint y: 69, distance: 126.6
click at [0, 69] on html "Okay Okay Select date: previous 2025-Sep next Su Mo Tu We Th Fr Sa 31 1 2 3 4 5…" at bounding box center [440, 210] width 881 height 421
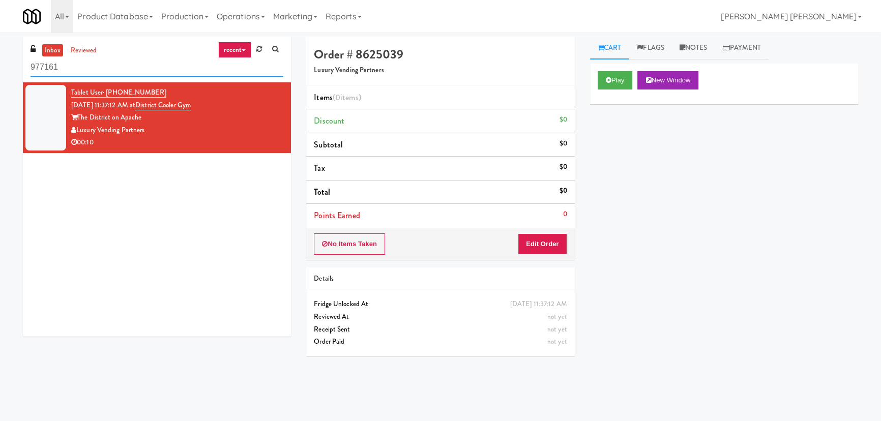
paste input "District Cooler Gym"
type input "District Cooler Gym"
click at [636, 84] on div "Play New Window" at bounding box center [723, 80] width 253 height 18
click at [606, 79] on icon at bounding box center [608, 80] width 6 height 7
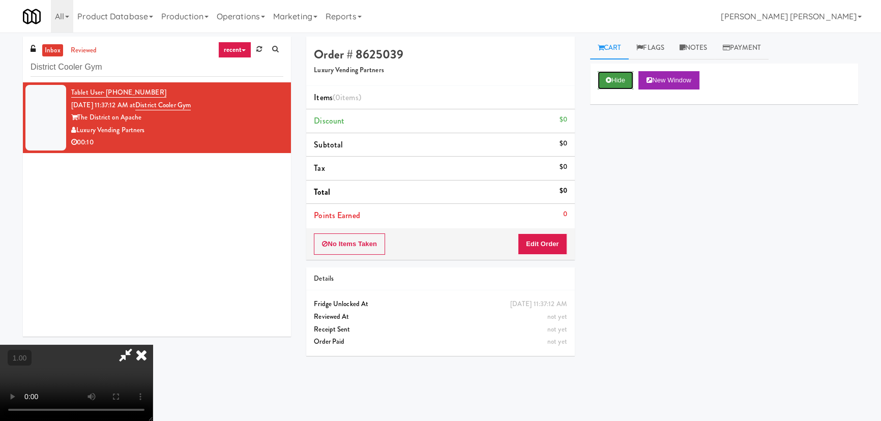
click at [616, 83] on button "Hide" at bounding box center [615, 80] width 36 height 18
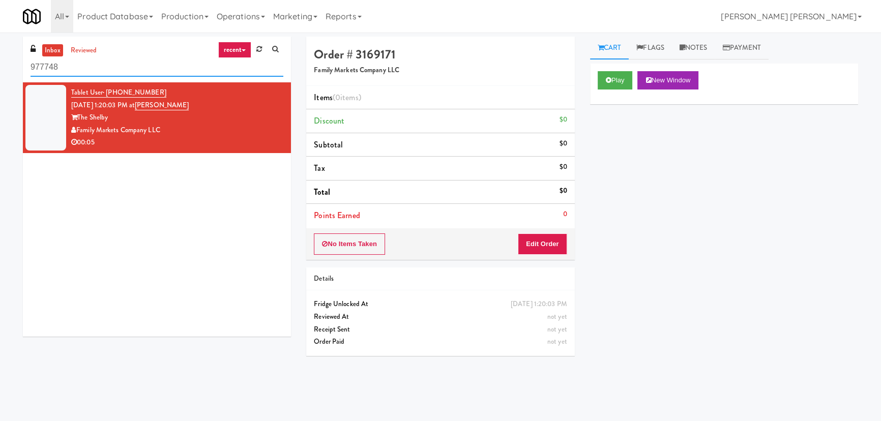
drag, startPoint x: 102, startPoint y: 66, endPoint x: 22, endPoint y: 66, distance: 80.3
click at [22, 66] on div "inbox reviewed recent all unclear take inventory issue suspicious failed recent…" at bounding box center [156, 191] width 283 height 308
paste input "District Cooler Gym"
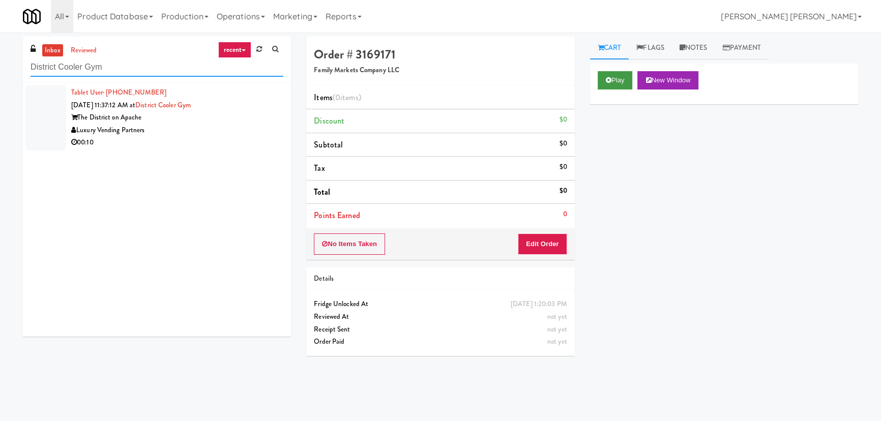
type input "District Cooler Gym"
click at [608, 77] on icon at bounding box center [608, 80] width 6 height 7
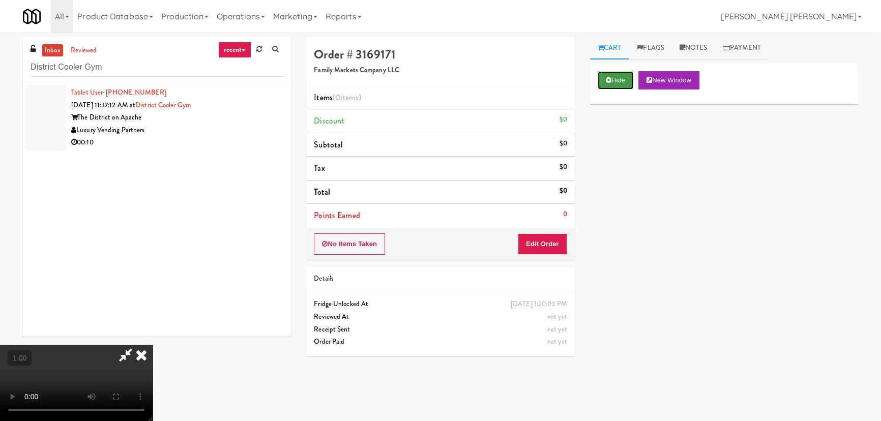
click at [618, 76] on button "Hide" at bounding box center [615, 80] width 36 height 18
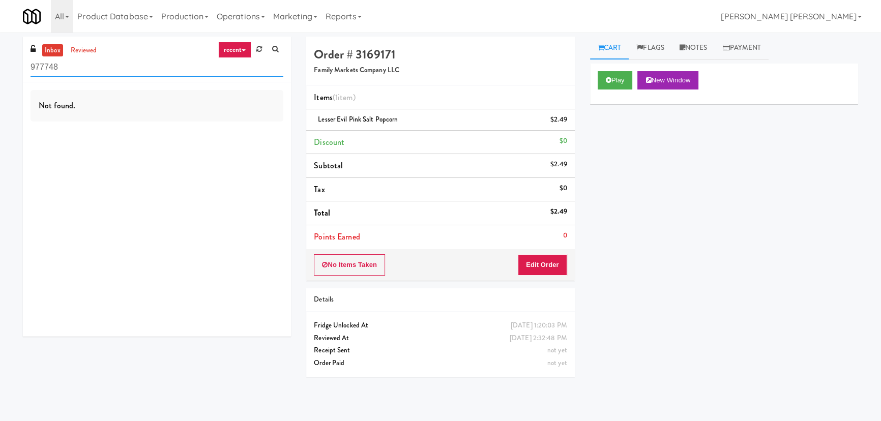
drag, startPoint x: 128, startPoint y: 65, endPoint x: -51, endPoint y: 51, distance: 179.5
click at [0, 51] on html "Okay Okay Select date: previous 2025-Sep next Su Mo Tu We Th Fr Sa 31 1 2 3 4 5…" at bounding box center [440, 210] width 881 height 421
paste input "District Cooler Gym"
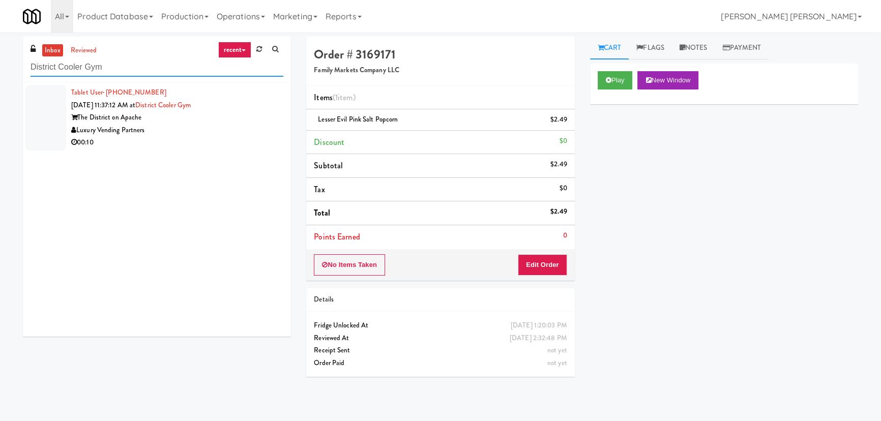
type input "District Cooler Gym"
click at [216, 105] on div "Tablet User · (905) 616-5472 Sep 4, 2025 11:37:12 AM at District Cooler Gym The…" at bounding box center [177, 117] width 212 height 63
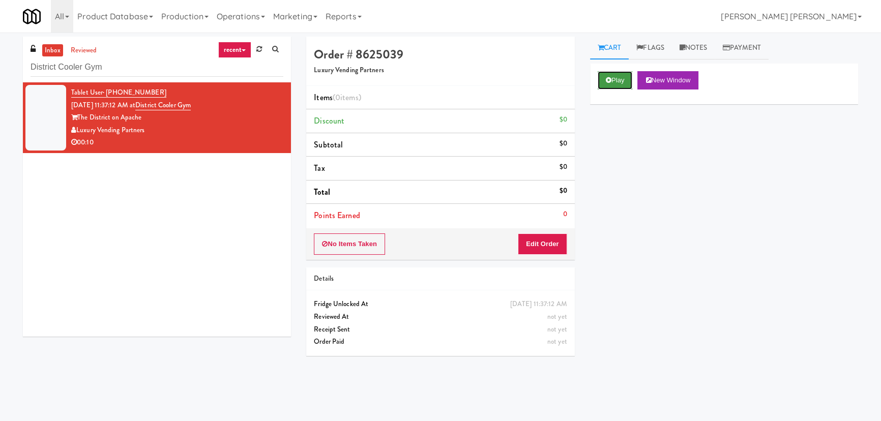
click at [625, 83] on button "Play" at bounding box center [614, 80] width 35 height 18
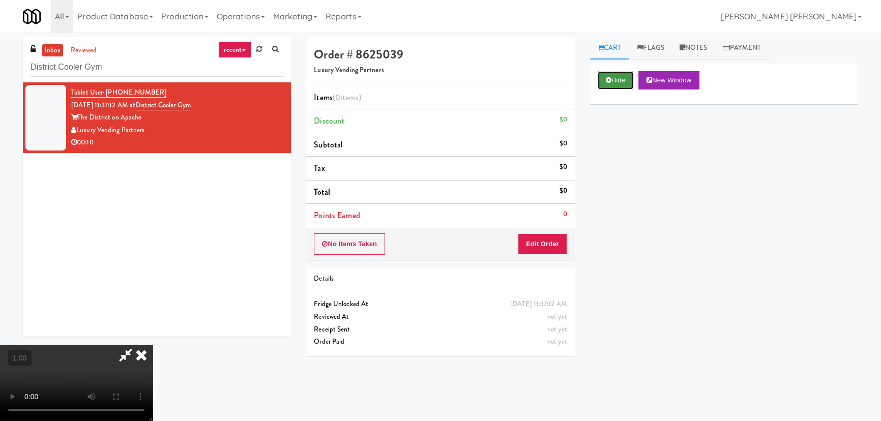
click at [618, 78] on button "Hide" at bounding box center [615, 80] width 36 height 18
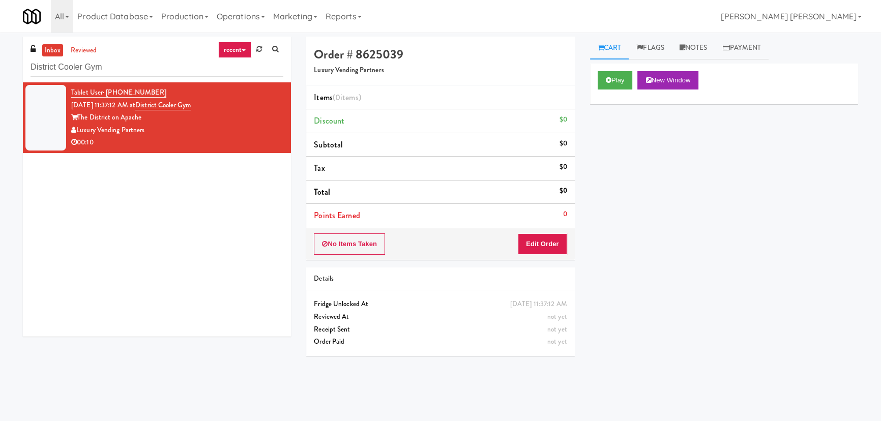
click at [50, 51] on link "inbox" at bounding box center [52, 50] width 21 height 13
drag, startPoint x: 102, startPoint y: 55, endPoint x: -83, endPoint y: 76, distance: 186.7
click at [0, 76] on html "Okay Okay Select date: previous 2025-Sep next Su Mo Tu We Th Fr Sa 31 1 2 3 4 5…" at bounding box center [440, 210] width 881 height 421
drag, startPoint x: 77, startPoint y: 66, endPoint x: -72, endPoint y: 67, distance: 149.5
click at [0, 67] on html "Okay Okay Select date: previous 2025-Sep next Su Mo Tu We Th Fr Sa 31 1 2 3 4 5…" at bounding box center [440, 210] width 881 height 421
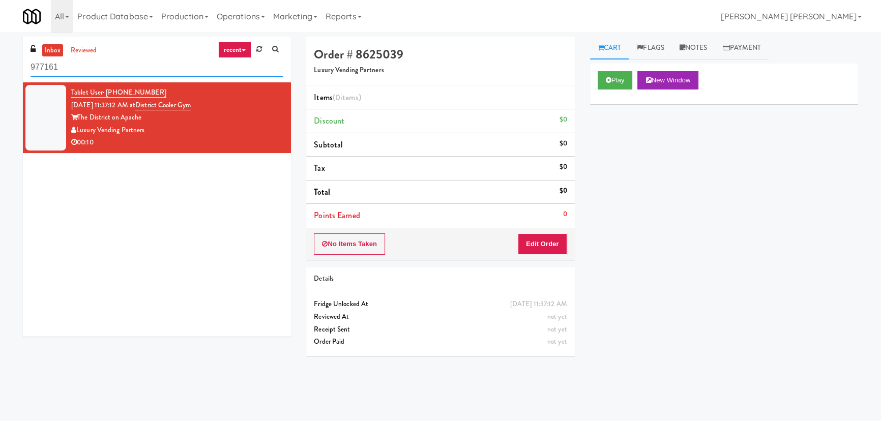
drag, startPoint x: 85, startPoint y: 66, endPoint x: -14, endPoint y: 62, distance: 99.2
click at [0, 62] on html "Okay Okay Select date: previous 2025-Sep next Su Mo Tu We Th Fr Sa 31 1 2 3 4 5…" at bounding box center [440, 210] width 881 height 421
paste input "District Cooler Gym"
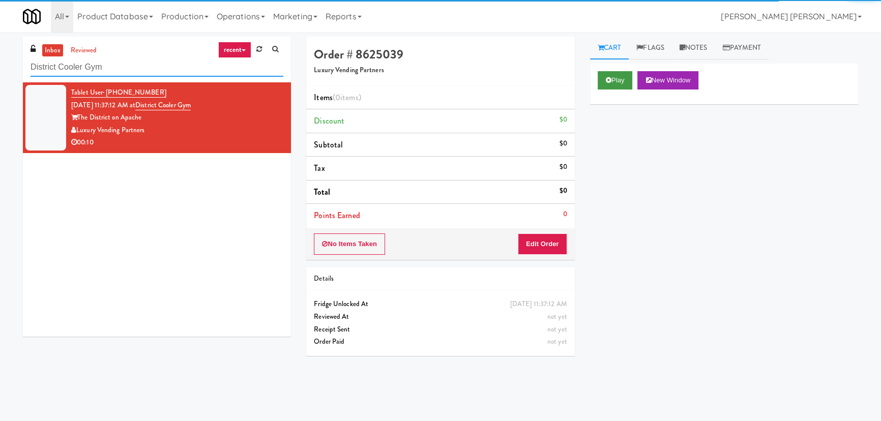
type input "District Cooler Gym"
click at [610, 79] on icon at bounding box center [608, 80] width 6 height 7
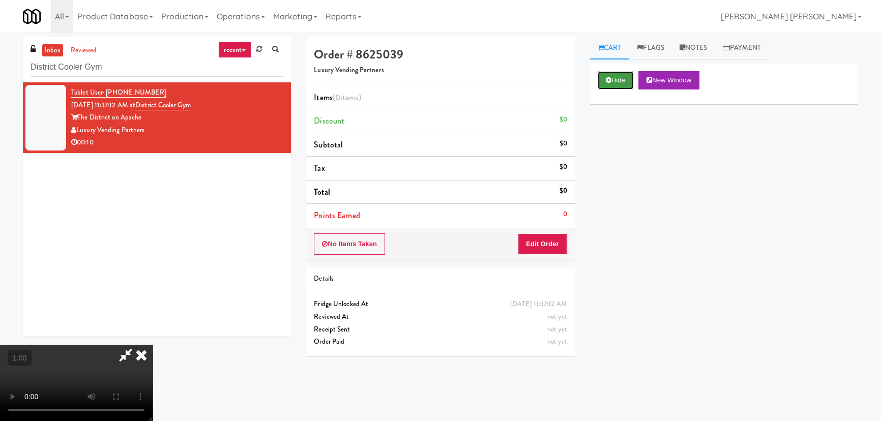
click at [609, 81] on icon at bounding box center [608, 80] width 6 height 7
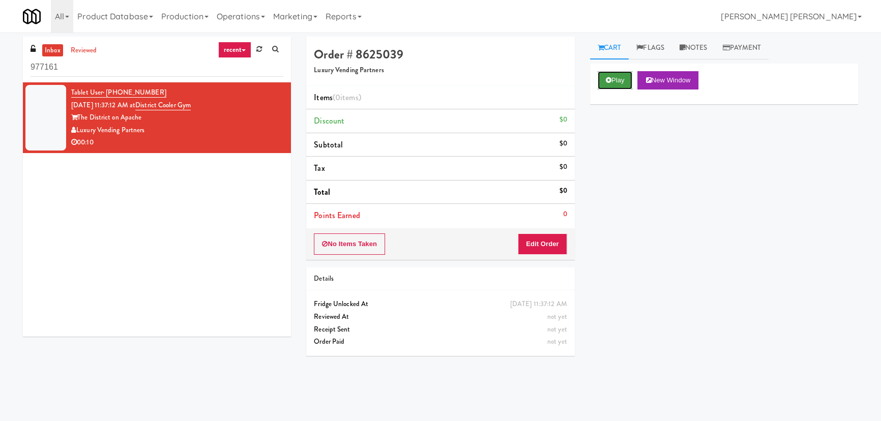
click at [621, 74] on button "Play" at bounding box center [614, 80] width 35 height 18
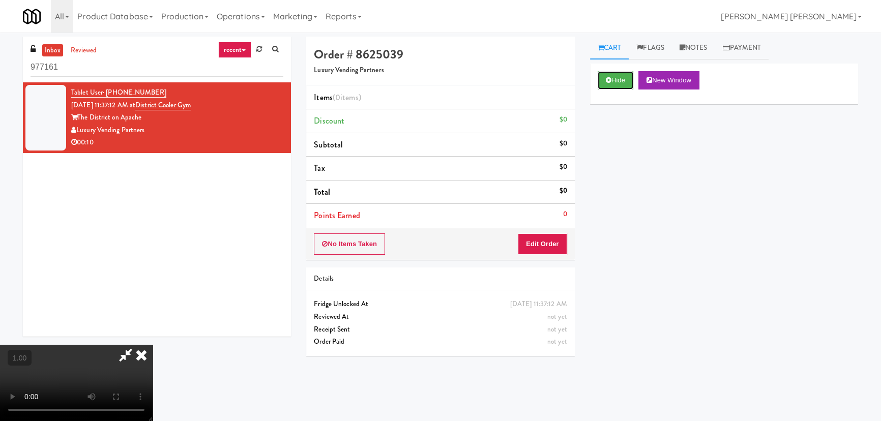
drag, startPoint x: 606, startPoint y: 79, endPoint x: 327, endPoint y: 38, distance: 282.6
click at [606, 79] on icon at bounding box center [608, 80] width 6 height 7
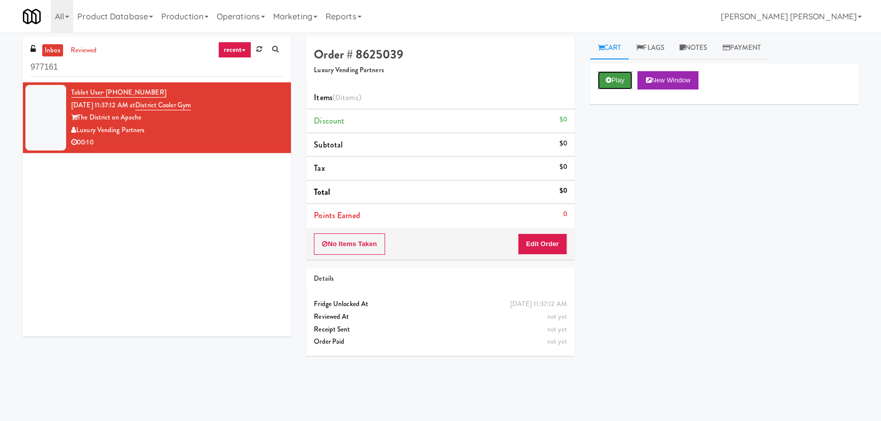
click at [604, 77] on button "Play" at bounding box center [614, 80] width 35 height 18
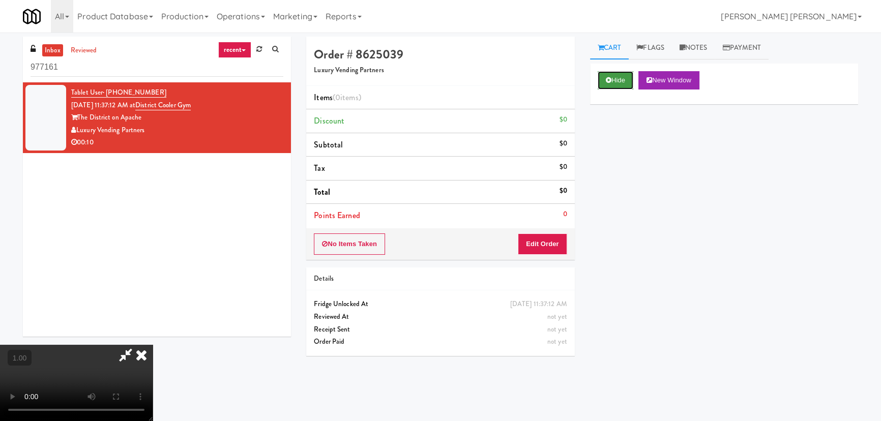
click at [608, 77] on icon at bounding box center [608, 80] width 6 height 7
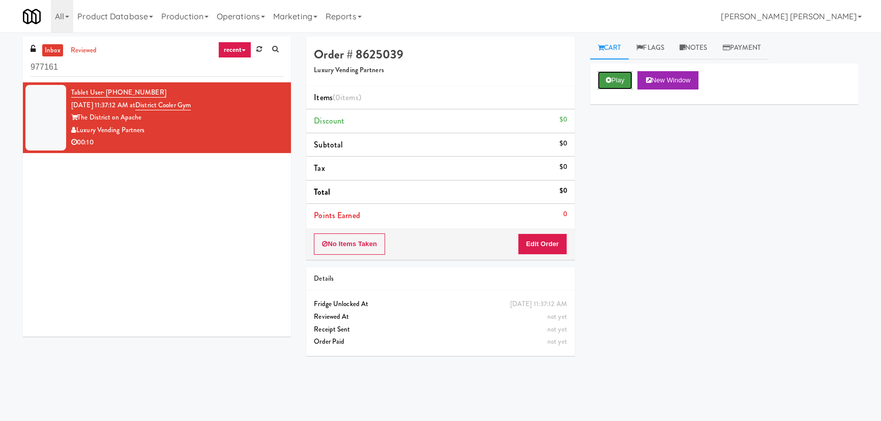
click at [622, 77] on button "Play" at bounding box center [614, 80] width 35 height 18
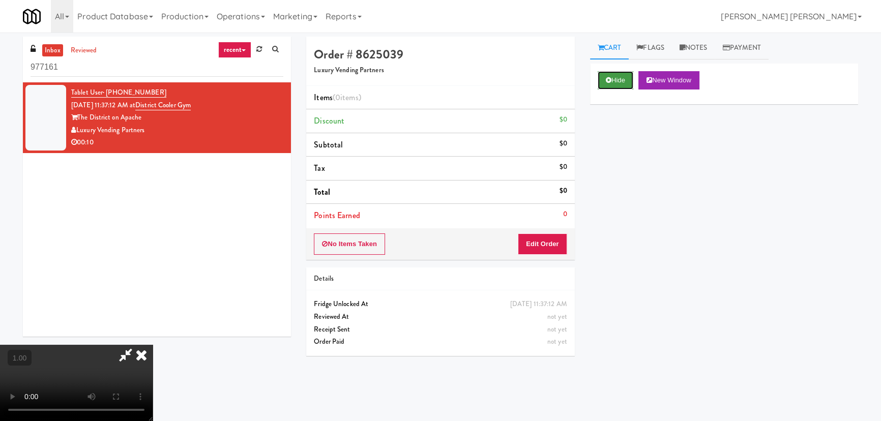
click at [608, 81] on icon at bounding box center [608, 80] width 6 height 7
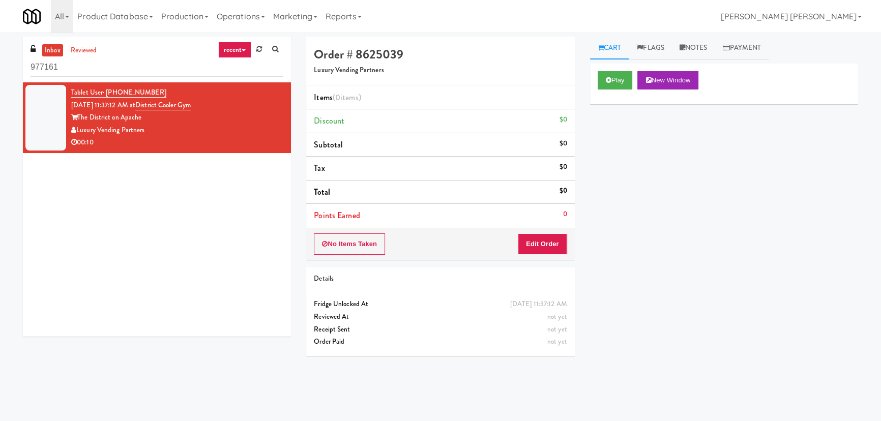
click at [55, 47] on link "inbox" at bounding box center [52, 50] width 21 height 13
click at [610, 77] on icon at bounding box center [608, 80] width 6 height 7
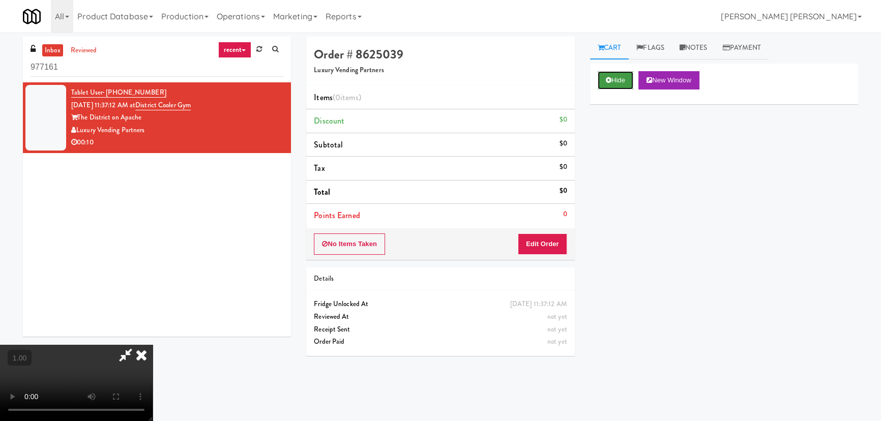
click at [620, 77] on button "Hide" at bounding box center [615, 80] width 36 height 18
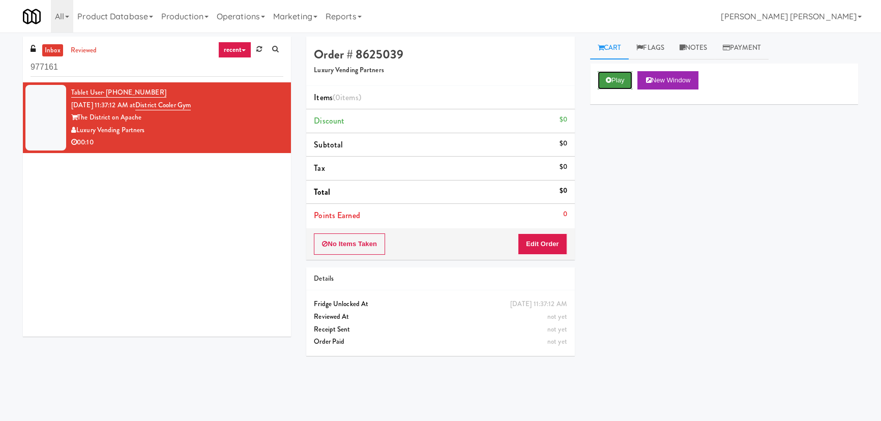
click at [614, 74] on button "Play" at bounding box center [614, 80] width 35 height 18
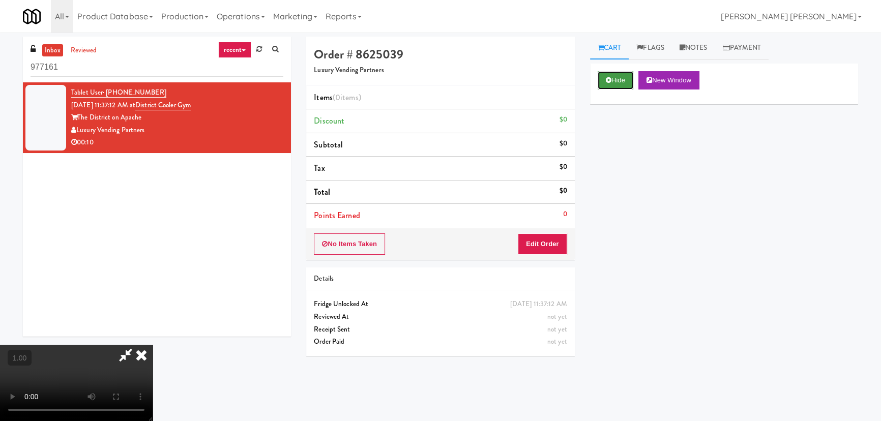
click at [611, 85] on button "Hide" at bounding box center [615, 80] width 36 height 18
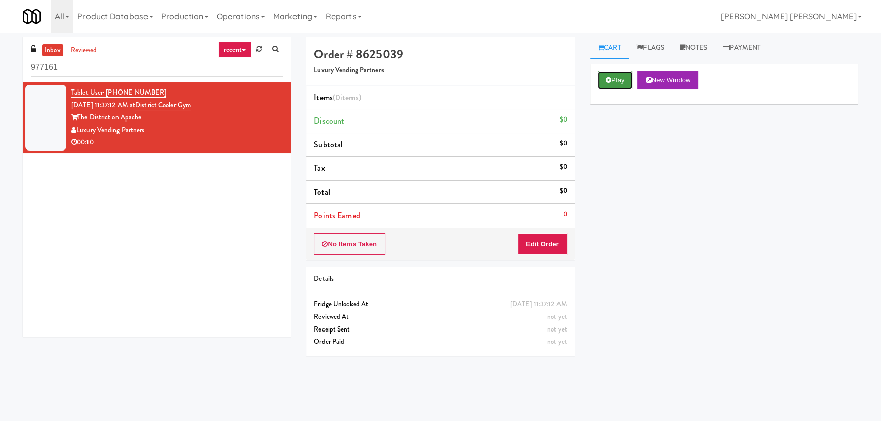
click at [620, 79] on button "Play" at bounding box center [614, 80] width 35 height 18
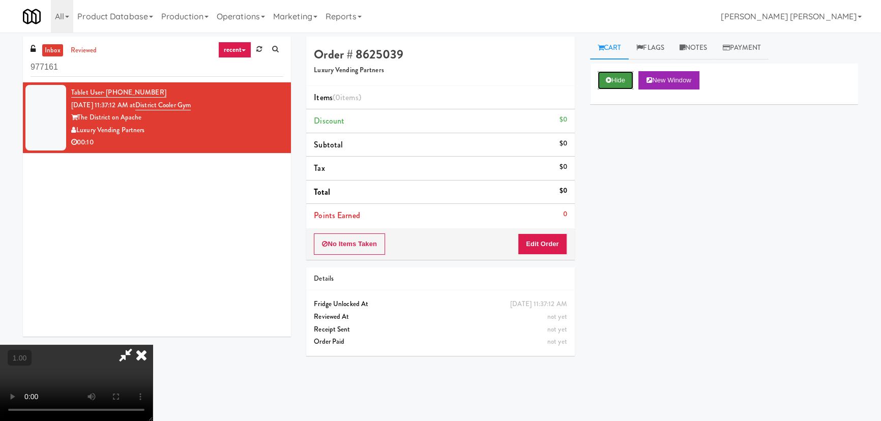
click at [606, 86] on button "Hide" at bounding box center [615, 80] width 36 height 18
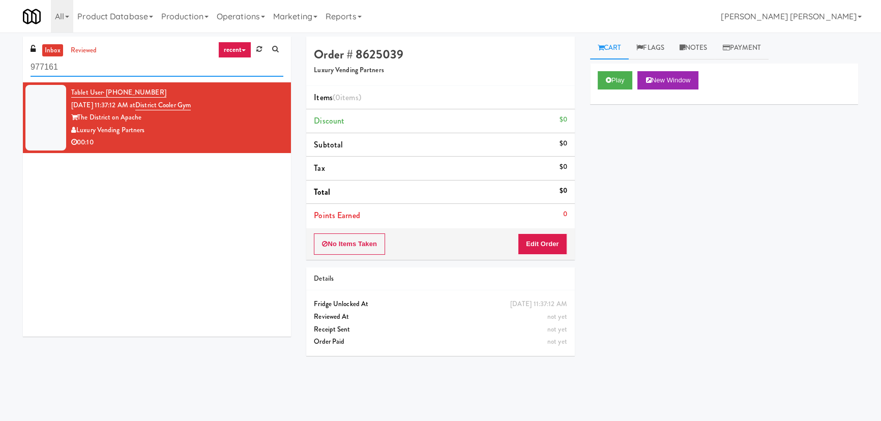
drag, startPoint x: 147, startPoint y: 69, endPoint x: -45, endPoint y: 60, distance: 192.9
click at [0, 60] on html "Okay Okay Select date: previous 2025-Sep next Su Mo Tu We Th Fr Sa 31 1 2 3 4 5…" at bounding box center [440, 210] width 881 height 421
paste input "Ontario Medical Association"
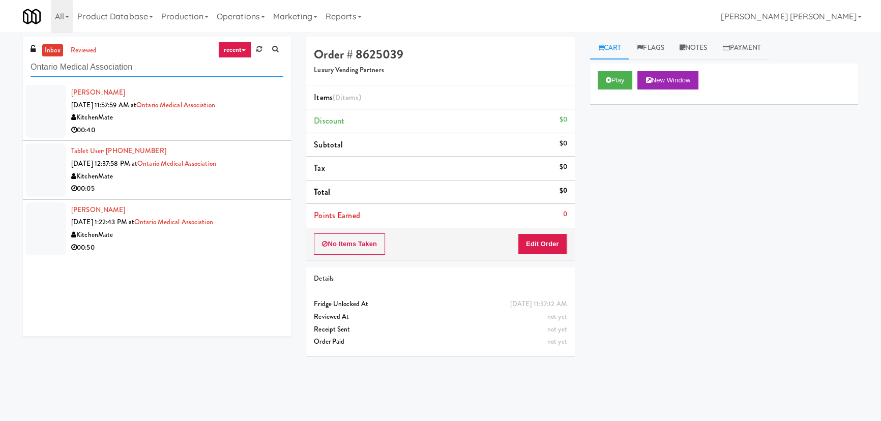
type input "Ontario Medical Association"
click at [244, 46] on link "recent" at bounding box center [235, 50] width 34 height 16
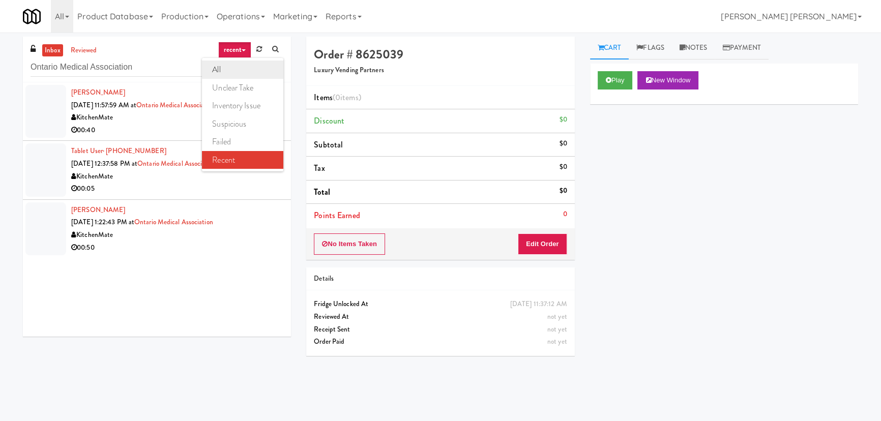
click at [223, 70] on link "all" at bounding box center [242, 69] width 81 height 18
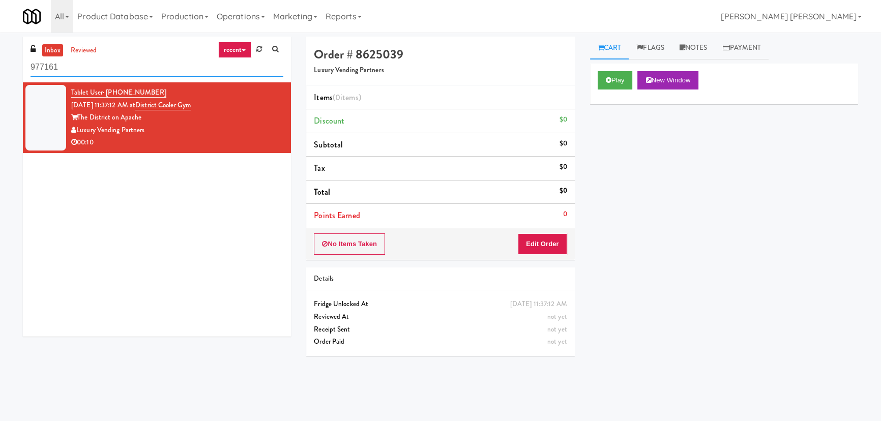
drag, startPoint x: 63, startPoint y: 63, endPoint x: -32, endPoint y: 61, distance: 94.6
click at [0, 61] on html "Okay Okay Select date: previous 2025-Sep next Su Mo Tu We Th Fr Sa 31 1 2 3 4 5…" at bounding box center [440, 210] width 881 height 421
paste input "Fridge - Vantage - Pre Opening"
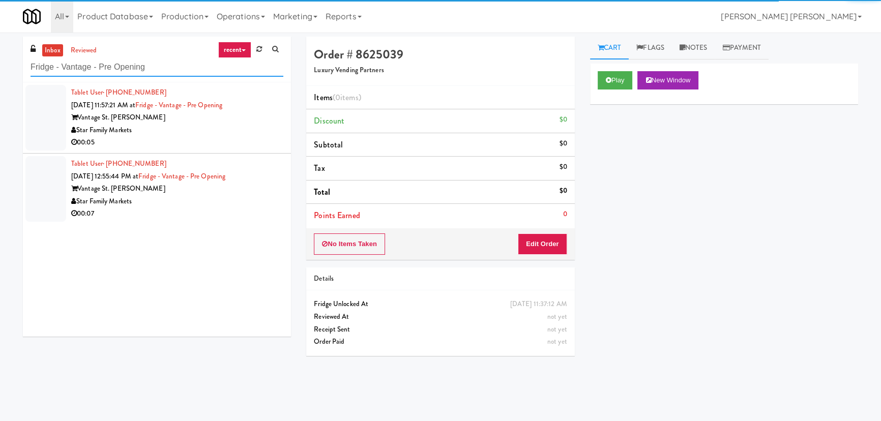
type input "Fridge - Vantage - Pre Opening"
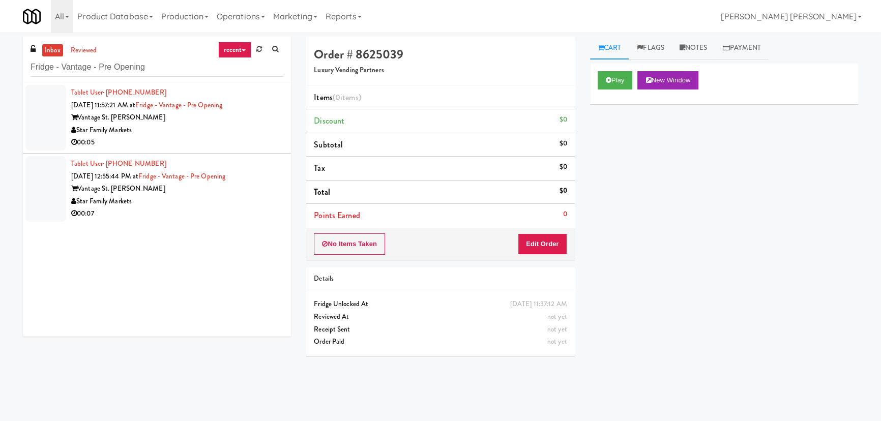
click at [245, 46] on link "recent" at bounding box center [235, 50] width 34 height 16
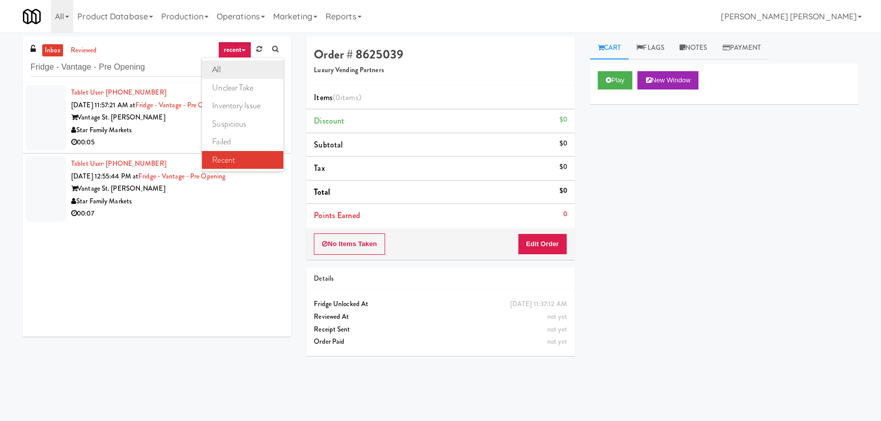
click at [233, 71] on link "all" at bounding box center [242, 69] width 81 height 18
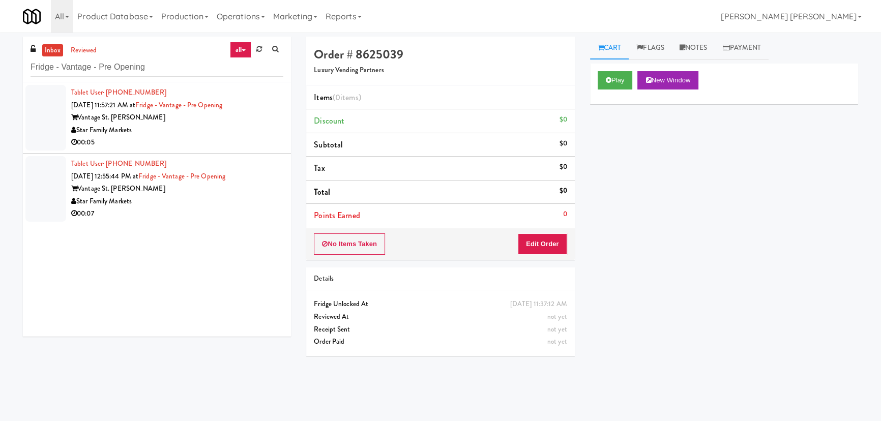
click at [206, 145] on div "00:05" at bounding box center [177, 142] width 212 height 13
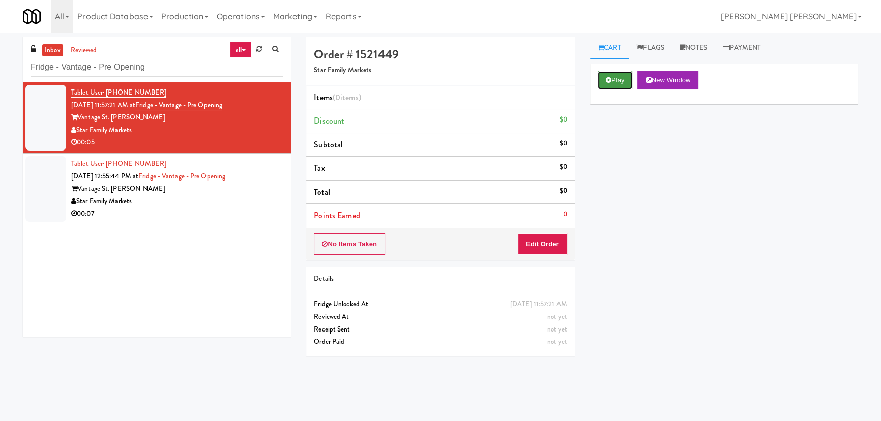
click at [618, 78] on button "Play" at bounding box center [614, 80] width 35 height 18
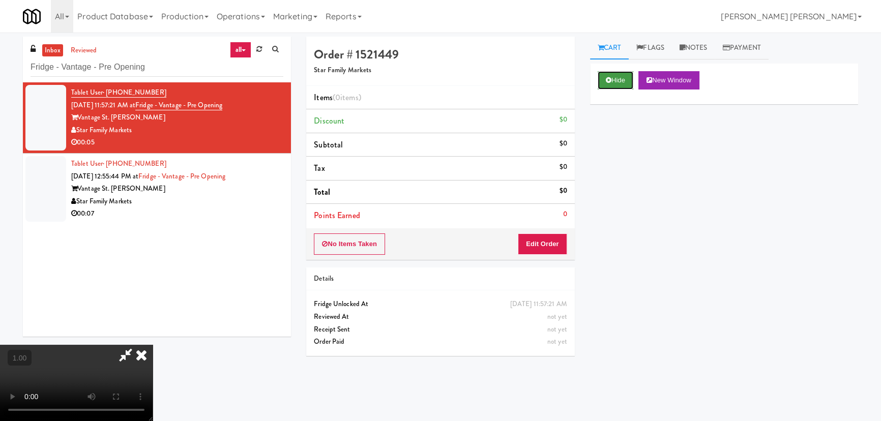
click at [615, 74] on button "Hide" at bounding box center [615, 80] width 36 height 18
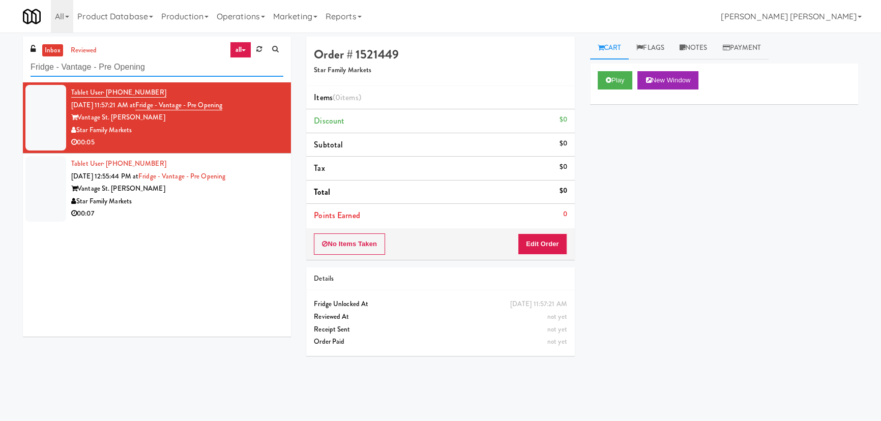
drag, startPoint x: 178, startPoint y: 70, endPoint x: 21, endPoint y: 60, distance: 157.9
click at [21, 60] on div "inbox reviewed all all unclear take inventory issue suspicious failed recent Fr…" at bounding box center [156, 191] width 283 height 308
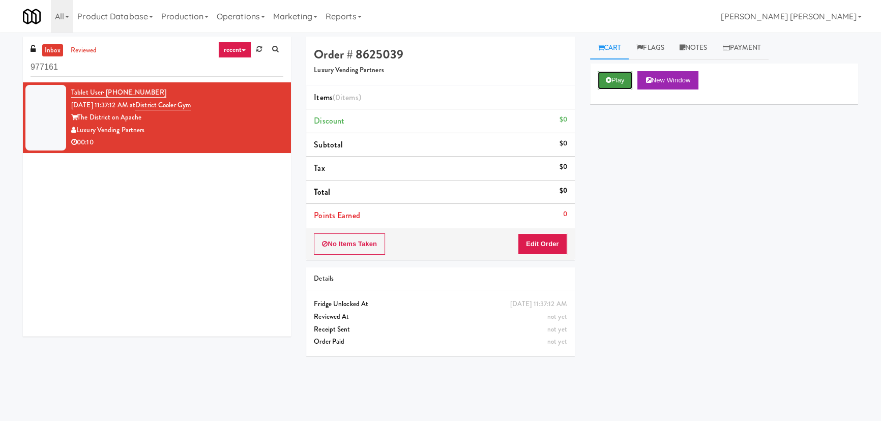
click at [622, 82] on button "Play" at bounding box center [614, 80] width 35 height 18
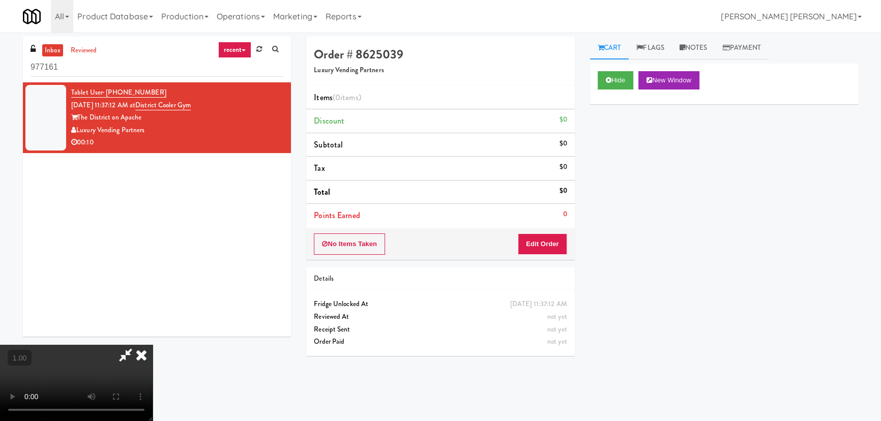
click at [79, 345] on video at bounding box center [76, 383] width 153 height 76
click at [611, 84] on button "Hide" at bounding box center [615, 80] width 36 height 18
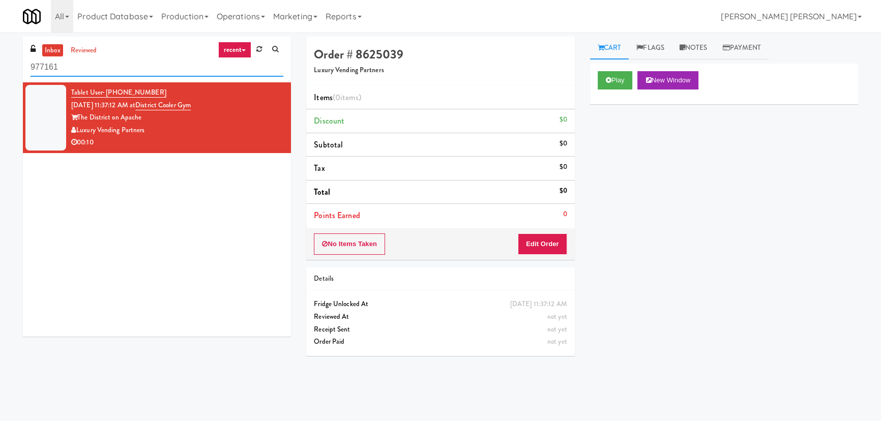
drag, startPoint x: 70, startPoint y: 67, endPoint x: -48, endPoint y: 68, distance: 117.9
click at [0, 68] on html "Okay Okay Select date: previous 2025-Sep next Su Mo Tu We Th Fr Sa 31 1 2 3 4 5…" at bounding box center [440, 210] width 881 height 421
paste input "2775 - Cafeteria - Boston Scientific"
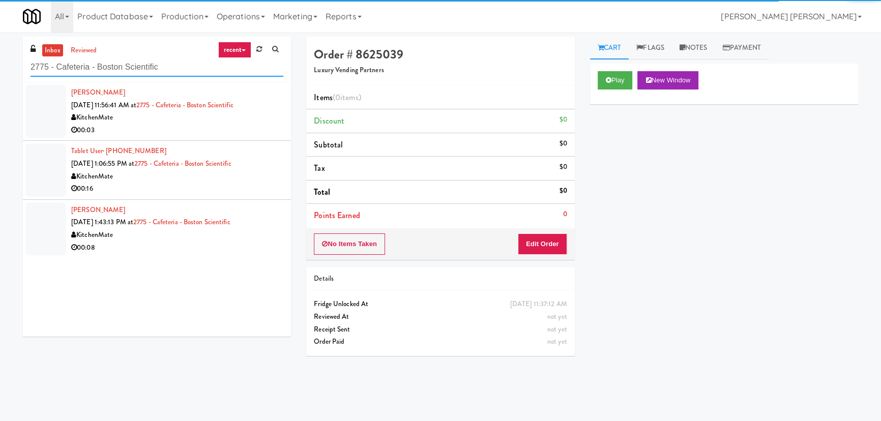
type input "2775 - Cafeteria - Boston Scientific"
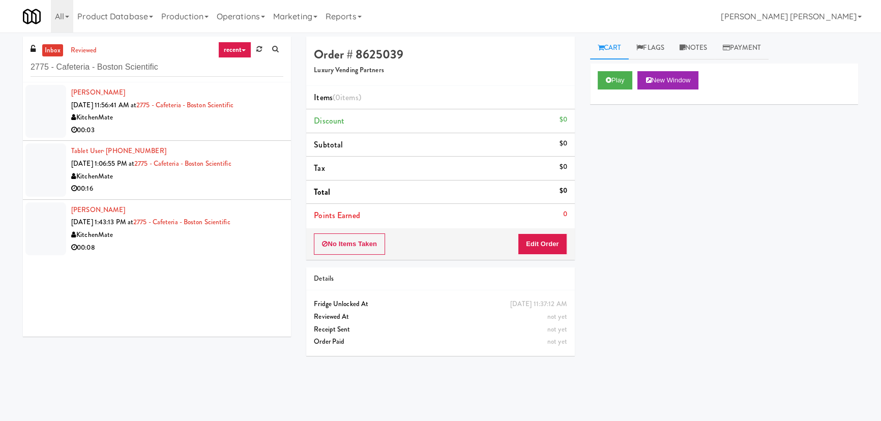
click at [231, 47] on link "recent" at bounding box center [235, 50] width 34 height 16
click at [231, 73] on link "all" at bounding box center [242, 69] width 81 height 18
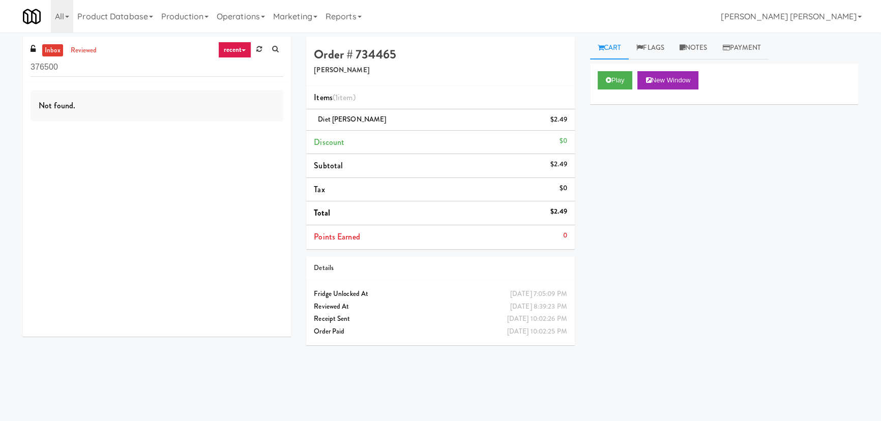
click at [239, 46] on link "recent" at bounding box center [235, 50] width 34 height 16
click at [232, 69] on link "all" at bounding box center [242, 69] width 81 height 18
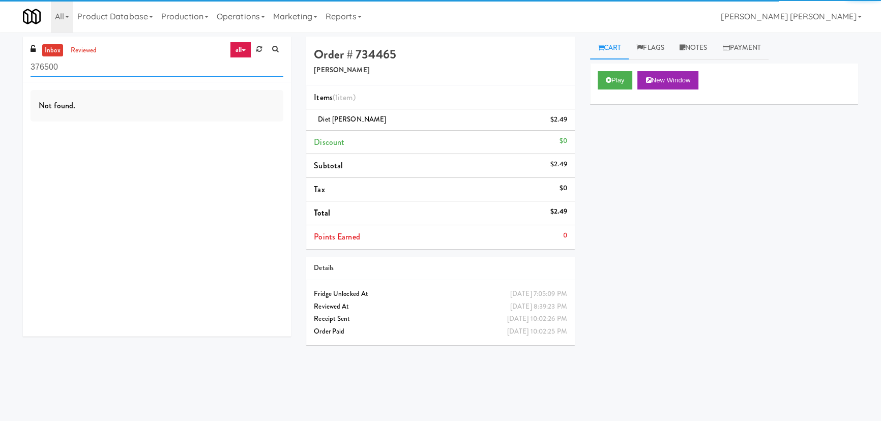
drag, startPoint x: 86, startPoint y: 65, endPoint x: -17, endPoint y: 65, distance: 102.7
click at [0, 65] on html "Okay Okay Select date: previous 2025-Sep next Su Mo Tu We Th Fr Sa 31 1 2 3 4 5…" at bounding box center [440, 210] width 881 height 421
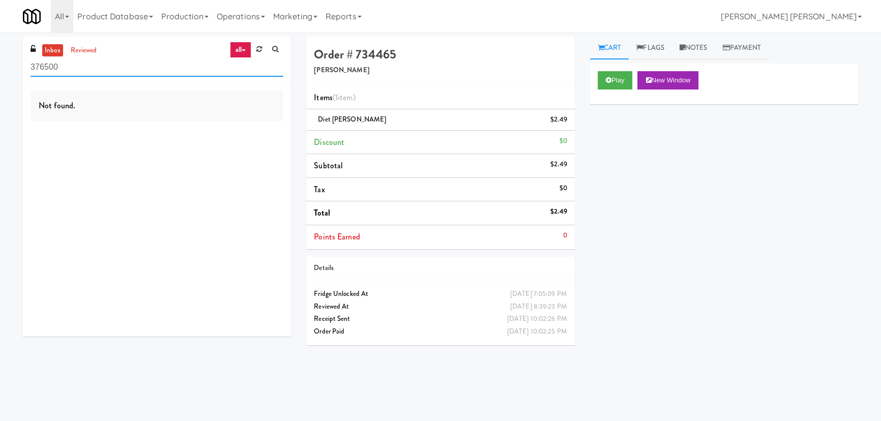
paste input "Fridge - Vantage - Pre Opening"
type input "Fridge - Vantage - Pre Opening"
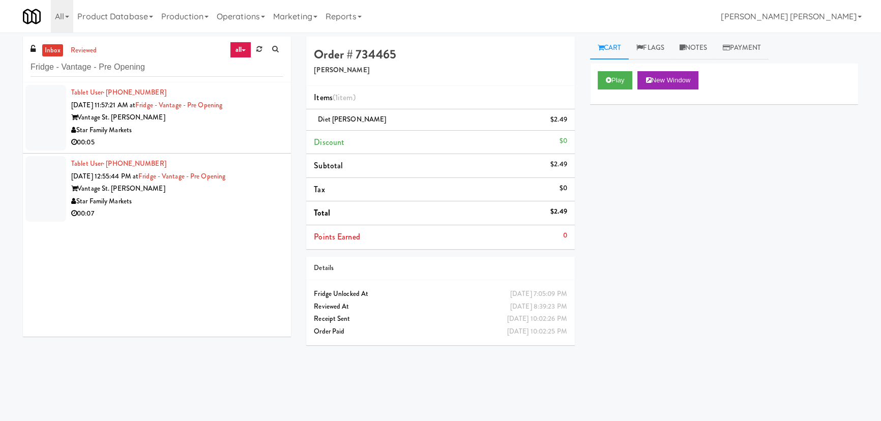
click at [199, 132] on div "Star Family Markets" at bounding box center [177, 130] width 212 height 13
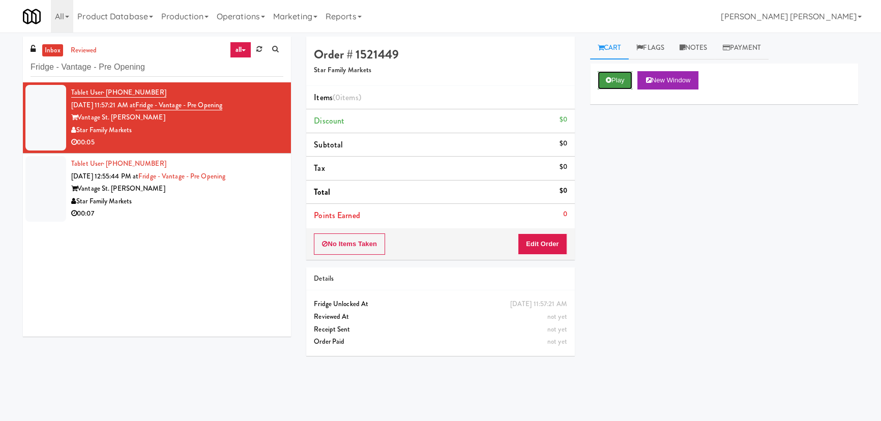
click at [624, 82] on button "Play" at bounding box center [614, 80] width 35 height 18
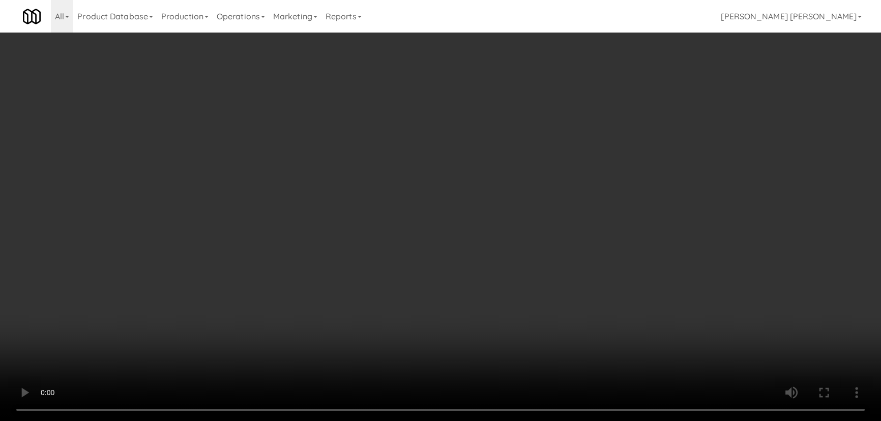
click at [493, 420] on video at bounding box center [440, 210] width 881 height 421
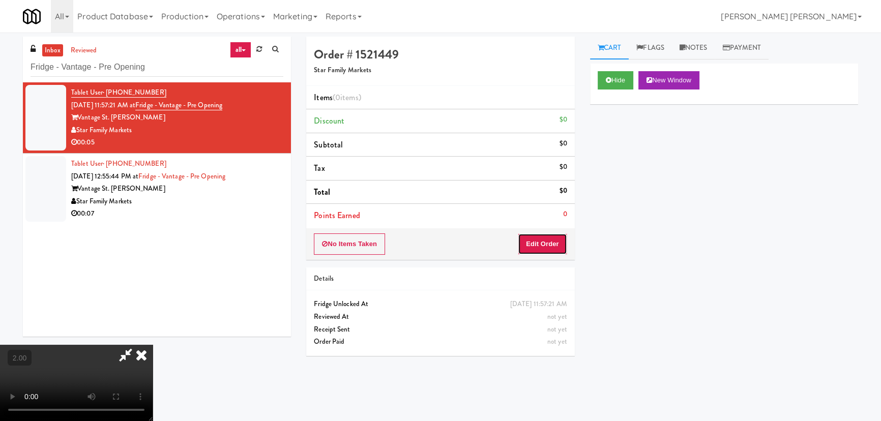
click at [552, 234] on button "Edit Order" at bounding box center [542, 243] width 49 height 21
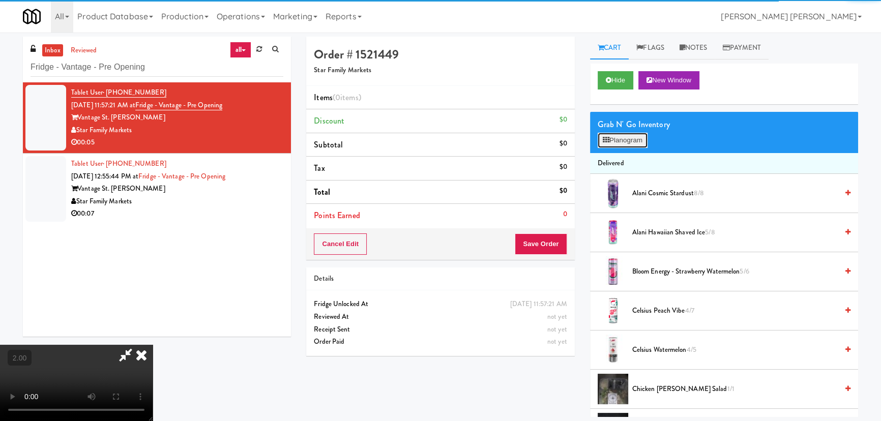
click at [625, 145] on button "Planogram" at bounding box center [622, 140] width 50 height 15
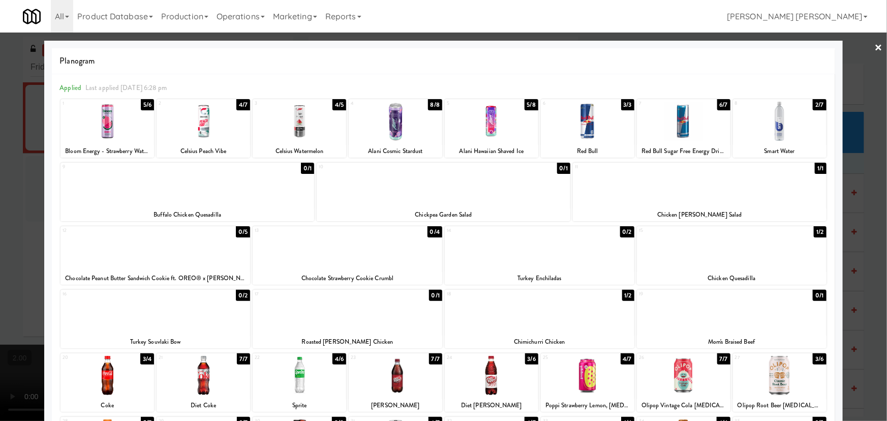
click at [770, 391] on div at bounding box center [780, 375] width 94 height 39
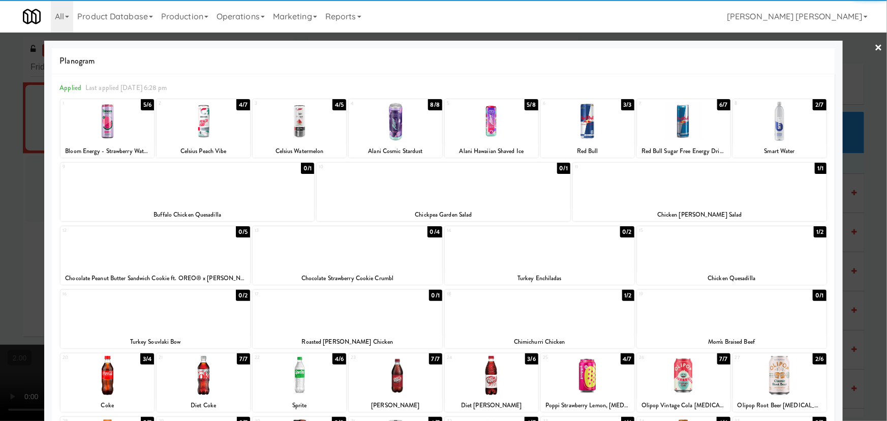
click at [875, 46] on link "×" at bounding box center [879, 49] width 8 height 32
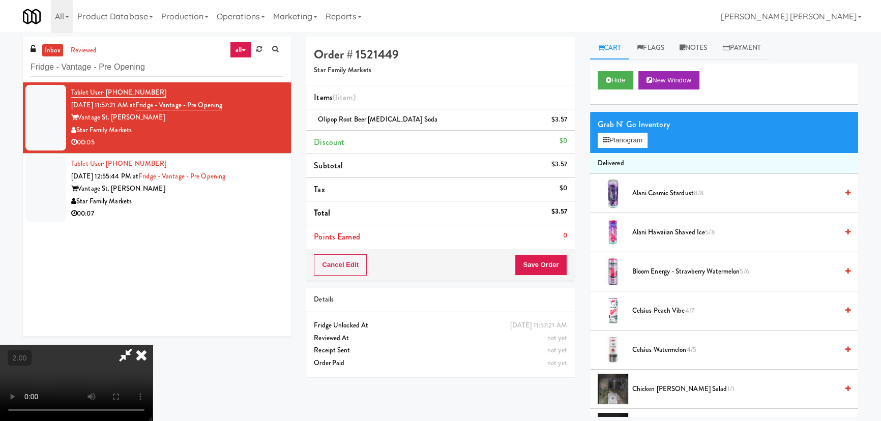
click at [153, 345] on icon at bounding box center [141, 355] width 22 height 20
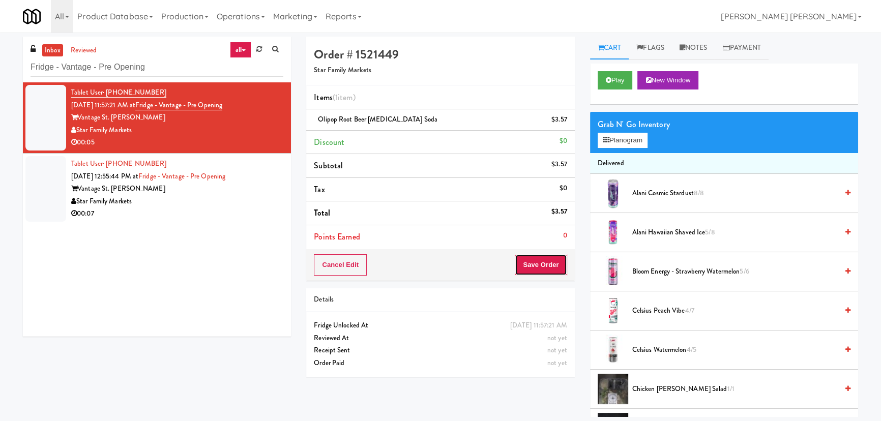
click at [548, 269] on button "Save Order" at bounding box center [540, 264] width 52 height 21
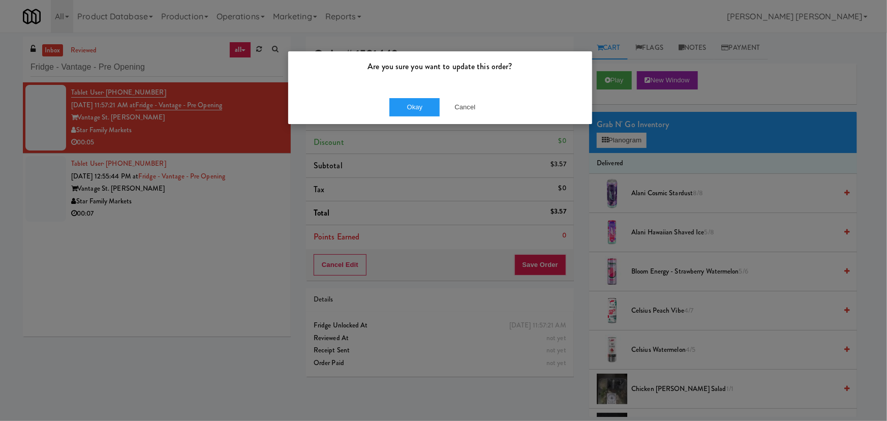
click at [412, 117] on div "Okay Cancel" at bounding box center [440, 107] width 304 height 34
click at [414, 108] on button "Okay" at bounding box center [414, 107] width 51 height 18
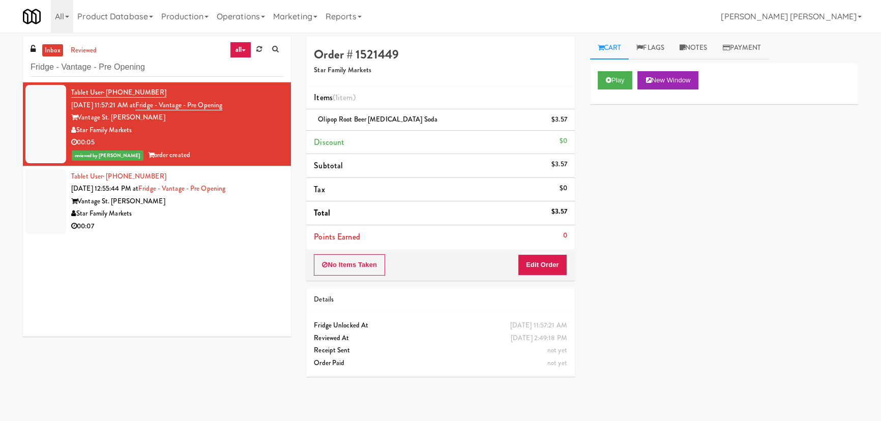
click at [199, 207] on div "Star Family Markets" at bounding box center [177, 213] width 212 height 13
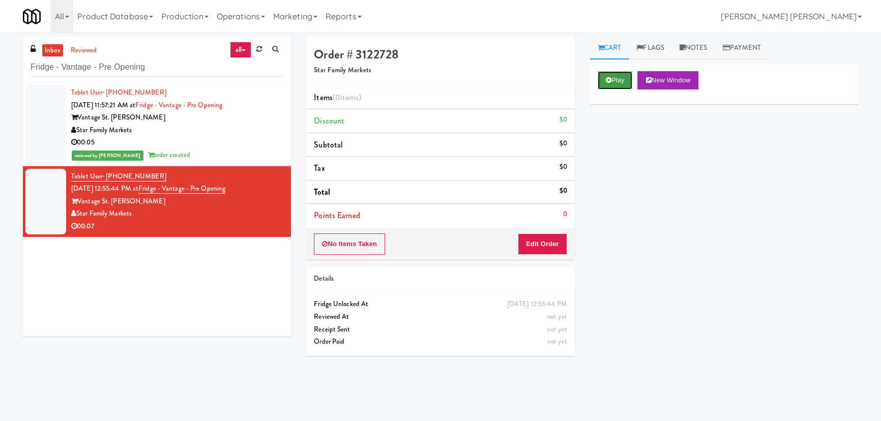
click at [626, 78] on button "Play" at bounding box center [614, 80] width 35 height 18
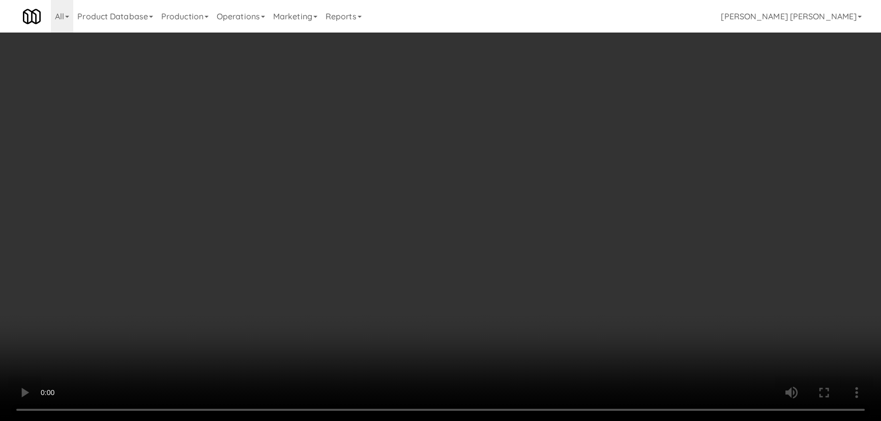
drag, startPoint x: 492, startPoint y: 446, endPoint x: 656, endPoint y: 430, distance: 165.0
click at [574, 420] on video at bounding box center [440, 210] width 881 height 421
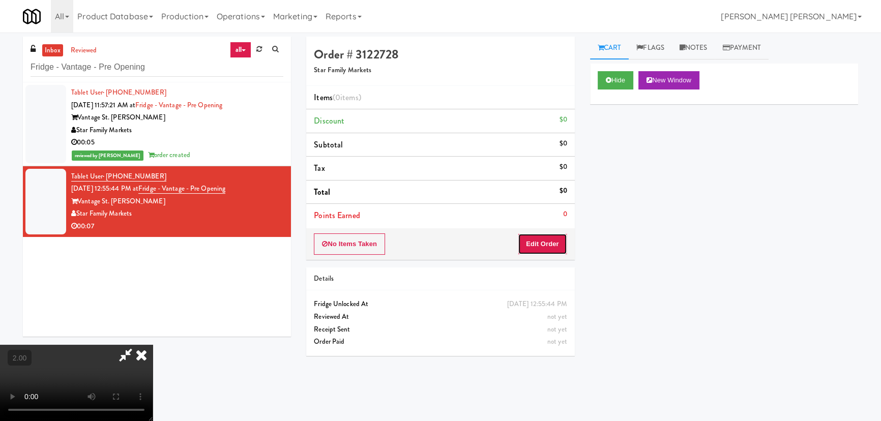
click at [550, 242] on button "Edit Order" at bounding box center [542, 243] width 49 height 21
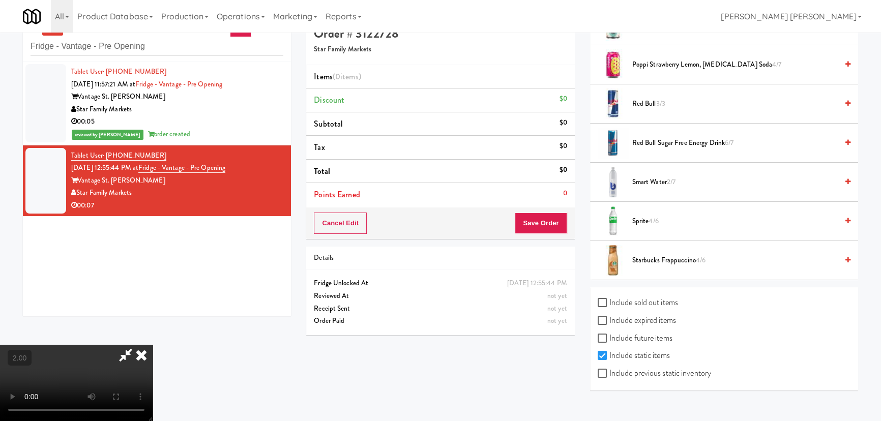
scroll to position [32, 0]
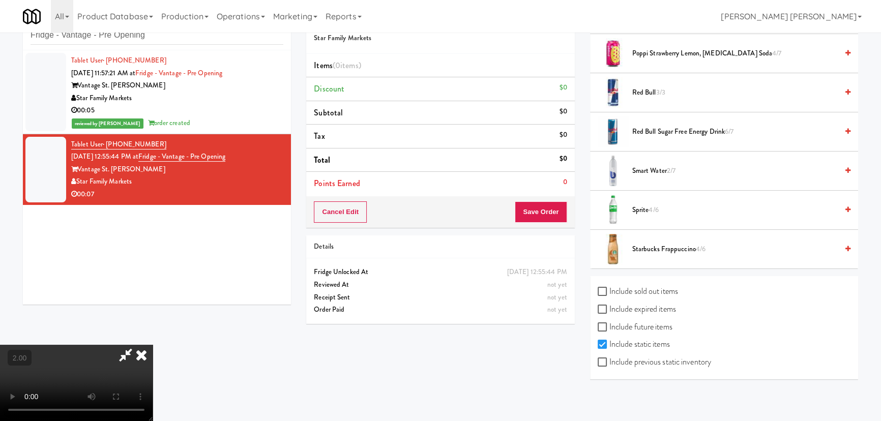
click at [652, 361] on label "Include previous static inventory" at bounding box center [653, 361] width 113 height 15
click at [609, 361] on input "Include previous static inventory" at bounding box center [603, 362] width 12 height 8
checkbox input "true"
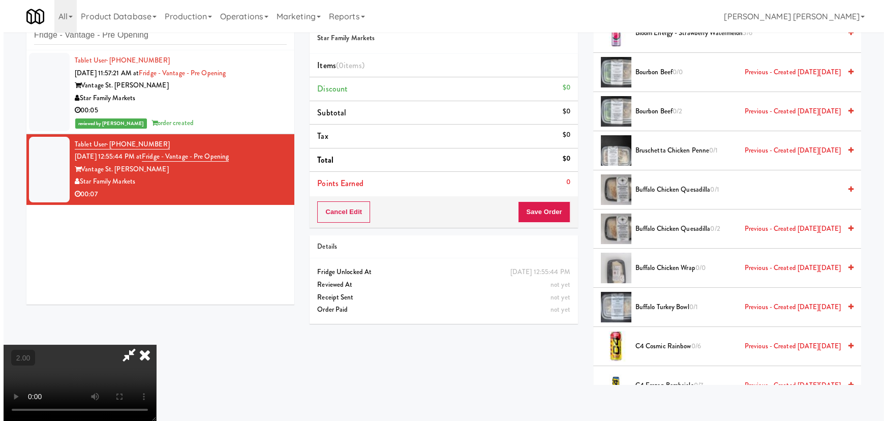
scroll to position [61, 0]
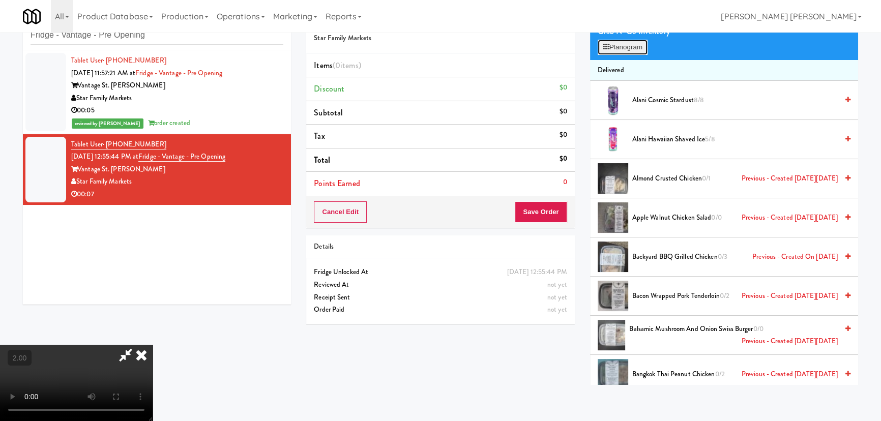
click at [628, 45] on button "Planogram" at bounding box center [622, 47] width 50 height 15
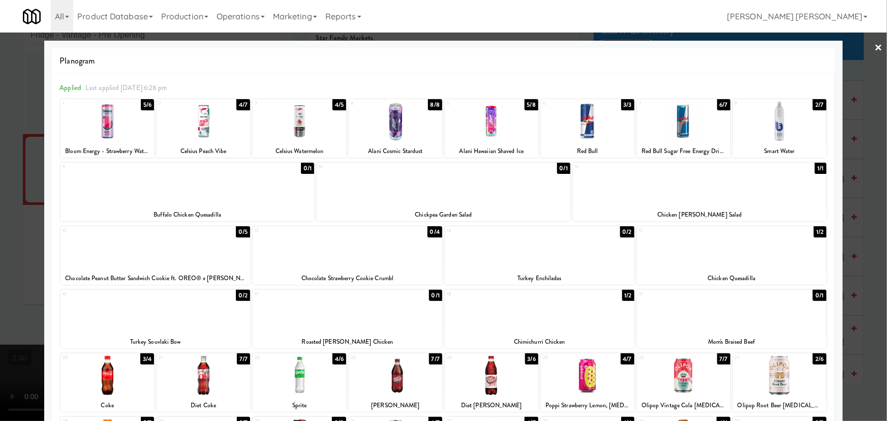
scroll to position [138, 0]
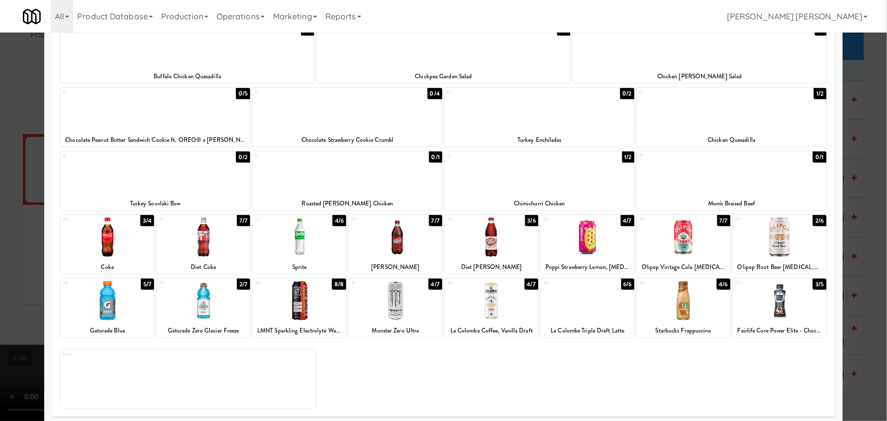
click at [109, 249] on div at bounding box center [107, 237] width 94 height 39
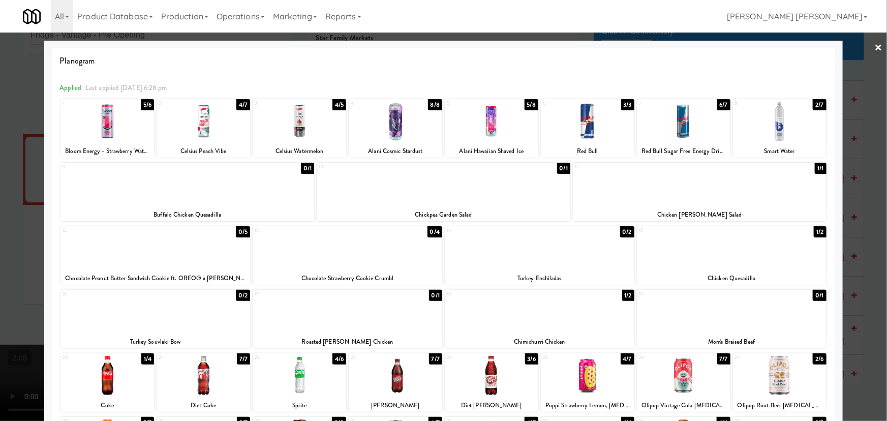
click at [875, 47] on link "×" at bounding box center [879, 49] width 8 height 32
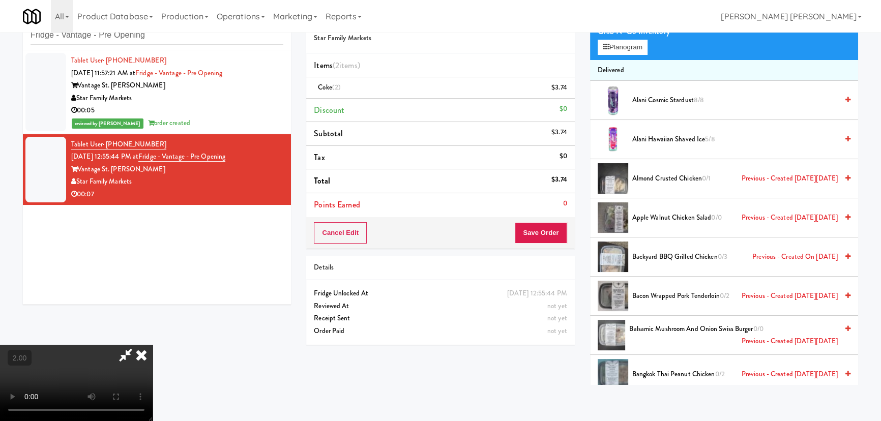
click at [153, 345] on video at bounding box center [76, 383] width 153 height 76
click at [137, 345] on icon at bounding box center [125, 355] width 23 height 20
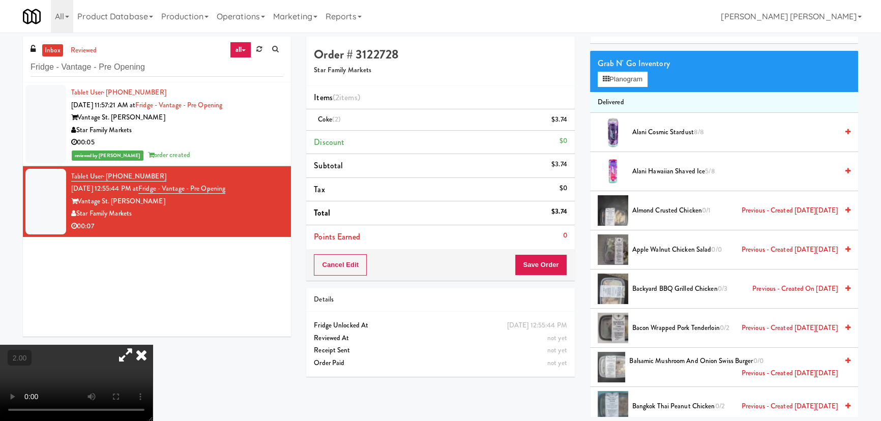
scroll to position [32, 0]
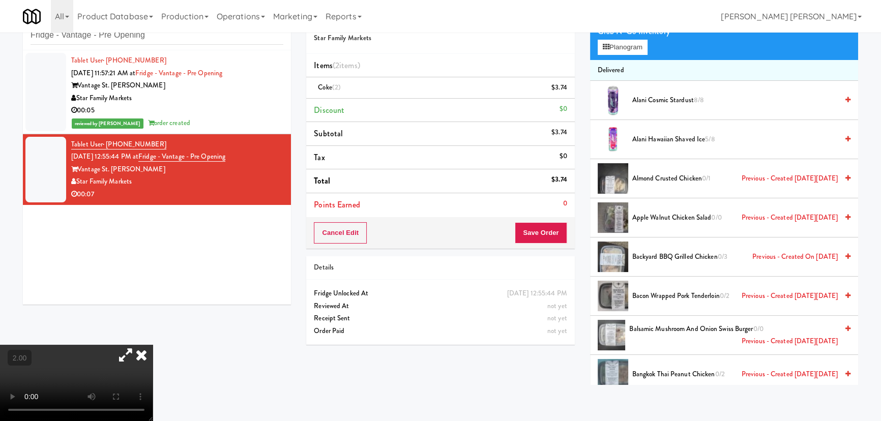
click at [153, 345] on icon at bounding box center [141, 355] width 22 height 20
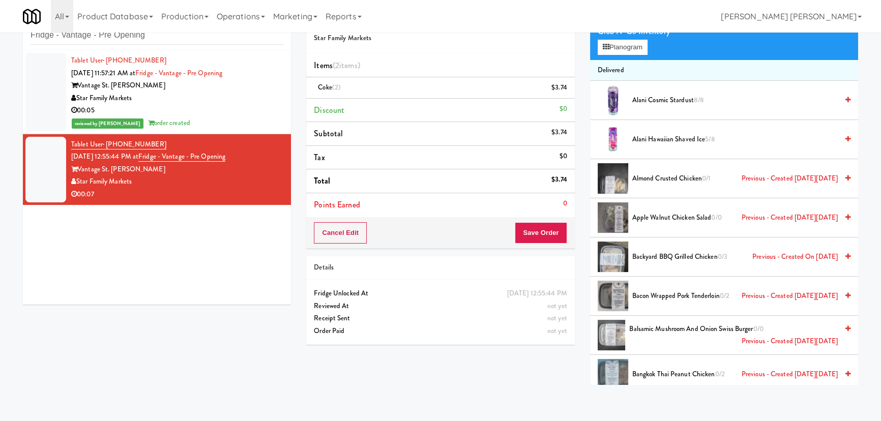
drag, startPoint x: 137, startPoint y: 179, endPoint x: 79, endPoint y: 181, distance: 58.0
click at [79, 181] on div "Star Family Markets" at bounding box center [177, 181] width 212 height 13
copy div "Star Family Markets"
drag, startPoint x: 240, startPoint y: 157, endPoint x: 153, endPoint y: 159, distance: 87.5
click at [153, 159] on div "Tablet User · (716) 982-9580 Sep 4, 2025 12:55:44 PM at Fridge - Vantage - Pre …" at bounding box center [177, 169] width 212 height 63
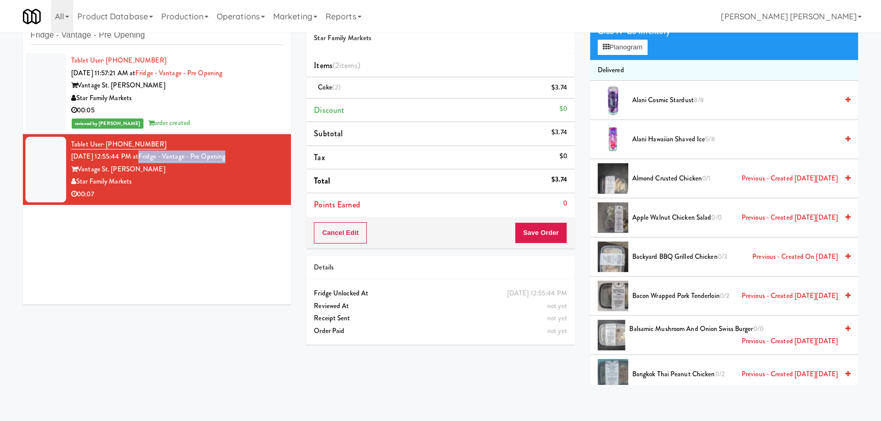
copy link "Fridge - Vantage - Pre Opening"
drag, startPoint x: 318, startPoint y: 85, endPoint x: 332, endPoint y: 84, distance: 14.3
click at [332, 84] on span "Coke (2)" at bounding box center [329, 87] width 23 height 10
copy span "Coke"
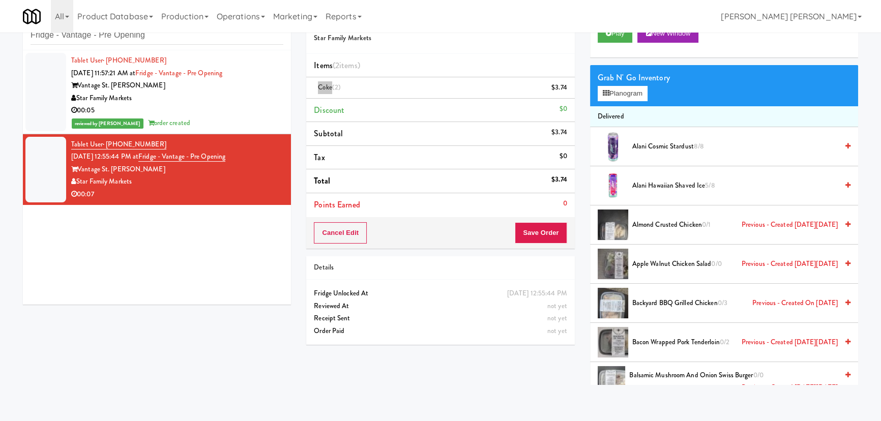
scroll to position [0, 0]
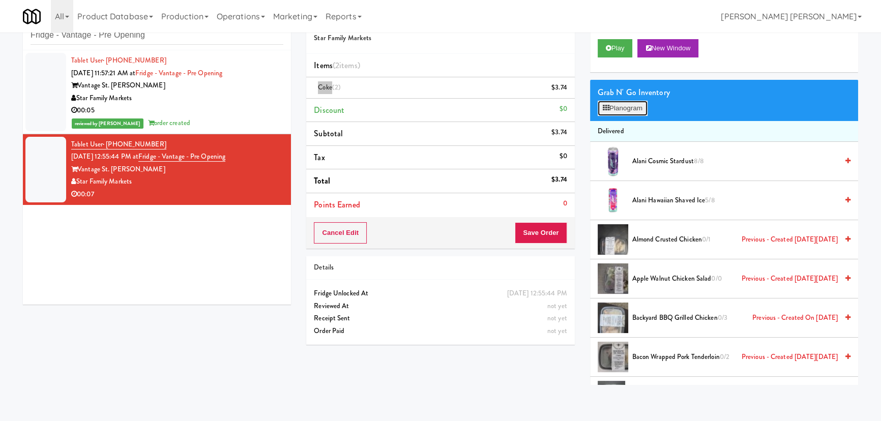
click at [628, 109] on button "Planogram" at bounding box center [622, 108] width 50 height 15
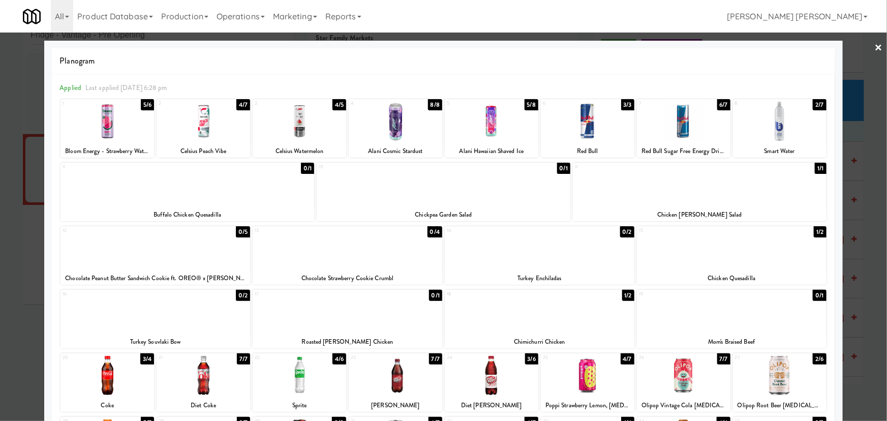
click at [875, 47] on link "×" at bounding box center [879, 49] width 8 height 32
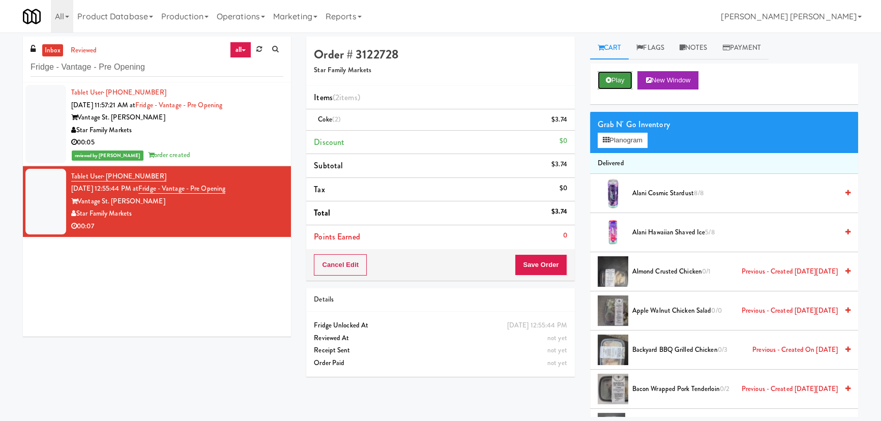
click at [614, 81] on button "Play" at bounding box center [614, 80] width 35 height 18
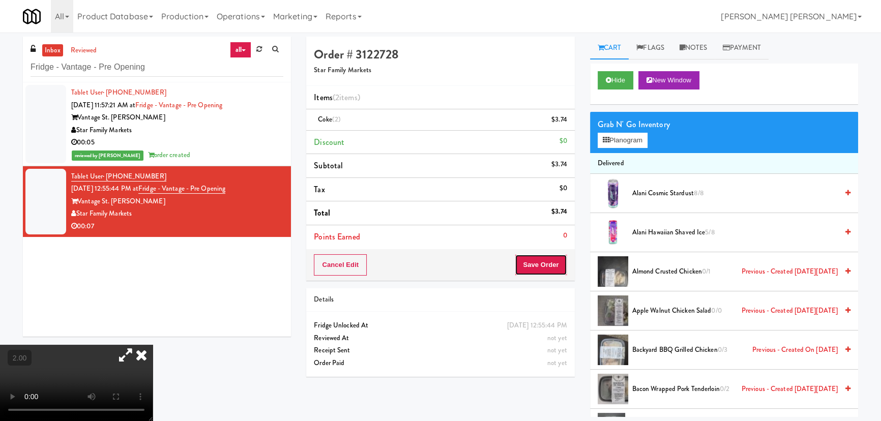
click at [539, 272] on button "Save Order" at bounding box center [540, 264] width 52 height 21
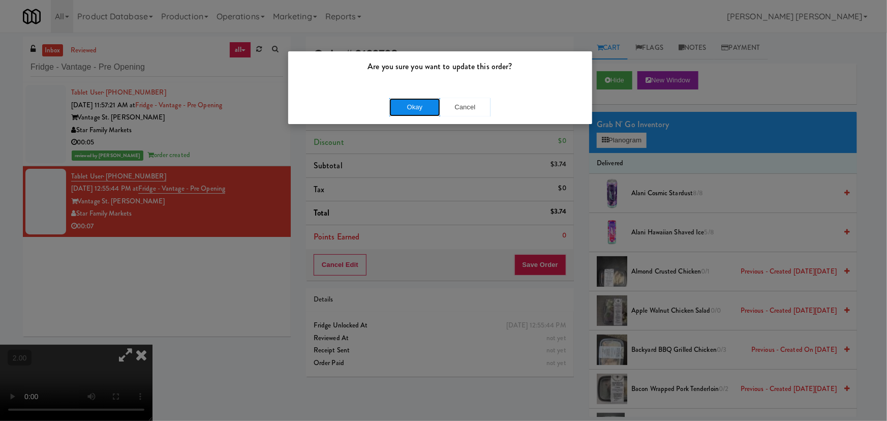
click at [417, 107] on button "Okay" at bounding box center [414, 107] width 51 height 18
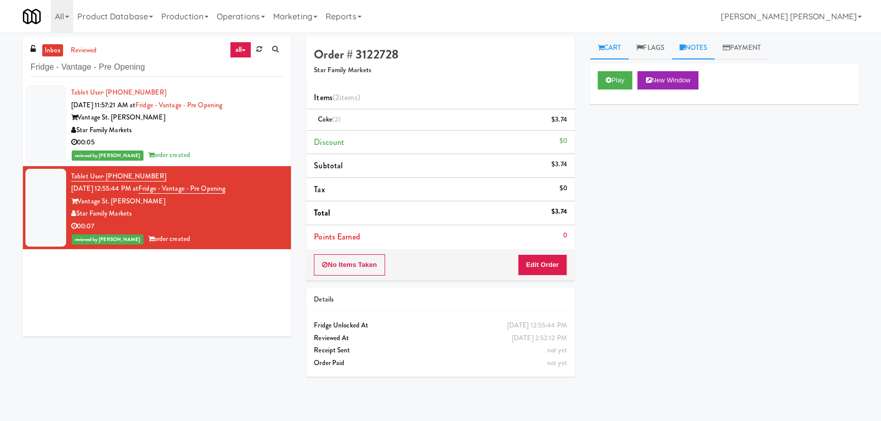
click at [706, 46] on link "Notes" at bounding box center [693, 48] width 43 height 23
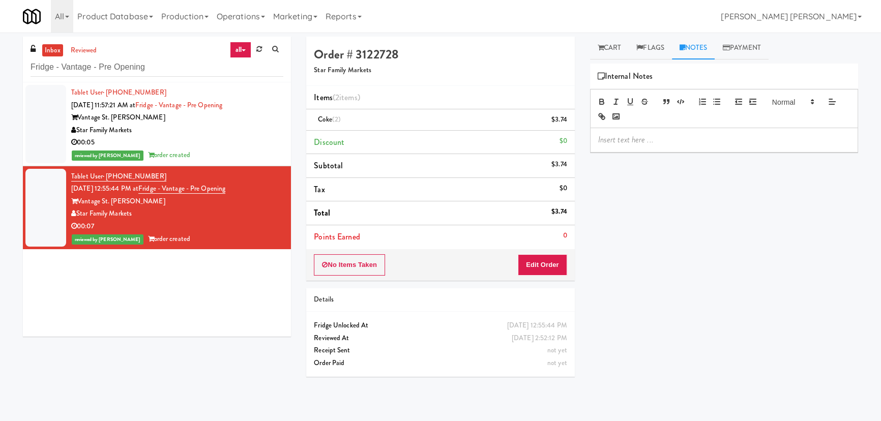
click at [665, 133] on div at bounding box center [723, 139] width 267 height 23
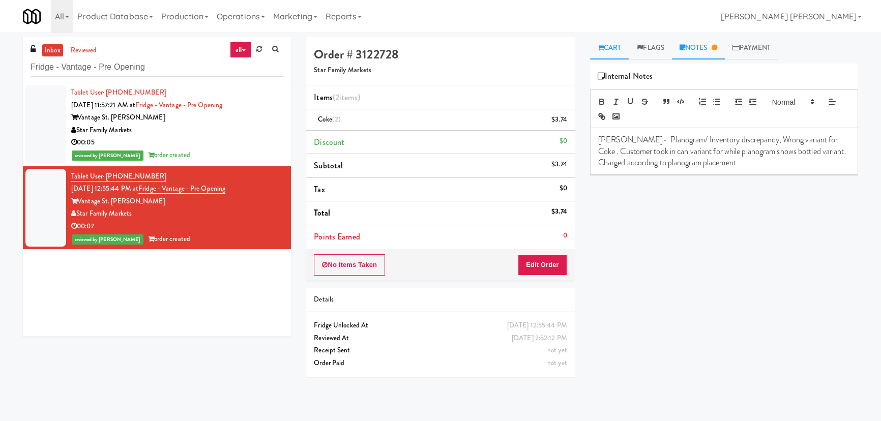
click at [611, 49] on link "Cart" at bounding box center [609, 48] width 39 height 23
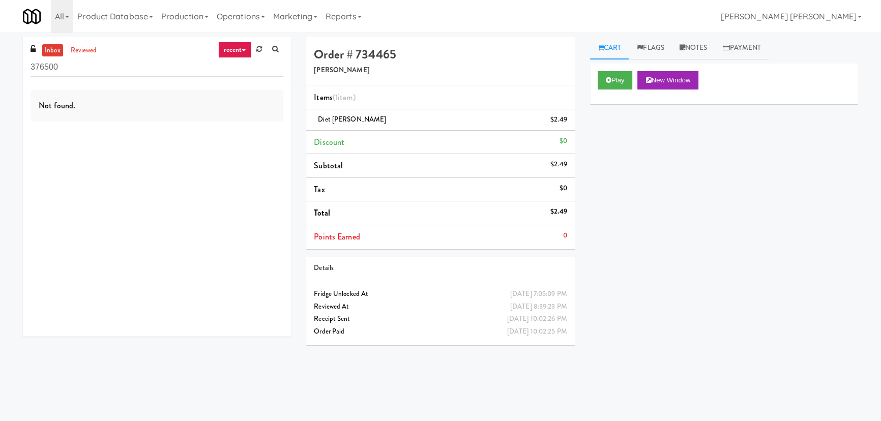
click at [237, 54] on link "recent" at bounding box center [235, 50] width 34 height 16
click at [227, 69] on link "all" at bounding box center [242, 69] width 81 height 18
drag, startPoint x: -54, startPoint y: 60, endPoint x: -102, endPoint y: 60, distance: 47.3
click at [0, 60] on html "Okay Okay Select date: previous 2025-Sep next Su Mo Tu We Th Fr Sa 31 1 2 3 4 5…" at bounding box center [440, 210] width 881 height 421
paste input "Ontario Medical Association"
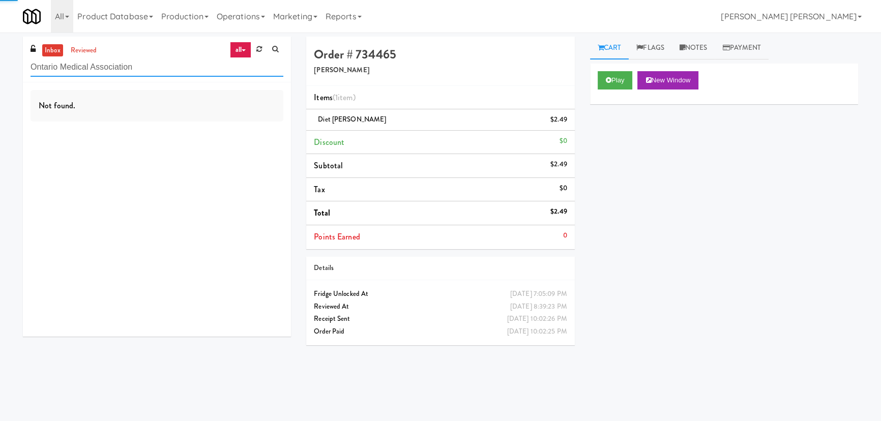
type input "Ontario Medical Association"
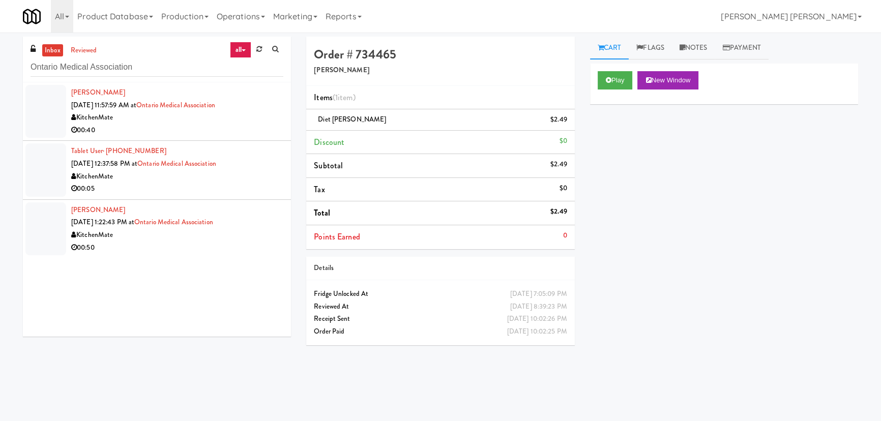
click at [241, 124] on div "00:40" at bounding box center [177, 130] width 212 height 13
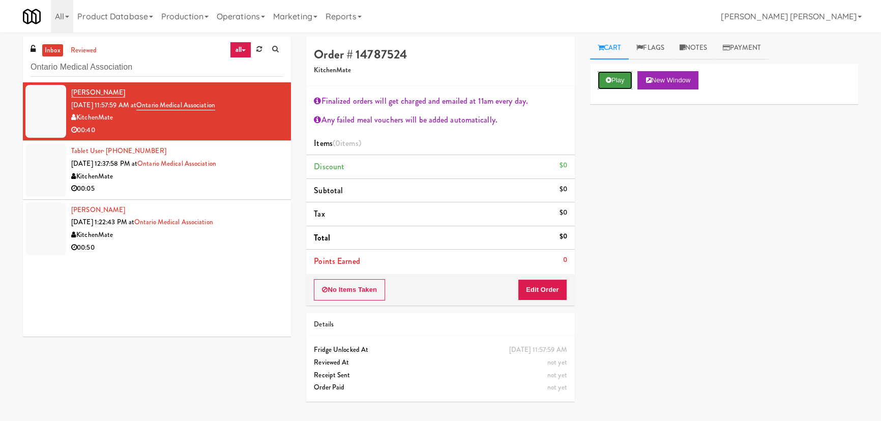
click at [610, 82] on icon at bounding box center [608, 80] width 6 height 7
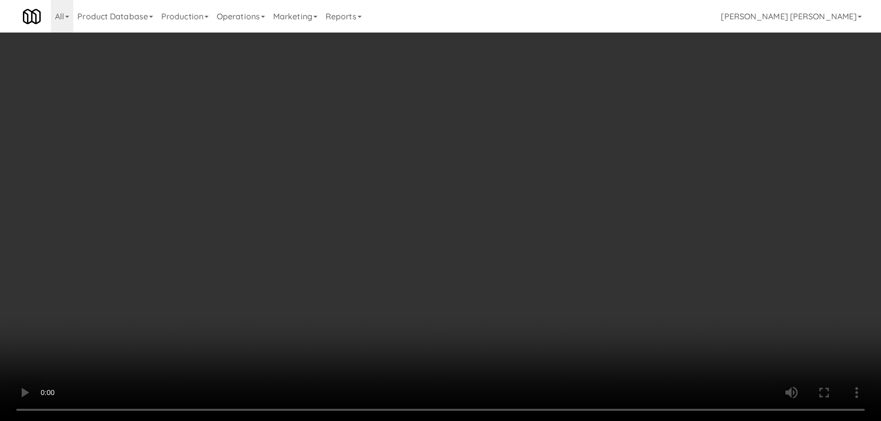
scroll to position [21, 0]
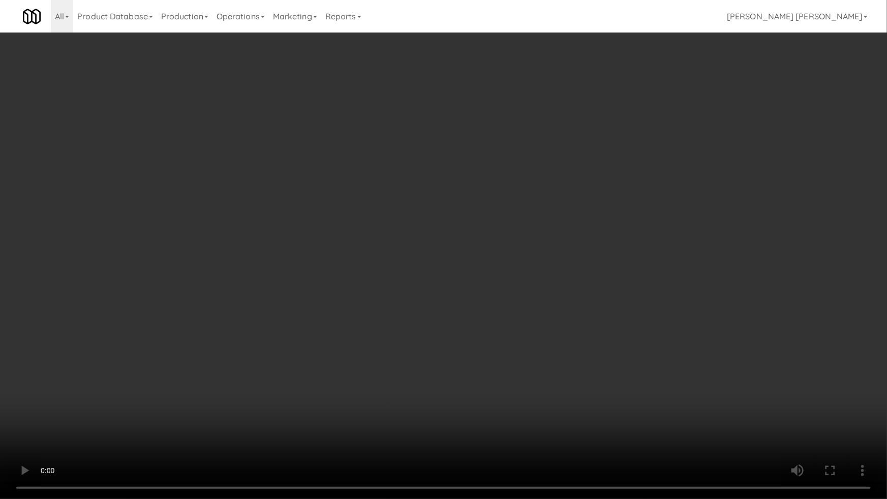
click at [511, 420] on video at bounding box center [443, 249] width 887 height 499
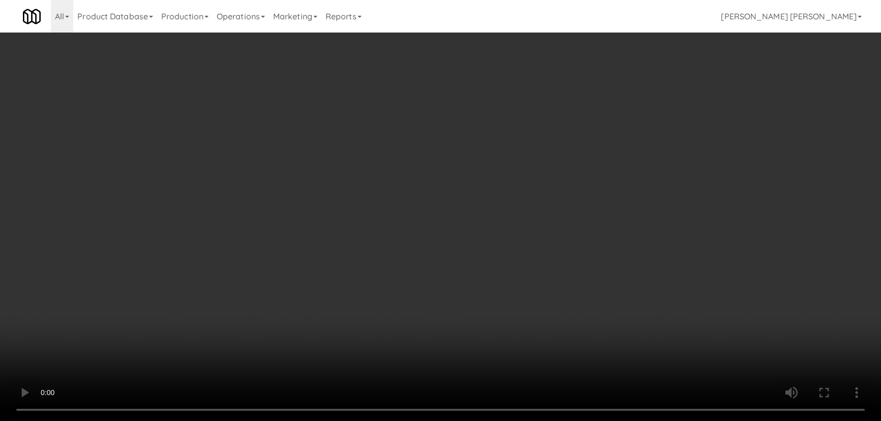
scroll to position [0, 0]
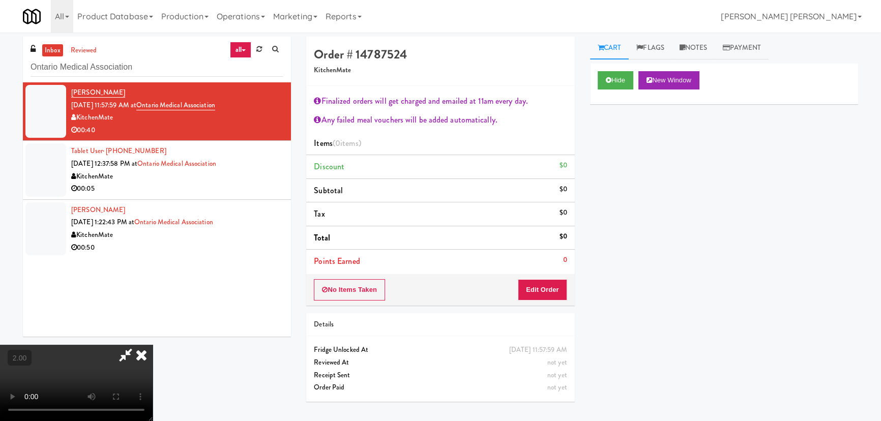
click at [153, 345] on icon at bounding box center [141, 355] width 22 height 20
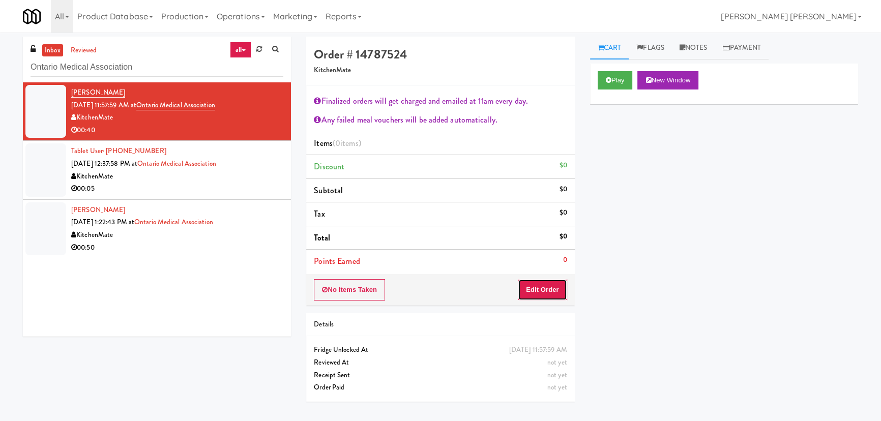
click at [544, 290] on button "Edit Order" at bounding box center [542, 289] width 49 height 21
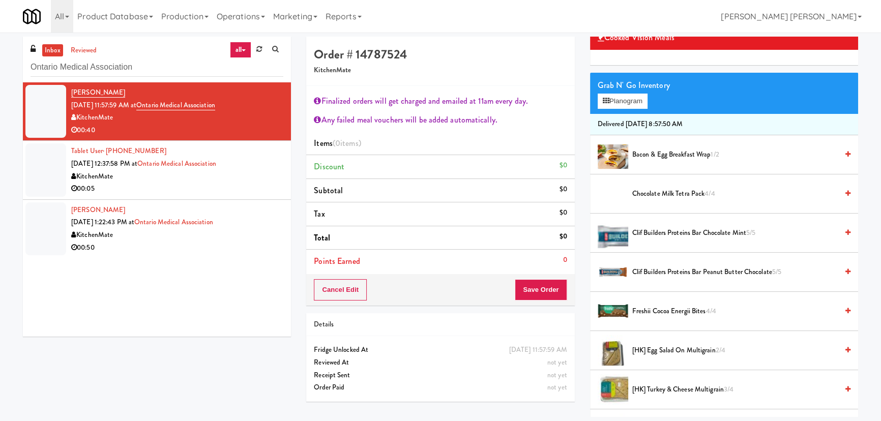
scroll to position [92, 0]
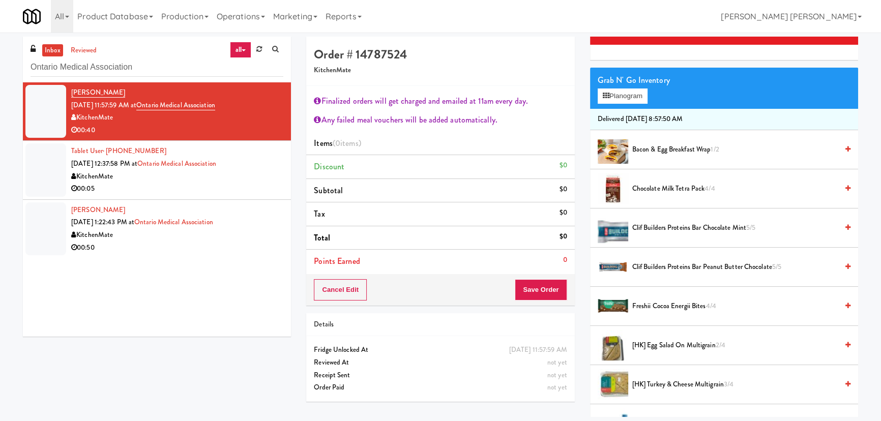
click at [673, 266] on span "Clif Builders proteins Bar Peanut Butter Chocolate 5/5" at bounding box center [734, 267] width 205 height 13
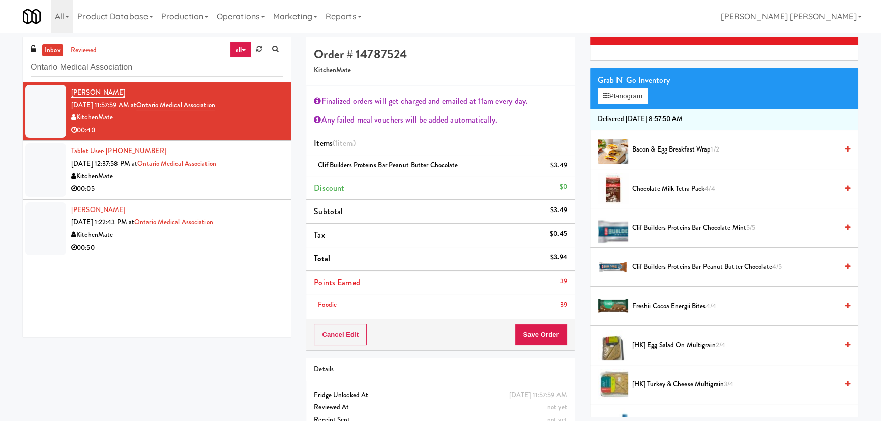
drag, startPoint x: 662, startPoint y: 380, endPoint x: 618, endPoint y: 370, distance: 44.8
click at [662, 381] on span "[HK] Turkey & Cheese Multigrain 3/4" at bounding box center [734, 384] width 205 height 13
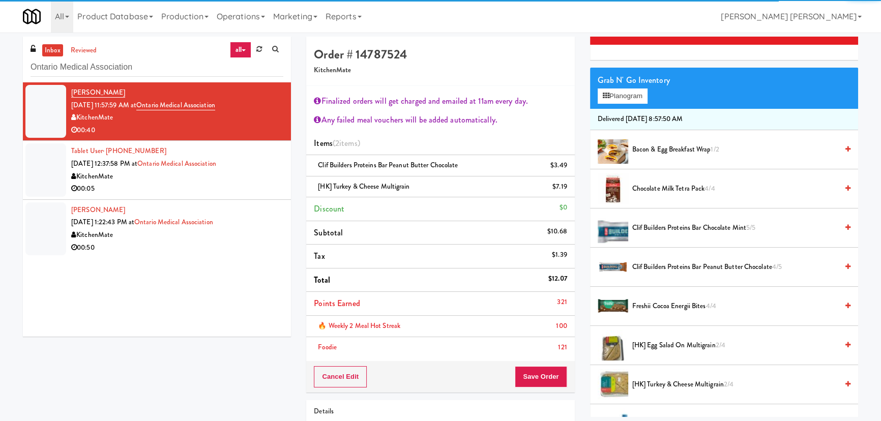
click at [543, 359] on div "Finalized orders will get charged and emailed at 11am every day. Any failed mea…" at bounding box center [440, 224] width 268 height 276
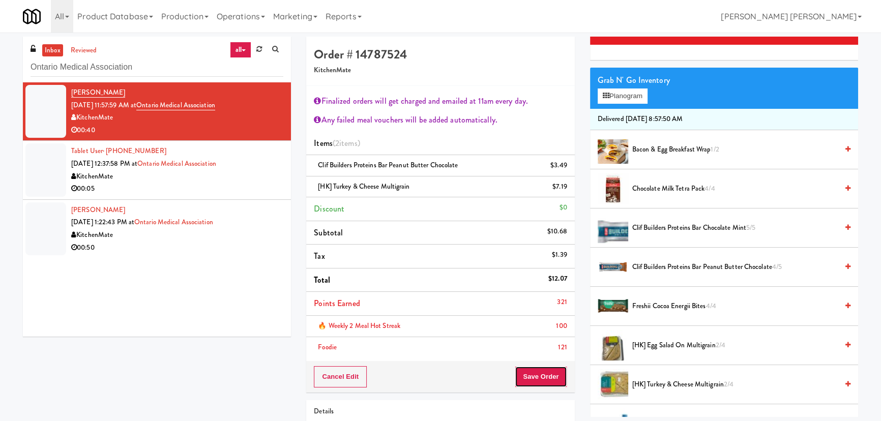
click at [541, 371] on button "Save Order" at bounding box center [540, 376] width 52 height 21
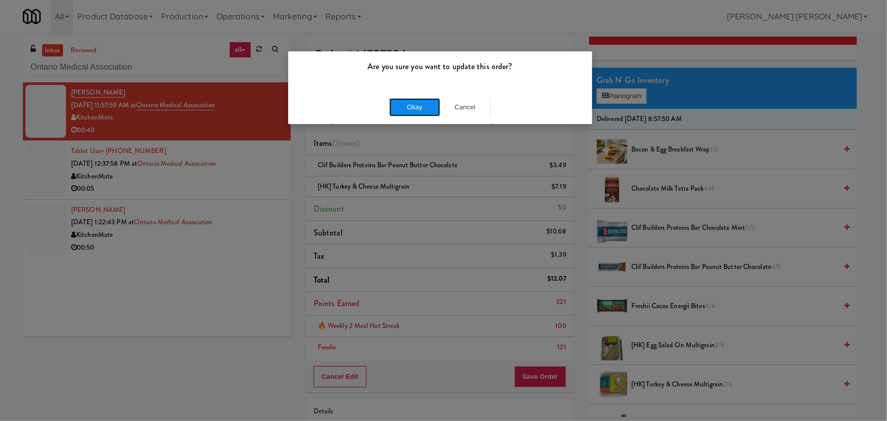
drag, startPoint x: 403, startPoint y: 115, endPoint x: 379, endPoint y: 82, distance: 40.5
click at [403, 114] on button "Okay" at bounding box center [414, 107] width 51 height 18
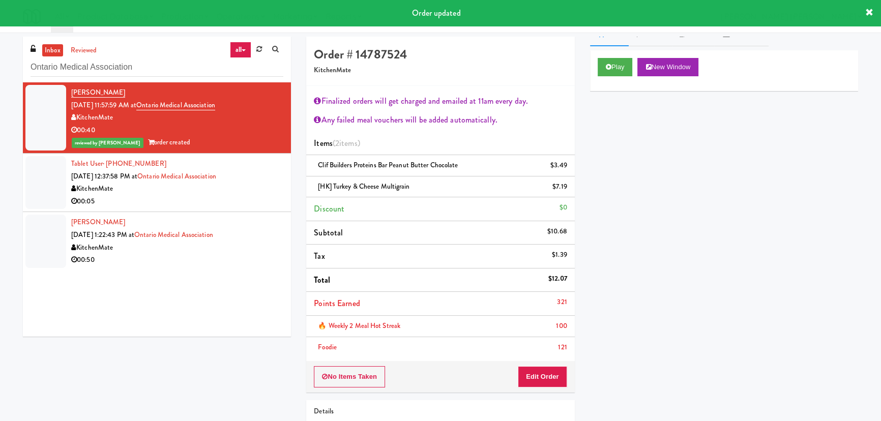
scroll to position [0, 0]
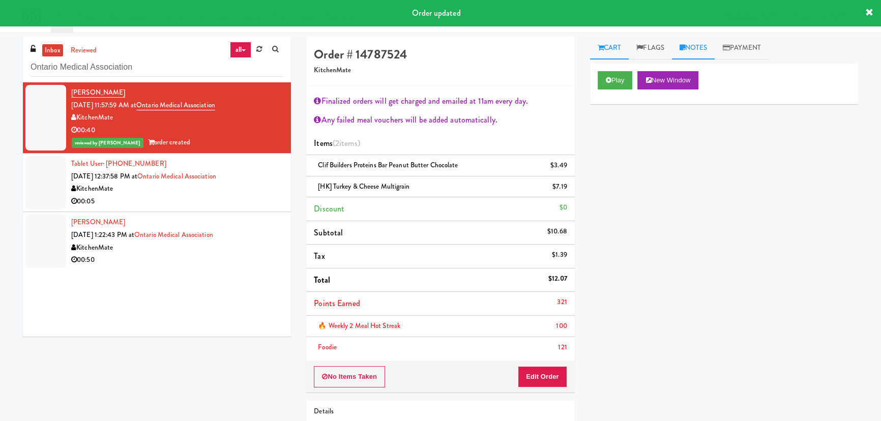
drag, startPoint x: 695, startPoint y: 45, endPoint x: 677, endPoint y: 107, distance: 64.7
click at [695, 46] on link "Notes" at bounding box center [693, 48] width 43 height 23
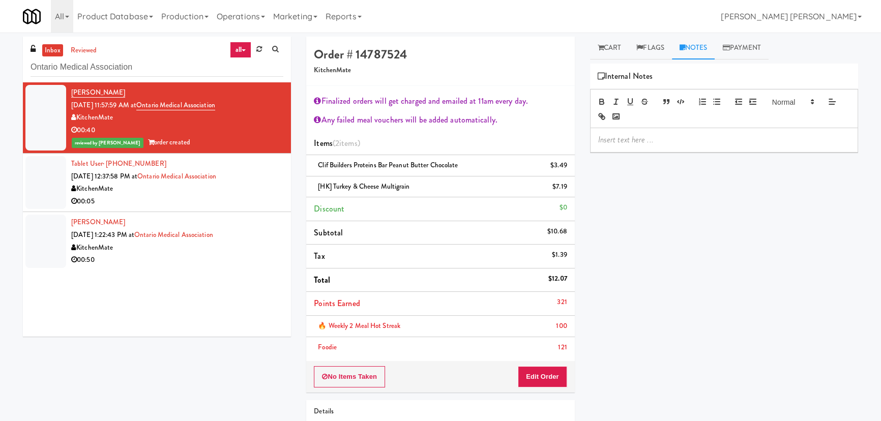
click at [661, 143] on p at bounding box center [724, 139] width 252 height 11
click at [258, 195] on div "00:05" at bounding box center [177, 201] width 212 height 13
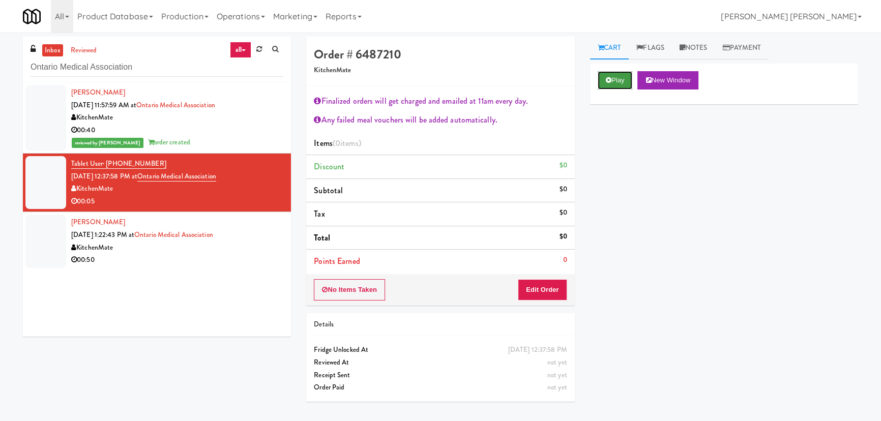
click at [611, 87] on button "Play" at bounding box center [614, 80] width 35 height 18
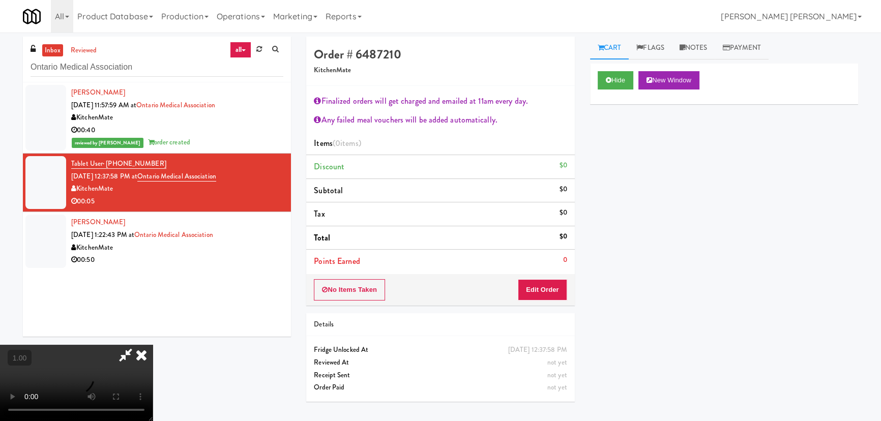
scroll to position [21, 0]
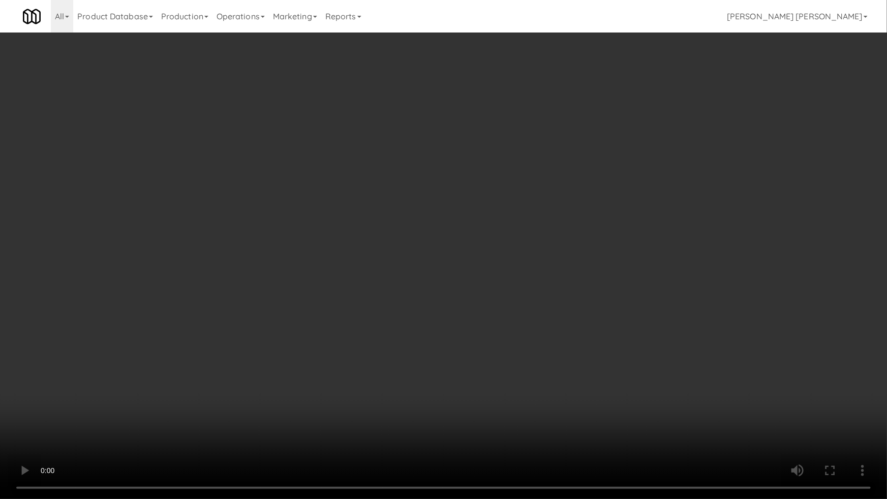
click at [476, 420] on video at bounding box center [443, 249] width 887 height 499
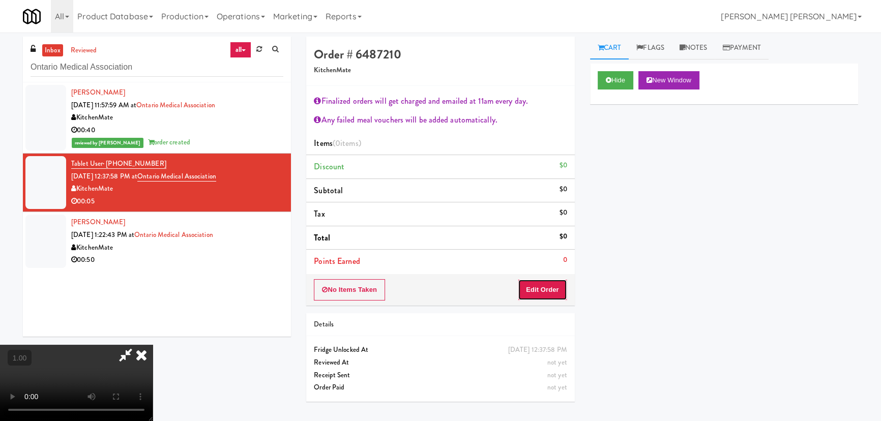
click at [545, 283] on button "Edit Order" at bounding box center [542, 289] width 49 height 21
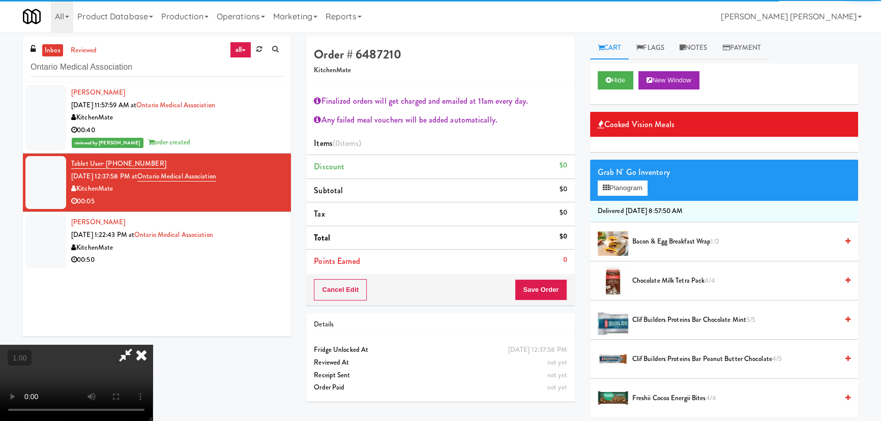
scroll to position [277, 0]
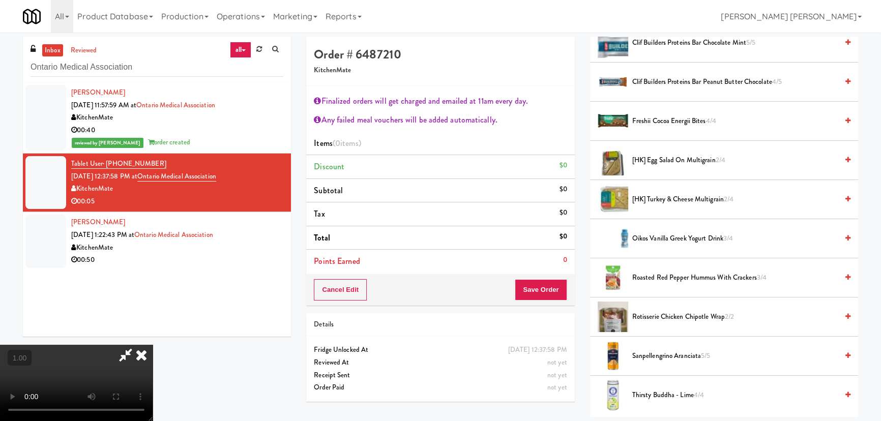
click at [648, 315] on span "Rotisserie Chicken Chipotle Wrap 2/2" at bounding box center [734, 317] width 205 height 13
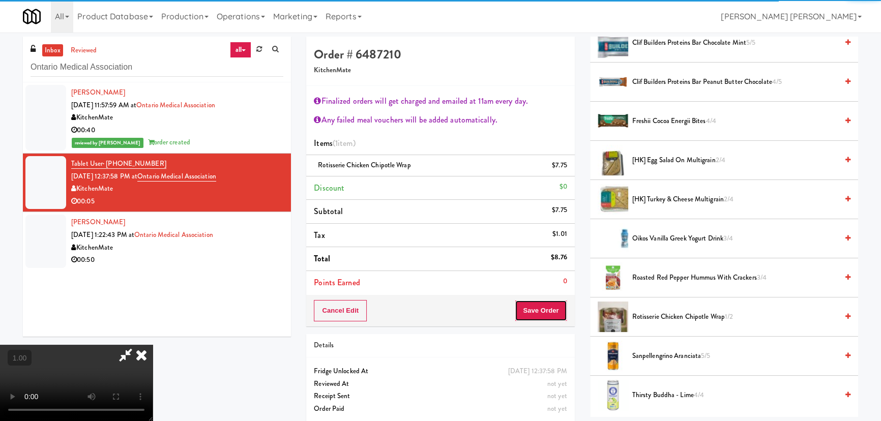
click at [555, 312] on button "Save Order" at bounding box center [540, 310] width 52 height 21
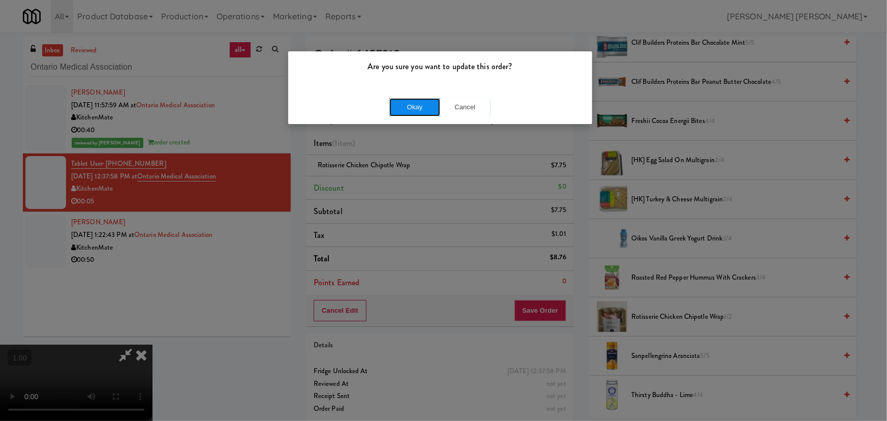
click at [413, 107] on button "Okay" at bounding box center [414, 107] width 51 height 18
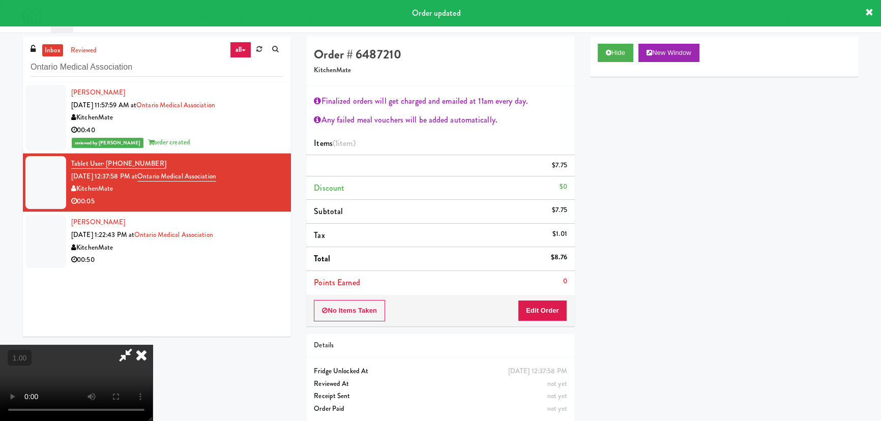
scroll to position [0, 0]
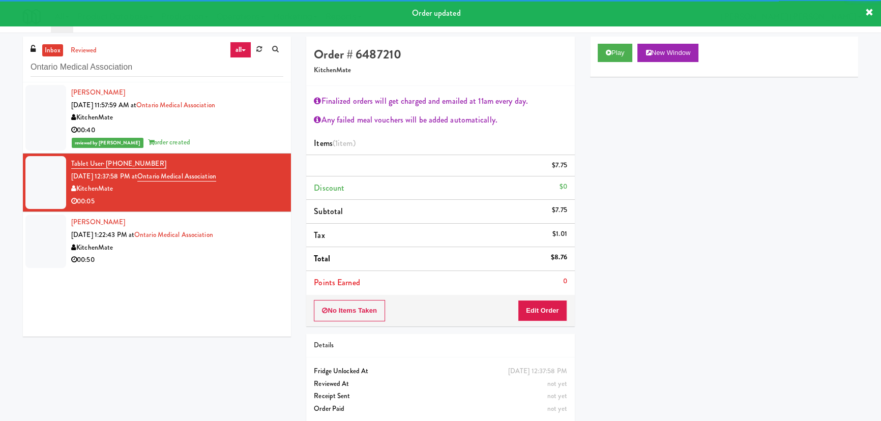
click at [255, 260] on div "Tejshwi Nakarmi Sep 4, 2025 1:22:43 PM at Ontario Medical Association KitchenMa…" at bounding box center [177, 241] width 212 height 50
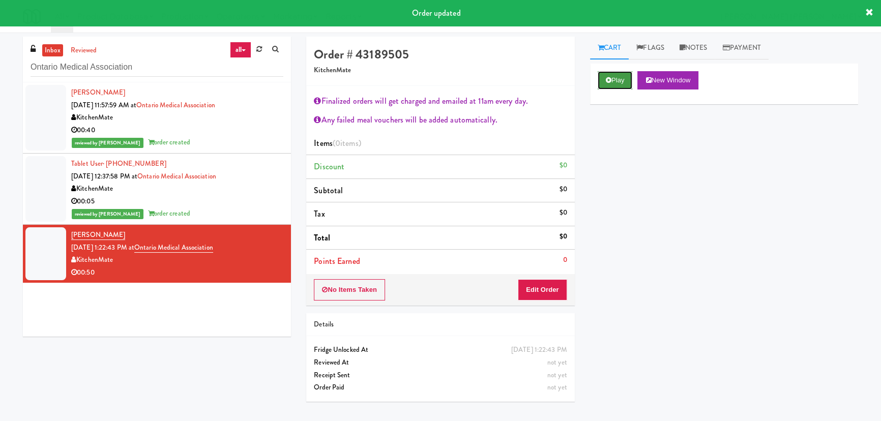
click at [605, 81] on icon at bounding box center [608, 80] width 6 height 7
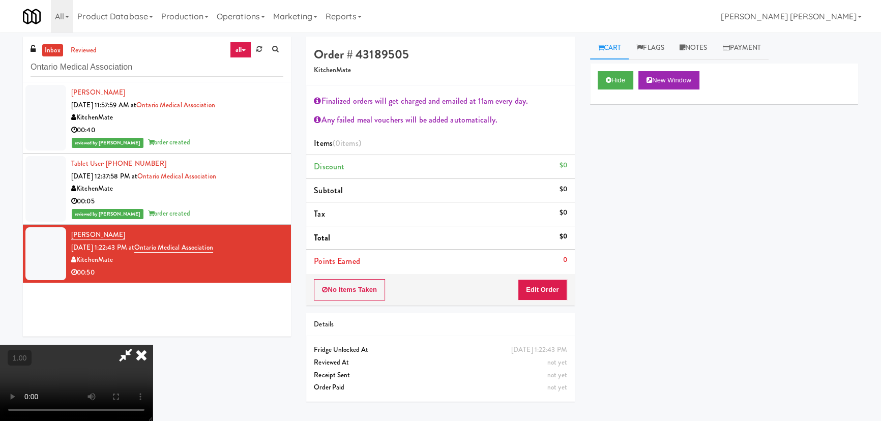
scroll to position [21, 0]
click at [564, 290] on button "Edit Order" at bounding box center [542, 289] width 49 height 21
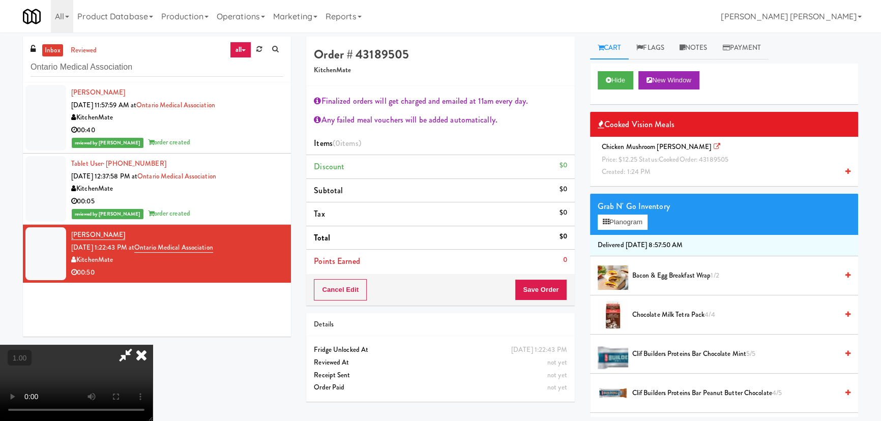
scroll to position [0, 0]
click at [153, 345] on icon at bounding box center [141, 355] width 22 height 20
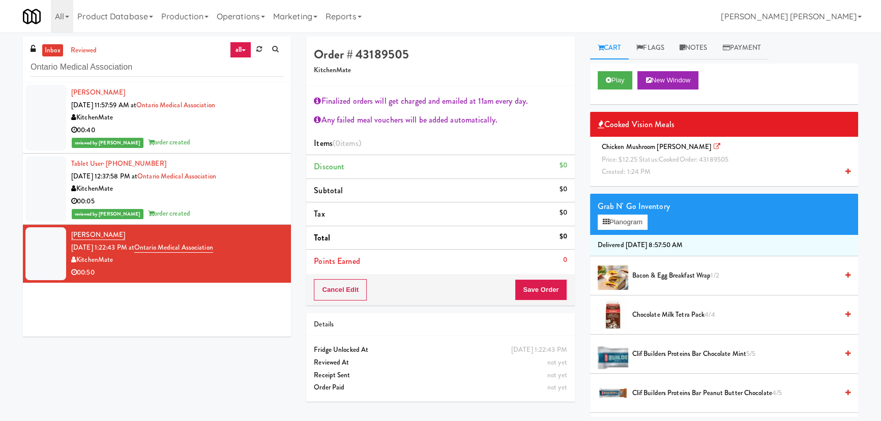
click at [629, 153] on div "Chicken Mushroom Alfredo Price: $12.25 Status: cooked Order: 43189505 Created: …" at bounding box center [723, 160] width 253 height 38
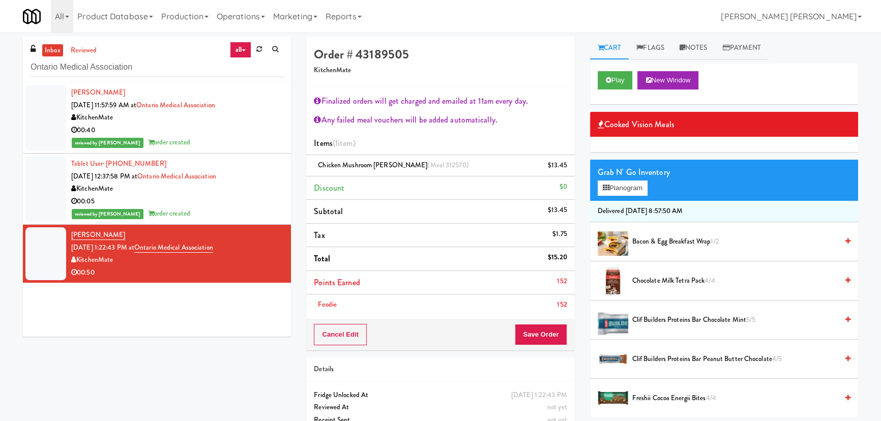
click at [656, 280] on span "Chocolate Milk Tetra Pack 4/4" at bounding box center [734, 281] width 205 height 13
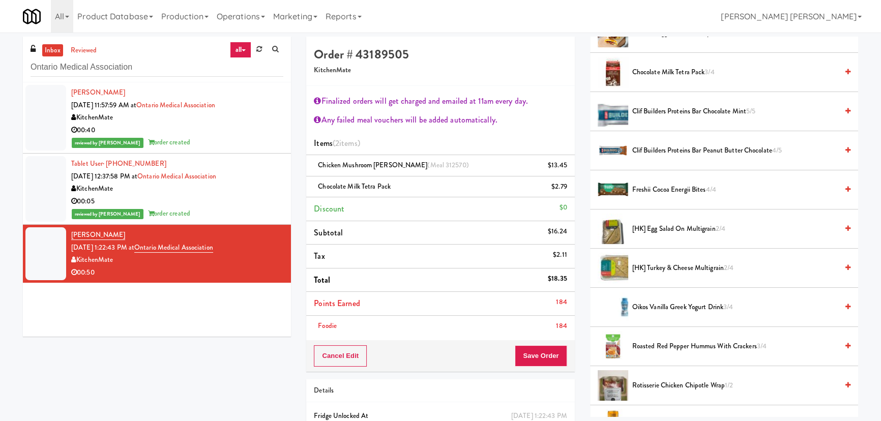
scroll to position [231, 0]
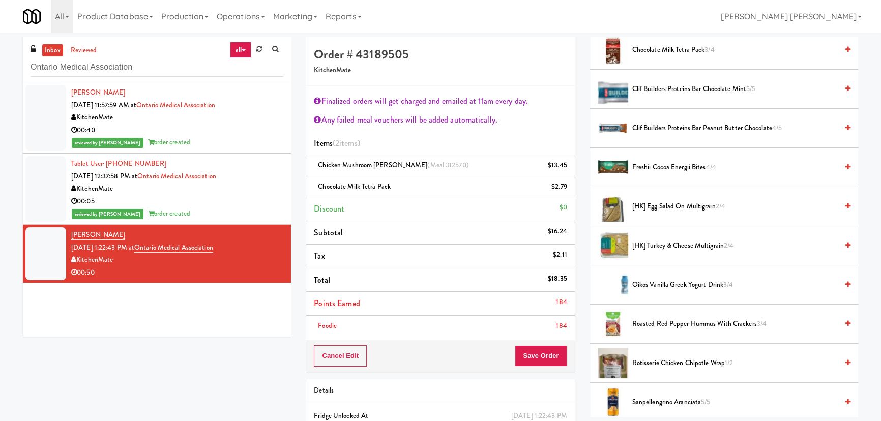
drag, startPoint x: 646, startPoint y: 321, endPoint x: 621, endPoint y: 324, distance: 24.6
click at [646, 321] on span "Roasted Red Pepper Hummus with Crackers 3/4" at bounding box center [734, 324] width 205 height 13
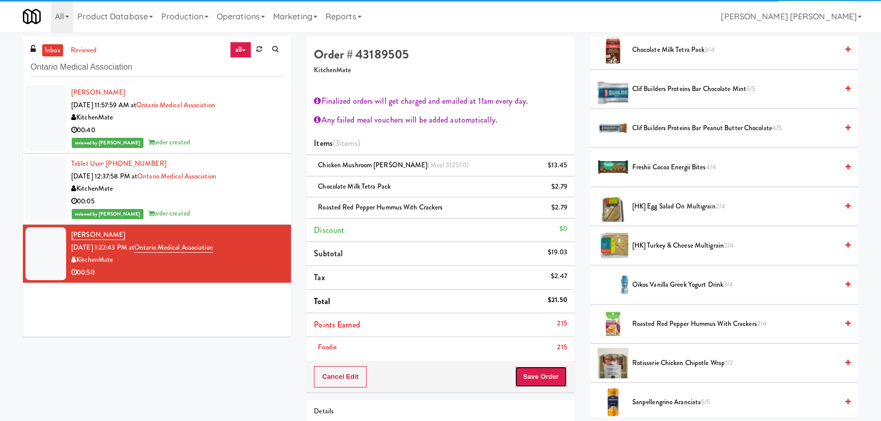
click at [555, 380] on button "Save Order" at bounding box center [540, 376] width 52 height 21
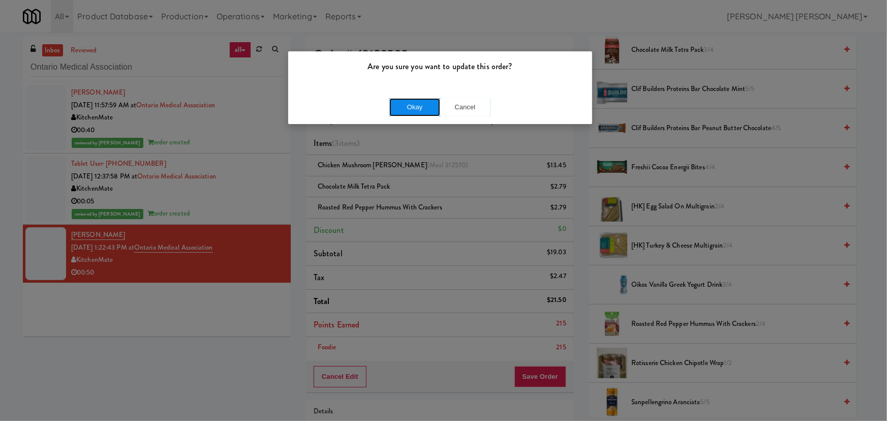
click at [411, 112] on button "Okay" at bounding box center [414, 107] width 51 height 18
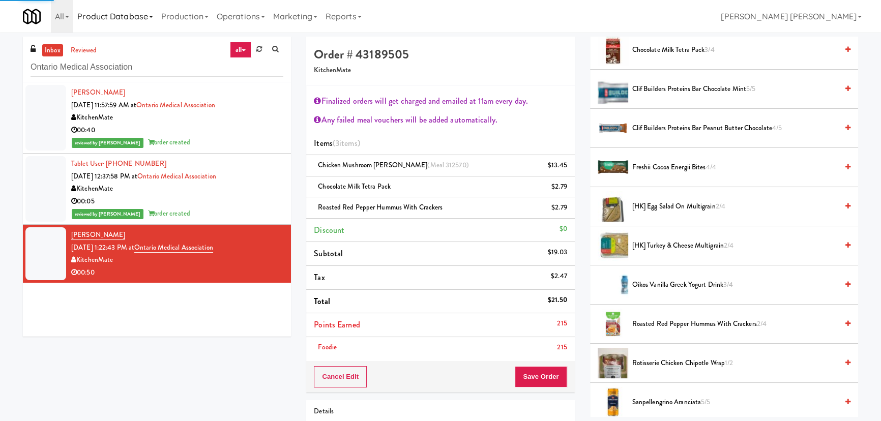
scroll to position [27, 0]
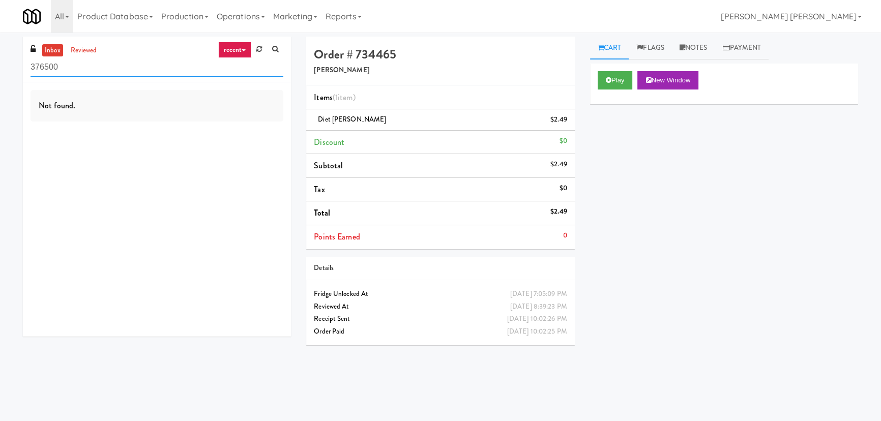
drag, startPoint x: 150, startPoint y: 66, endPoint x: 29, endPoint y: 68, distance: 120.5
click at [29, 68] on div "inbox reviewed recent all unclear take inventory issue suspicious failed recent…" at bounding box center [157, 60] width 268 height 46
paste input "2775 - Cafeteria - Boston Scientific"
type input "2775 - Cafeteria - Boston Scientific"
click at [240, 49] on link "recent" at bounding box center [235, 50] width 34 height 16
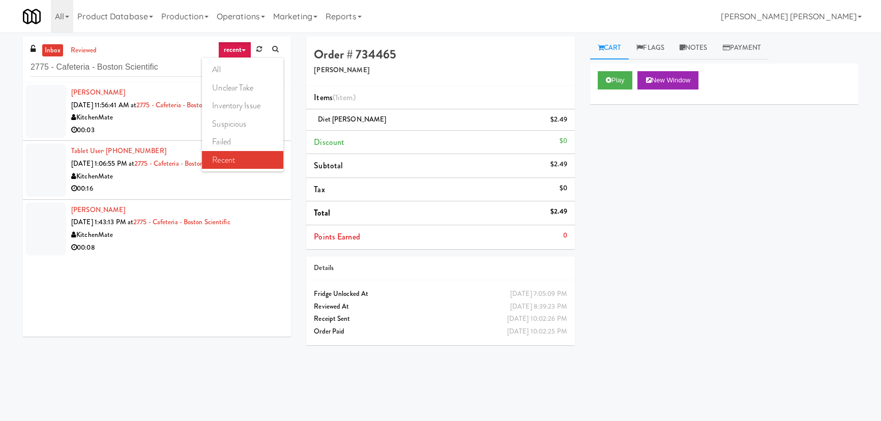
click at [224, 61] on link "all" at bounding box center [242, 69] width 81 height 18
click at [227, 133] on div "00:03" at bounding box center [177, 130] width 212 height 13
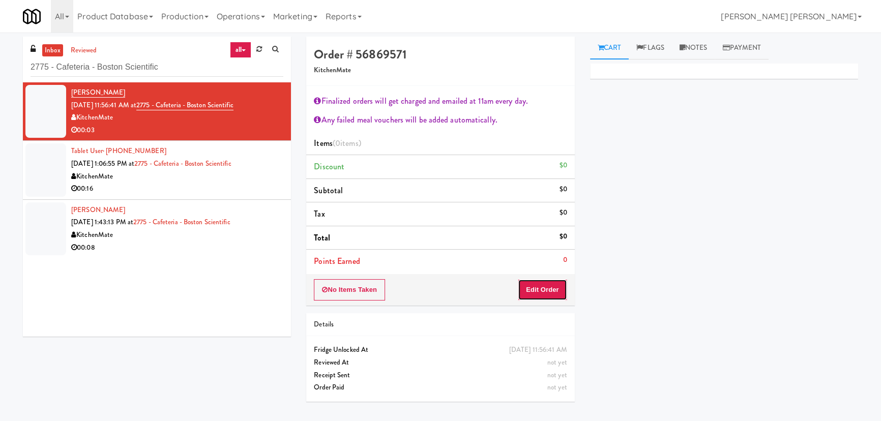
click at [532, 292] on button "Edit Order" at bounding box center [542, 289] width 49 height 21
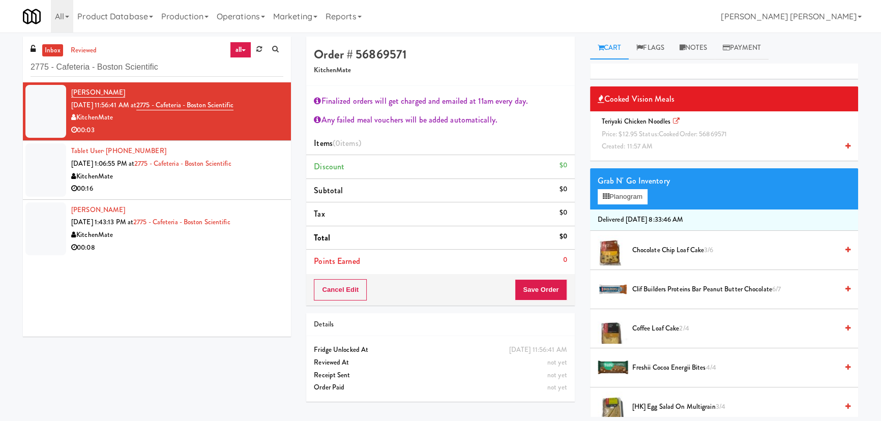
click at [658, 142] on span "Teriyaki Chicken Noodles Price: $12.95 Status: cooked Order: 56869571 Created: …" at bounding box center [665, 133] width 137 height 35
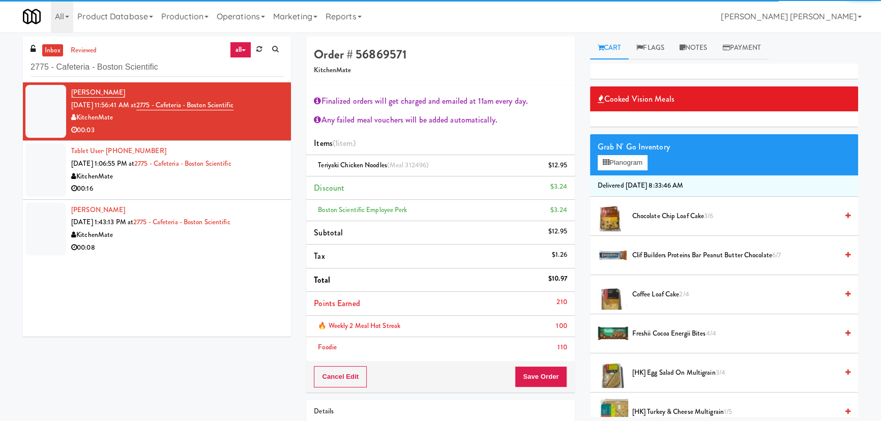
click at [661, 336] on span "Freshii Cocoa Energii Bites 4/4" at bounding box center [734, 333] width 205 height 13
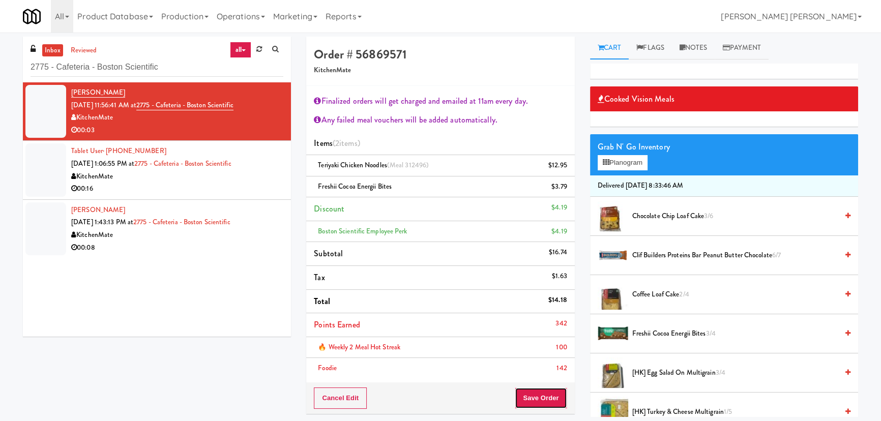
click at [549, 403] on button "Save Order" at bounding box center [540, 397] width 52 height 21
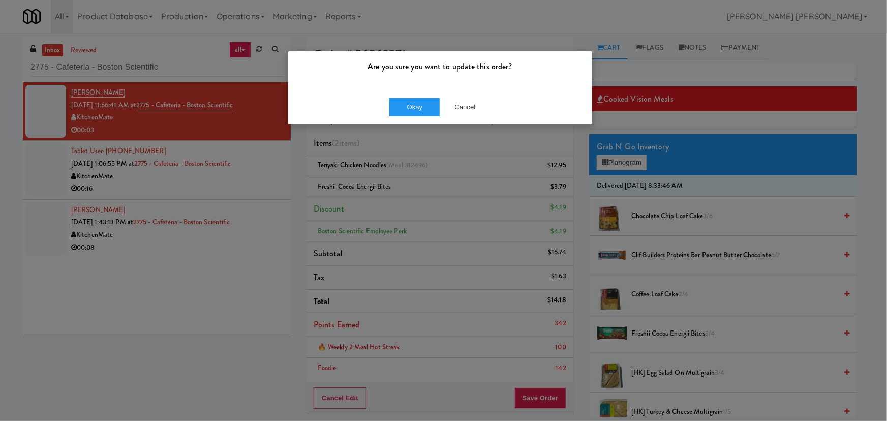
click at [418, 116] on div "Okay Cancel" at bounding box center [440, 107] width 304 height 34
click at [397, 102] on button "Okay" at bounding box center [414, 107] width 51 height 18
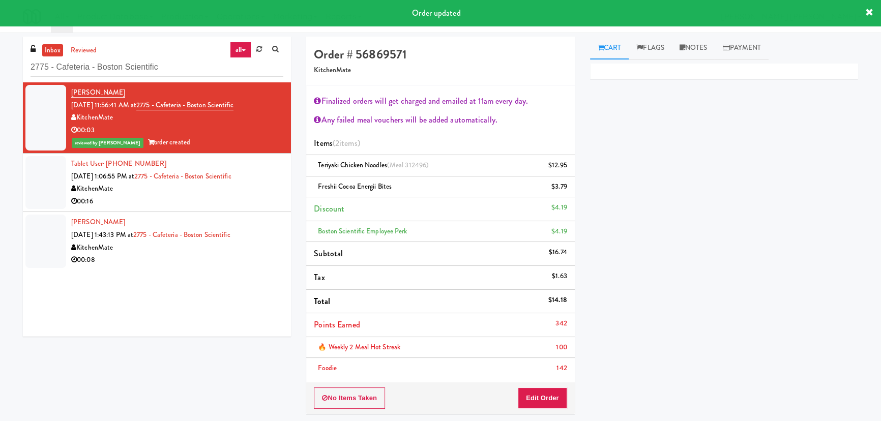
click at [240, 199] on div "00:16" at bounding box center [177, 201] width 212 height 13
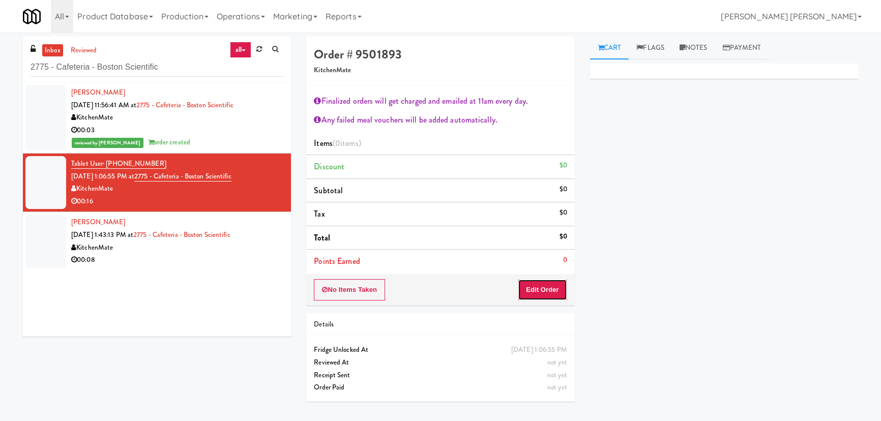
click at [558, 292] on button "Edit Order" at bounding box center [542, 289] width 49 height 21
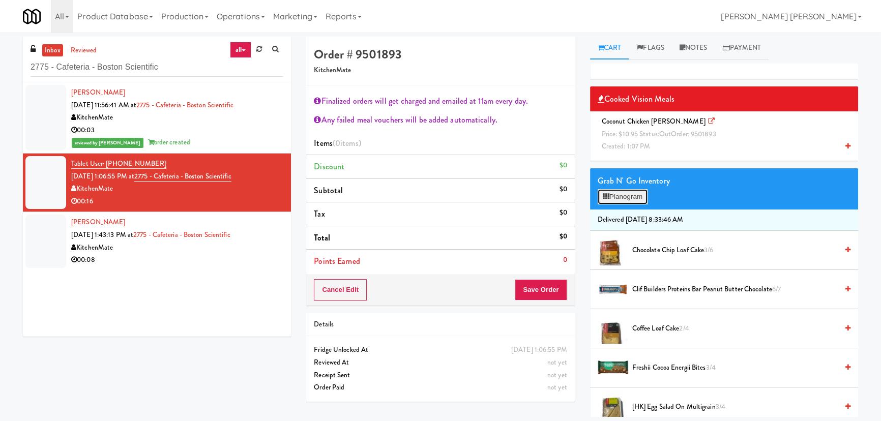
click at [632, 195] on button "Planogram" at bounding box center [622, 196] width 50 height 15
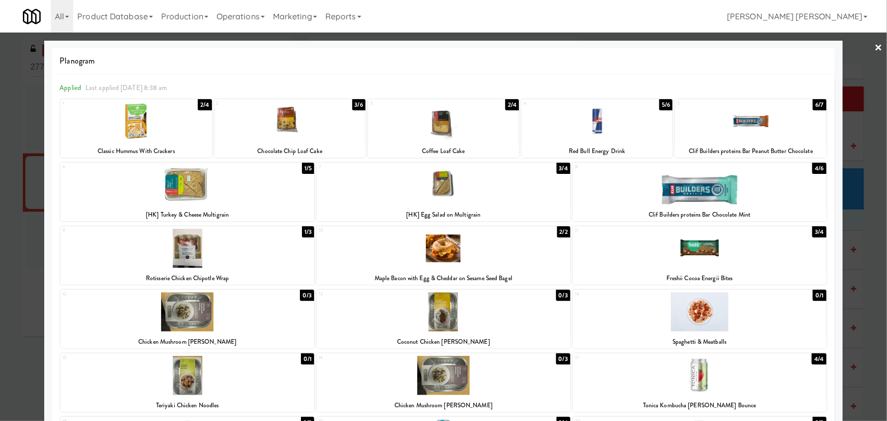
click at [683, 198] on div at bounding box center [700, 184] width 254 height 39
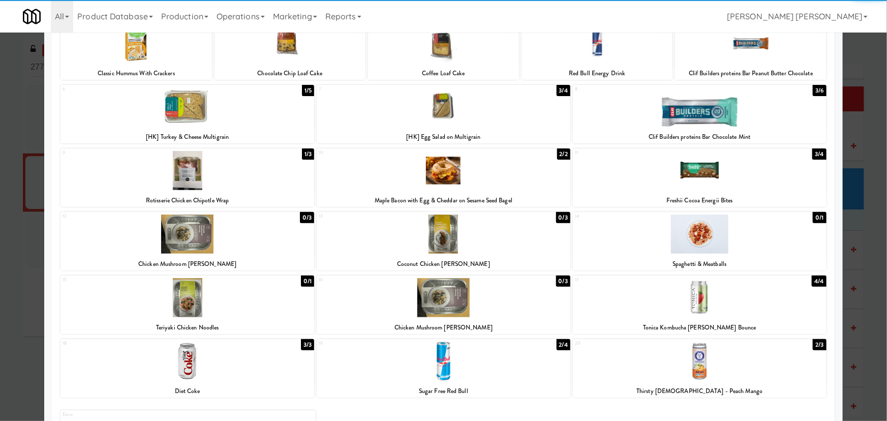
scroll to position [142, 0]
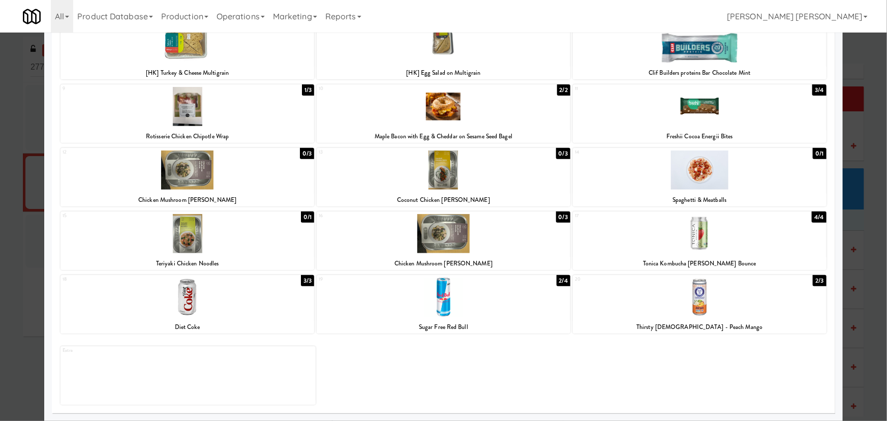
click at [437, 307] on div at bounding box center [444, 297] width 254 height 39
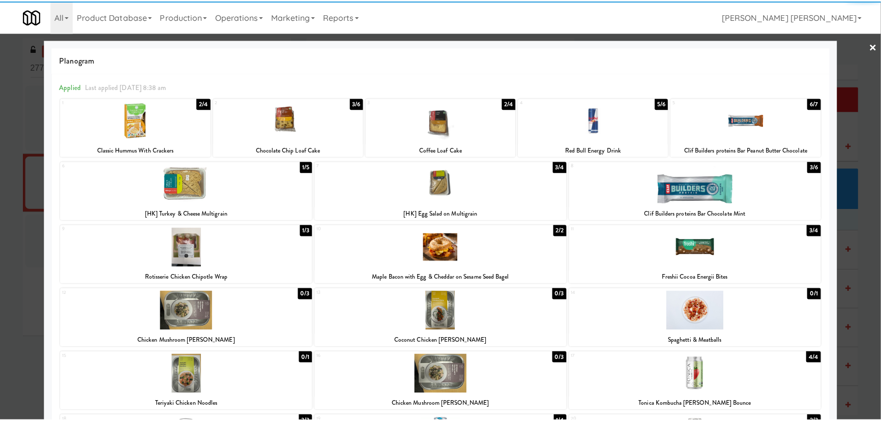
scroll to position [0, 0]
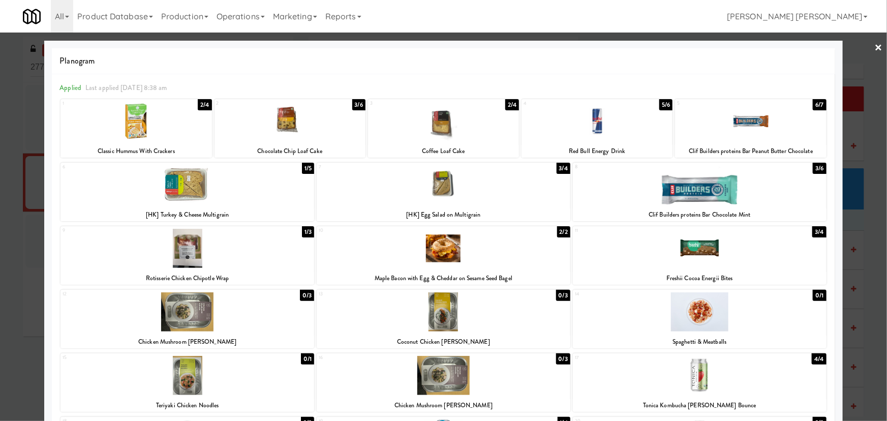
click at [875, 46] on link "×" at bounding box center [879, 49] width 8 height 32
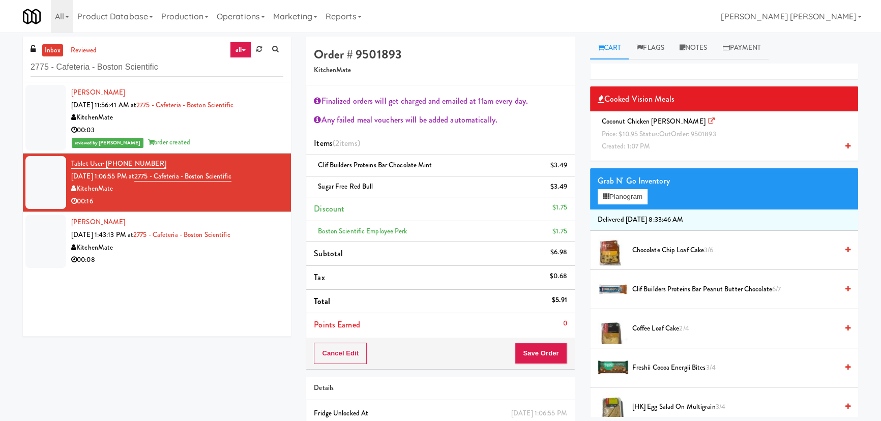
click at [647, 137] on span "Price: $10.95 Status: out Order: 9501893" at bounding box center [658, 134] width 114 height 10
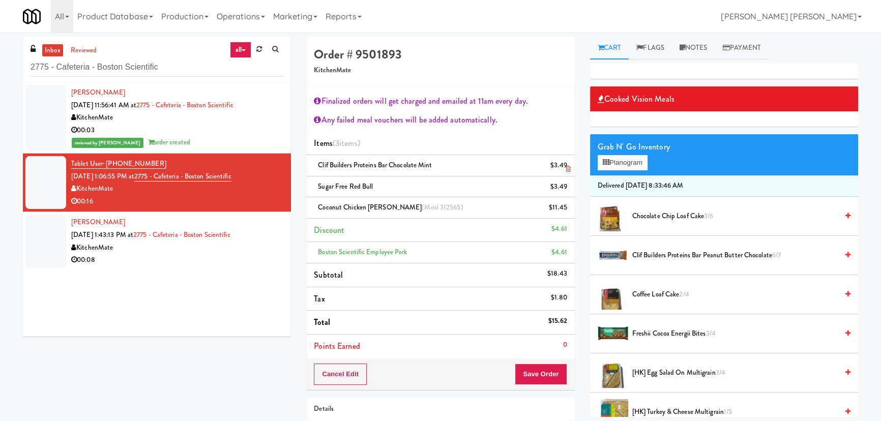
click at [567, 169] on icon at bounding box center [567, 169] width 5 height 7
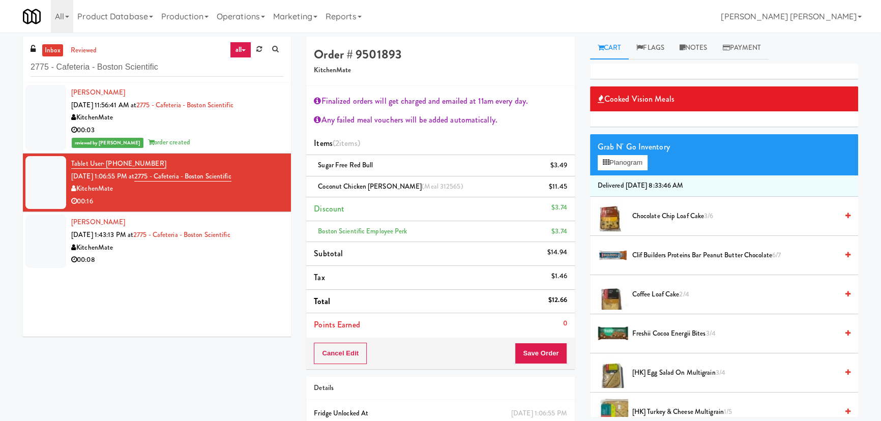
click at [658, 292] on span "Coffee Loaf Cake 2/4" at bounding box center [734, 294] width 205 height 13
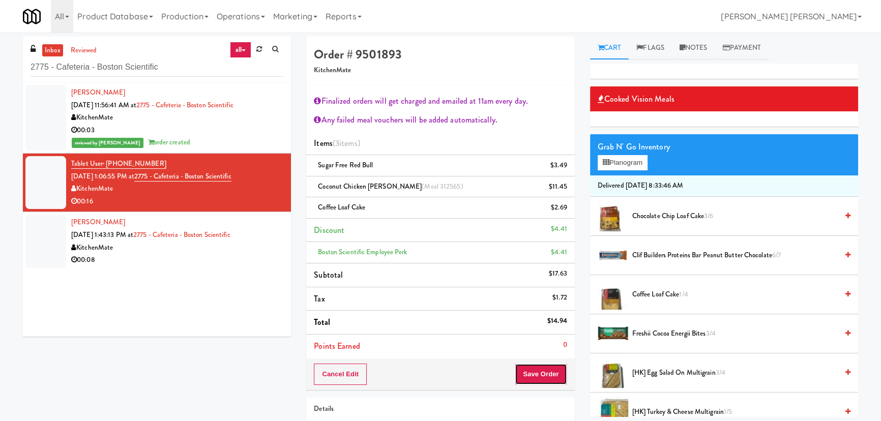
click at [539, 372] on button "Save Order" at bounding box center [540, 373] width 52 height 21
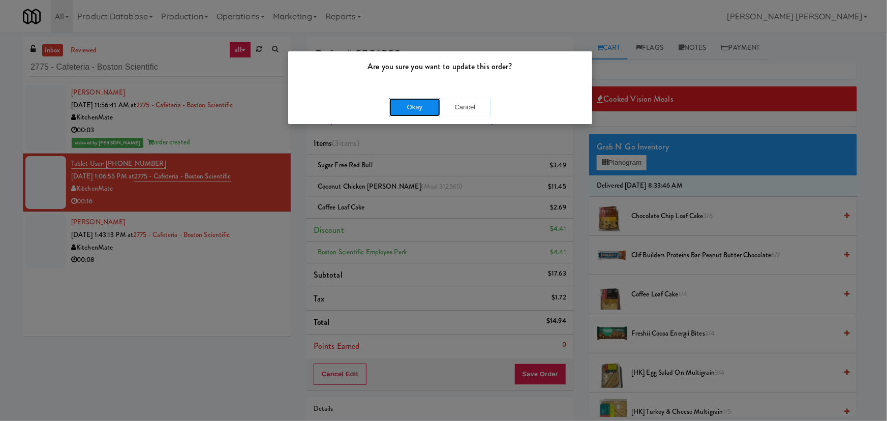
click at [406, 113] on button "Okay" at bounding box center [414, 107] width 51 height 18
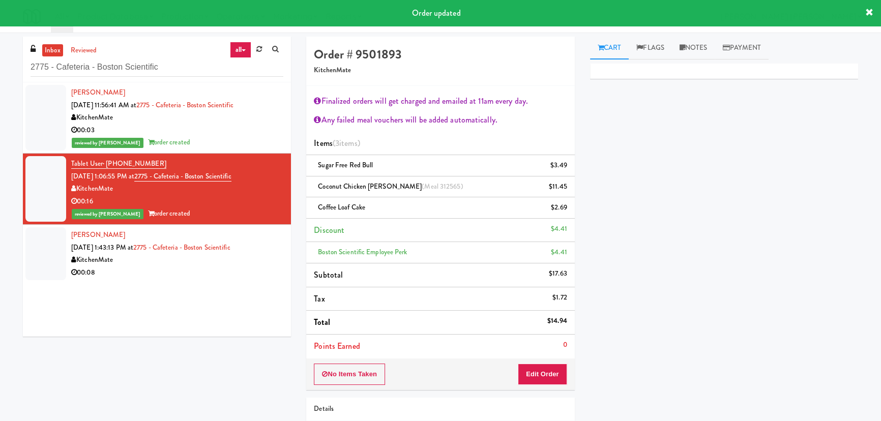
click at [187, 270] on div "00:08" at bounding box center [177, 272] width 212 height 13
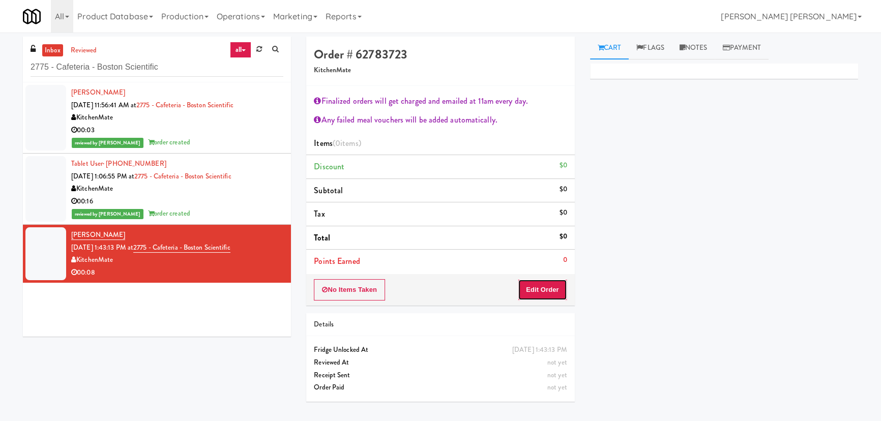
click at [545, 282] on button "Edit Order" at bounding box center [542, 289] width 49 height 21
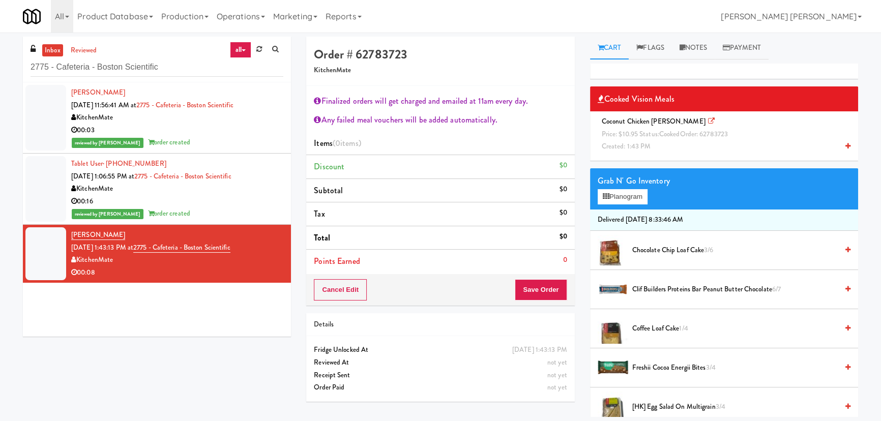
click at [646, 142] on span "Created: 1:43 PM" at bounding box center [625, 146] width 49 height 10
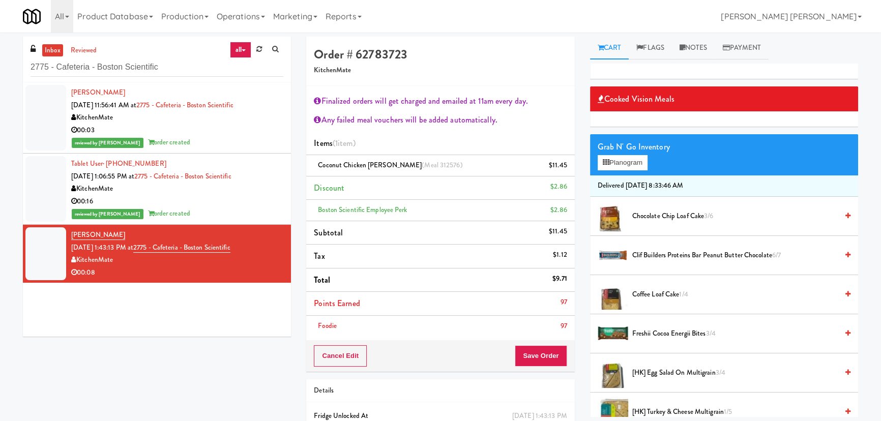
click at [645, 220] on span "Chocolate Chip Loaf Cake 3/6" at bounding box center [734, 216] width 205 height 13
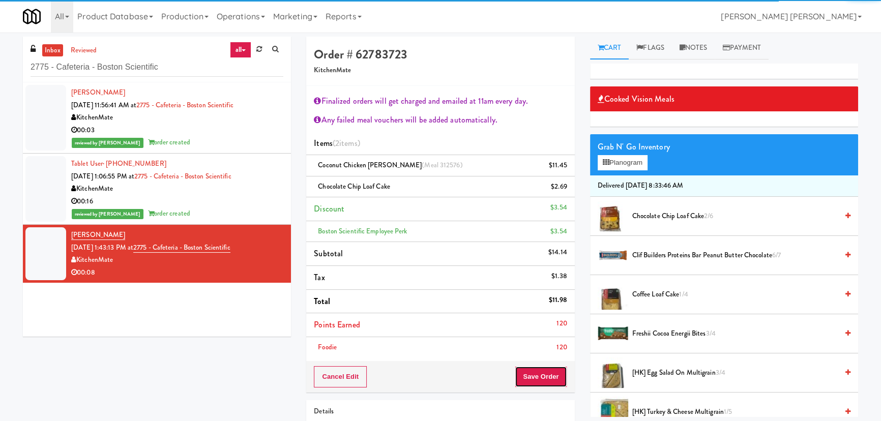
click at [550, 381] on button "Save Order" at bounding box center [540, 376] width 52 height 21
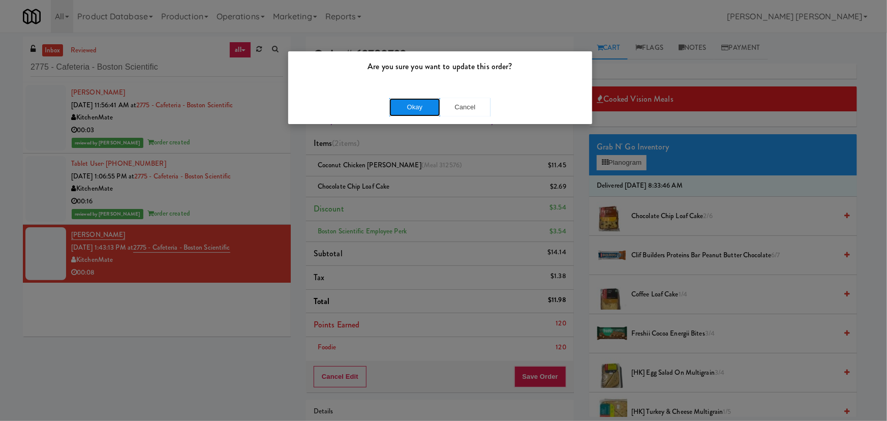
click at [421, 102] on button "Okay" at bounding box center [414, 107] width 51 height 18
